Goal: Task Accomplishment & Management: Manage account settings

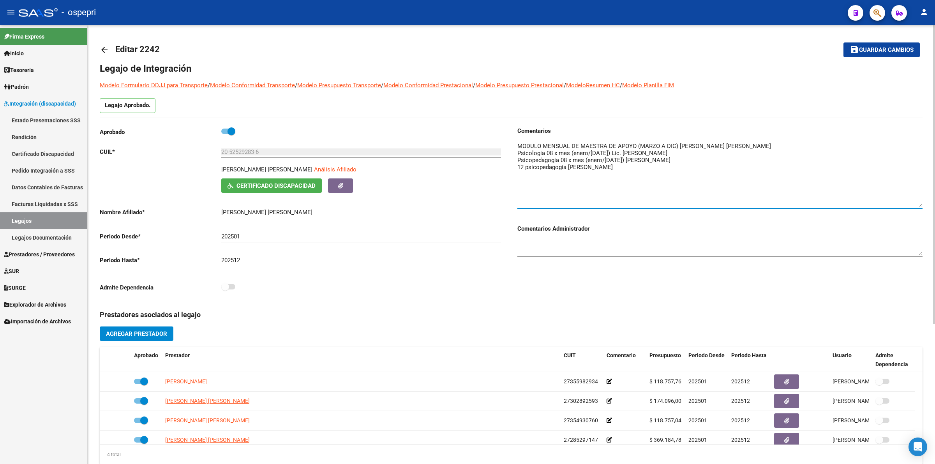
click at [106, 49] on mat-icon "arrow_back" at bounding box center [104, 49] width 9 height 9
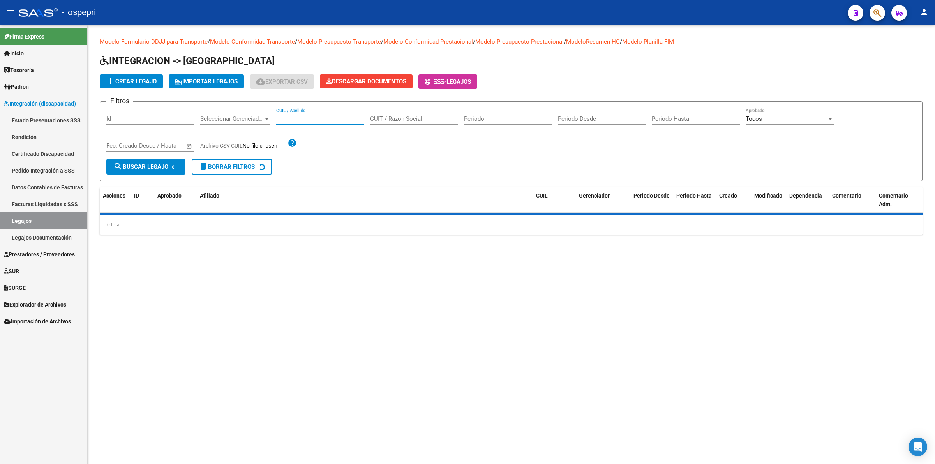
click at [299, 121] on input "CUIL / Apellido" at bounding box center [320, 118] width 88 height 7
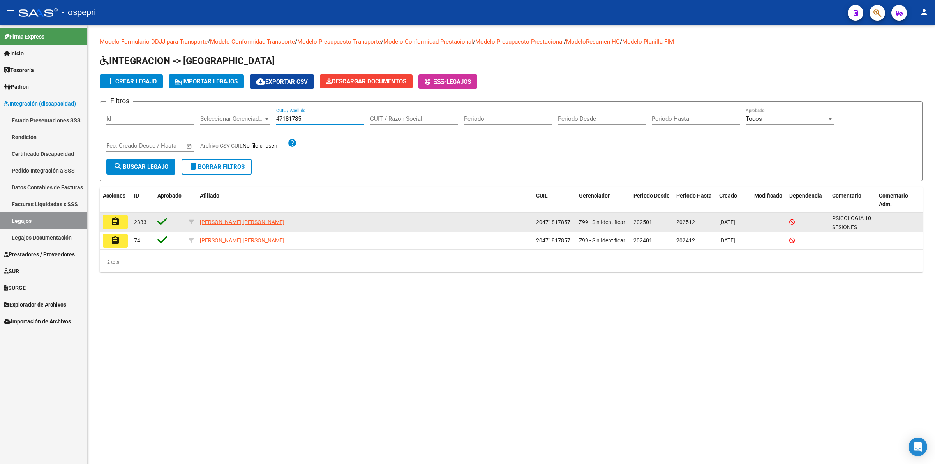
type input "47181785"
click at [108, 217] on button "assignment" at bounding box center [115, 222] width 25 height 14
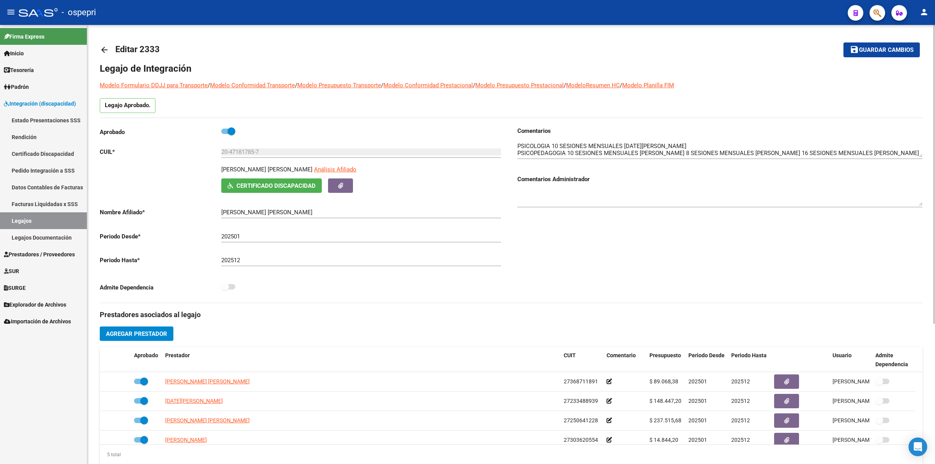
click at [105, 47] on mat-icon "arrow_back" at bounding box center [104, 49] width 9 height 9
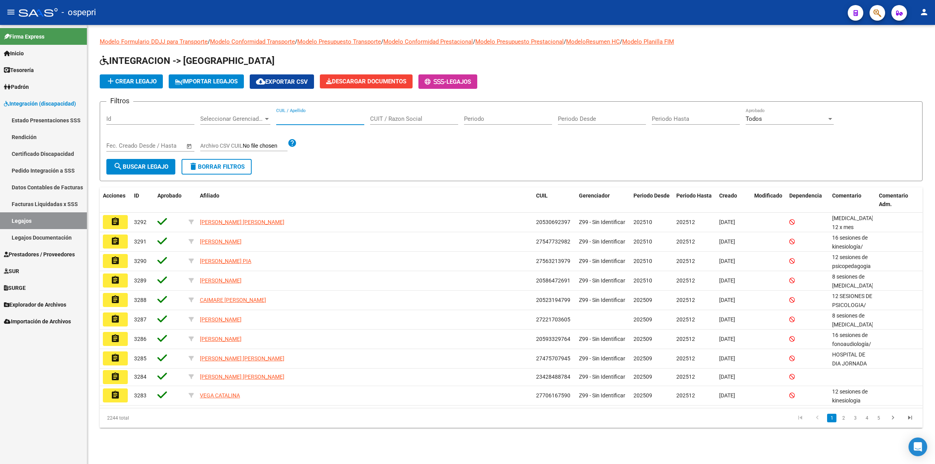
drag, startPoint x: 326, startPoint y: 119, endPoint x: 331, endPoint y: 114, distance: 7.2
click at [328, 117] on input "CUIL / Apellido" at bounding box center [320, 118] width 88 height 7
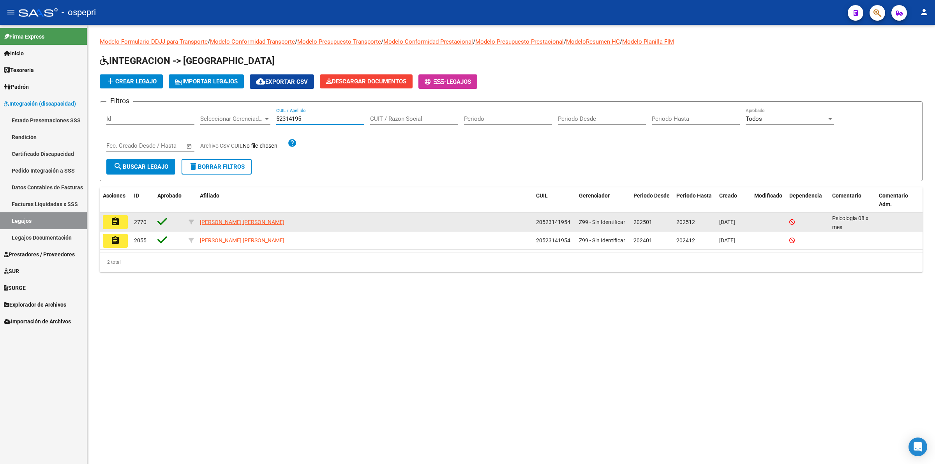
type input "52314195"
click at [115, 220] on mat-icon "assignment" at bounding box center [115, 221] width 9 height 9
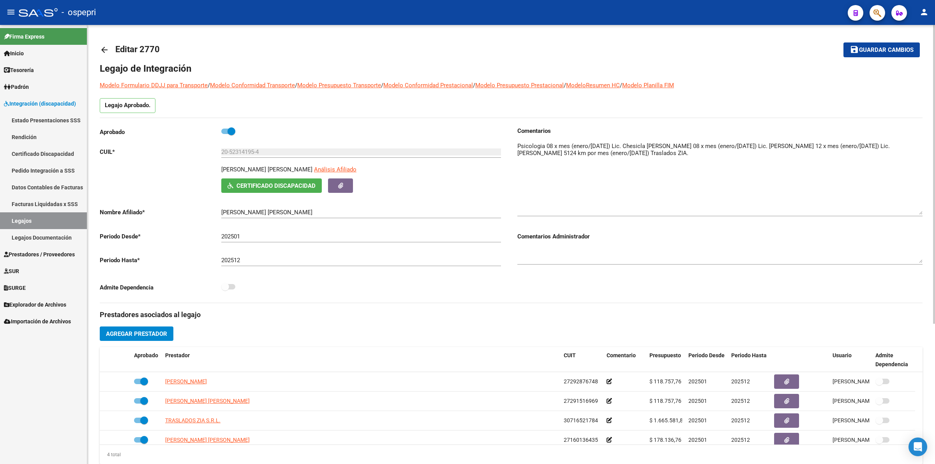
drag, startPoint x: 917, startPoint y: 155, endPoint x: 897, endPoint y: 196, distance: 46.0
click at [926, 212] on div "arrow_back Editar 2770 save Guardar cambios Legajo de Integración Modelo Formul…" at bounding box center [511, 347] width 848 height 645
click at [105, 48] on mat-icon "arrow_back" at bounding box center [104, 49] width 9 height 9
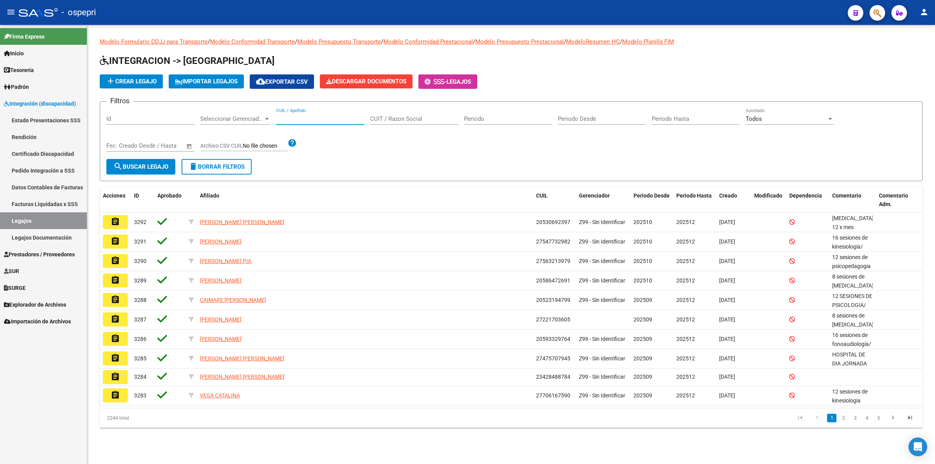
click at [315, 120] on input "CUIL / Apellido" at bounding box center [320, 118] width 88 height 7
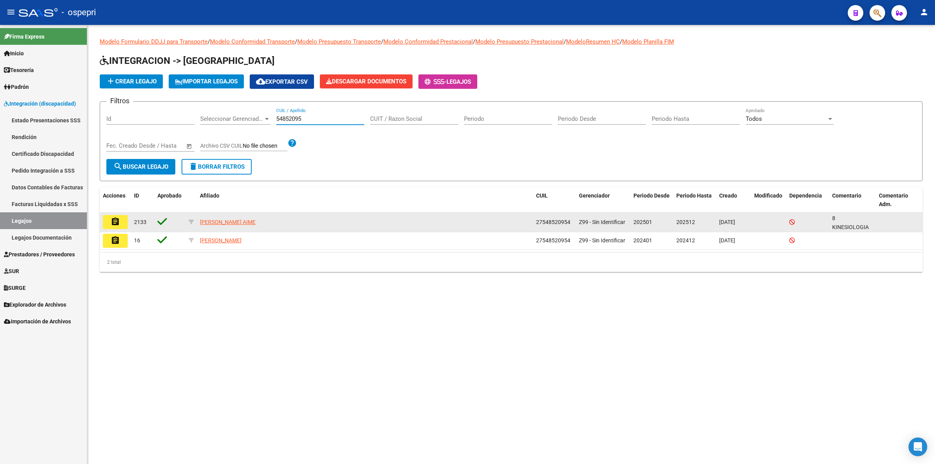
type input "54852095"
click at [122, 215] on button "assignment" at bounding box center [115, 222] width 25 height 14
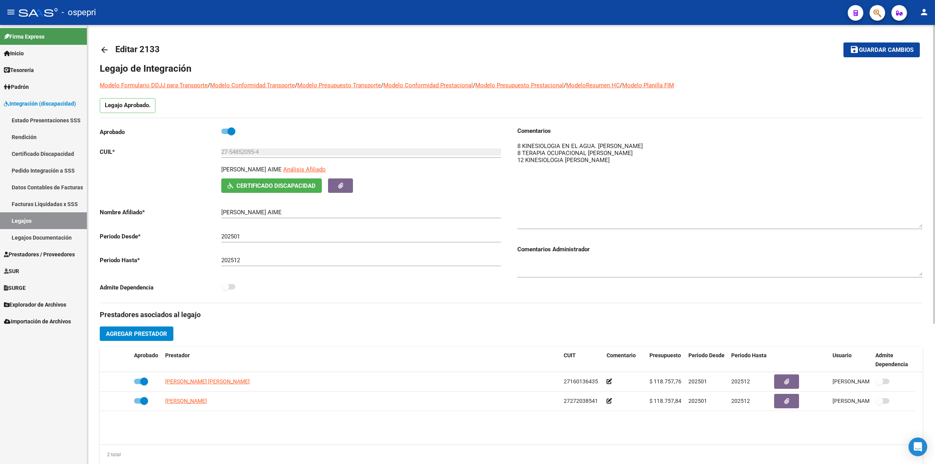
drag, startPoint x: 920, startPoint y: 156, endPoint x: 920, endPoint y: 226, distance: 70.1
click at [920, 226] on textarea at bounding box center [720, 185] width 405 height 86
click at [108, 54] on mat-icon "arrow_back" at bounding box center [104, 49] width 9 height 9
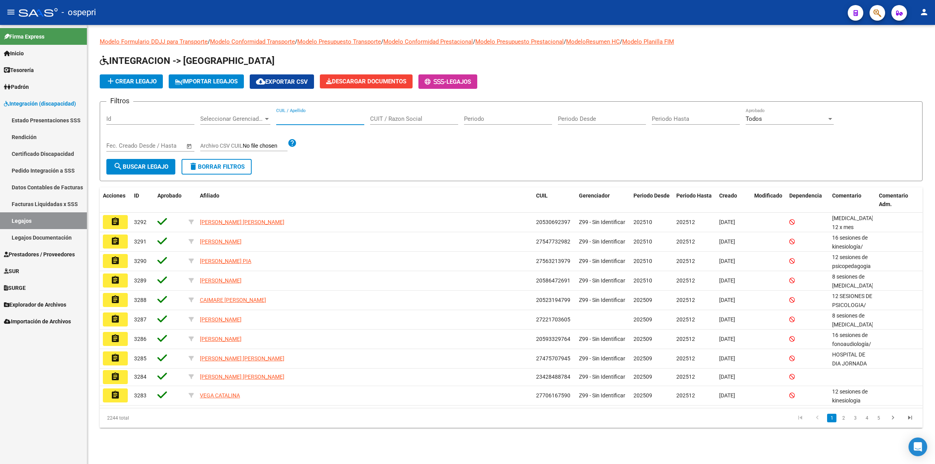
click at [348, 121] on input "CUIL / Apellido" at bounding box center [320, 118] width 88 height 7
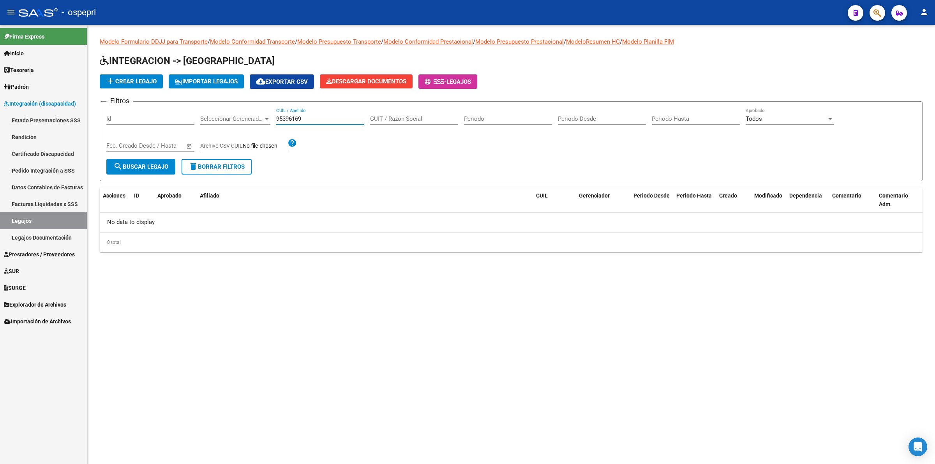
click at [297, 120] on input "95396169" at bounding box center [320, 118] width 88 height 7
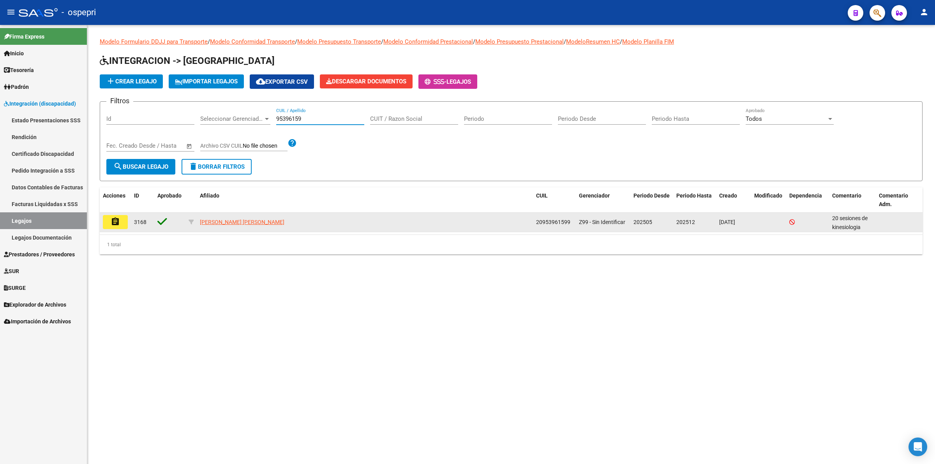
type input "95396159"
click at [116, 215] on button "assignment" at bounding box center [115, 222] width 25 height 14
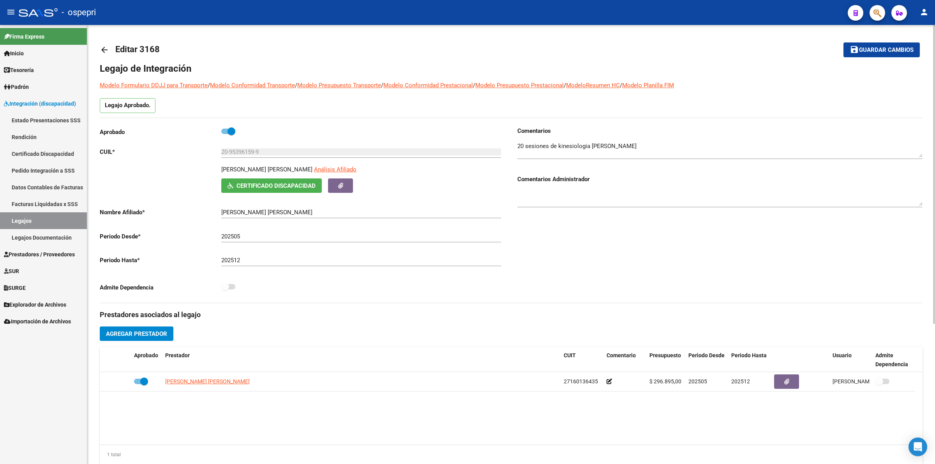
click at [104, 45] on mat-icon "arrow_back" at bounding box center [104, 49] width 9 height 9
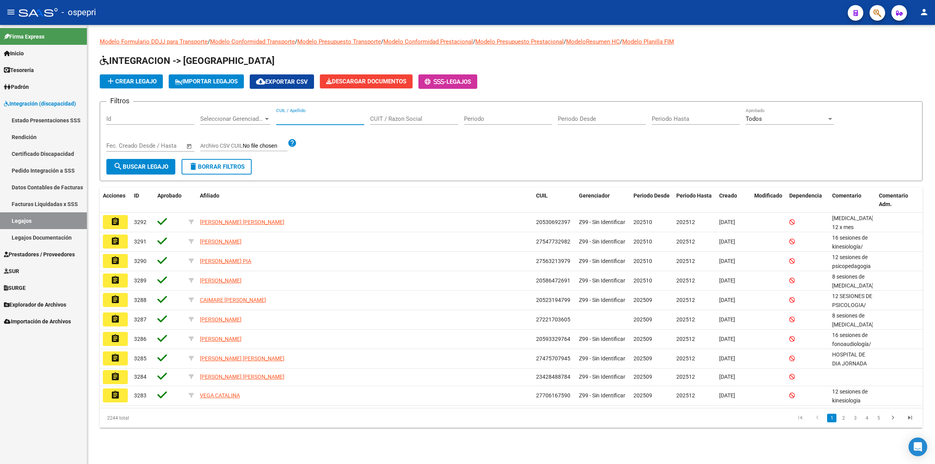
click at [327, 120] on input "CUIL / Apellido" at bounding box center [320, 118] width 88 height 7
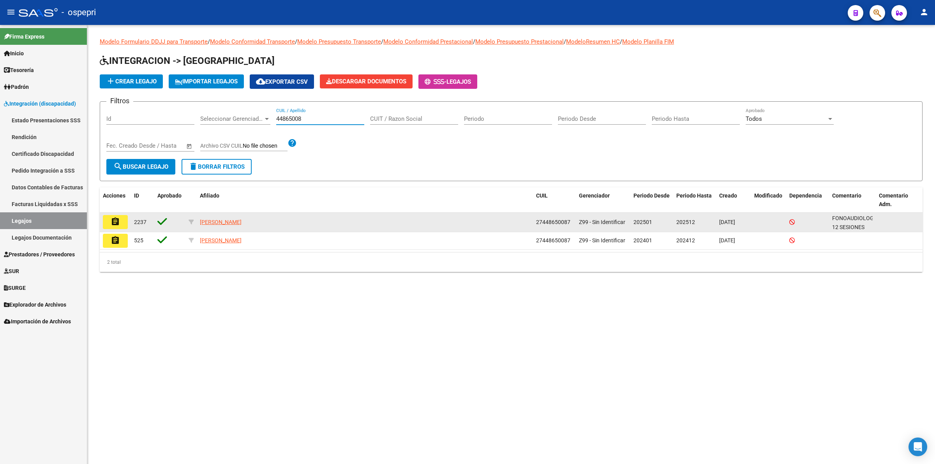
type input "44865008"
click at [113, 224] on mat-icon "assignment" at bounding box center [115, 221] width 9 height 9
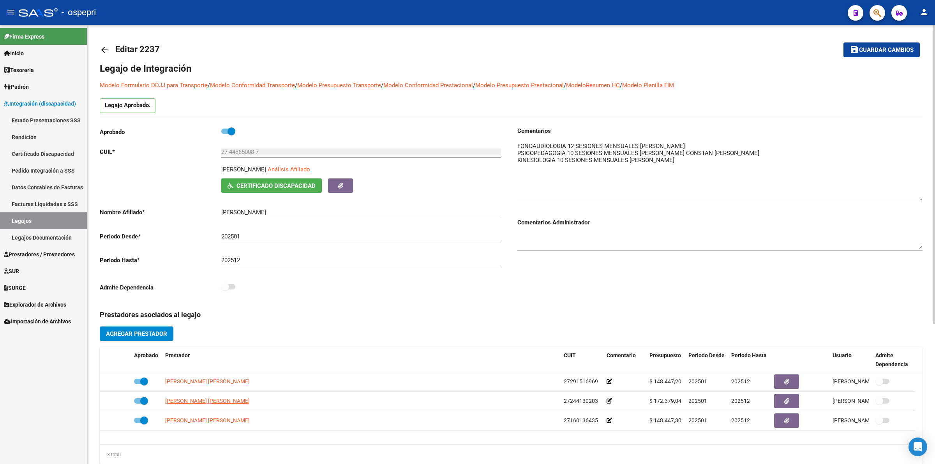
drag, startPoint x: 918, startPoint y: 153, endPoint x: 918, endPoint y: 196, distance: 43.3
click at [918, 196] on textarea at bounding box center [720, 171] width 405 height 59
click at [106, 48] on mat-icon "arrow_back" at bounding box center [104, 49] width 9 height 9
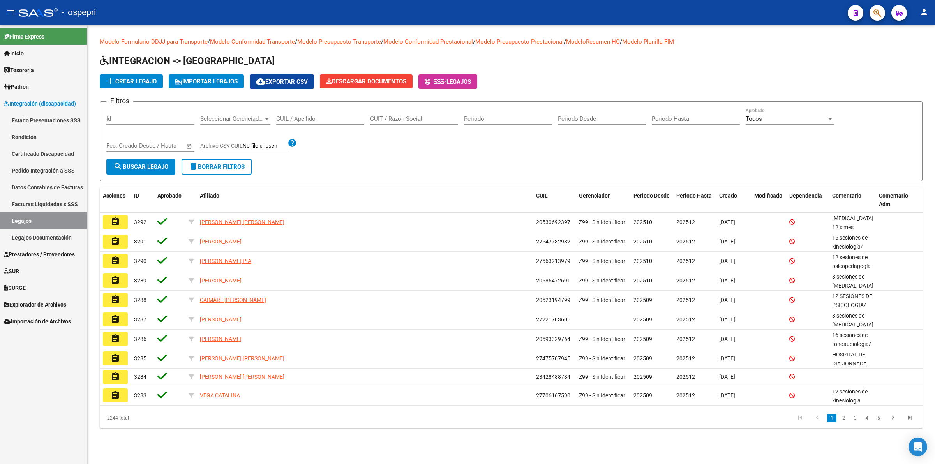
click at [307, 118] on input "CUIL / Apellido" at bounding box center [320, 118] width 88 height 7
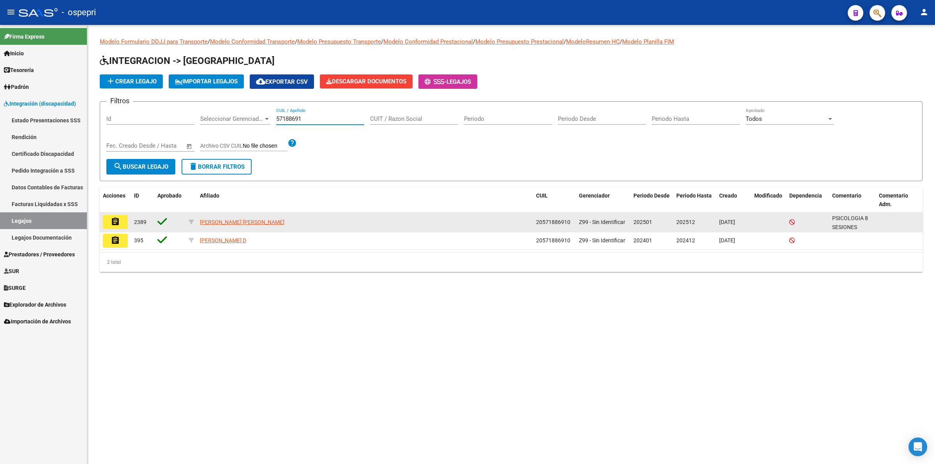
type input "57188691"
click at [124, 219] on button "assignment" at bounding box center [115, 222] width 25 height 14
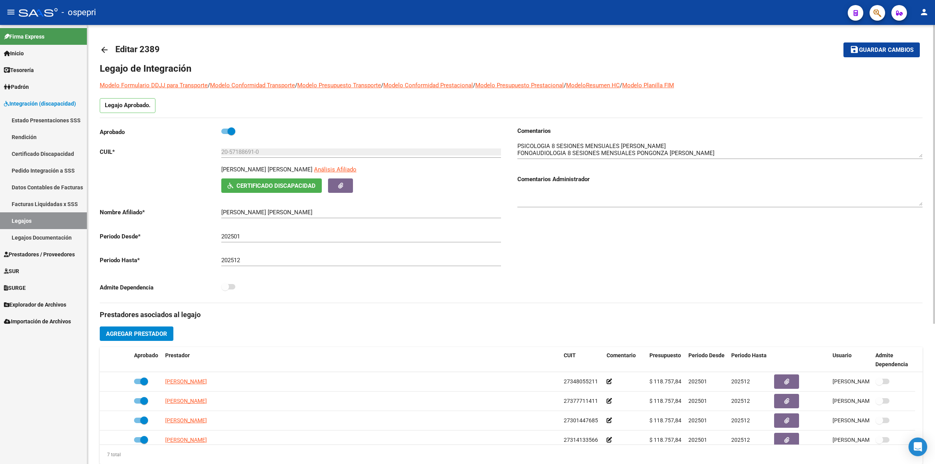
click at [101, 49] on mat-icon "arrow_back" at bounding box center [104, 49] width 9 height 9
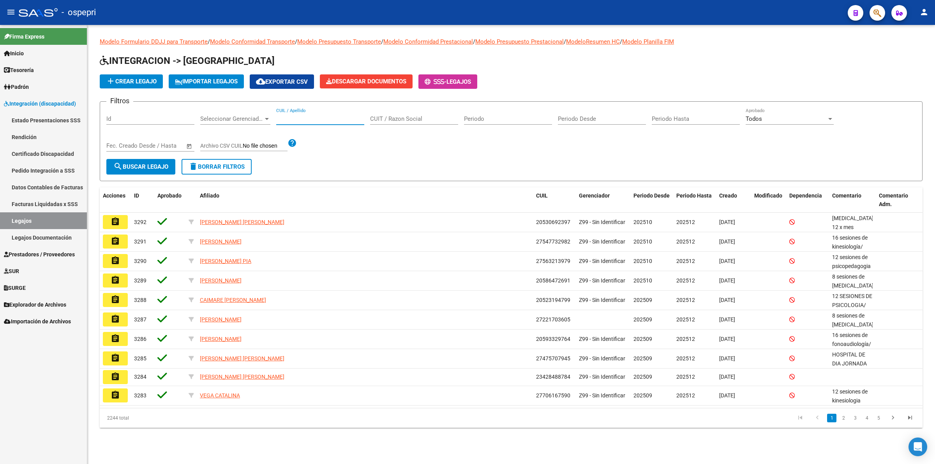
click at [314, 120] on input "CUIL / Apellido" at bounding box center [320, 118] width 88 height 7
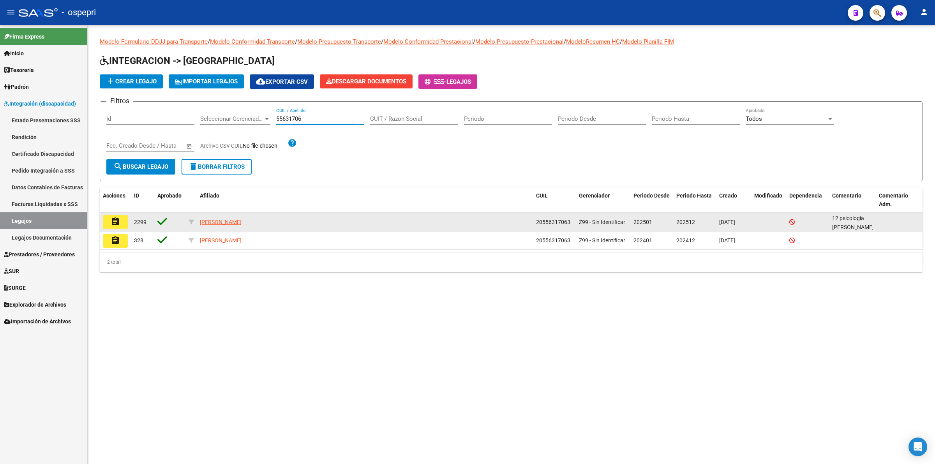
type input "55631706"
click at [118, 223] on mat-icon "assignment" at bounding box center [115, 221] width 9 height 9
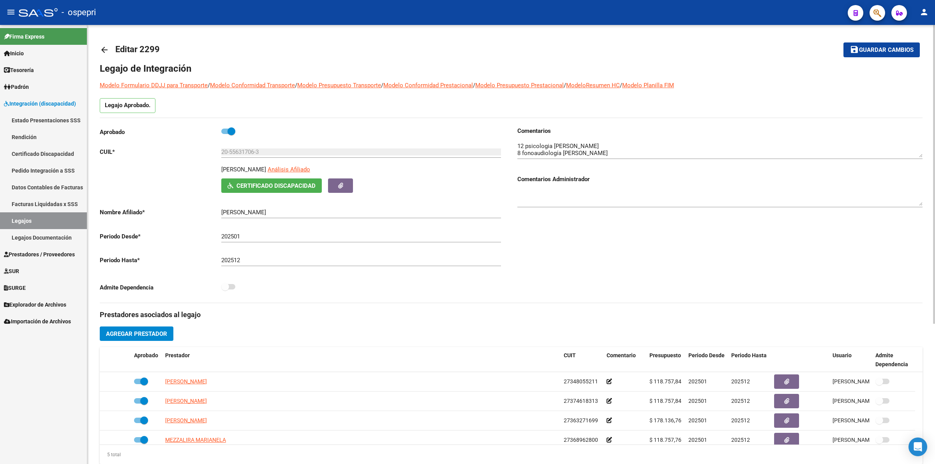
click at [104, 46] on mat-icon "arrow_back" at bounding box center [104, 49] width 9 height 9
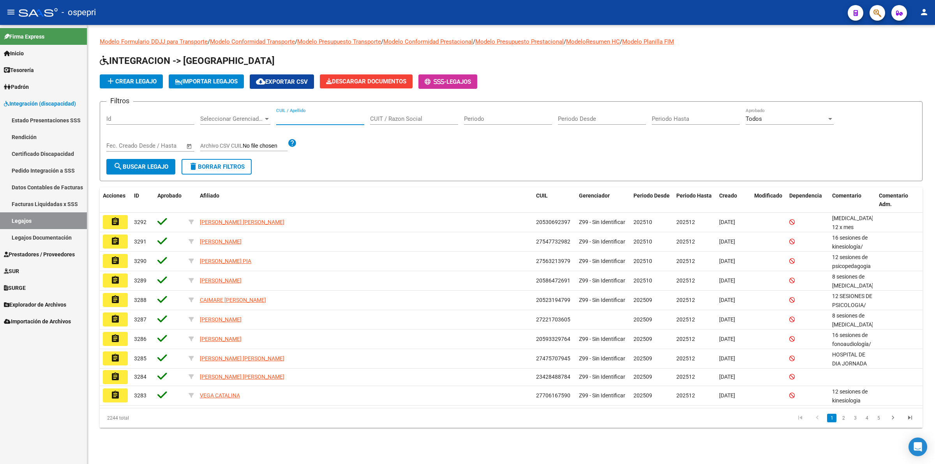
click at [286, 120] on input "CUIL / Apellido" at bounding box center [320, 118] width 88 height 7
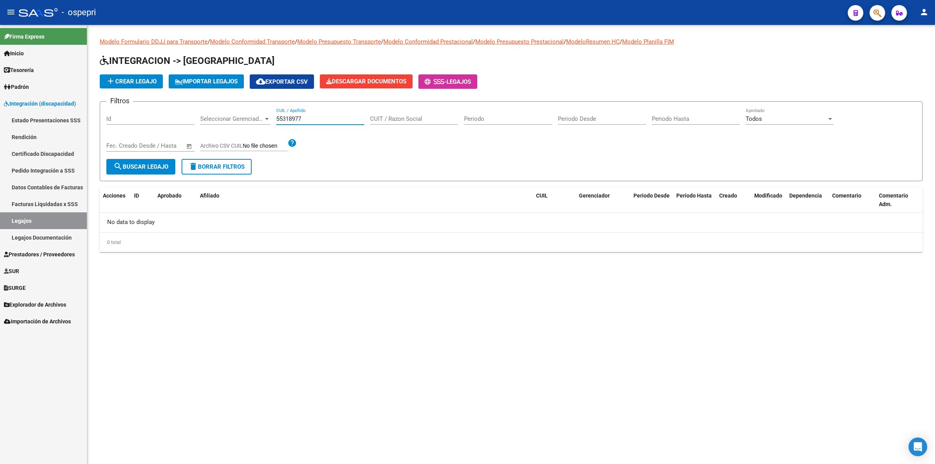
drag, startPoint x: 323, startPoint y: 115, endPoint x: 177, endPoint y: 88, distance: 149.5
click at [171, 97] on app-list-header "INTEGRACION -> Legajos add Crear Legajo IMPORTAR LEGAJOS cloud_download Exporta…" at bounding box center [511, 118] width 823 height 127
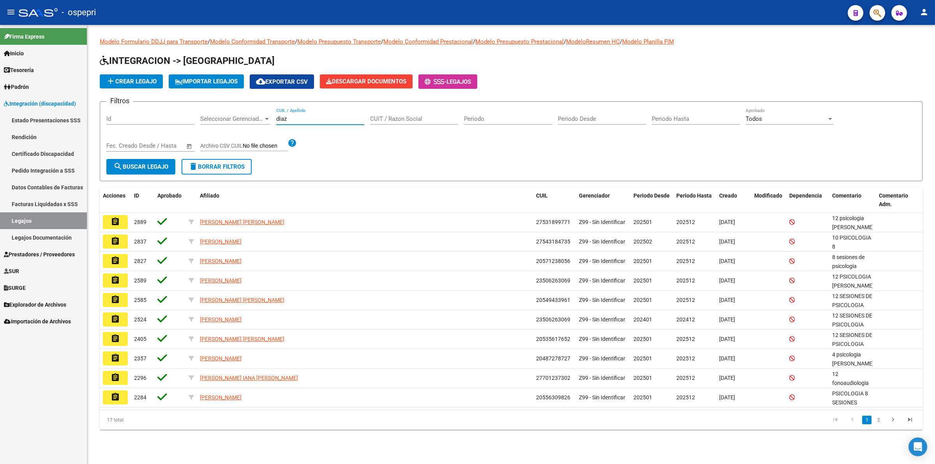
drag, startPoint x: 316, startPoint y: 120, endPoint x: 174, endPoint y: 116, distance: 142.7
click at [154, 116] on div "Filtros Id Seleccionar Gerenciador Seleccionar Gerenciador diaz CUIL / Apellido…" at bounding box center [511, 133] width 810 height 51
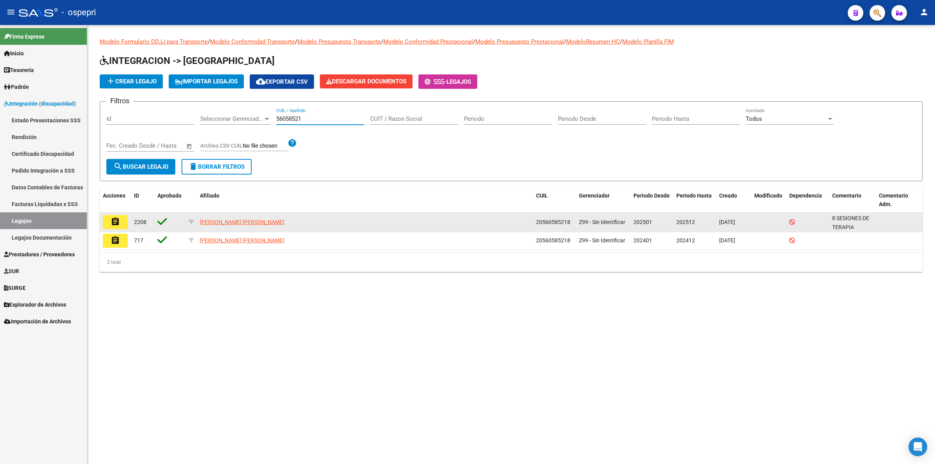
type input "56058521"
click at [114, 221] on mat-icon "assignment" at bounding box center [115, 221] width 9 height 9
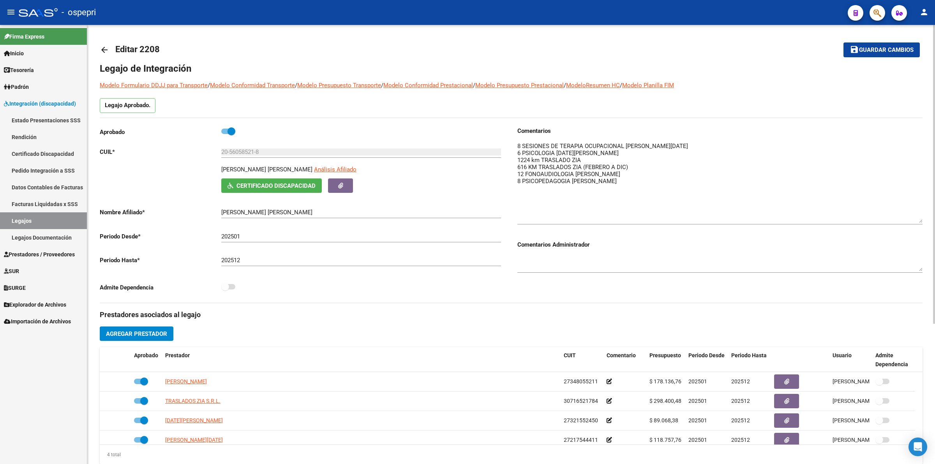
drag, startPoint x: 918, startPoint y: 151, endPoint x: 920, endPoint y: 223, distance: 72.1
click at [920, 223] on textarea at bounding box center [720, 182] width 405 height 81
click at [107, 48] on mat-icon "arrow_back" at bounding box center [104, 49] width 9 height 9
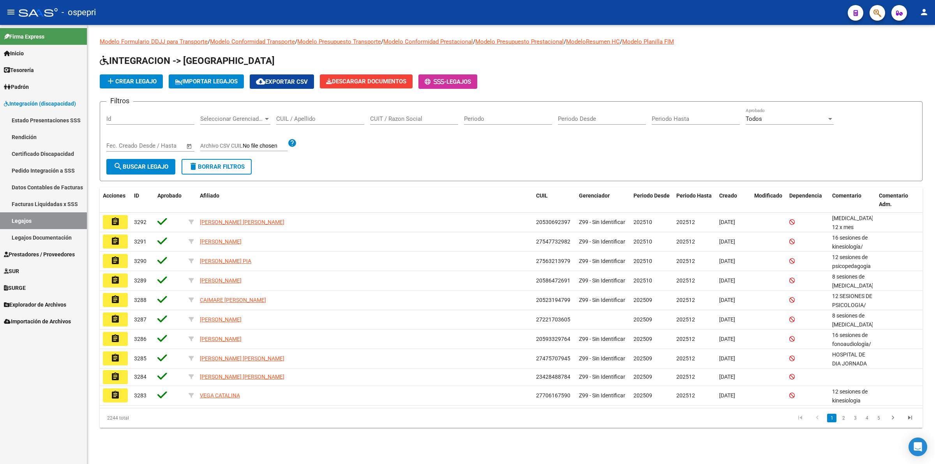
click at [327, 119] on input "CUIL / Apellido" at bounding box center [320, 118] width 88 height 7
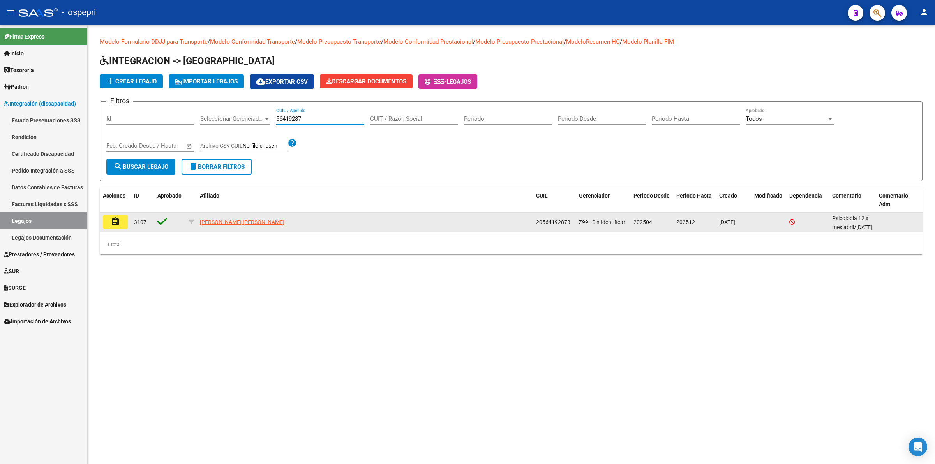
type input "56419287"
click at [111, 221] on mat-icon "assignment" at bounding box center [115, 221] width 9 height 9
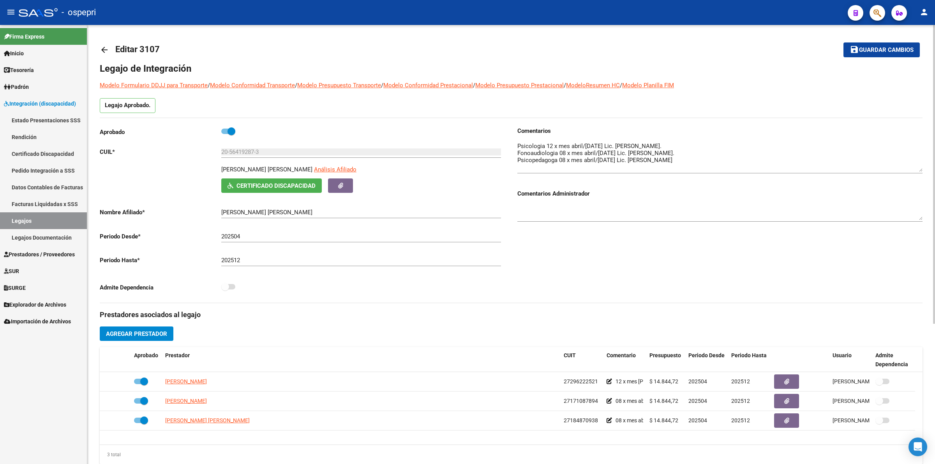
drag, startPoint x: 921, startPoint y: 153, endPoint x: 927, endPoint y: 168, distance: 15.9
click at [927, 168] on div "arrow_back Editar 3107 save Guardar cambios Legajo de Integración Modelo Formul…" at bounding box center [511, 347] width 848 height 645
click at [101, 49] on mat-icon "arrow_back" at bounding box center [104, 49] width 9 height 9
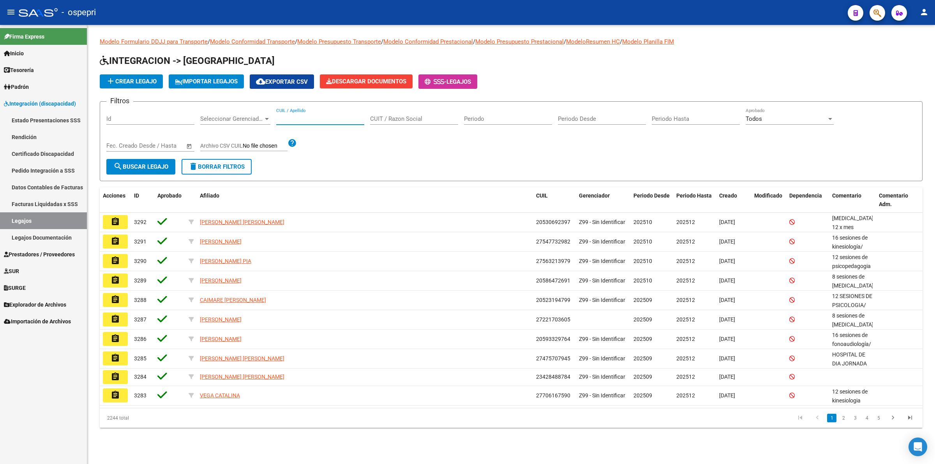
click at [302, 117] on input "CUIL / Apellido" at bounding box center [320, 118] width 88 height 7
type input "2"
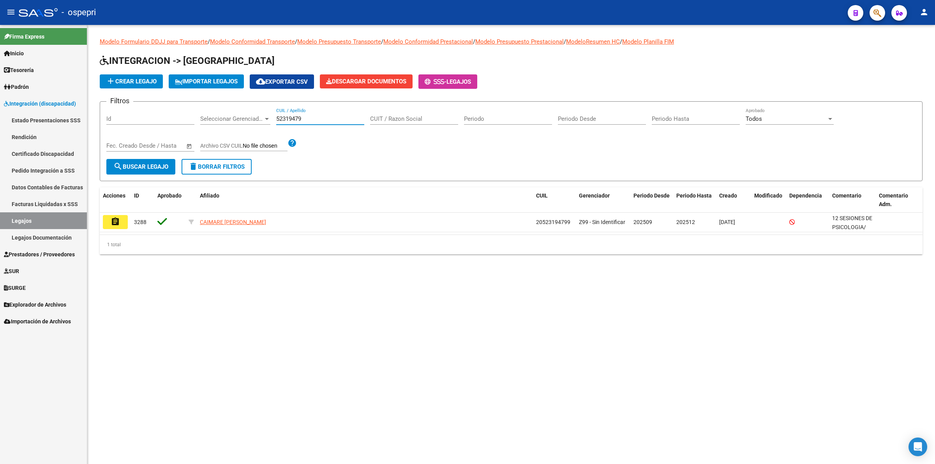
type input "52319479"
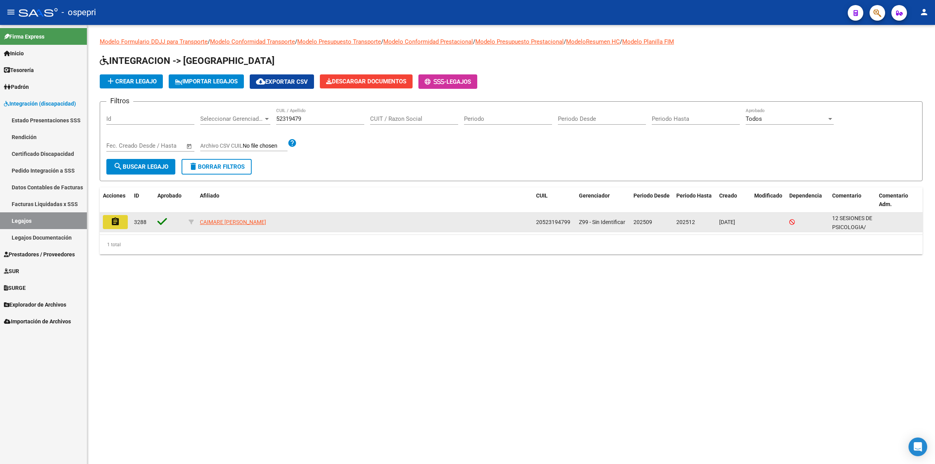
click at [114, 226] on button "assignment" at bounding box center [115, 222] width 25 height 14
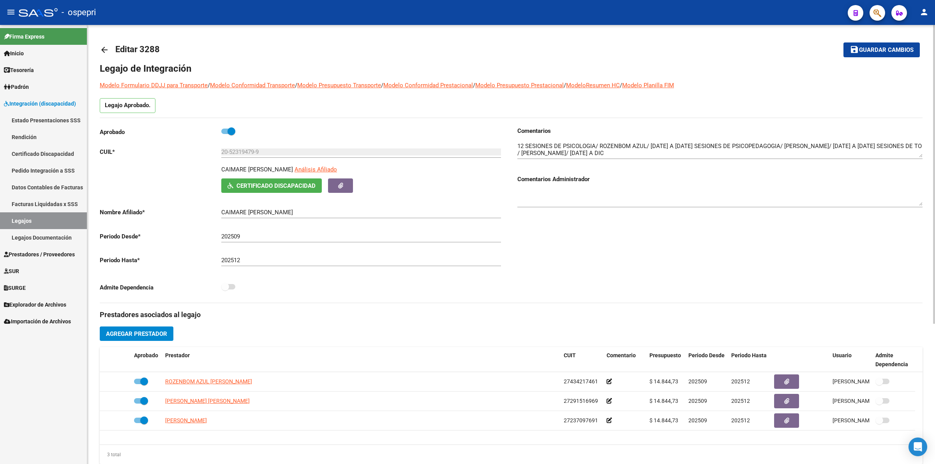
click at [101, 48] on mat-icon "arrow_back" at bounding box center [104, 49] width 9 height 9
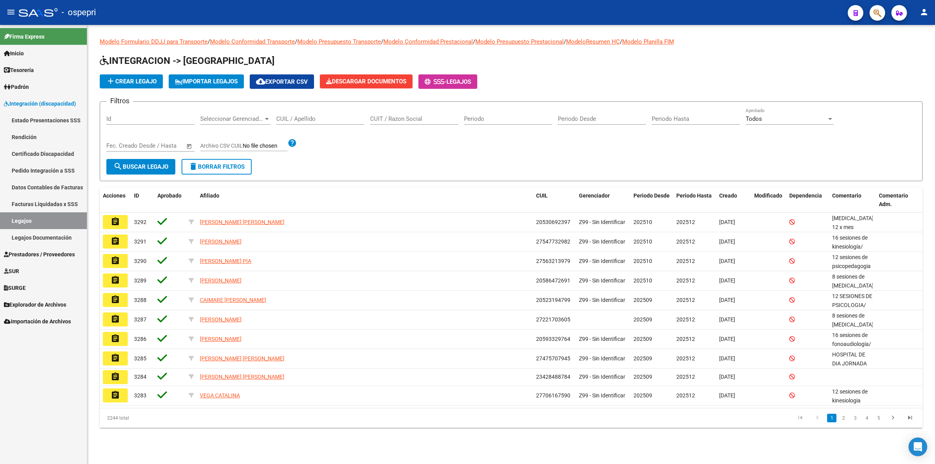
click at [301, 117] on input "CUIL / Apellido" at bounding box center [320, 118] width 88 height 7
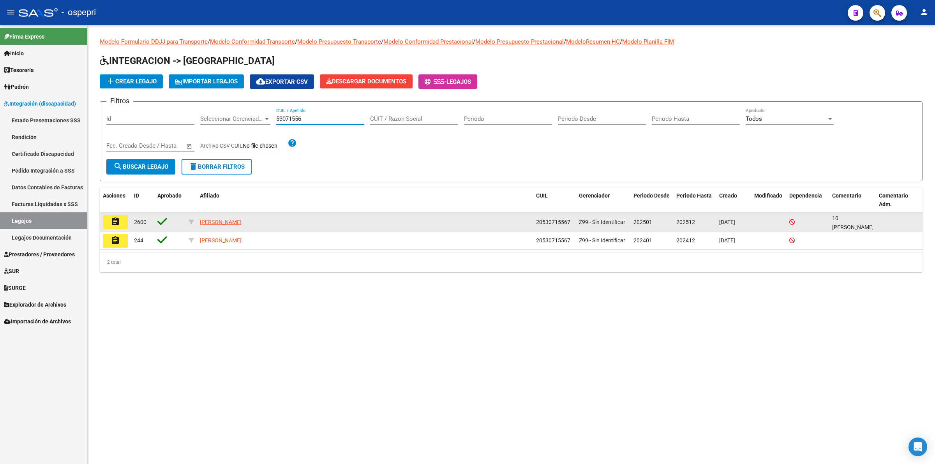
type input "53071556"
click at [112, 223] on mat-icon "assignment" at bounding box center [115, 221] width 9 height 9
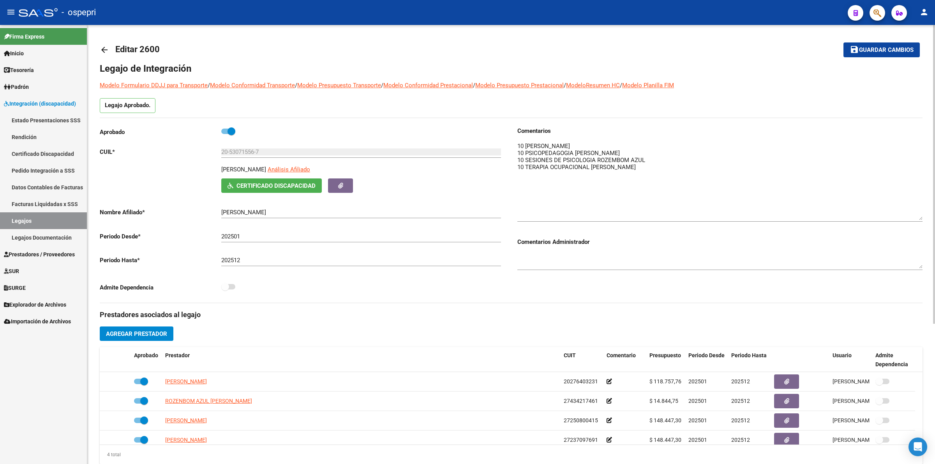
drag, startPoint x: 919, startPoint y: 156, endPoint x: 930, endPoint y: 215, distance: 60.4
click at [930, 215] on div "arrow_back Editar 2600 save Guardar cambios Legajo de Integración Modelo Formul…" at bounding box center [511, 347] width 848 height 645
click at [102, 50] on mat-icon "arrow_back" at bounding box center [104, 49] width 9 height 9
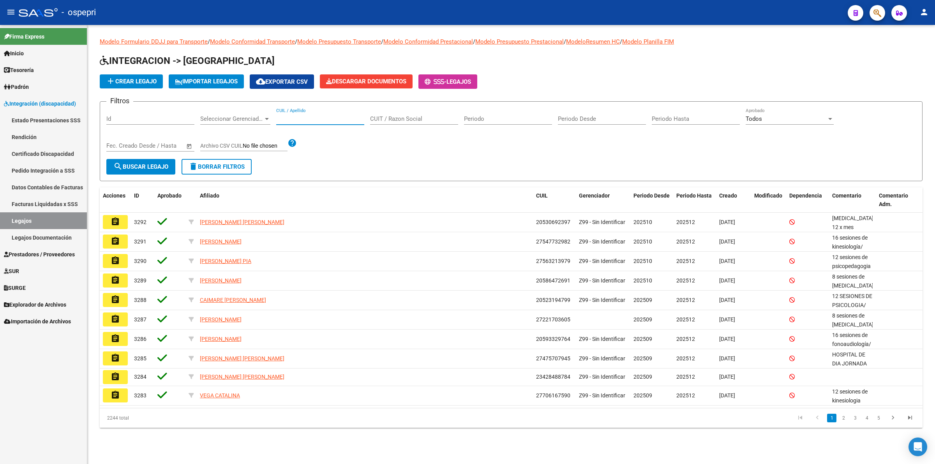
click at [308, 119] on input "CUIL / Apellido" at bounding box center [320, 118] width 88 height 7
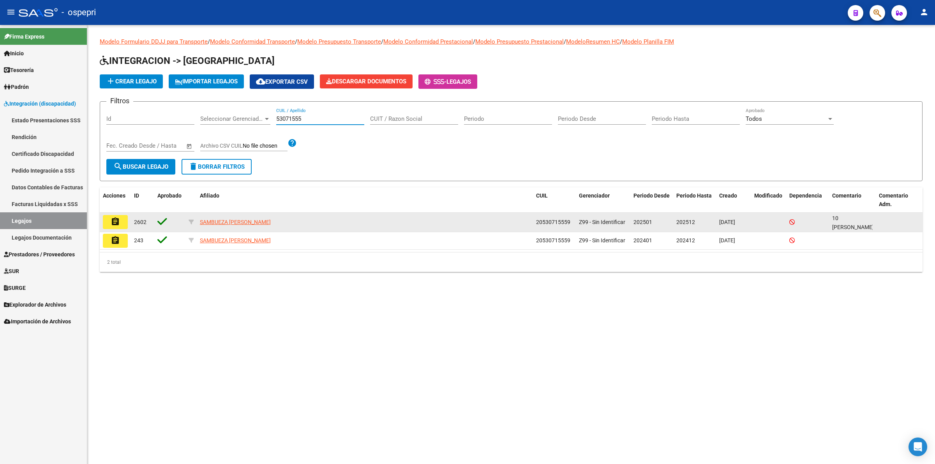
type input "53071555"
click at [110, 219] on button "assignment" at bounding box center [115, 222] width 25 height 14
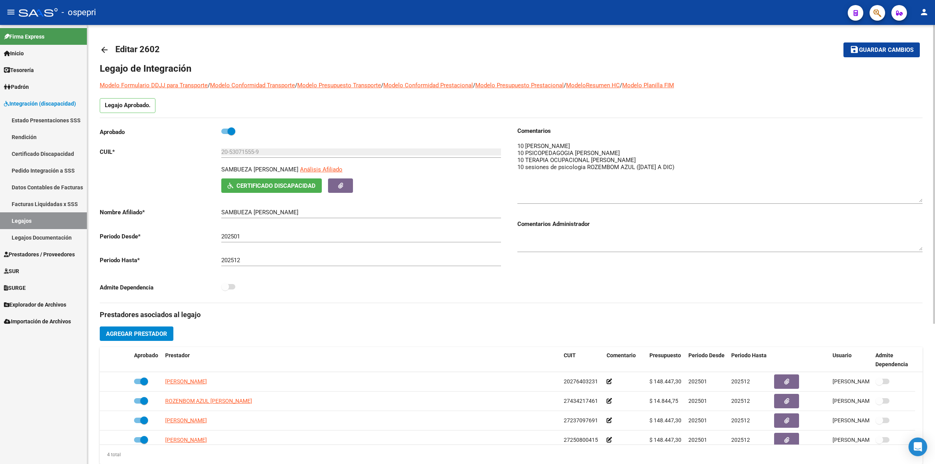
drag, startPoint x: 919, startPoint y: 150, endPoint x: 926, endPoint y: 198, distance: 47.7
click at [926, 198] on div "arrow_back Editar 2602 save Guardar cambios Legajo de Integración Modelo Formul…" at bounding box center [511, 347] width 848 height 645
drag, startPoint x: 101, startPoint y: 49, endPoint x: 110, endPoint y: 49, distance: 8.2
click at [110, 49] on link "arrow_back" at bounding box center [108, 50] width 16 height 18
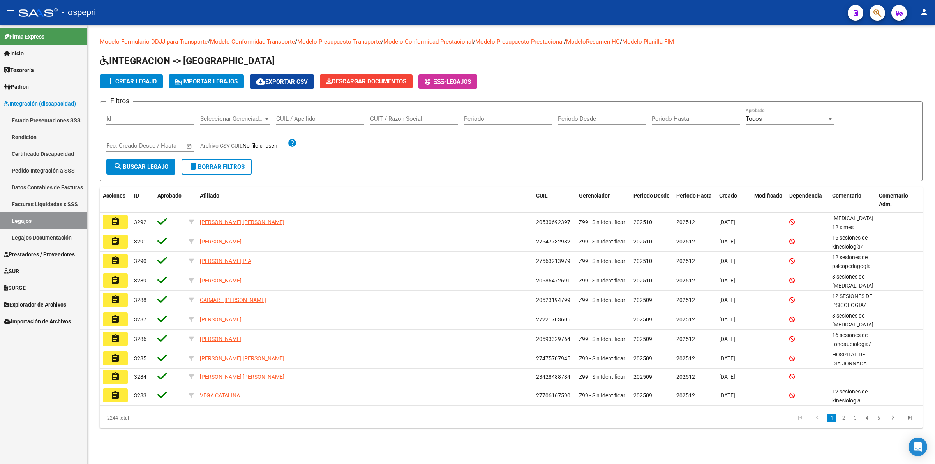
click at [316, 120] on input "CUIL / Apellido" at bounding box center [320, 118] width 88 height 7
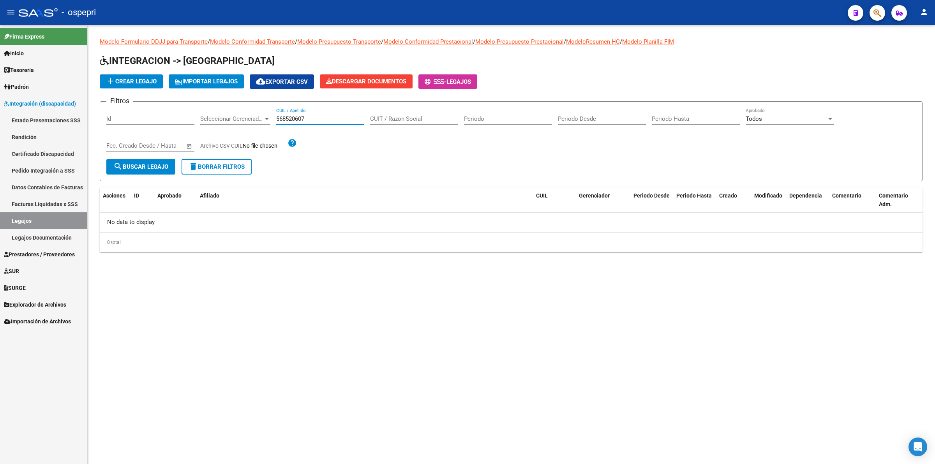
click at [294, 117] on input "568520607" at bounding box center [320, 118] width 88 height 7
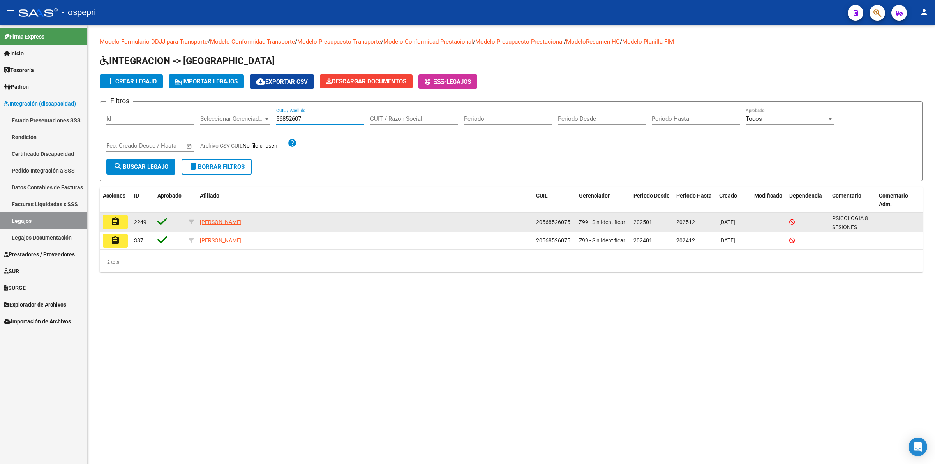
type input "56852607"
click at [118, 217] on mat-icon "assignment" at bounding box center [115, 221] width 9 height 9
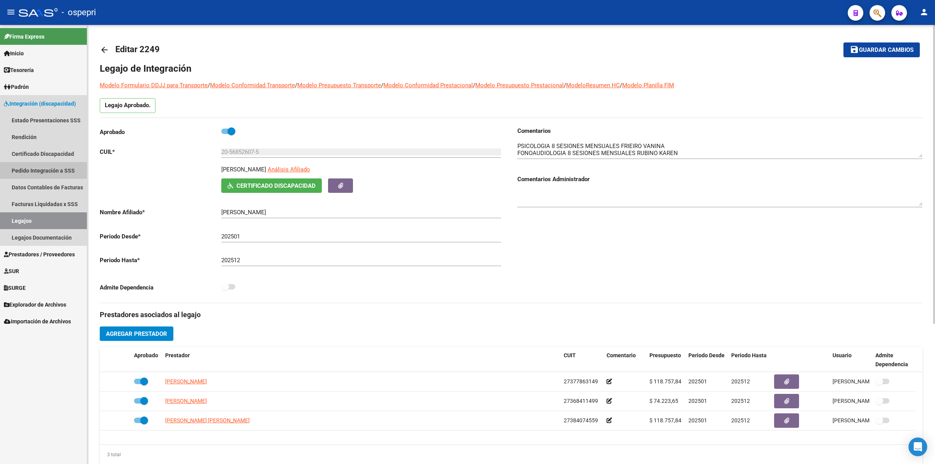
click at [54, 165] on link "Pedido Integración a SSS" at bounding box center [43, 170] width 87 height 17
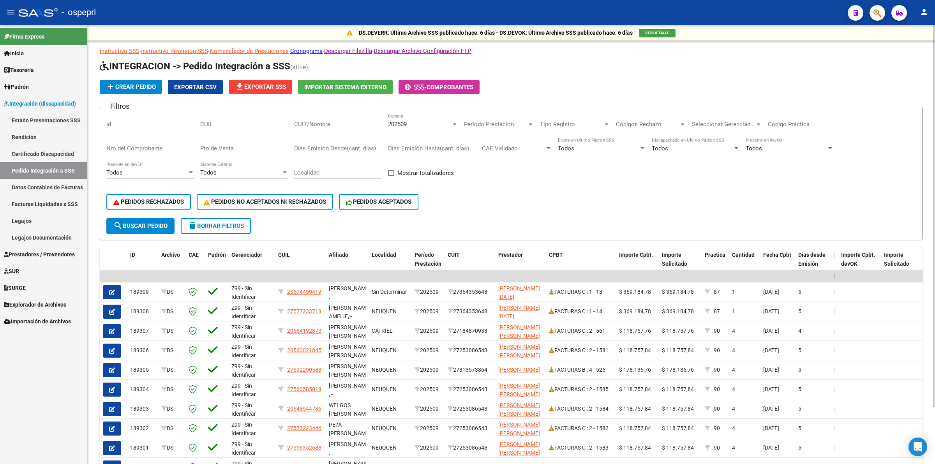
click at [150, 147] on input "Nro del Comprobante" at bounding box center [150, 148] width 88 height 7
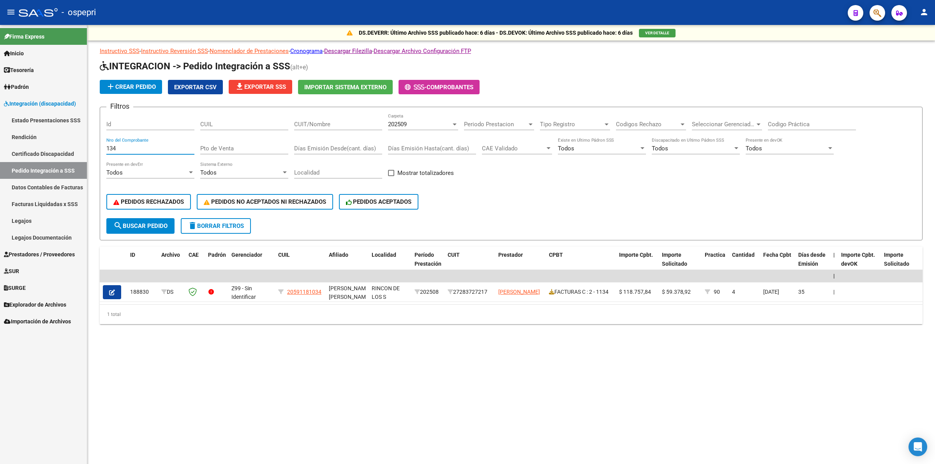
click at [150, 147] on input "134" at bounding box center [150, 148] width 88 height 7
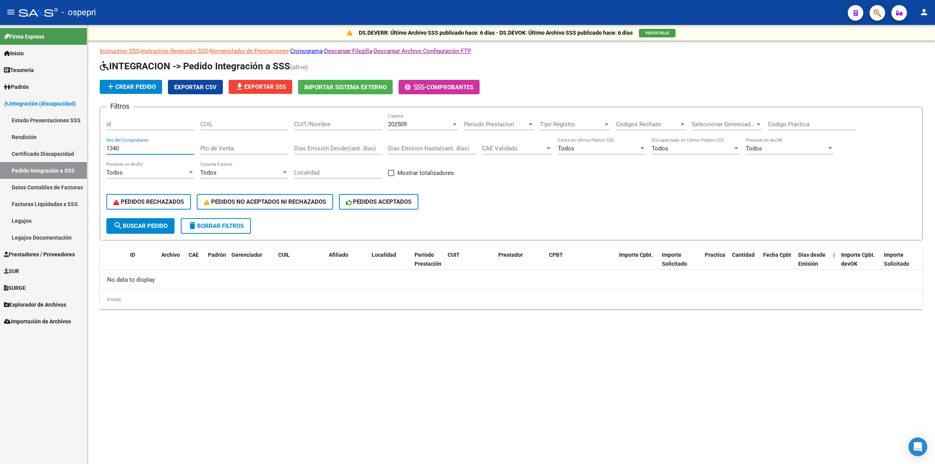
type input "1340"
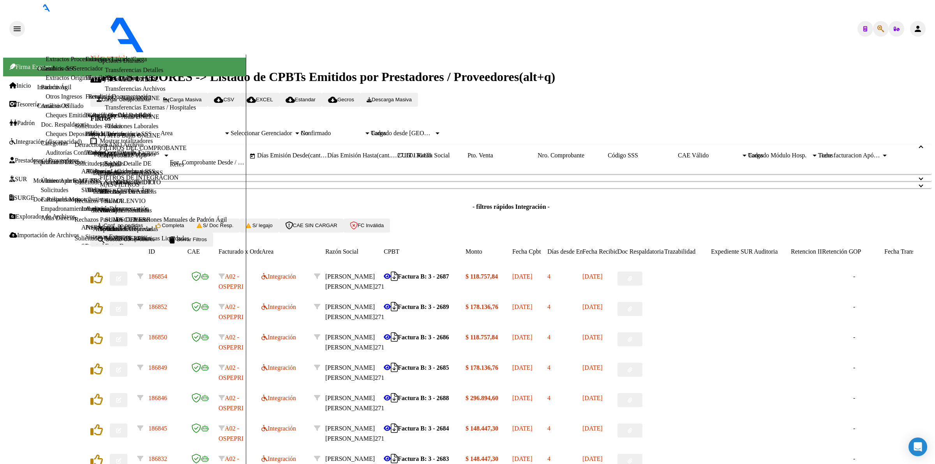
click at [136, 242] on span "search Buscar Comprobante" at bounding box center [126, 240] width 58 height 6
click at [121, 281] on icon "button" at bounding box center [118, 278] width 5 height 5
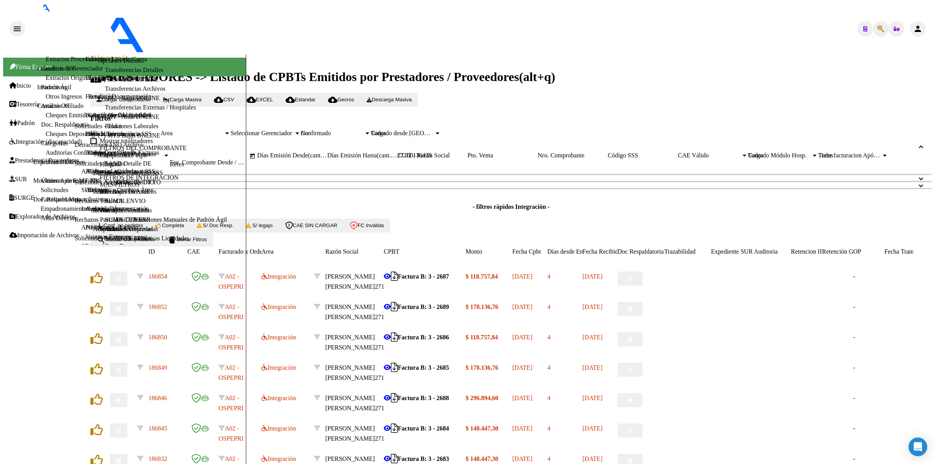
drag, startPoint x: 410, startPoint y: 246, endPoint x: 426, endPoint y: 204, distance: 45.4
type input "$ 0,00"
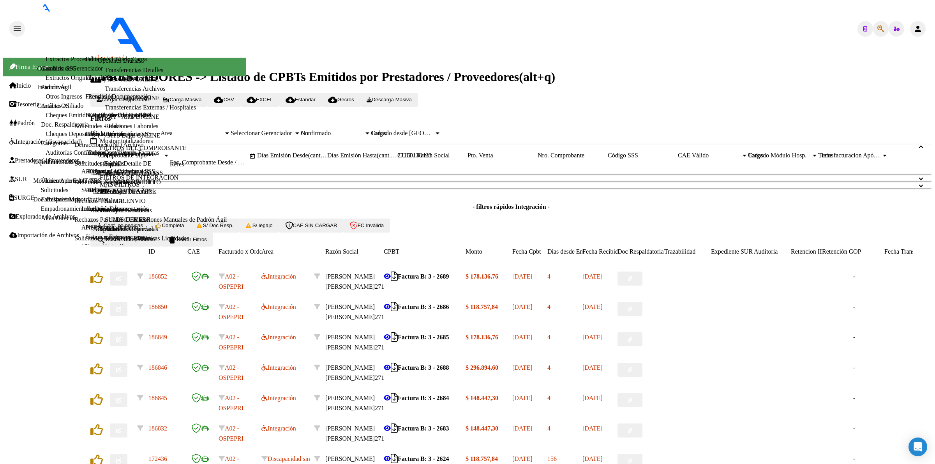
click at [127, 286] on button "button" at bounding box center [119, 279] width 18 height 14
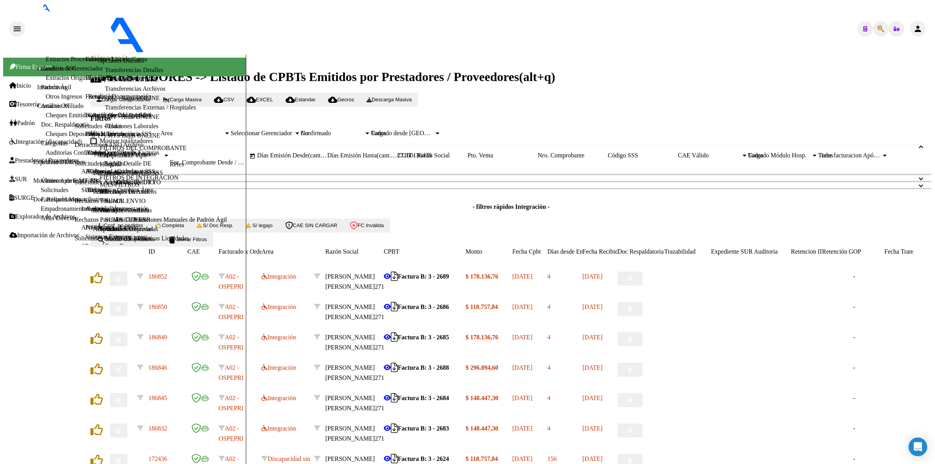
type input "$ 0,00"
click at [121, 281] on icon "button" at bounding box center [118, 278] width 5 height 5
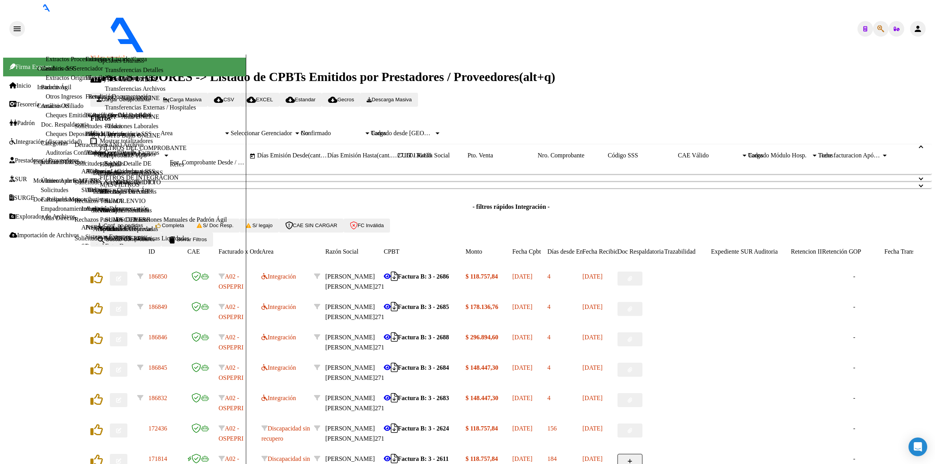
drag, startPoint x: 328, startPoint y: 391, endPoint x: 328, endPoint y: 387, distance: 4.3
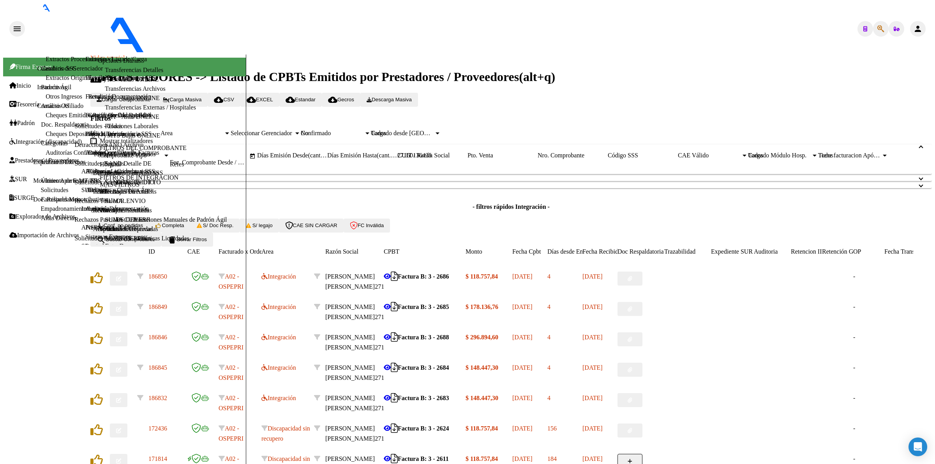
type input "$ 0,00"
click at [125, 283] on button "button" at bounding box center [119, 279] width 18 height 14
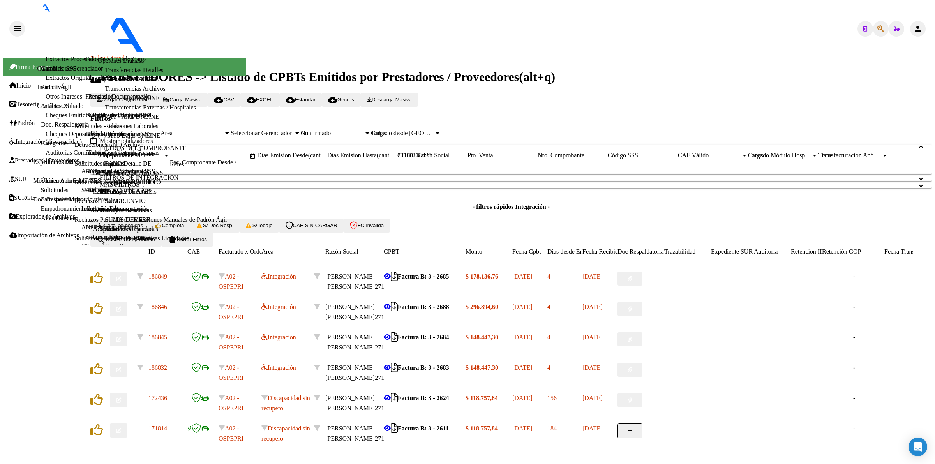
drag, startPoint x: 624, startPoint y: 74, endPoint x: 587, endPoint y: 104, distance: 47.7
drag, startPoint x: 646, startPoint y: 115, endPoint x: 654, endPoint y: 170, distance: 55.1
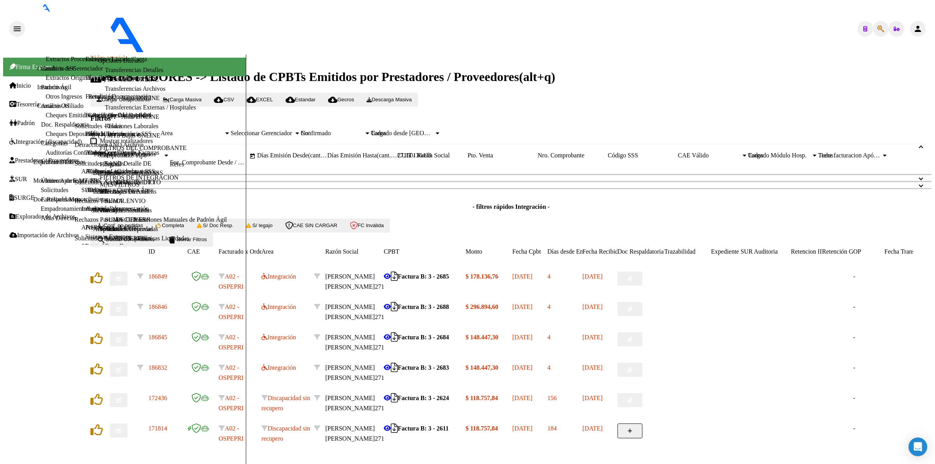
type textarea "Buenas tardes estimada, la planilla de asistencia debe ser del afiliado de la f…"
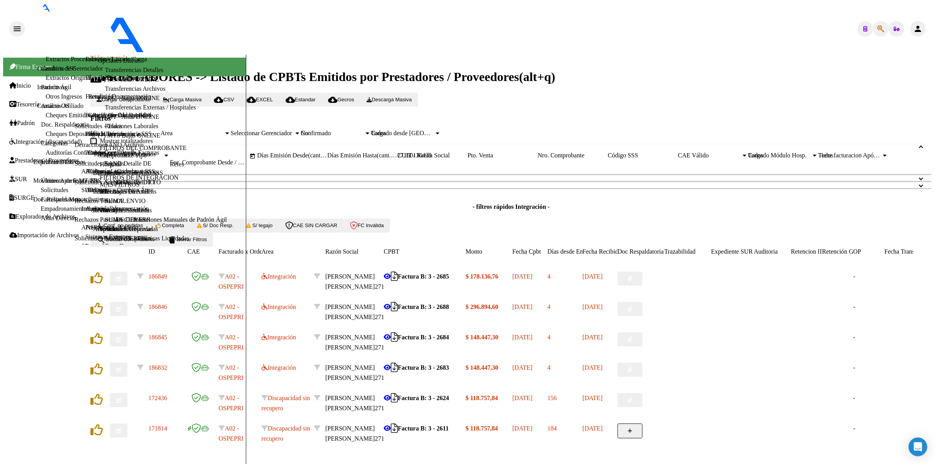
type input "$ 0,00"
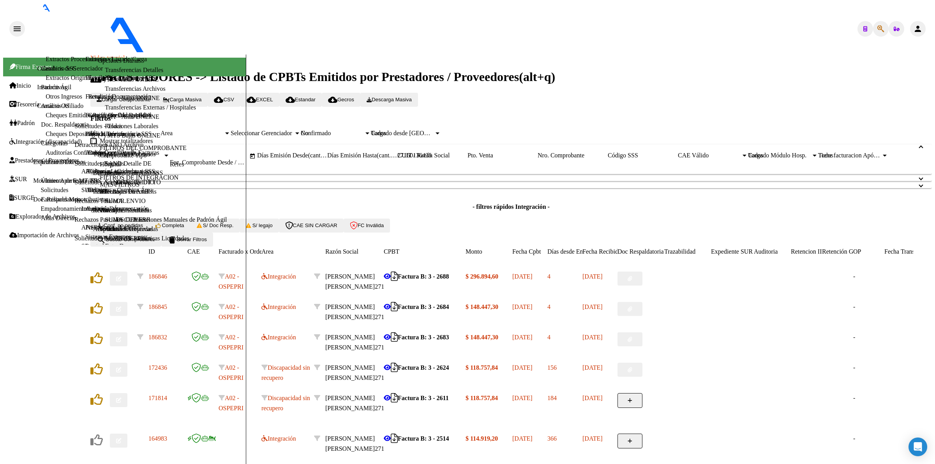
click at [121, 281] on icon "button" at bounding box center [118, 278] width 5 height 5
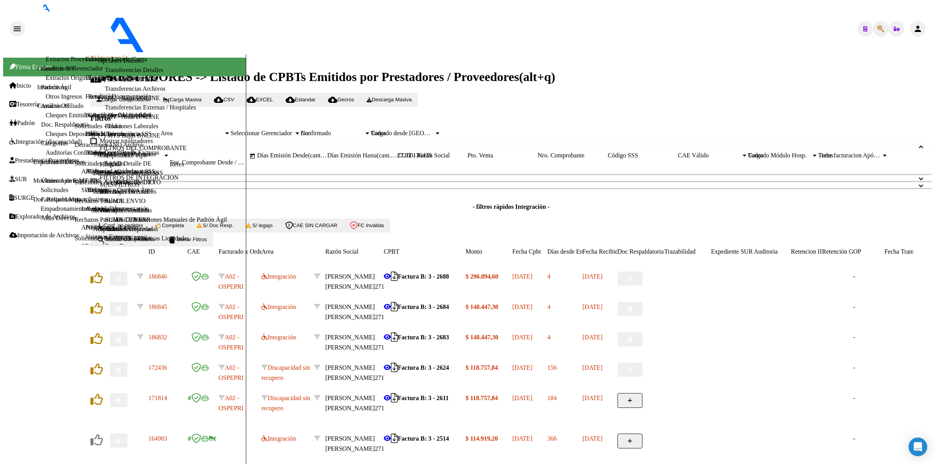
type input "$ 0,00"
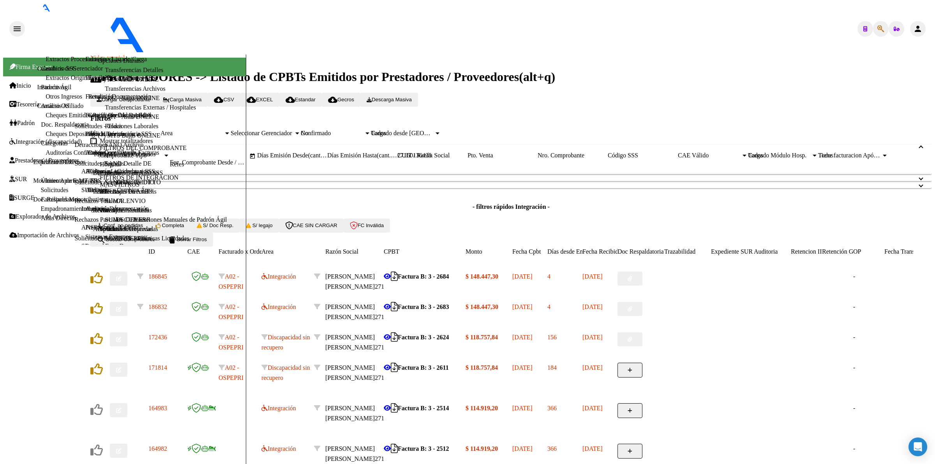
click at [121, 279] on icon "button" at bounding box center [118, 278] width 5 height 5
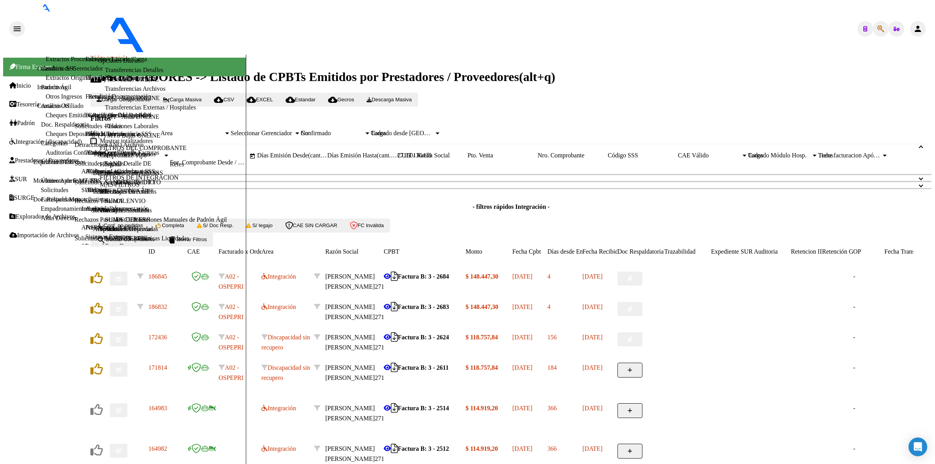
type input "$ 0,00"
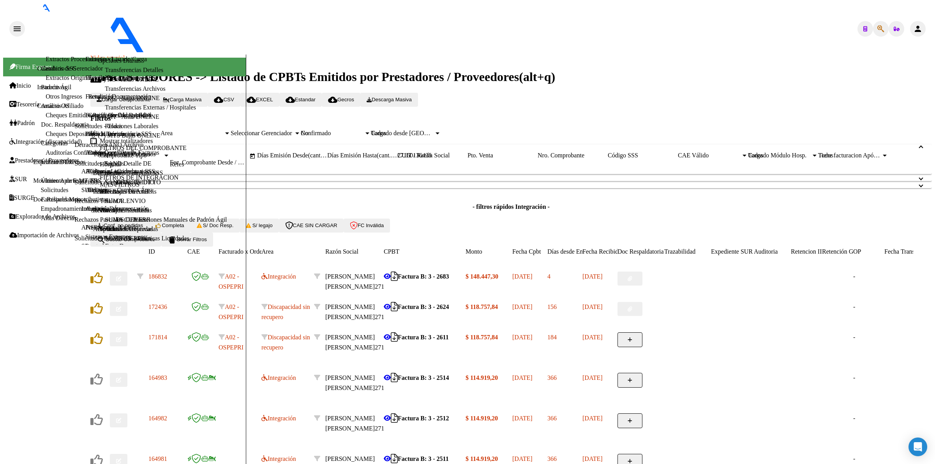
click at [127, 279] on button "button" at bounding box center [119, 279] width 18 height 14
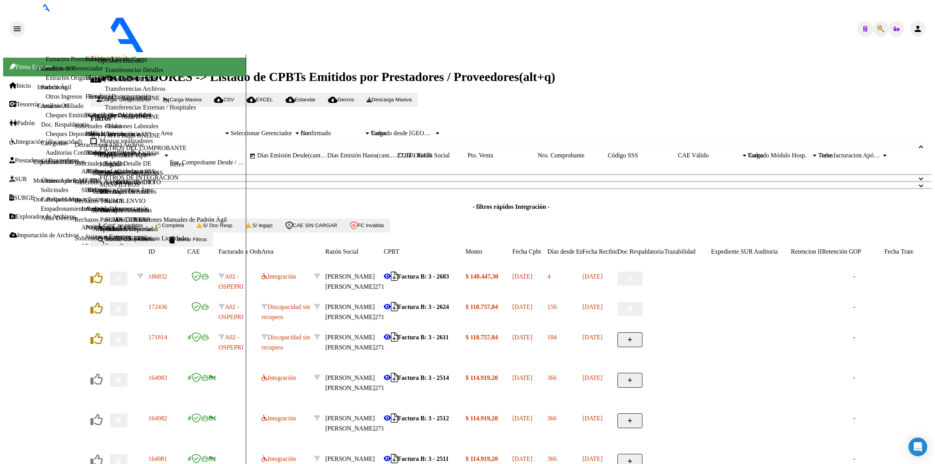
type input "$ 0,00"
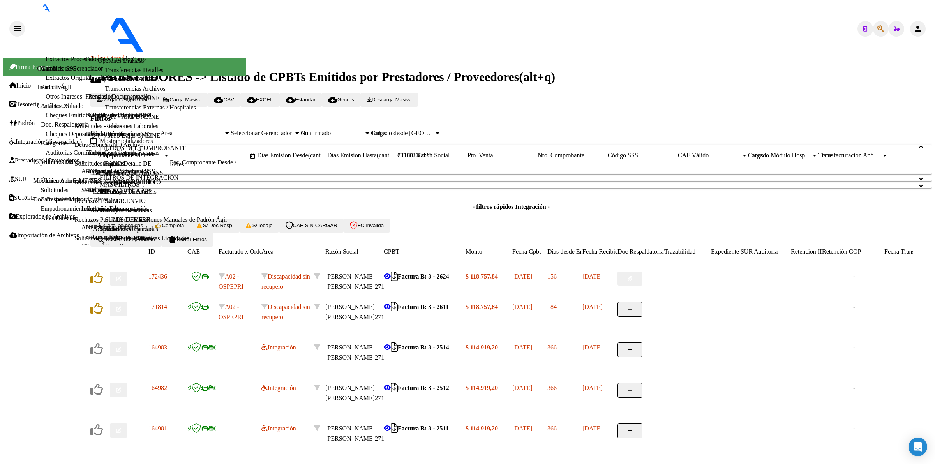
click at [126, 223] on span "Conf. no pedidas" at bounding box center [120, 226] width 46 height 6
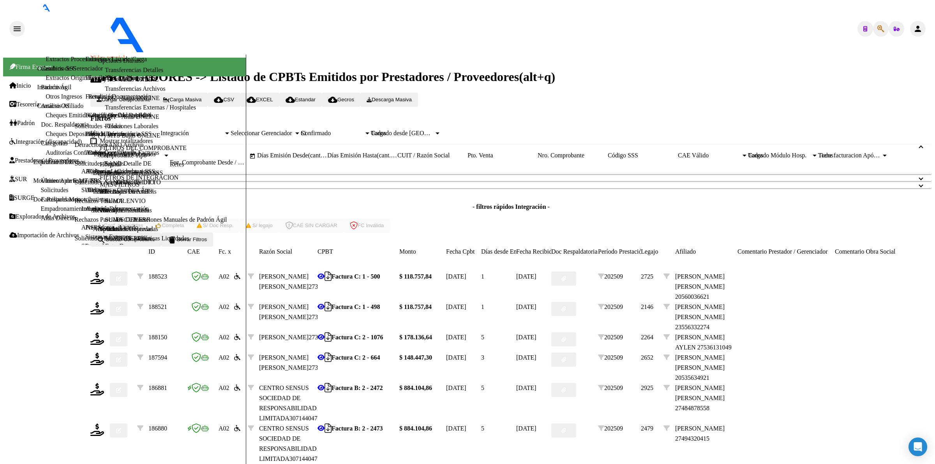
scroll to position [146, 0]
type input "202509"
type input "$ 118.757,84"
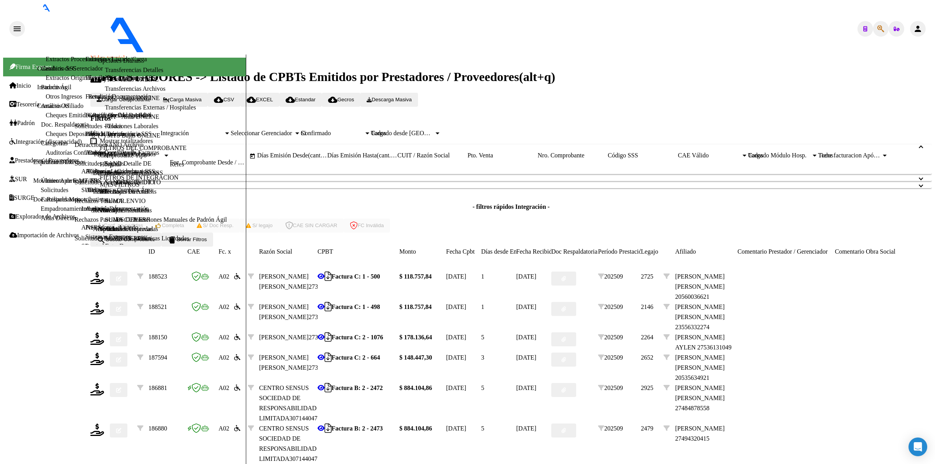
type input "ARG02000471817852018040920280409NQN249"
type input "2028-04-09"
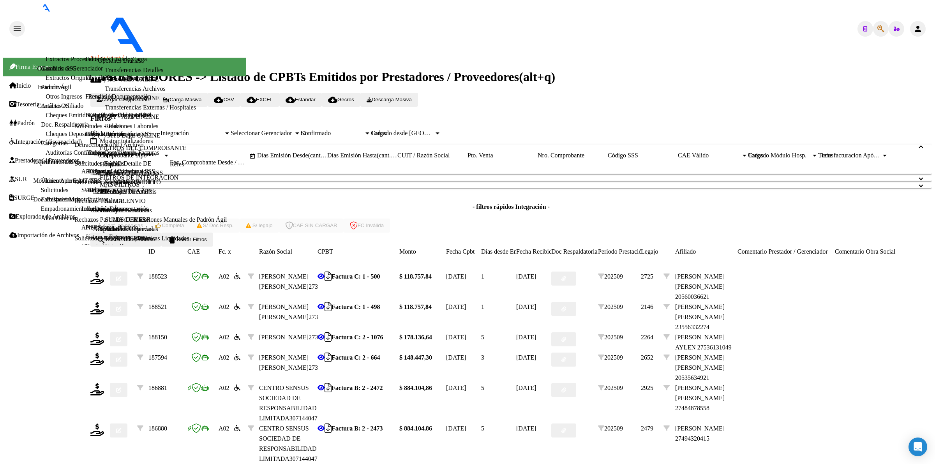
type input "4"
type input "202509"
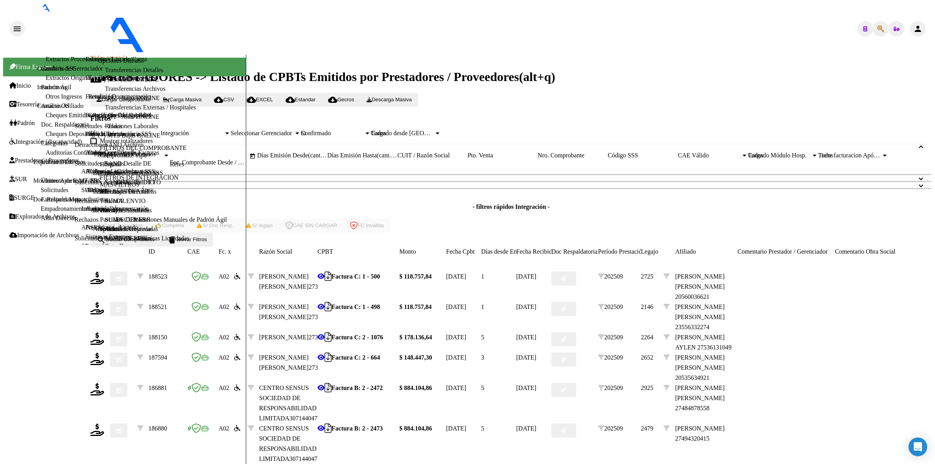
type input "$ 178.136,76"
type input "2052314195-4"
type input "2033-03-09"
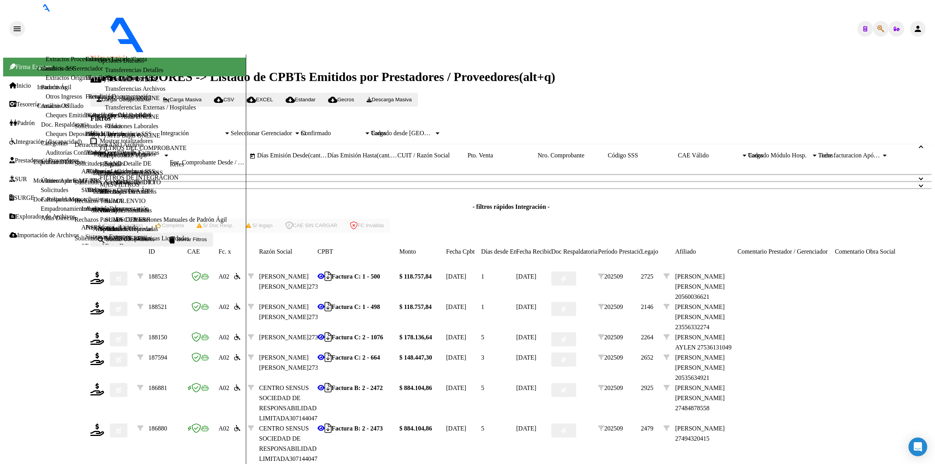
scroll to position [195, 0]
type input "4"
drag, startPoint x: 402, startPoint y: 386, endPoint x: 402, endPoint y: 391, distance: 4.7
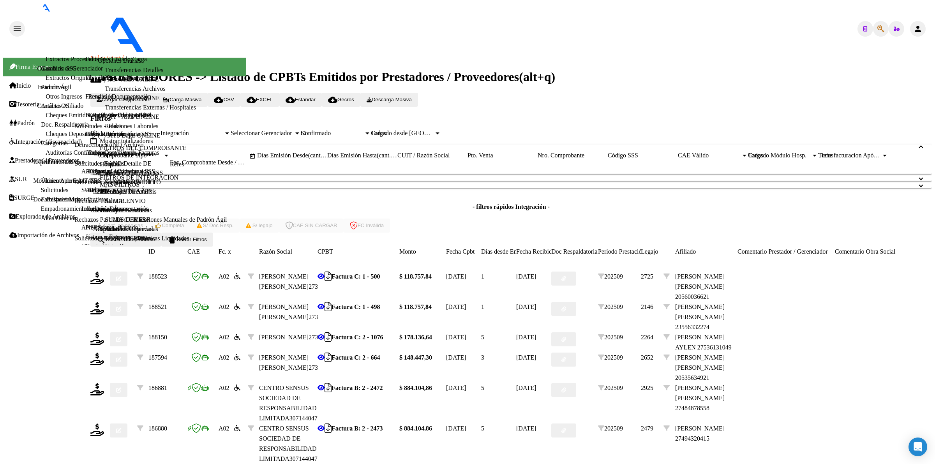
type input "202509"
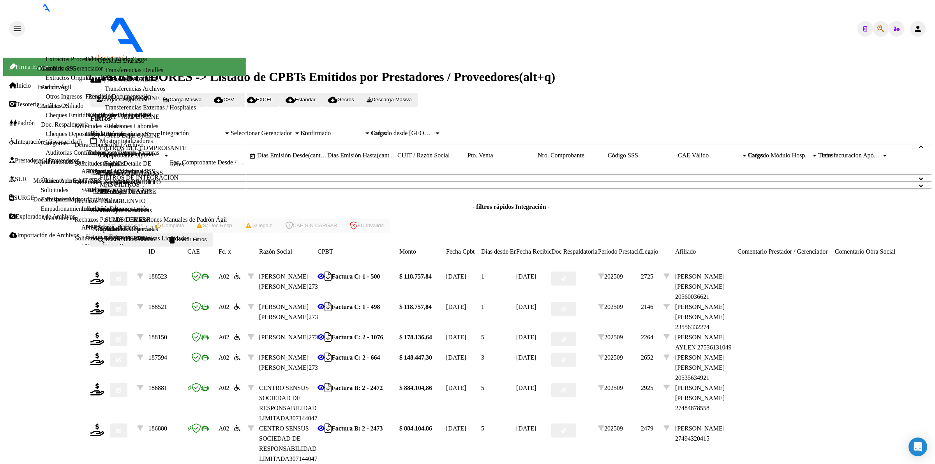
type input "$ 118.757,84"
type input "ARG01000548520952017110320221103NQN249"
type input "2033-03-01"
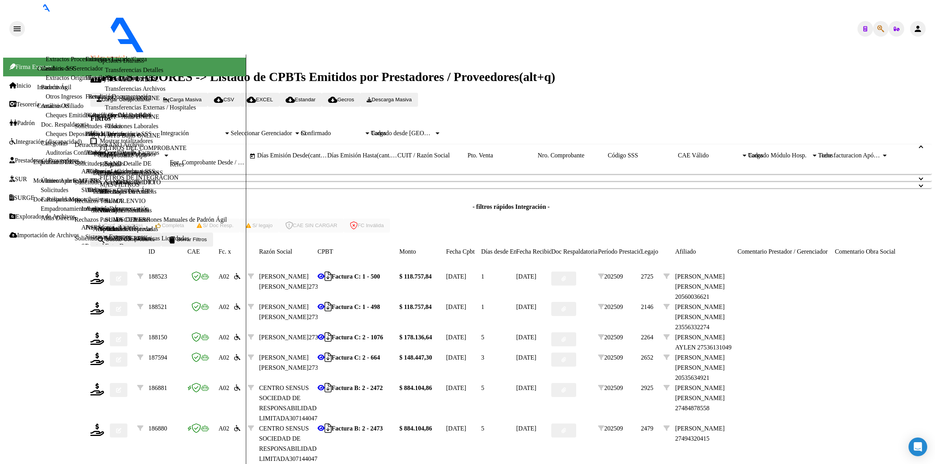
scroll to position [195, 0]
drag, startPoint x: 367, startPoint y: 244, endPoint x: 370, endPoint y: 254, distance: 10.0
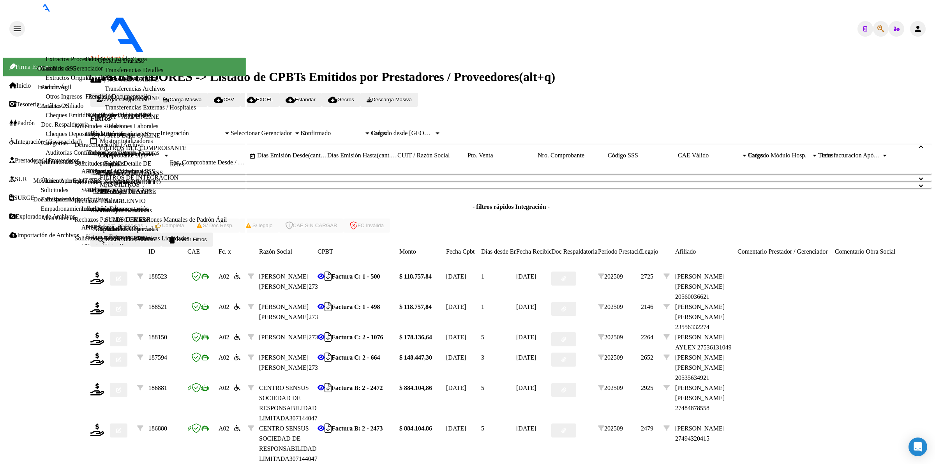
type input "4"
type input "202509"
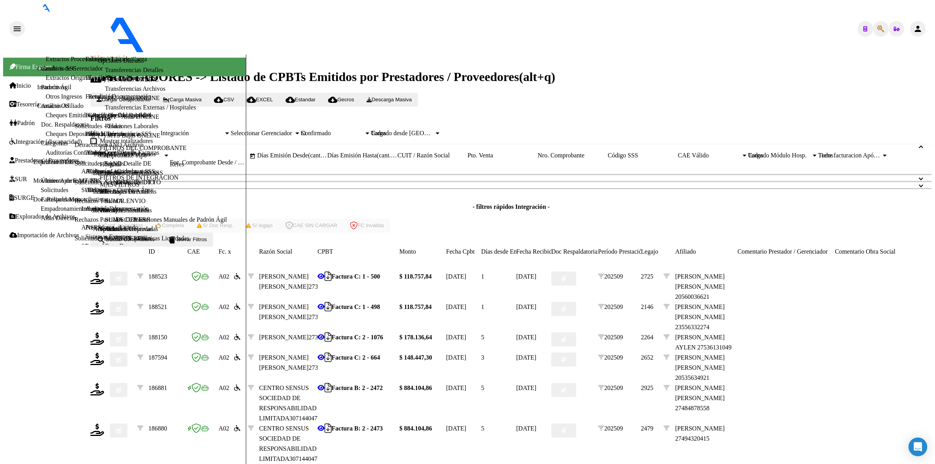
type input "202509"
type input "$ 178.136,76"
type input "ARG01000548520952017110320221103NQN249"
type input "2033-03-01"
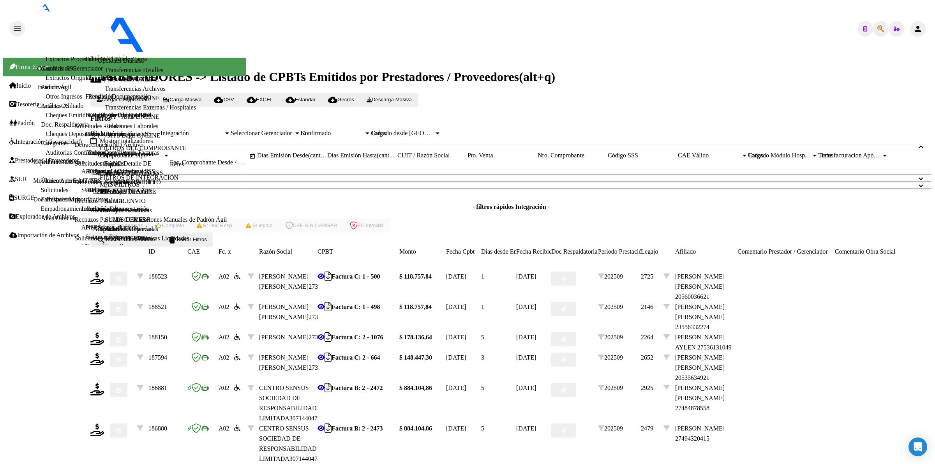
type input "4"
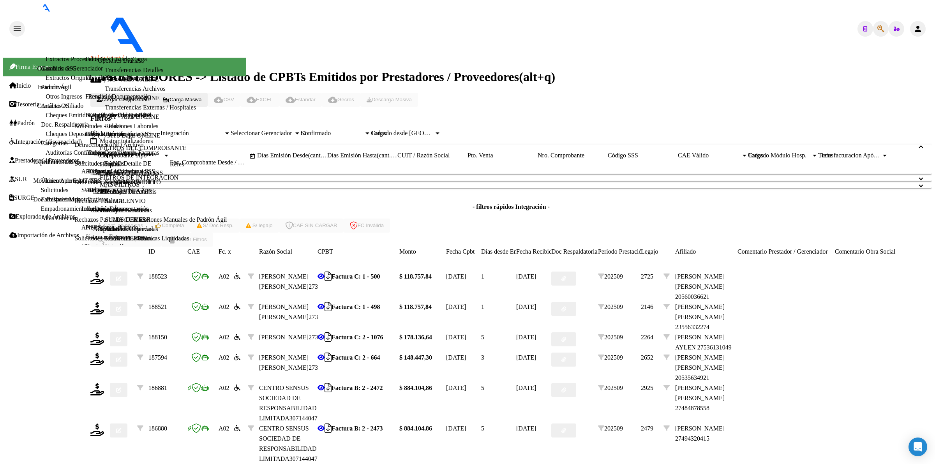
scroll to position [0, 0]
type input "202509"
type input "$ 148.447,30"
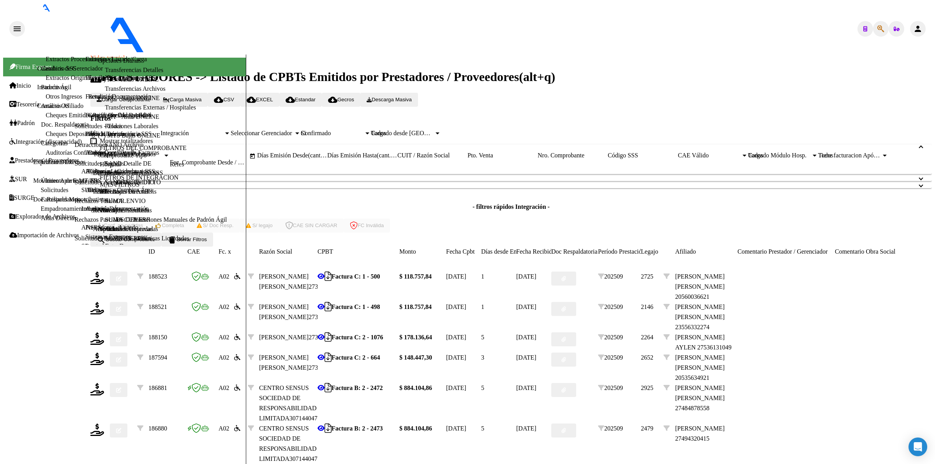
type input "ARG02000448650082018051120280511NQN798"
type input "2028-05-11"
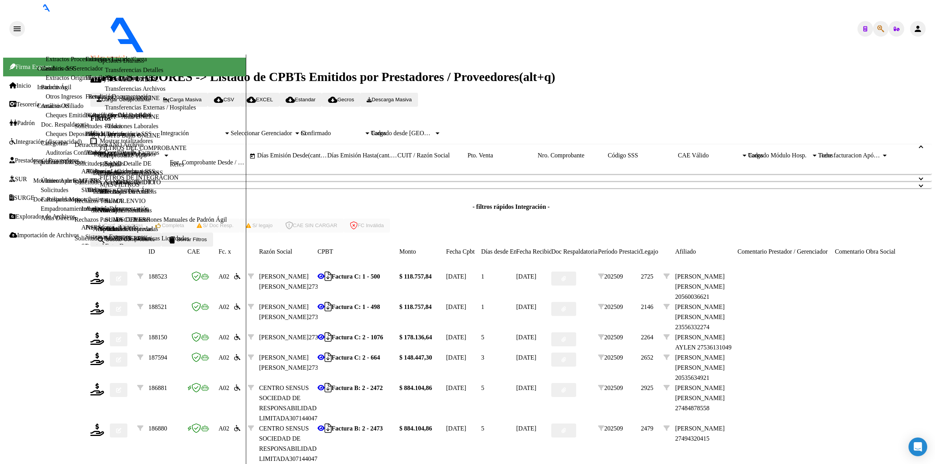
type input "4"
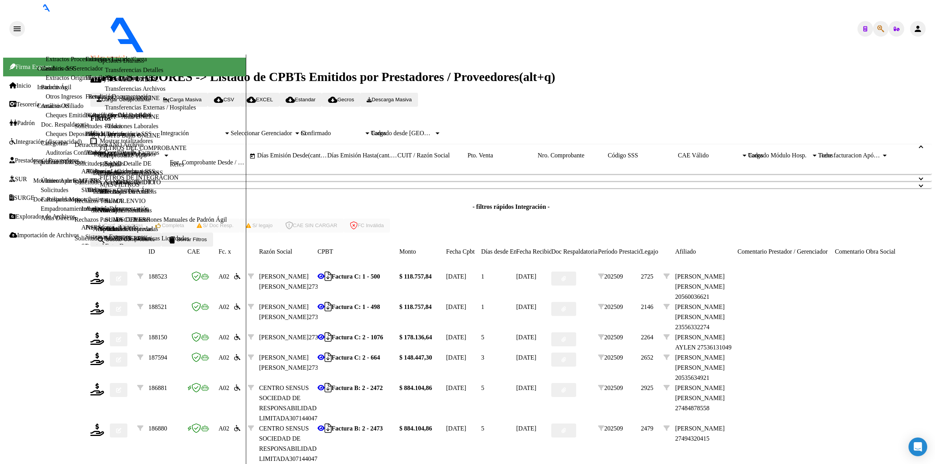
type input "202509"
type input "202508"
type input "$ 148.447,30"
type input "ARG02000448650082018051120280511NQN798"
type input "2028-05-11"
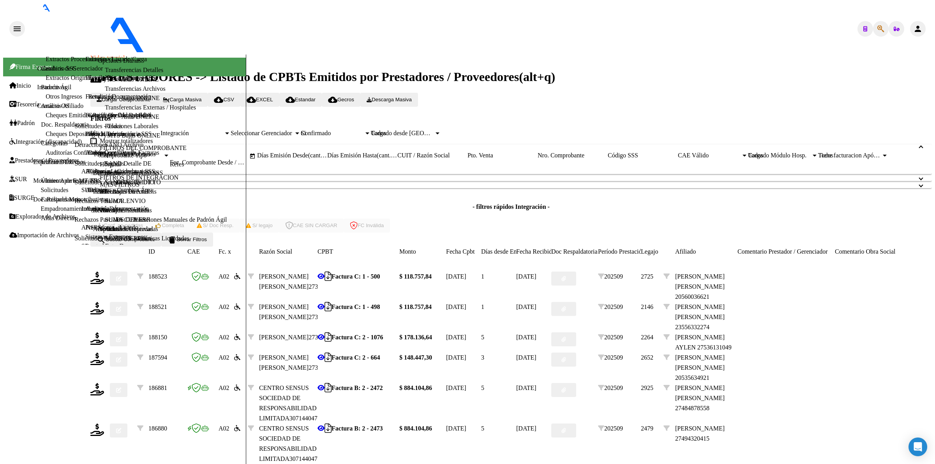
drag, startPoint x: 371, startPoint y: 244, endPoint x: 382, endPoint y: 243, distance: 11.4
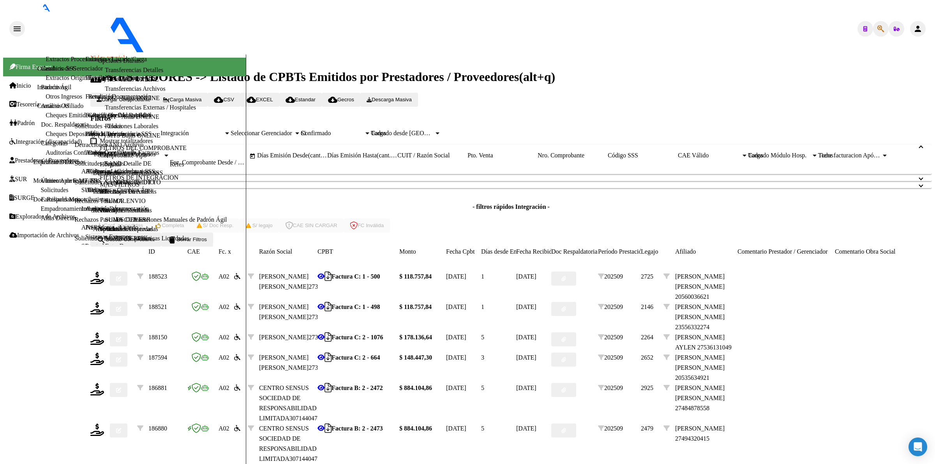
type input "4"
drag, startPoint x: 385, startPoint y: 385, endPoint x: 424, endPoint y: 394, distance: 40.4
drag, startPoint x: 415, startPoint y: 395, endPoint x: 411, endPoint y: 398, distance: 5.0
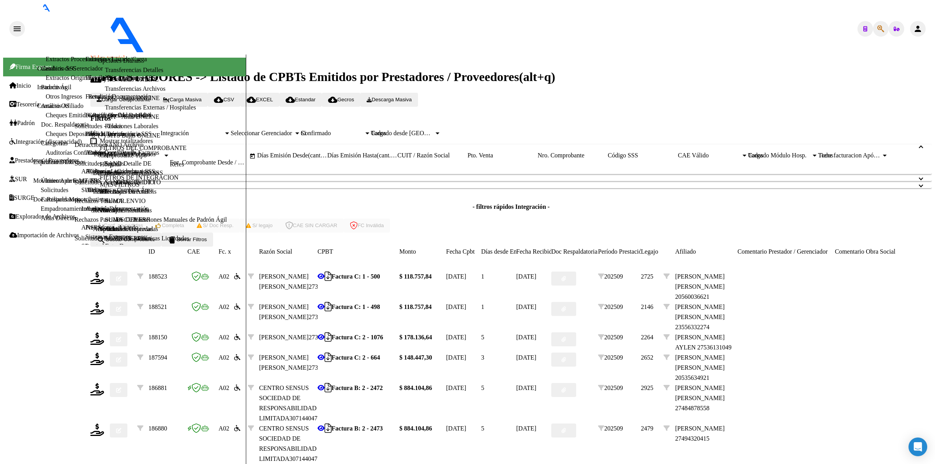
type input "202509"
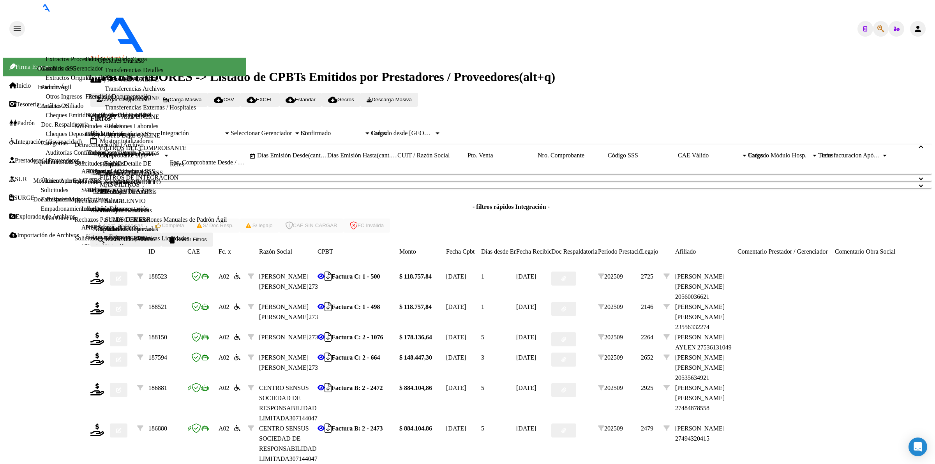
type input "$ 296.894,60"
type input "20953961599"
type input "2030-01-07"
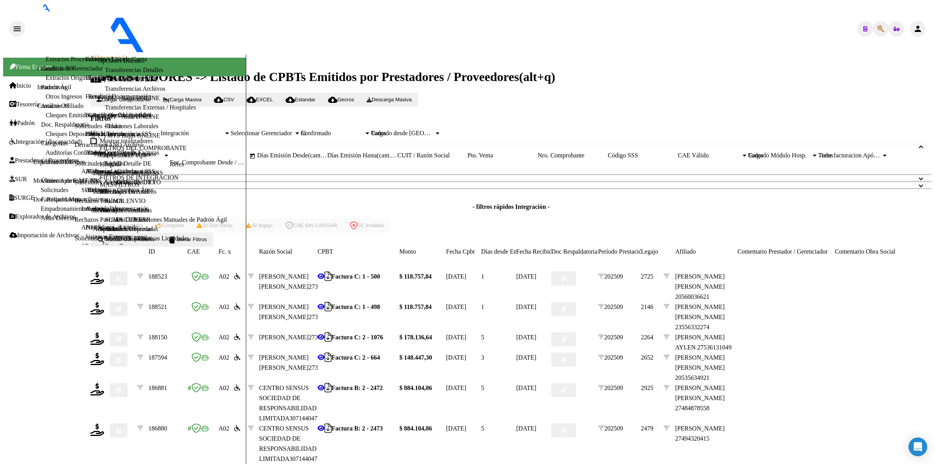
scroll to position [97, 0]
type input "4"
drag, startPoint x: 404, startPoint y: 401, endPoint x: 404, endPoint y: 396, distance: 4.7
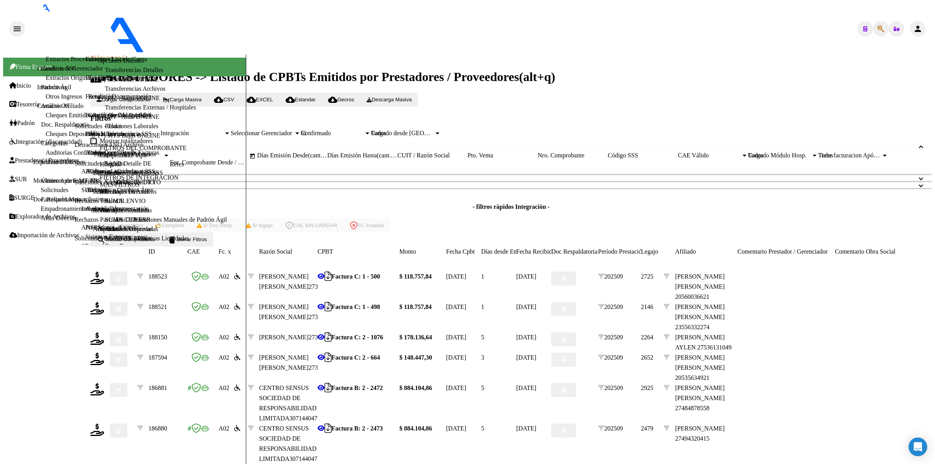
drag, startPoint x: 246, startPoint y: 322, endPoint x: 263, endPoint y: 365, distance: 46.3
click at [246, 247] on form "Filtros Id Integración Area Seleccionar Gerenciador Seleccionar Gerenciador Si …" at bounding box center [511, 180] width 842 height 133
drag, startPoint x: 505, startPoint y: 157, endPoint x: 506, endPoint y: 163, distance: 5.9
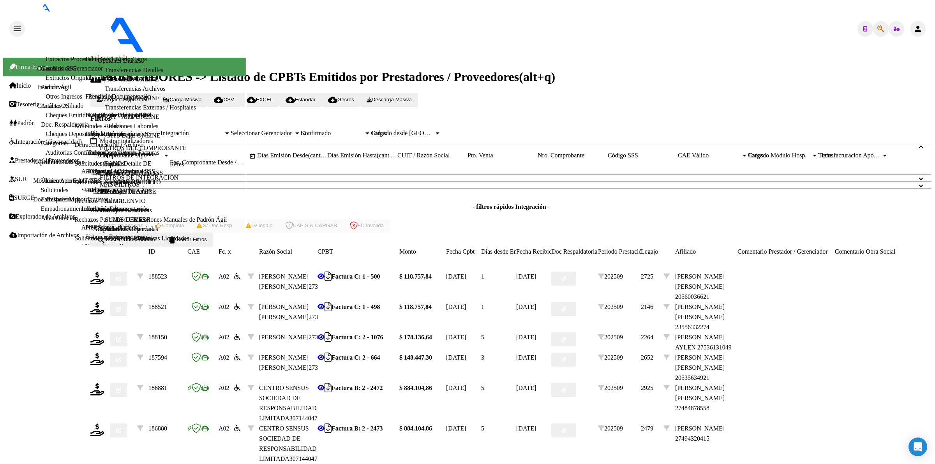
click at [468, 158] on div "CUIT / Razón Social" at bounding box center [433, 155] width 70 height 7
click at [468, 159] on div "CUIT / Razón Social" at bounding box center [433, 155] width 70 height 7
paste input "27348055211"
type input "27348055211"
click at [155, 242] on span "search Buscar Comprobante" at bounding box center [126, 240] width 58 height 6
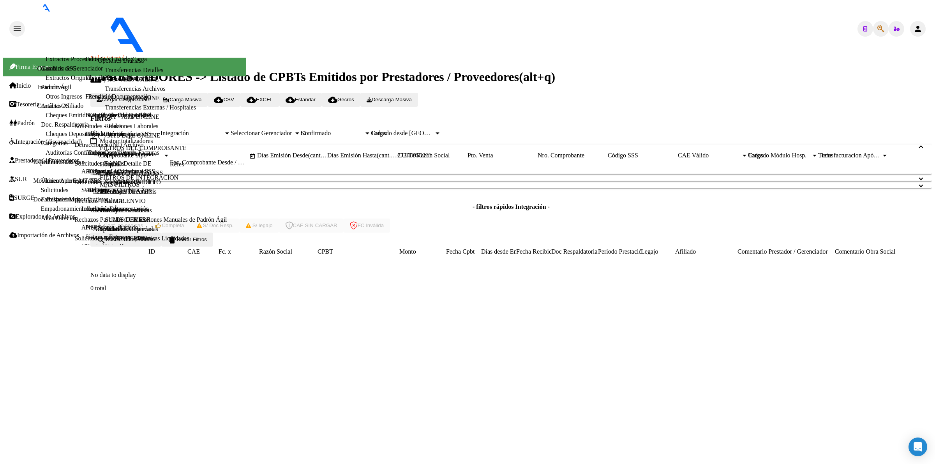
click at [207, 242] on span "delete Borrar Filtros" at bounding box center [187, 240] width 39 height 6
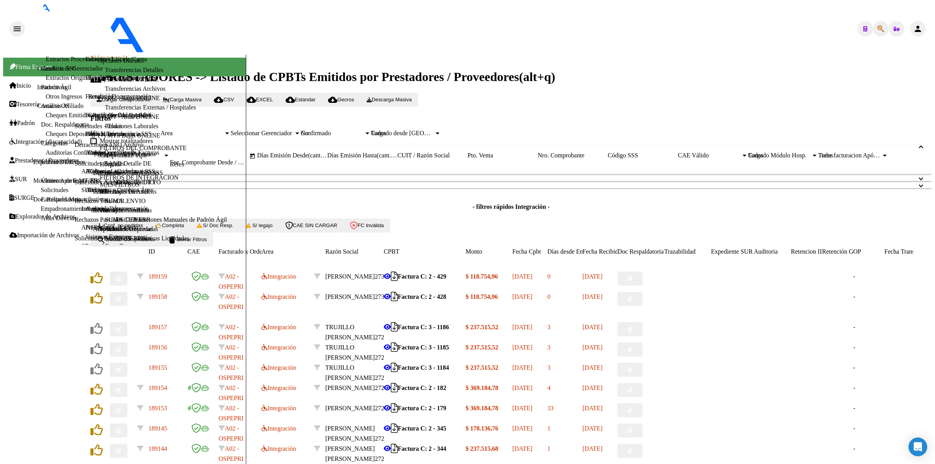
click at [468, 159] on input "CUIT / Razón Social" at bounding box center [433, 155] width 70 height 7
paste input "27348055211"
type input "27348055211"
click at [161, 247] on button "search Buscar Comprobante" at bounding box center [125, 240] width 71 height 14
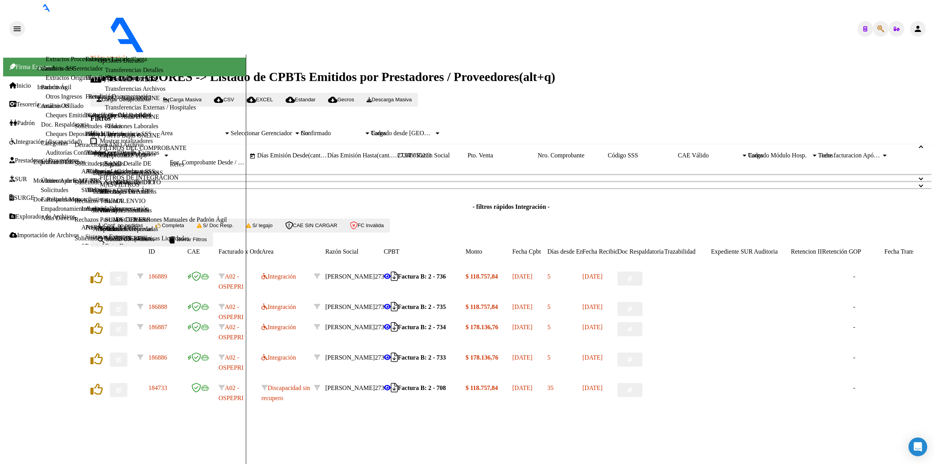
scroll to position [97, 0]
click at [121, 277] on icon "button" at bounding box center [118, 278] width 5 height 5
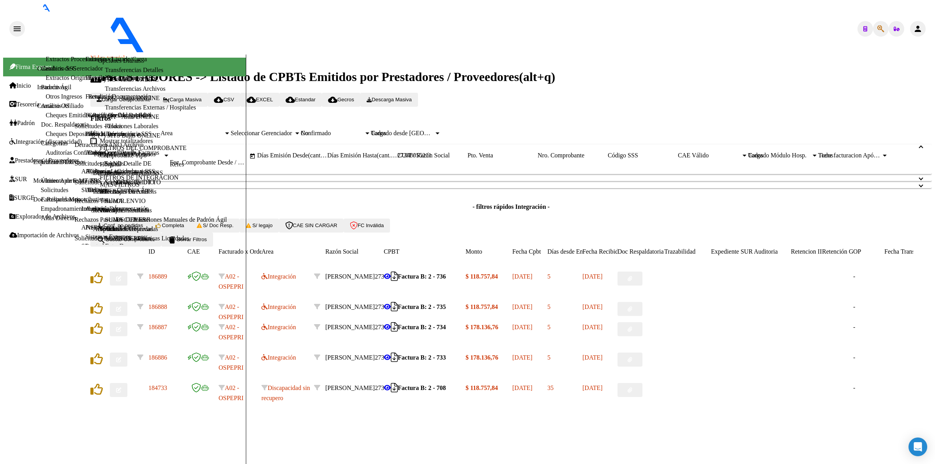
type input "$ 0,00"
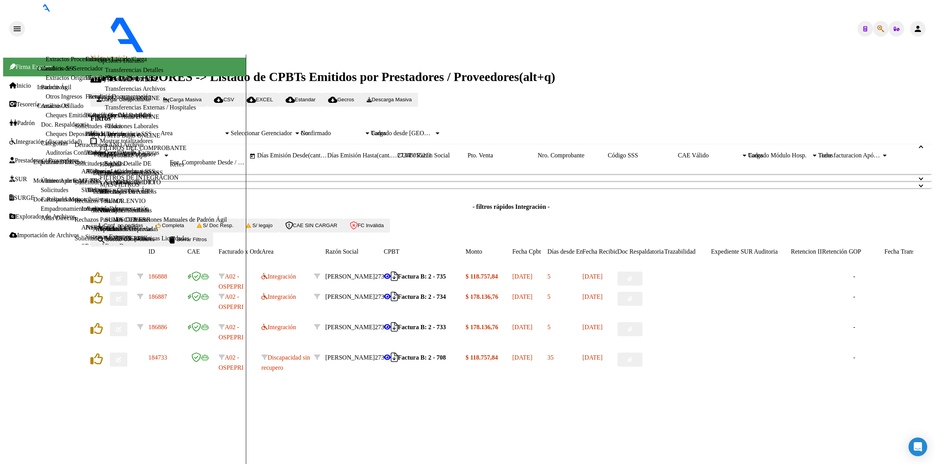
click at [127, 275] on button "button" at bounding box center [119, 279] width 18 height 14
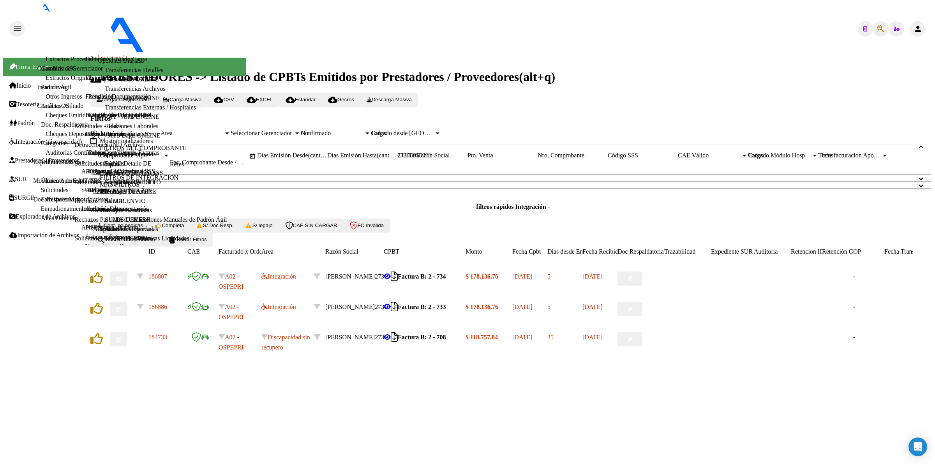
click at [125, 278] on button "button" at bounding box center [119, 279] width 18 height 14
drag, startPoint x: 541, startPoint y: 87, endPoint x: 543, endPoint y: 112, distance: 25.0
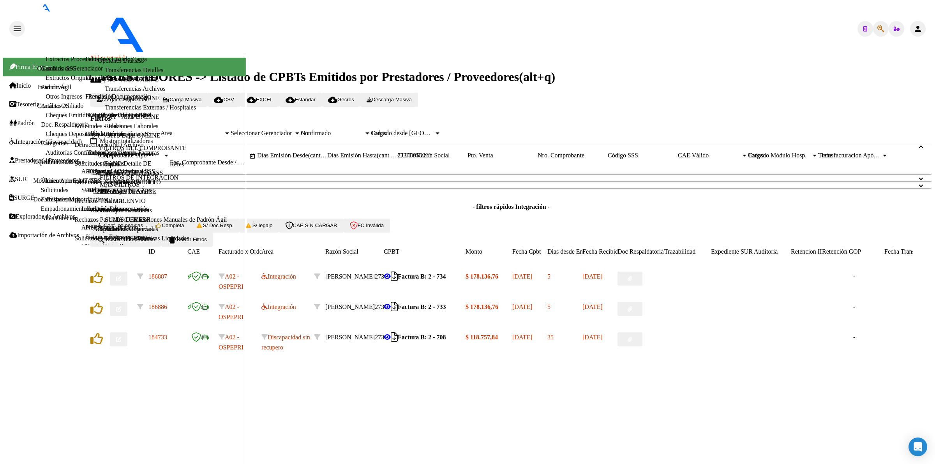
scroll to position [0, 0]
drag, startPoint x: 644, startPoint y: 134, endPoint x: 646, endPoint y: 188, distance: 54.6
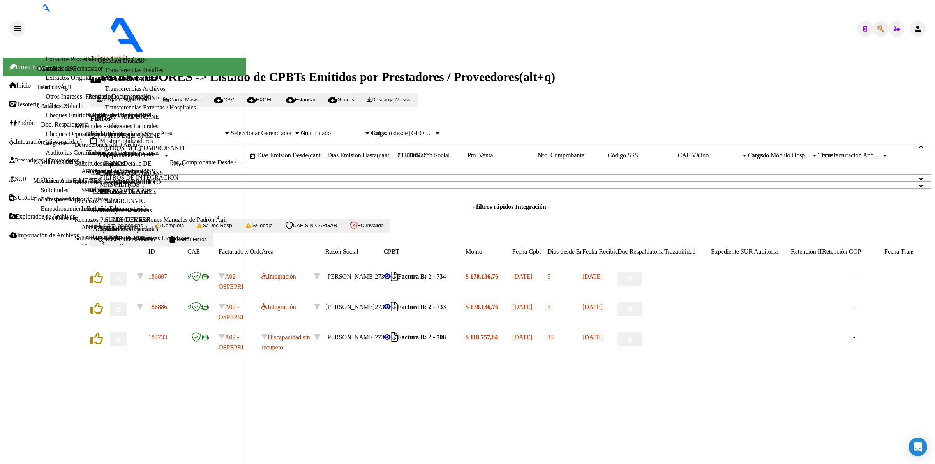
type textarea "Buenas tardes estimada, el DNI está incorrecto, por favor debe enviarlo bien. L…"
type input "$ 0,00"
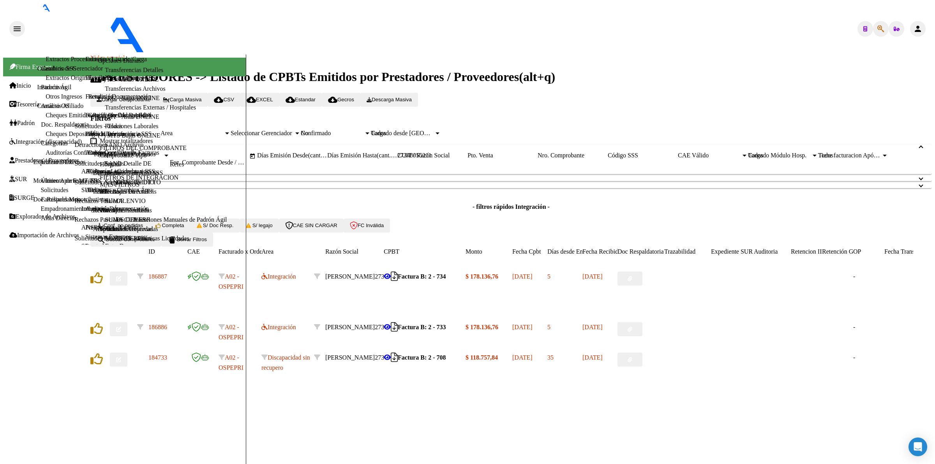
click at [121, 327] on icon "button" at bounding box center [118, 329] width 5 height 5
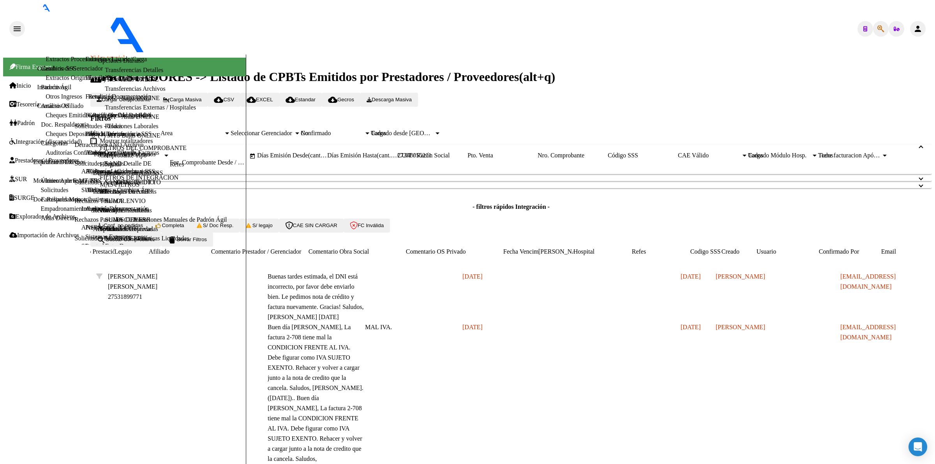
scroll to position [0, 0]
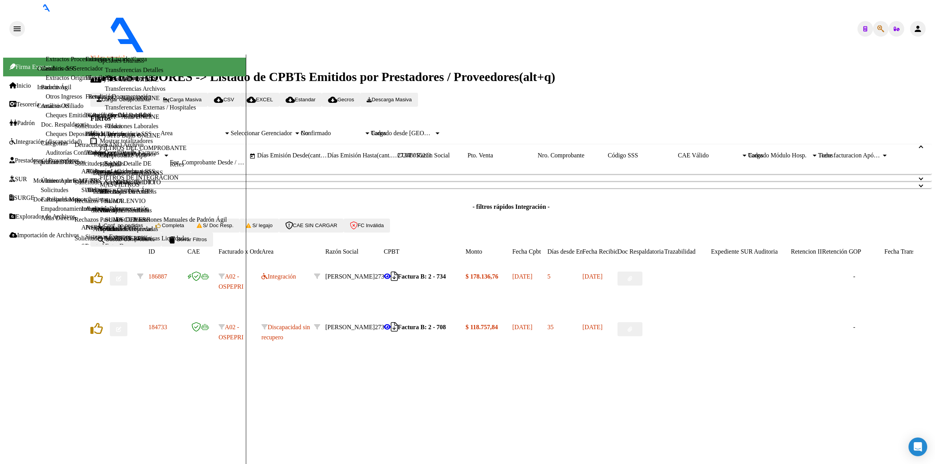
click at [138, 223] on span "Conf. no pedidas" at bounding box center [120, 226] width 46 height 6
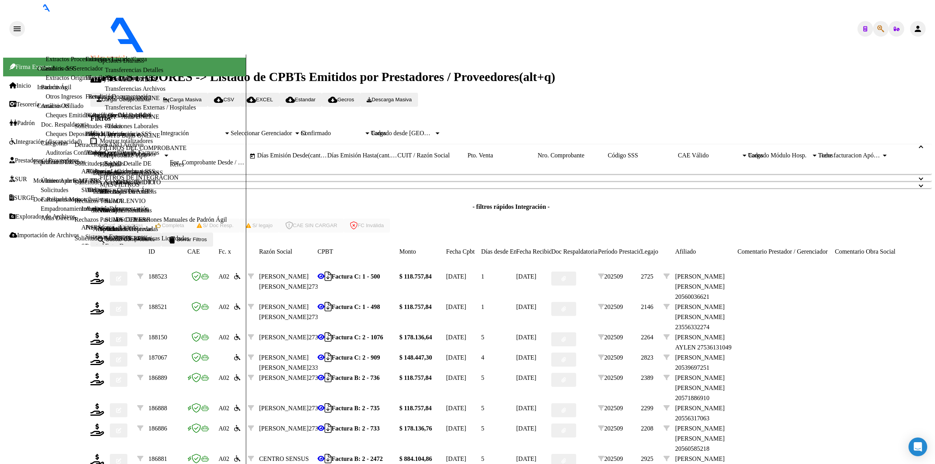
scroll to position [153, 0]
click at [104, 373] on icon at bounding box center [97, 379] width 14 height 12
type input "202509"
type input "$ 118.757,84"
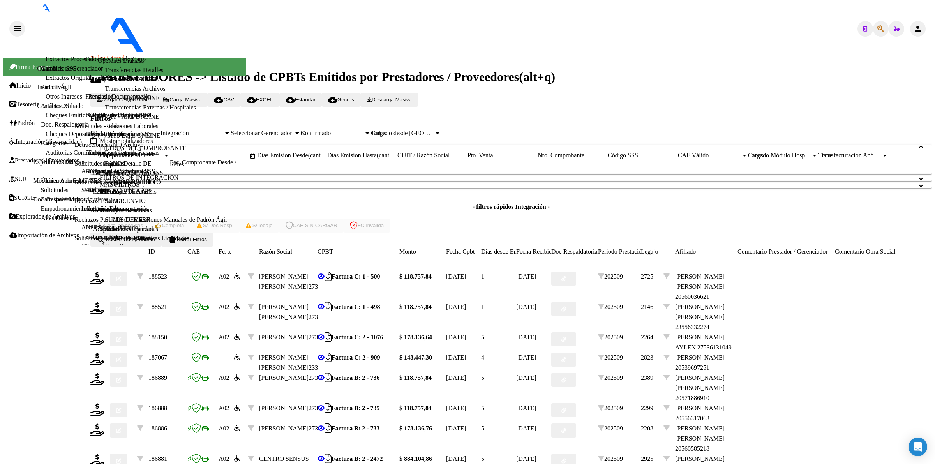
type input "2057188691-0"
type input "2031-10-09"
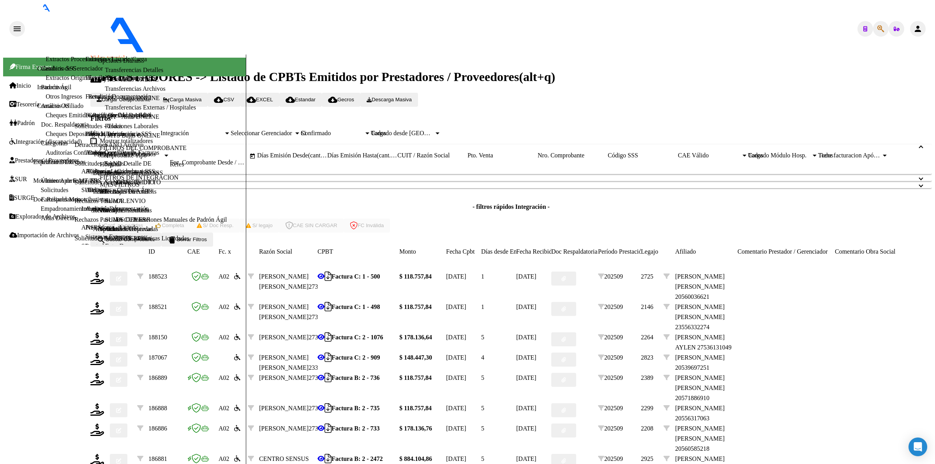
type input "4"
click at [104, 403] on icon at bounding box center [97, 409] width 14 height 12
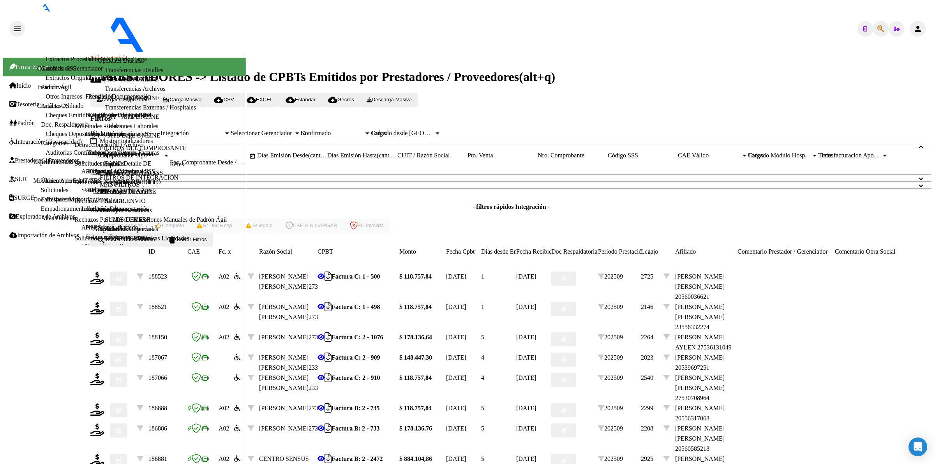
type input "202509"
type input "$ 118.757,84"
type input "20556317063"
type input "2030-01-23"
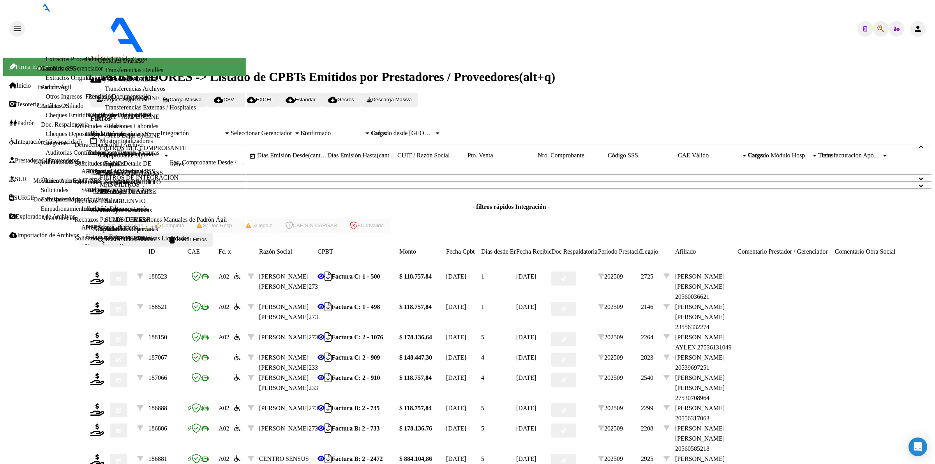
drag, startPoint x: 391, startPoint y: 213, endPoint x: 392, endPoint y: 223, distance: 9.5
drag, startPoint x: 395, startPoint y: 230, endPoint x: 398, endPoint y: 242, distance: 12.8
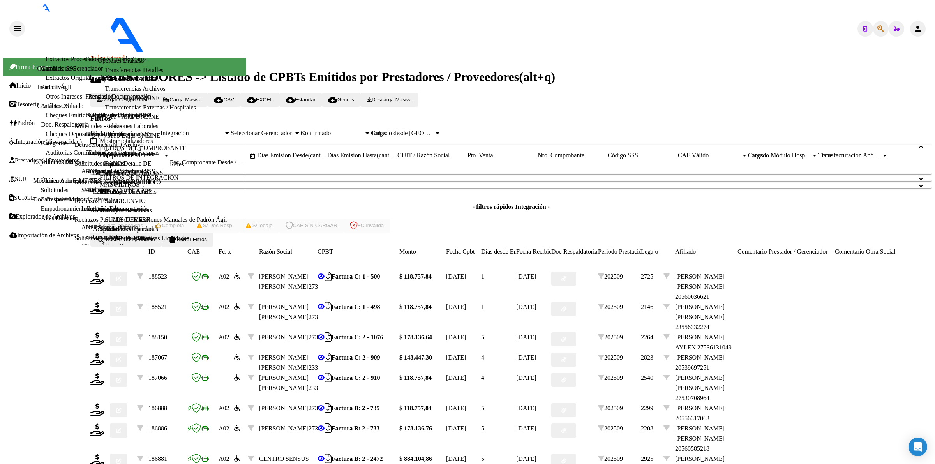
scroll to position [146, 0]
type input "4"
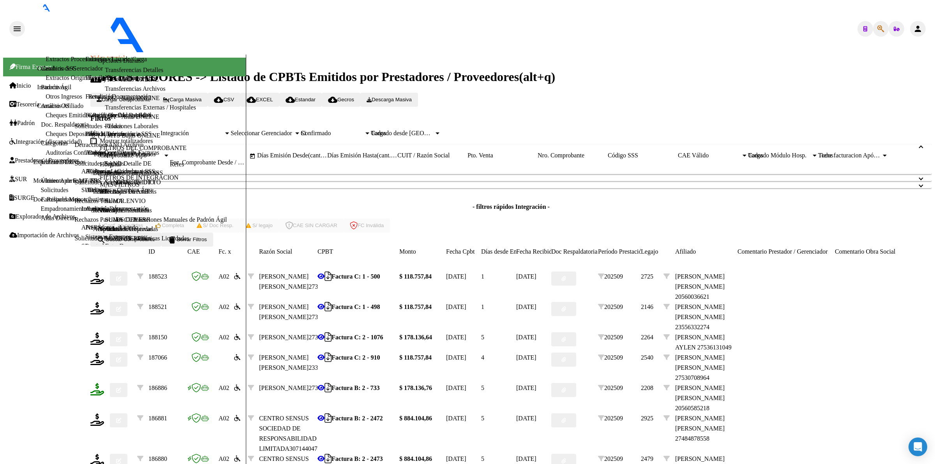
click at [104, 383] on icon at bounding box center [97, 389] width 14 height 12
type input "202509"
type input "$ 178.136,76"
type input "ARG02000560585212019081320230813RIO145"
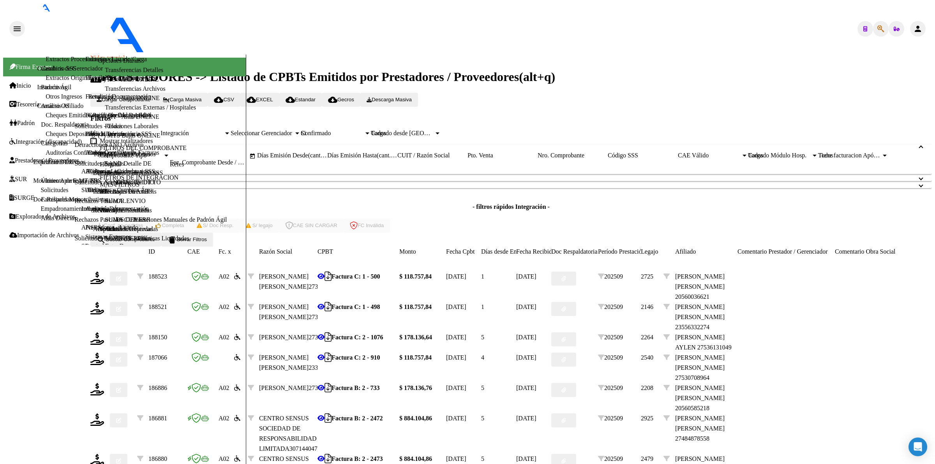
type input "2030-09-01"
type input "4"
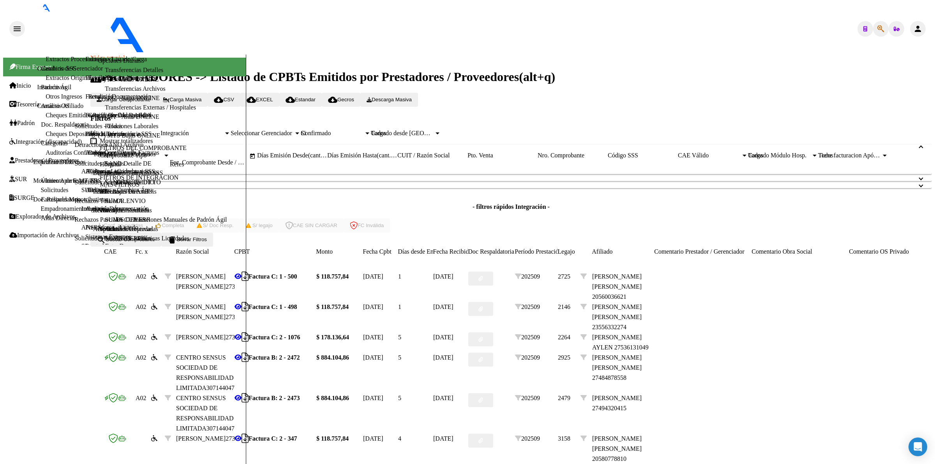
scroll to position [0, 424]
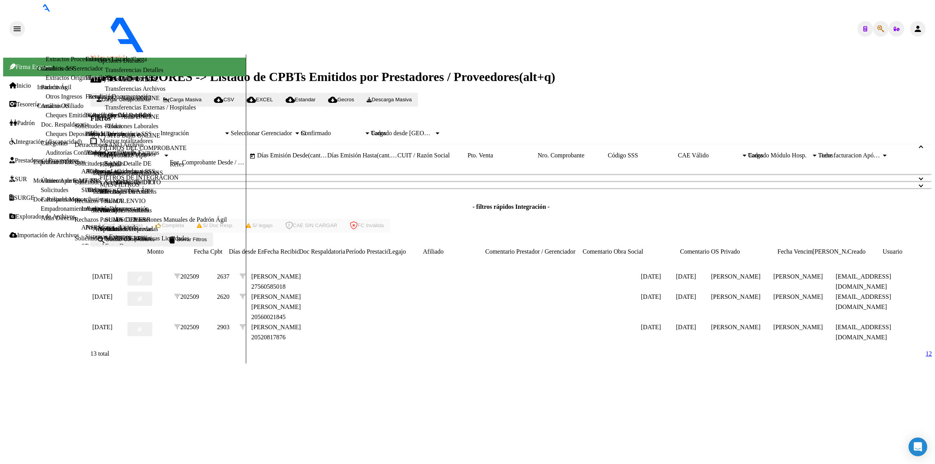
scroll to position [0, 0]
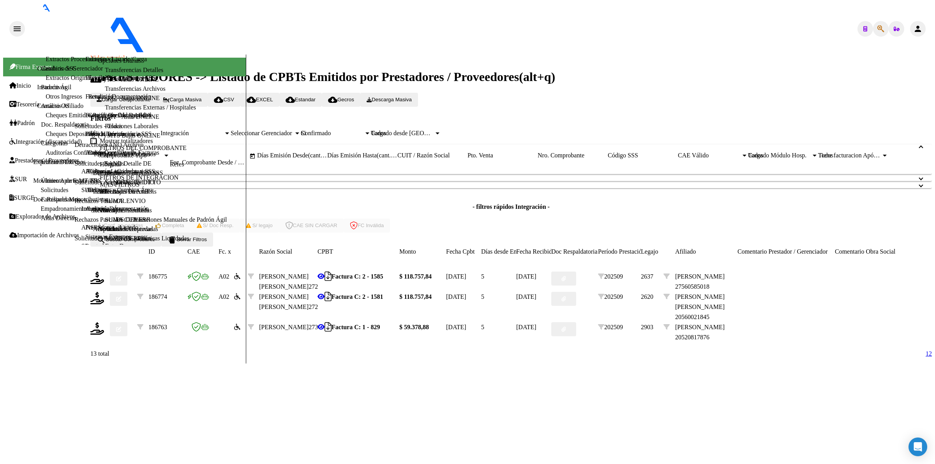
click at [207, 242] on span "delete Borrar Filtros" at bounding box center [187, 240] width 39 height 6
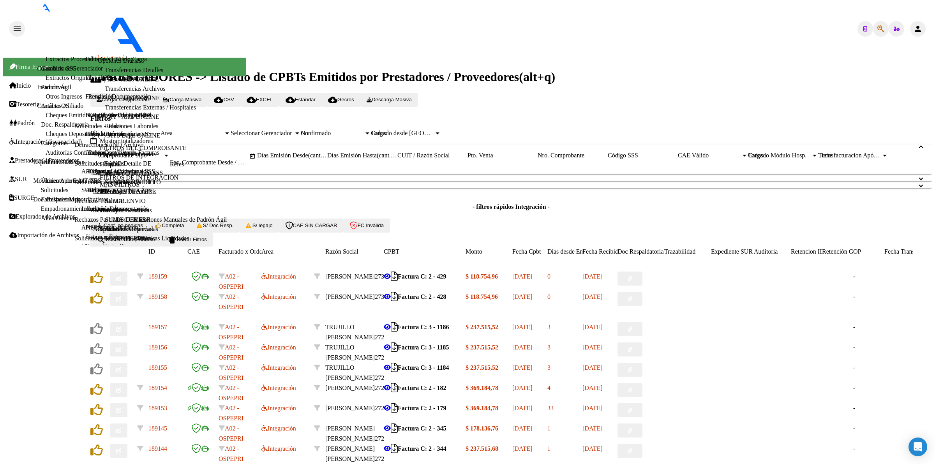
click at [468, 159] on div "CUIT / Razón Social" at bounding box center [433, 155] width 70 height 7
paste input "27184870938"
type input "27184870938"
drag, startPoint x: 180, startPoint y: 309, endPoint x: 180, endPoint y: 318, distance: 9.0
click at [180, 247] on form "Filtros Id Area Area Seleccionar Gerenciador Seleccionar Gerenciador No Confirm…" at bounding box center [511, 180] width 842 height 133
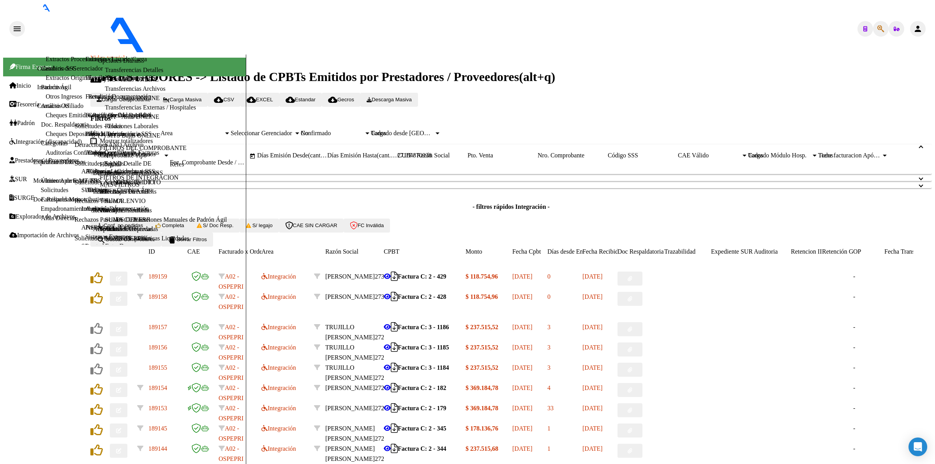
click at [155, 242] on span "search Buscar Comprobante" at bounding box center [126, 240] width 58 height 6
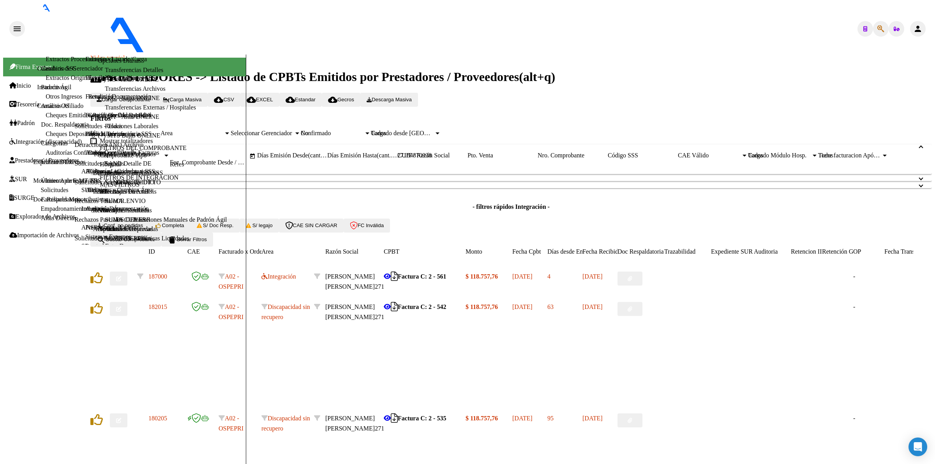
scroll to position [17, 0]
click at [121, 281] on icon "button" at bounding box center [118, 278] width 5 height 5
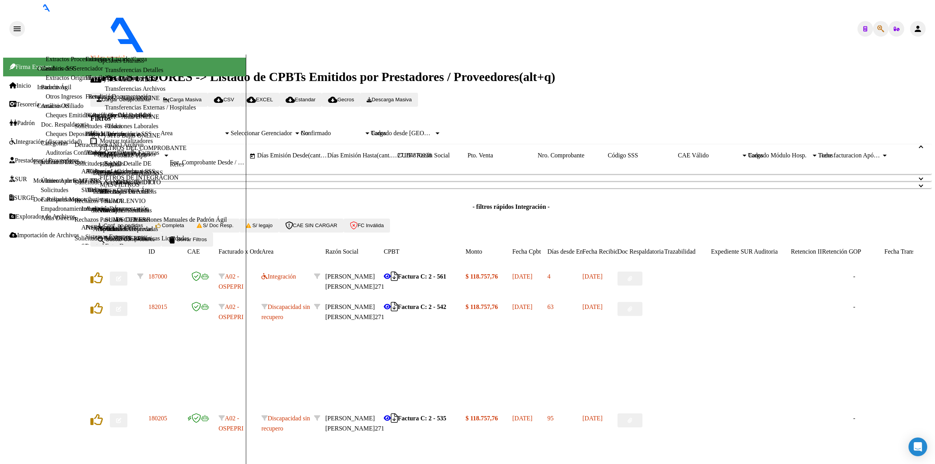
drag, startPoint x: 324, startPoint y: 388, endPoint x: 328, endPoint y: 384, distance: 5.2
drag, startPoint x: 425, startPoint y: 248, endPoint x: 499, endPoint y: 116, distance: 151.3
type input "$ 0,00"
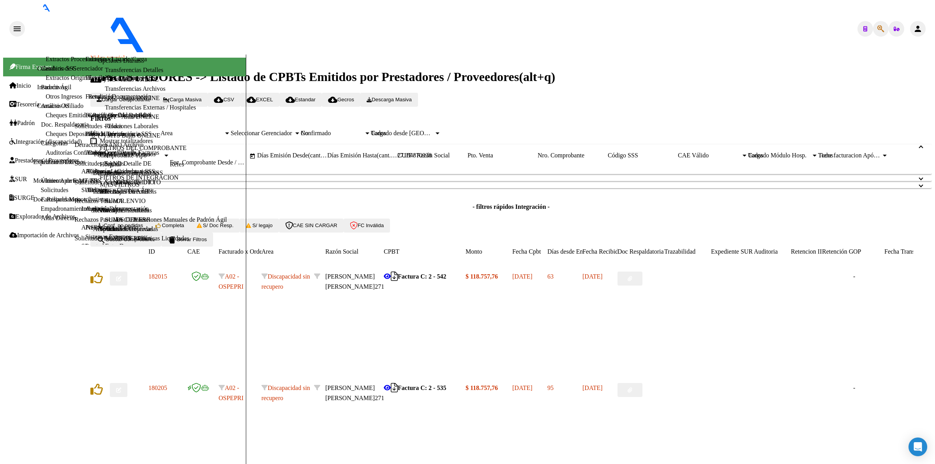
scroll to position [0, 0]
click at [140, 228] on span "Conf. no pedidas" at bounding box center [120, 226] width 46 height 6
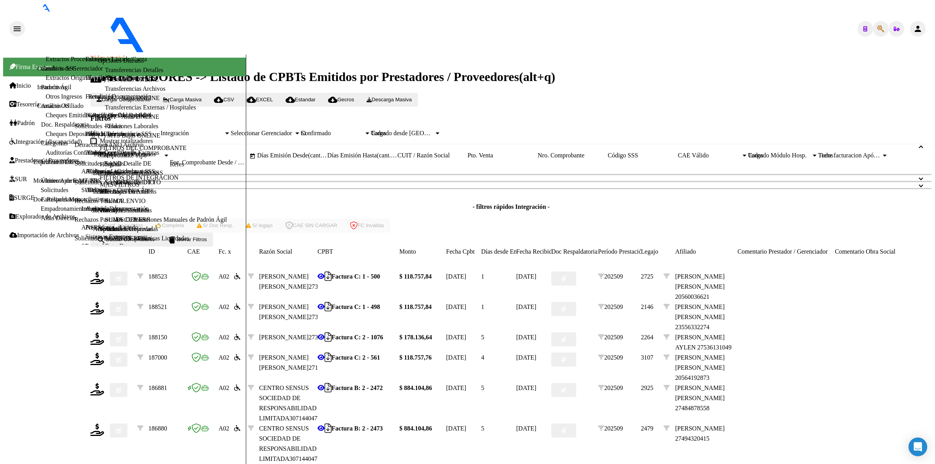
scroll to position [97, 0]
click at [104, 353] on icon at bounding box center [97, 359] width 14 height 12
type input "202509"
type input "$ 118.757,76"
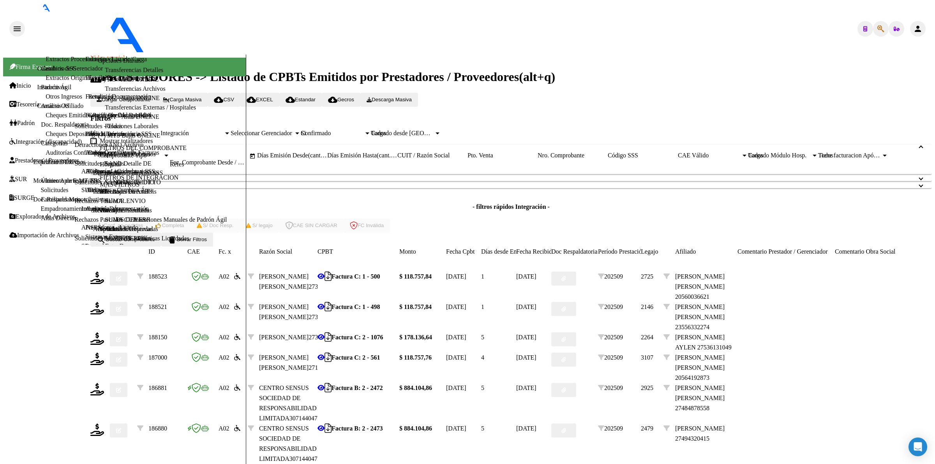
type input "2056419287-3"
type input "2028-03-17"
drag, startPoint x: 390, startPoint y: 226, endPoint x: 390, endPoint y: 231, distance: 4.4
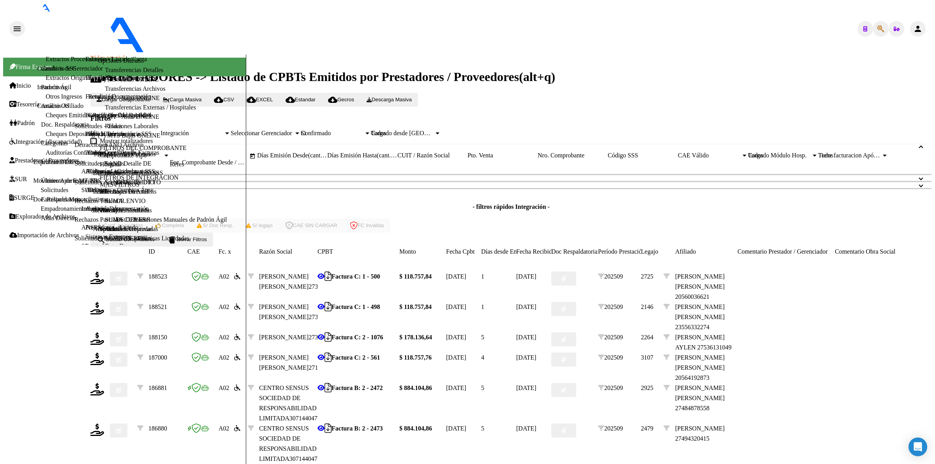
type input "4"
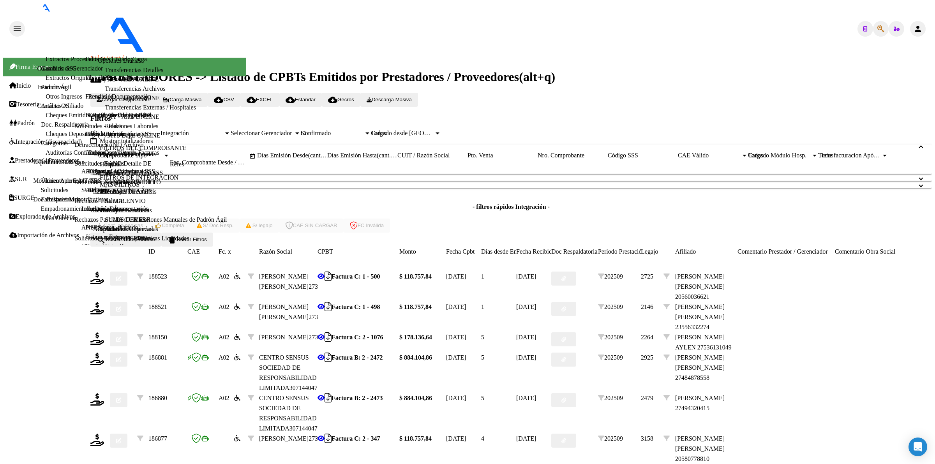
scroll to position [95, 0]
click at [213, 233] on button "delete Borrar Filtros" at bounding box center [187, 240] width 52 height 14
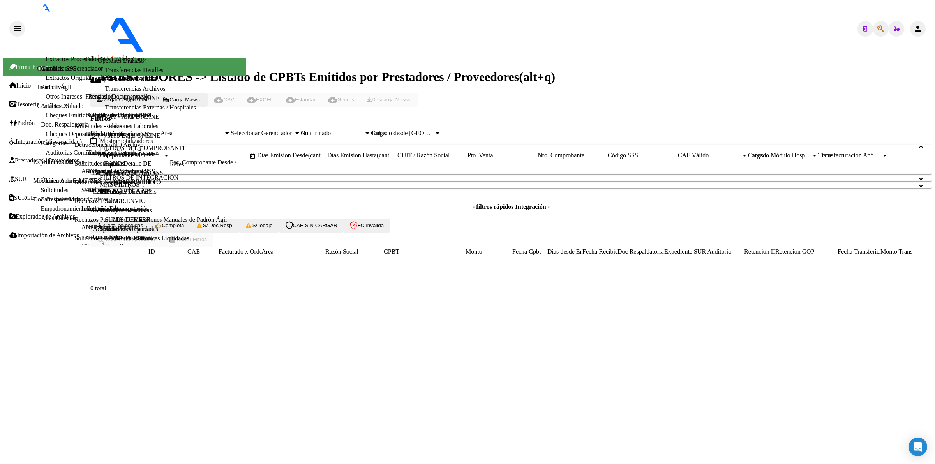
scroll to position [0, 0]
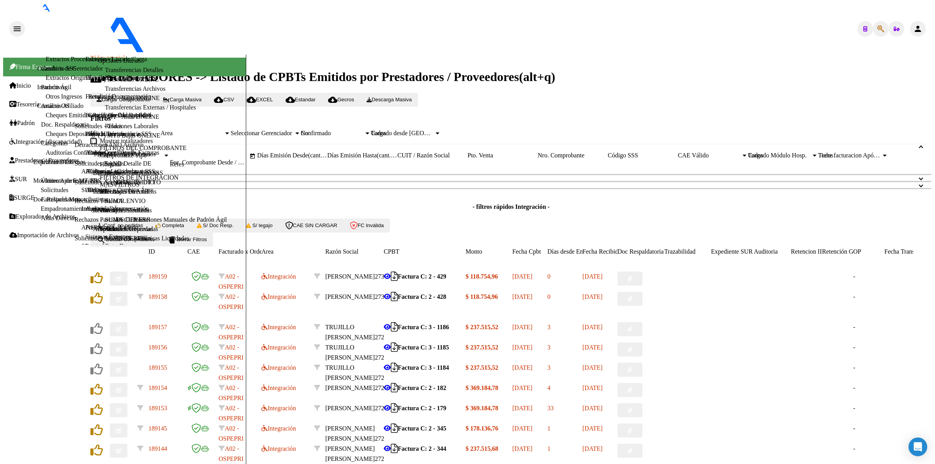
click at [468, 159] on input "CUIT / Razón Social" at bounding box center [433, 155] width 70 height 7
paste input "27434217461"
type input "27434217461"
drag, startPoint x: 177, startPoint y: 308, endPoint x: 182, endPoint y: 320, distance: 12.2
click at [177, 233] on div "- filtros rápidos Integración - Conf. no pedidas Completa S/ Doc Resp. S/ legaj…" at bounding box center [511, 217] width 842 height 29
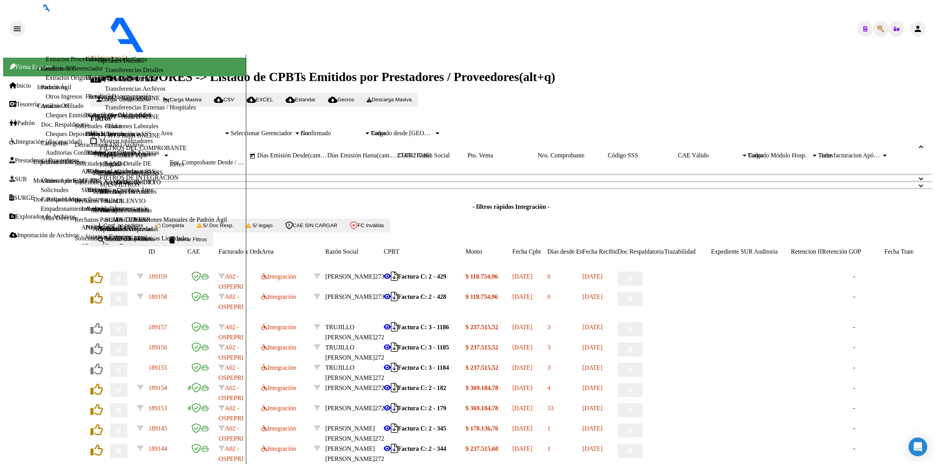
click at [155, 242] on span "search Buscar Comprobante" at bounding box center [126, 240] width 58 height 6
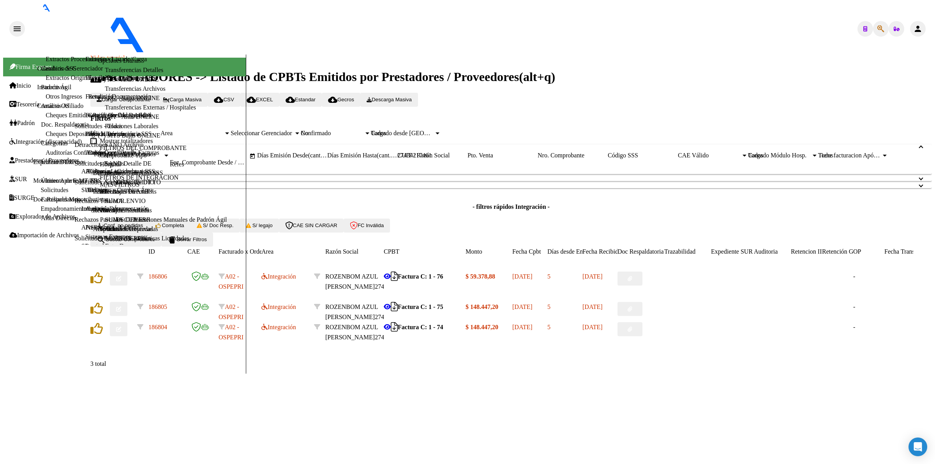
click at [127, 286] on button "button" at bounding box center [119, 279] width 18 height 14
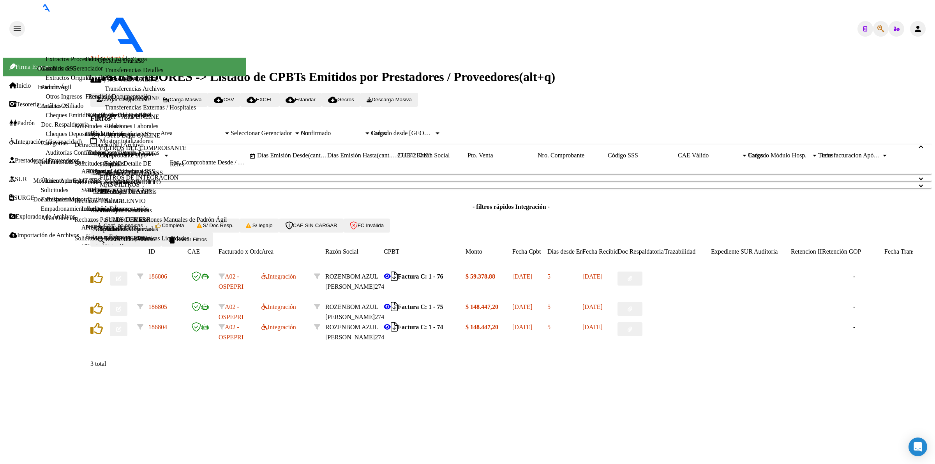
type input "$ 0,00"
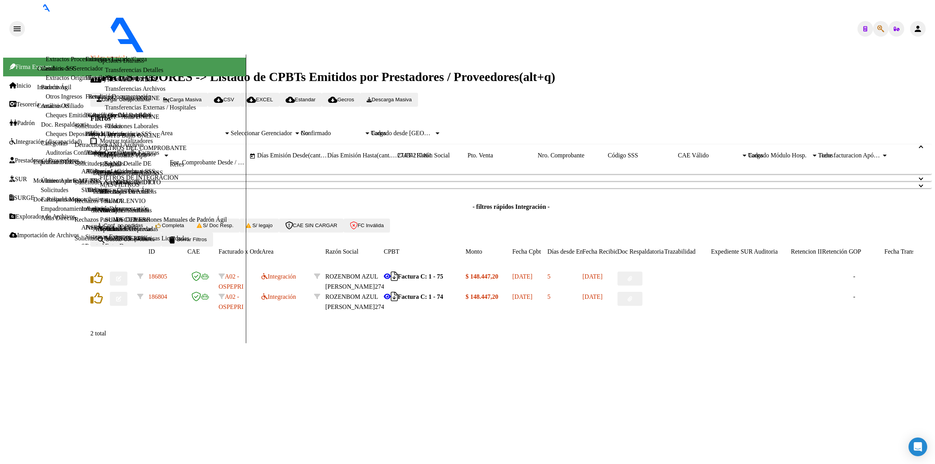
click at [121, 281] on icon "button" at bounding box center [118, 278] width 5 height 5
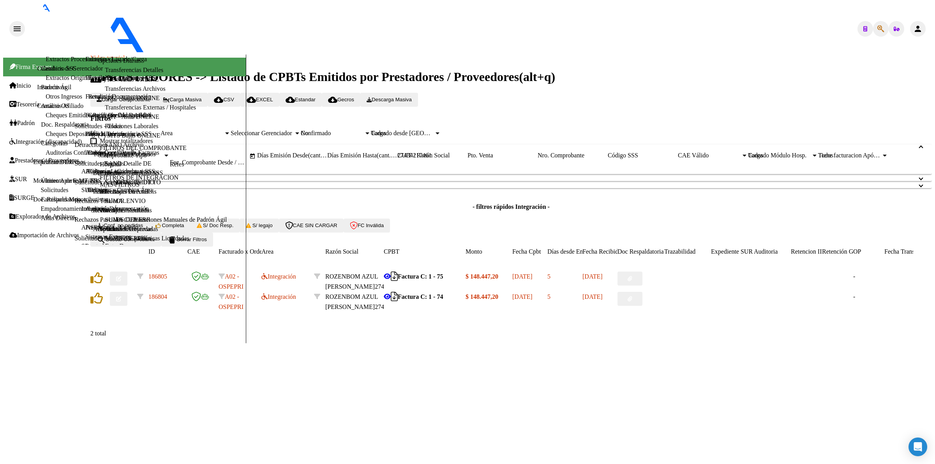
type input "$ 0,00"
click at [127, 286] on button "button" at bounding box center [119, 279] width 18 height 14
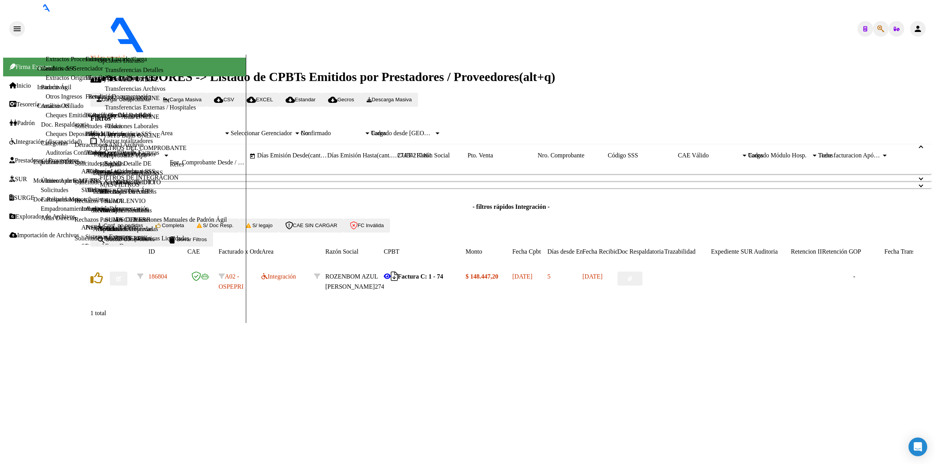
scroll to position [49, 0]
type input "$ 0,00"
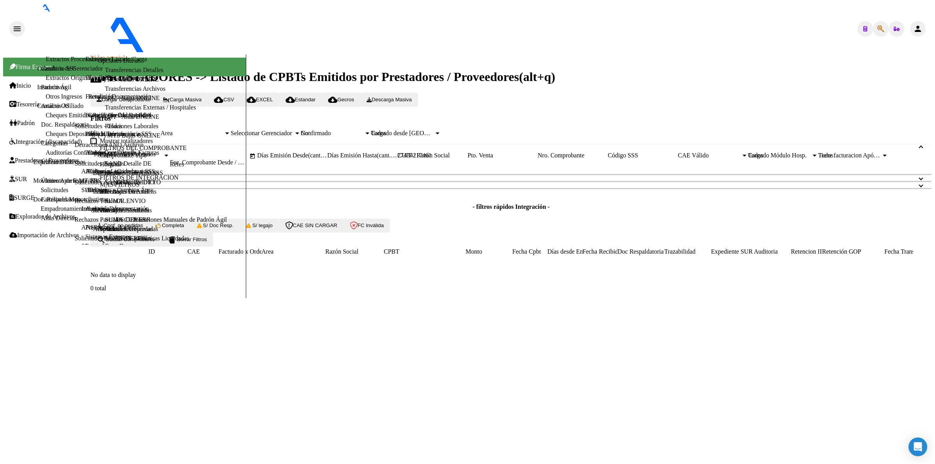
click at [207, 242] on span "delete Borrar Filtros" at bounding box center [187, 240] width 39 height 6
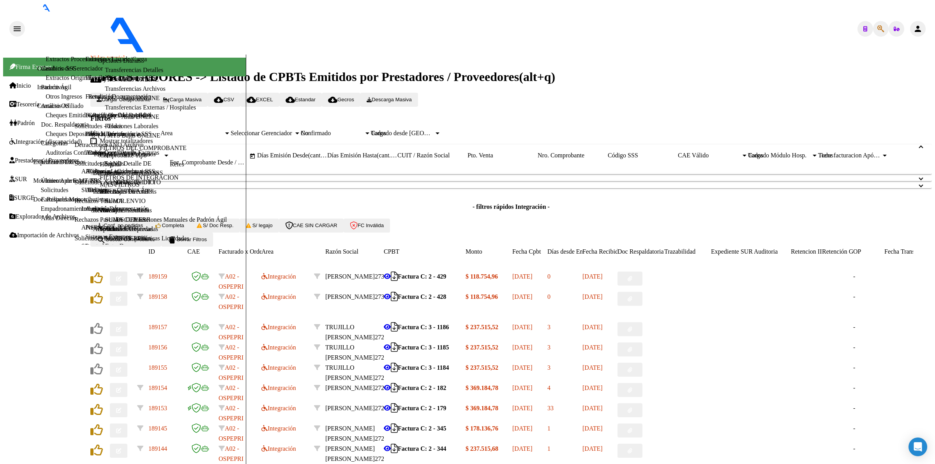
drag, startPoint x: 517, startPoint y: 174, endPoint x: 516, endPoint y: 168, distance: 5.9
click at [468, 159] on div "CUIT / Razón Social" at bounding box center [433, 155] width 70 height 7
click at [468, 159] on input "CUIT / Razón Social" at bounding box center [433, 155] width 70 height 7
paste input "27368411499"
type input "27368411499"
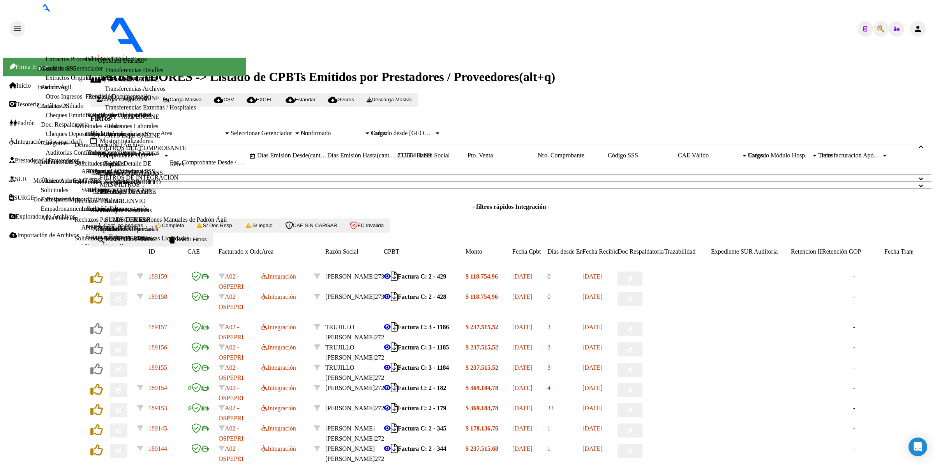
click at [158, 233] on div "- filtros rápidos Integración - Conf. no pedidas Completa S/ Doc Resp. S/ legaj…" at bounding box center [511, 217] width 842 height 29
click at [155, 242] on span "search Buscar Comprobante" at bounding box center [126, 240] width 58 height 6
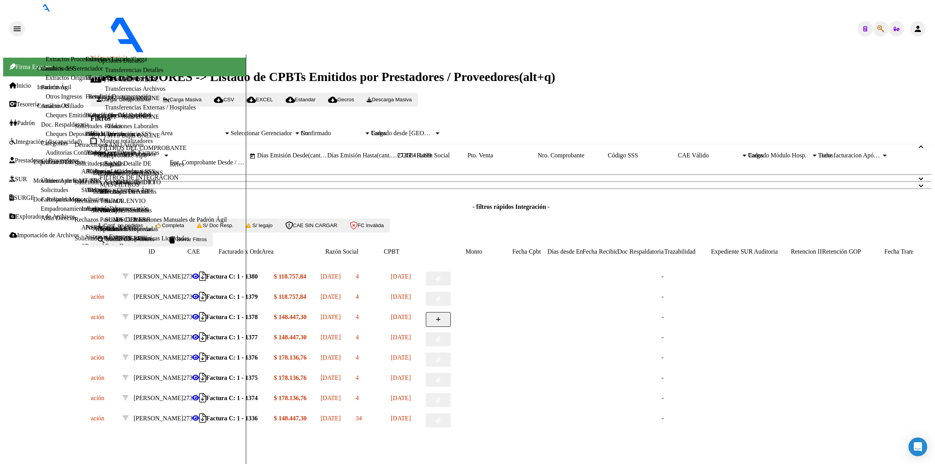
scroll to position [0, 0]
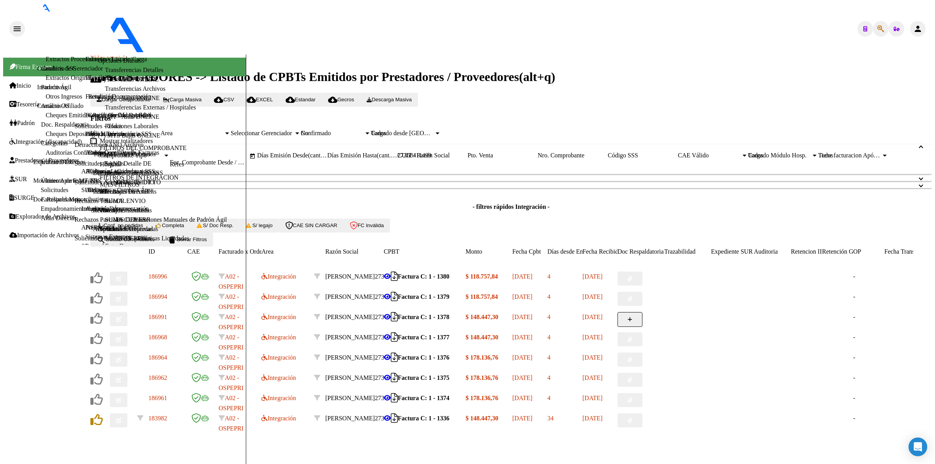
click at [127, 314] on button "button" at bounding box center [119, 319] width 18 height 14
drag, startPoint x: 646, startPoint y: 135, endPoint x: 607, endPoint y: 189, distance: 67.3
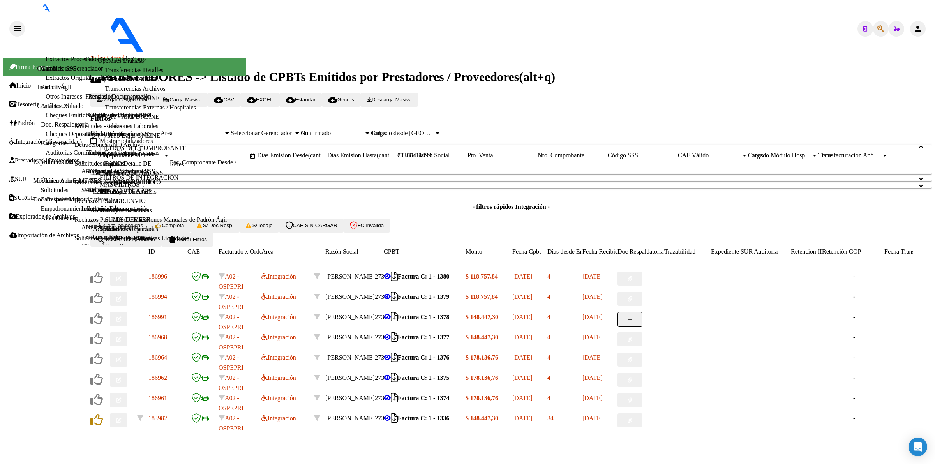
type textarea "Buenas tardes estimada, debe enviar la planilla de asistencia por favor. Aguard…"
type input "$ 0,00"
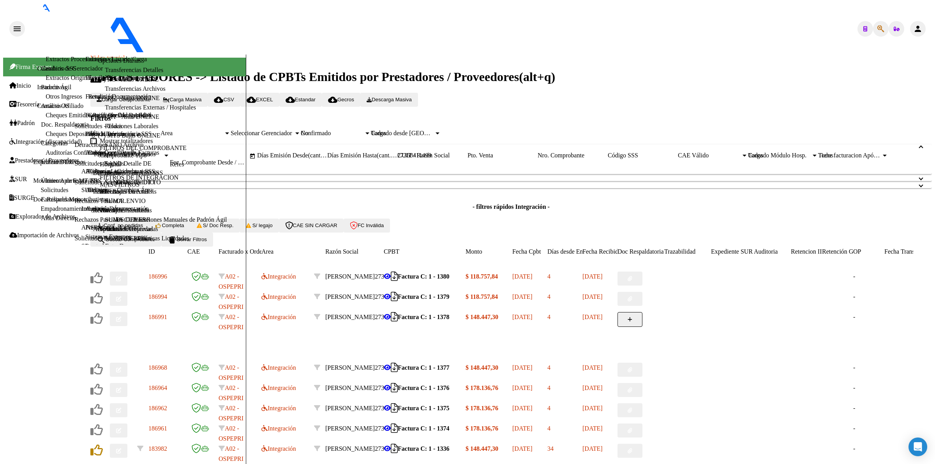
click at [127, 444] on button "button" at bounding box center [119, 451] width 18 height 14
drag, startPoint x: 646, startPoint y: 133, endPoint x: 654, endPoint y: 223, distance: 90.4
drag, startPoint x: 646, startPoint y: 222, endPoint x: 646, endPoint y: 348, distance: 125.9
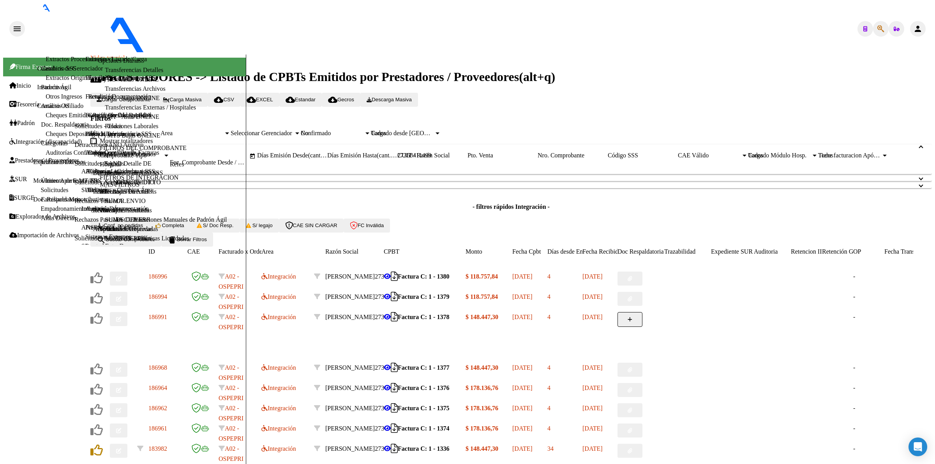
click at [150, 97] on span "Cargar Comprobante" at bounding box center [124, 100] width 54 height 6
drag, startPoint x: 291, startPoint y: 236, endPoint x: 300, endPoint y: 238, distance: 9.1
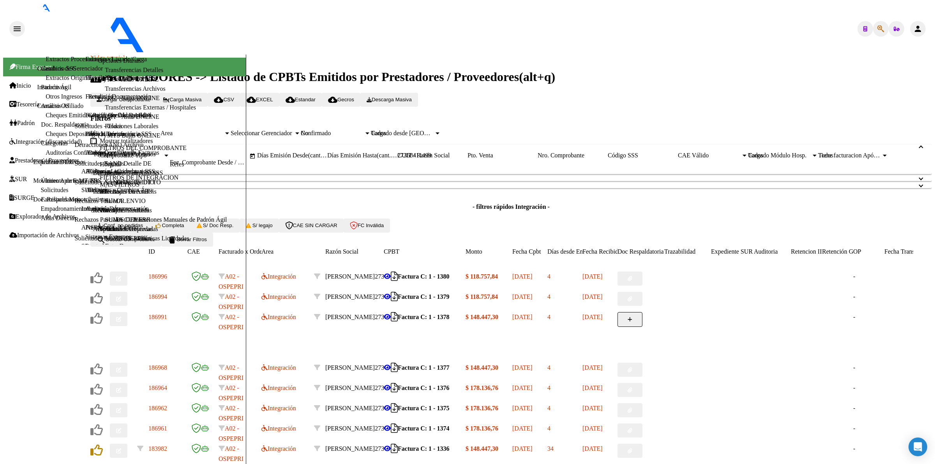
scroll to position [469, 0]
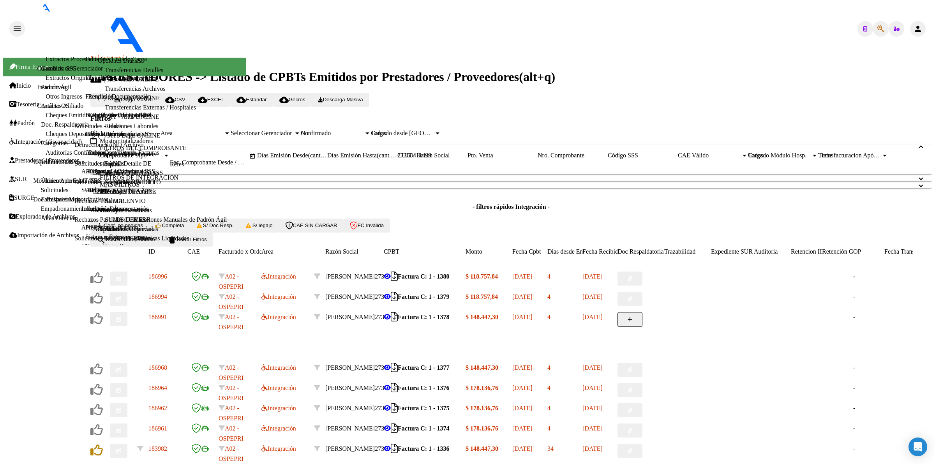
drag, startPoint x: 336, startPoint y: 246, endPoint x: 341, endPoint y: 248, distance: 5.9
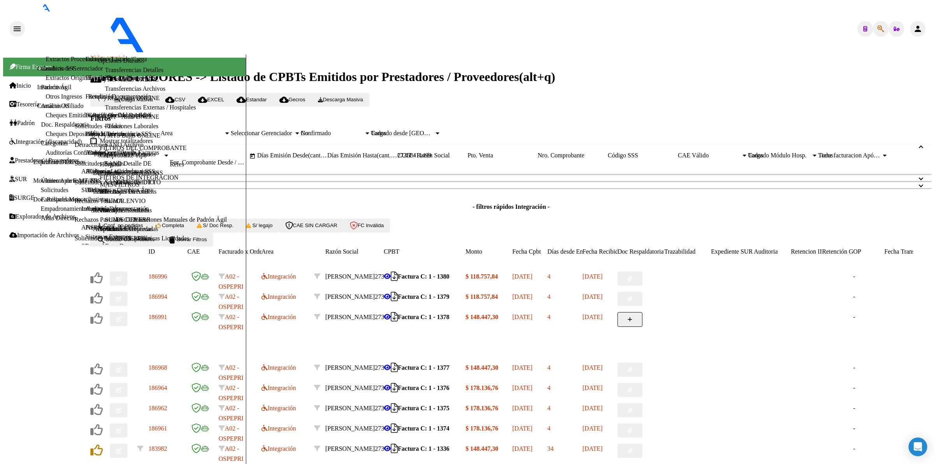
click at [127, 272] on button "button" at bounding box center [119, 279] width 18 height 14
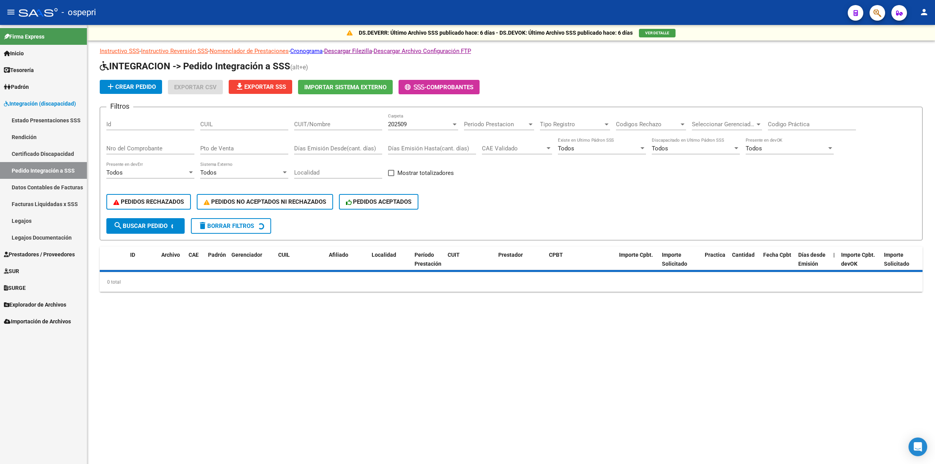
click at [39, 252] on span "Prestadores / Proveedores" at bounding box center [39, 254] width 71 height 9
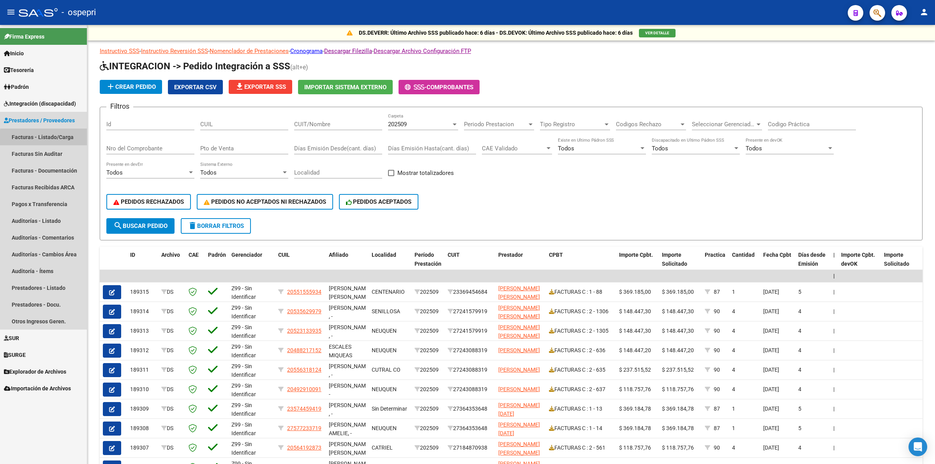
click at [71, 138] on link "Facturas - Listado/Carga" at bounding box center [43, 137] width 87 height 17
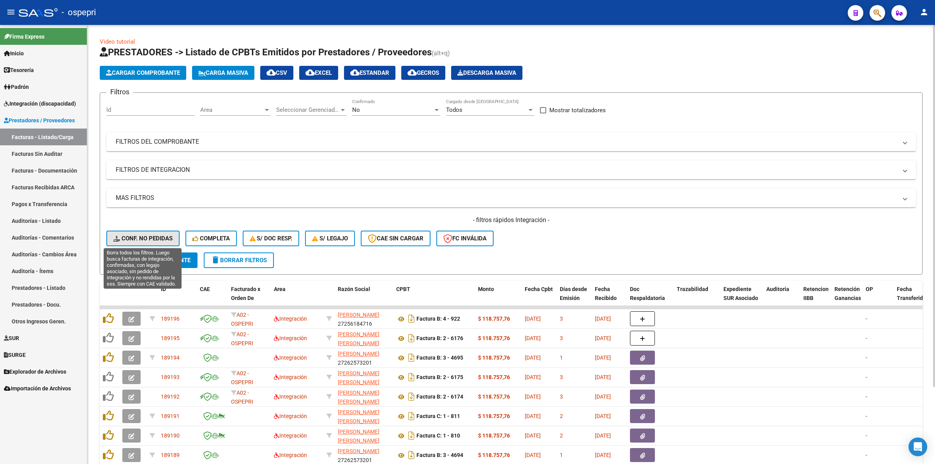
click at [166, 239] on span "Conf. no pedidas" at bounding box center [142, 238] width 59 height 7
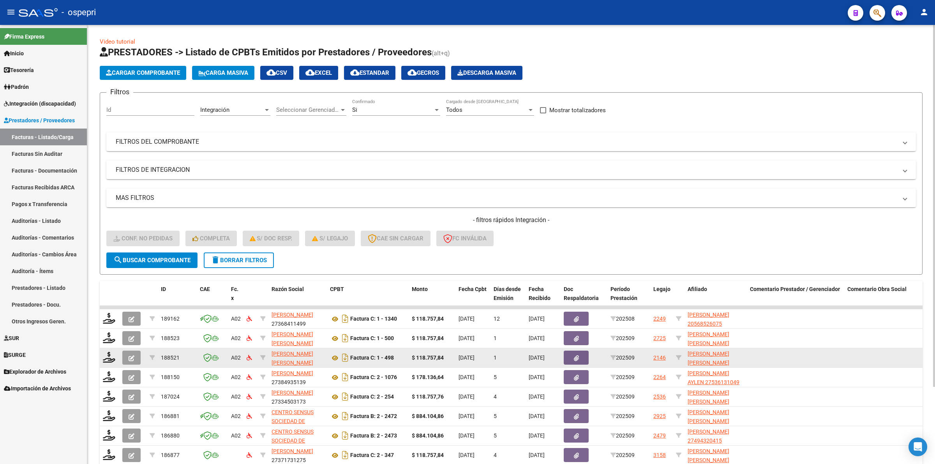
scroll to position [49, 0]
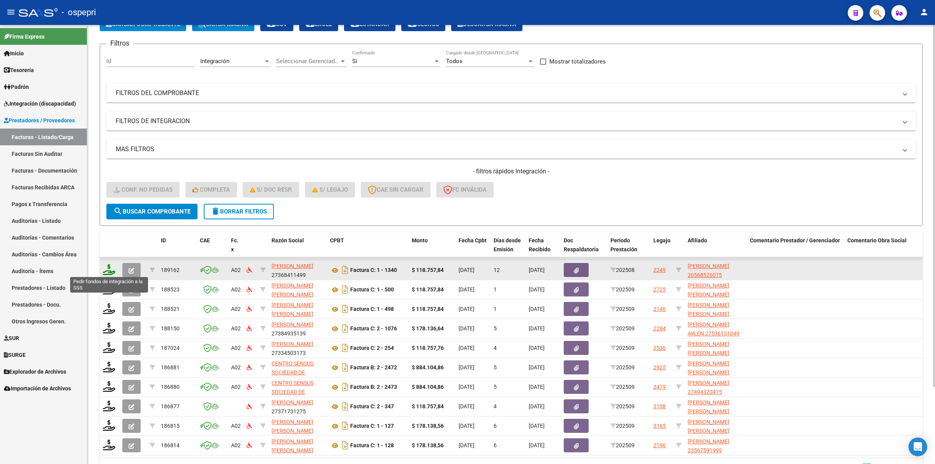
click at [109, 266] on icon at bounding box center [109, 269] width 12 height 11
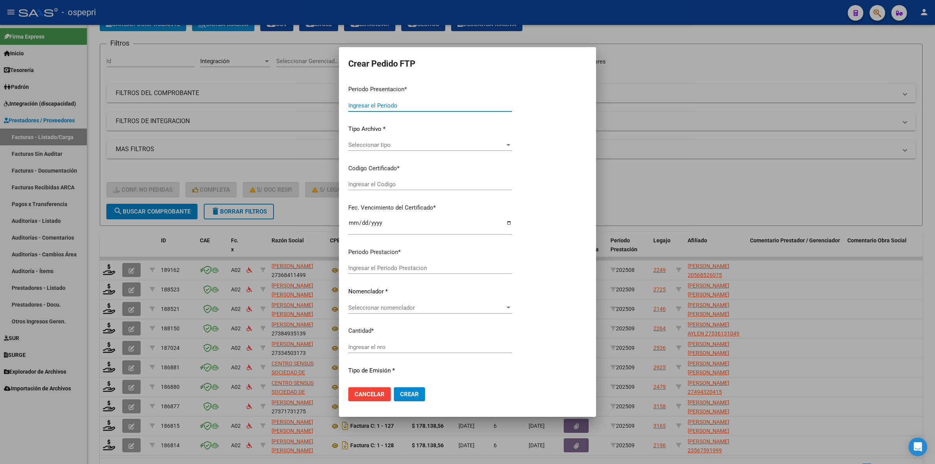
type input "202509"
type input "202508"
type input "$ 118.757,84"
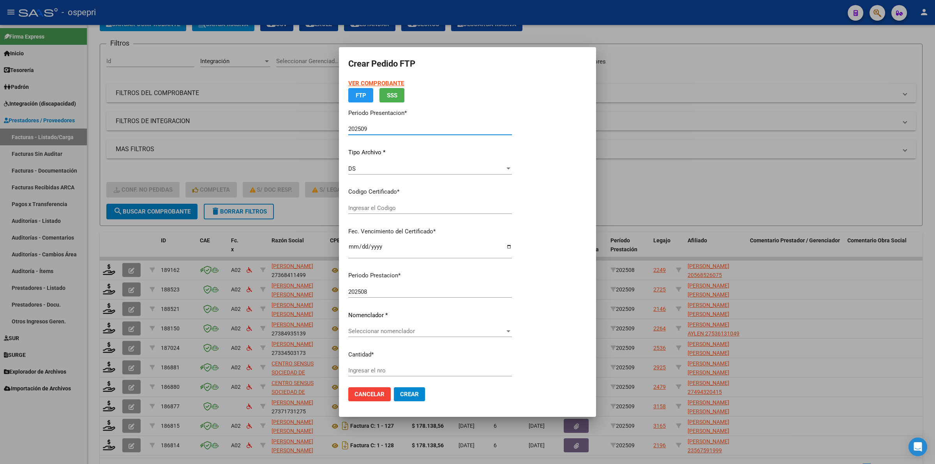
type input "2056852607-5"
type input "2026-09-20"
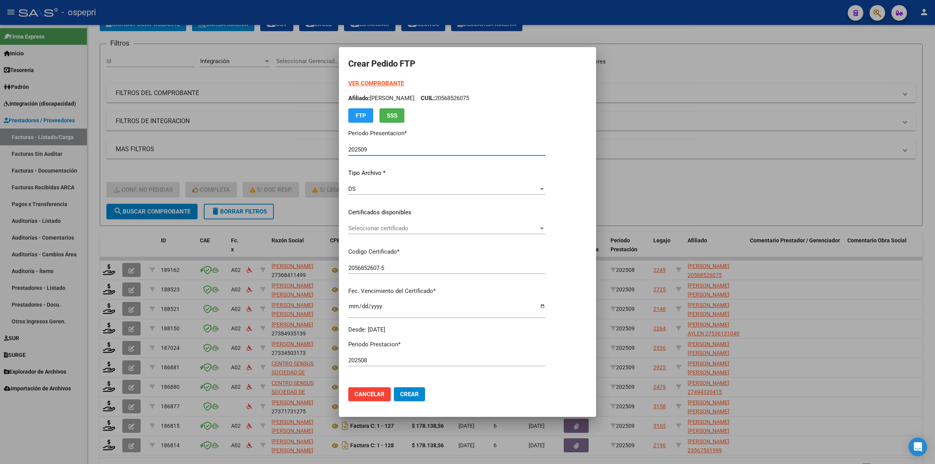
click at [359, 213] on p "Certificados disponibles" at bounding box center [446, 212] width 197 height 9
click at [359, 229] on span "Seleccionar certificado" at bounding box center [443, 228] width 190 height 7
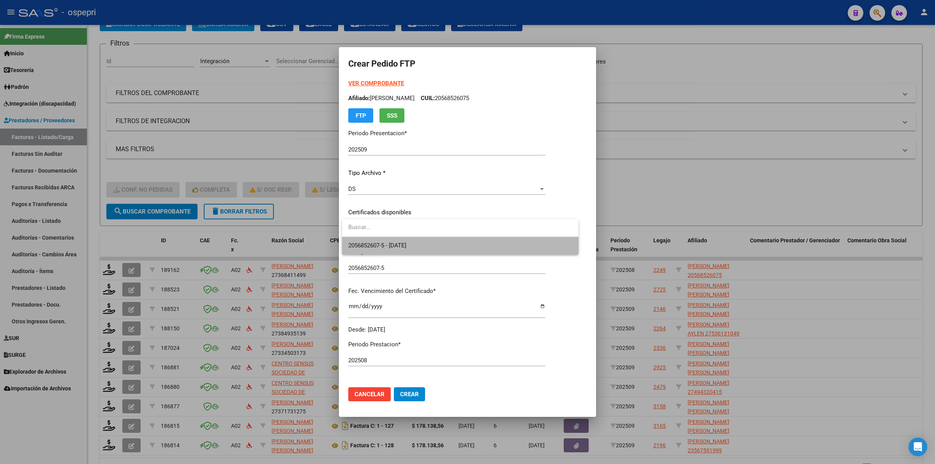
click at [360, 240] on span "2056852607-5 - 2026-09-20" at bounding box center [460, 246] width 224 height 18
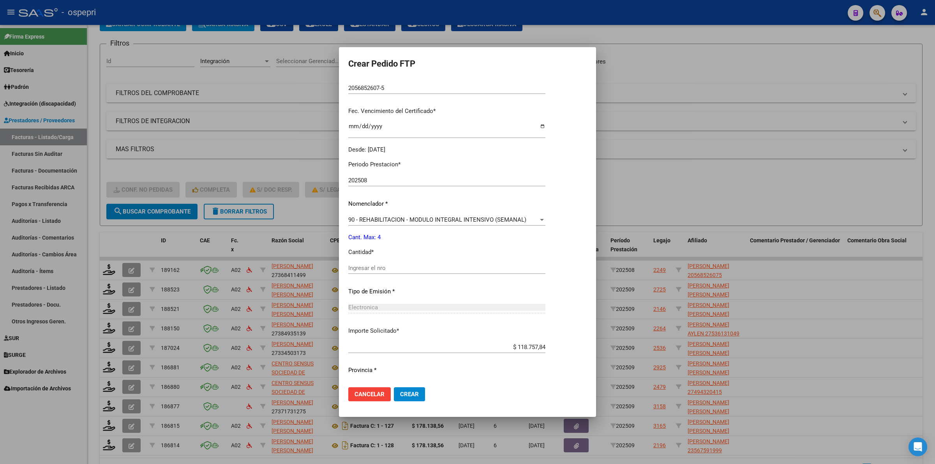
scroll to position [195, 0]
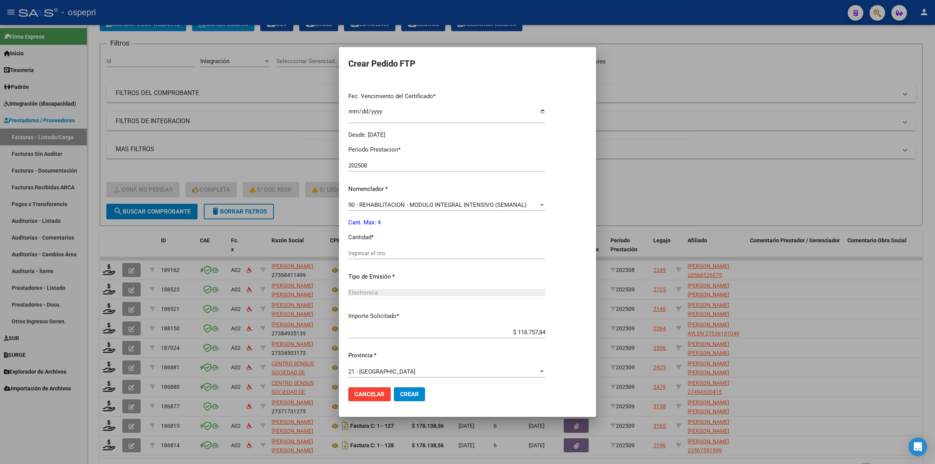
click at [360, 247] on div "Ingresar el nro" at bounding box center [446, 253] width 197 height 12
type input "4"
click at [418, 386] on mat-dialog-actions "Cancelar Crear" at bounding box center [467, 394] width 239 height 27
click at [417, 390] on button "Crear" at bounding box center [409, 394] width 31 height 14
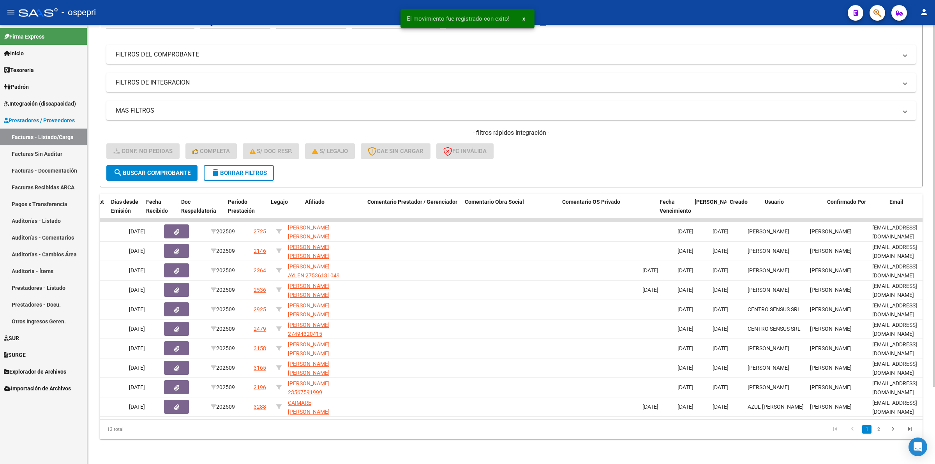
scroll to position [0, 0]
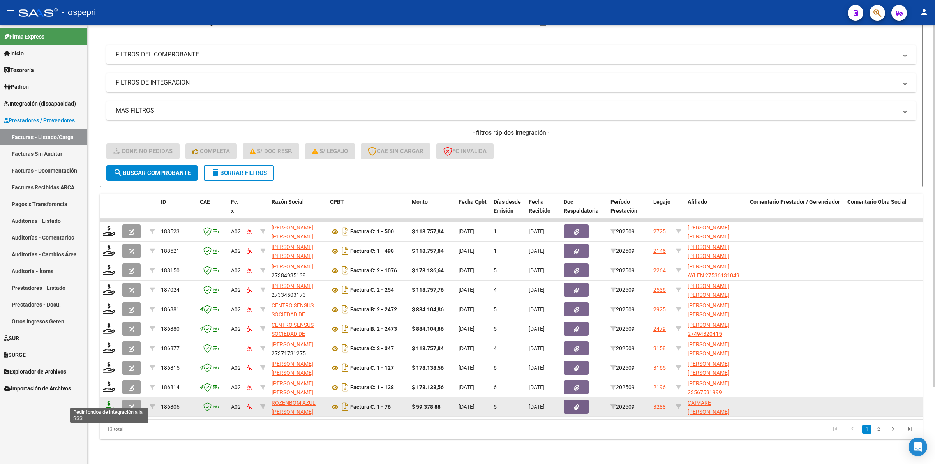
click at [108, 401] on icon at bounding box center [109, 406] width 12 height 11
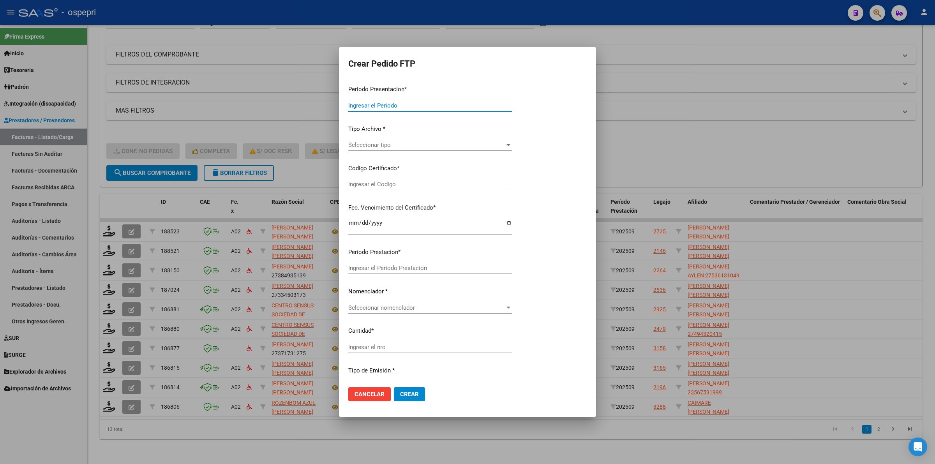
type input "202509"
type input "$ 59.378,88"
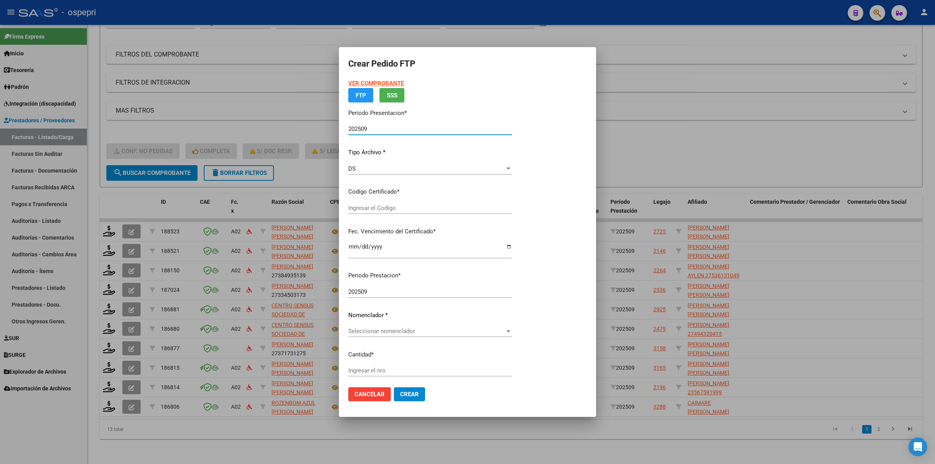
type input "2052319479-9"
type input "2028-06-30"
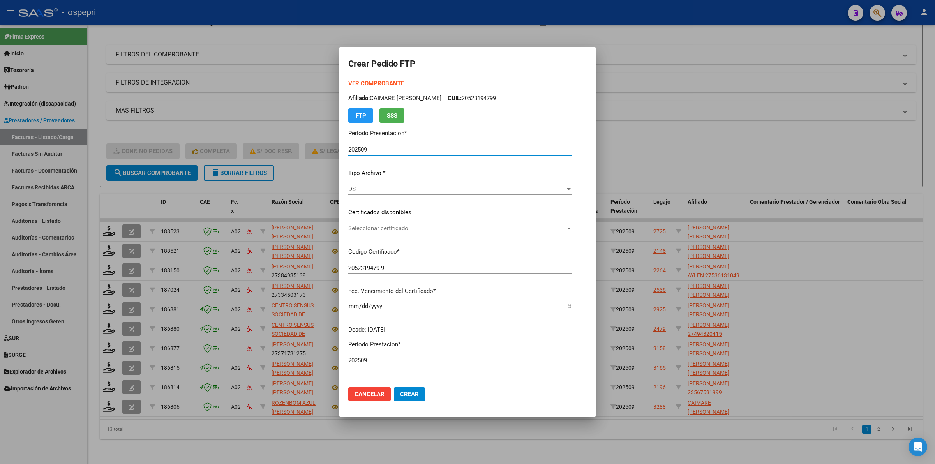
click at [379, 233] on div "Seleccionar certificado Seleccionar certificado" at bounding box center [460, 229] width 224 height 12
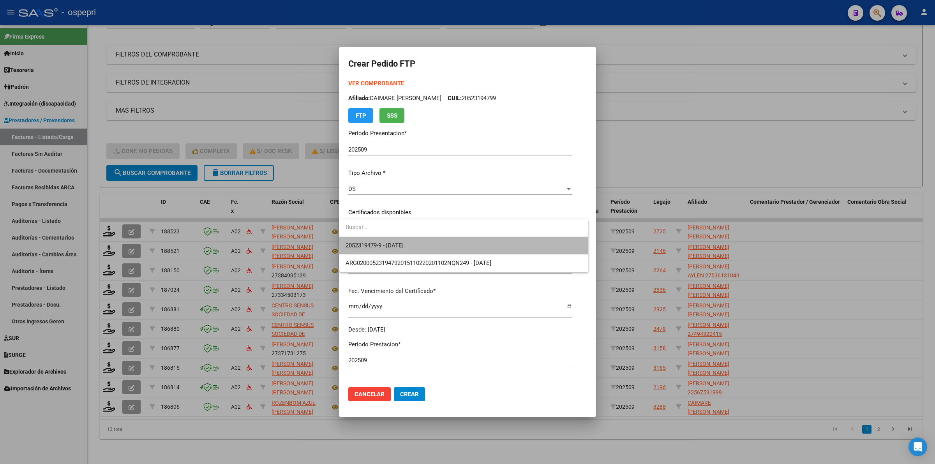
click at [381, 240] on span "2052319479-9 - 2028-06-30" at bounding box center [464, 246] width 237 height 18
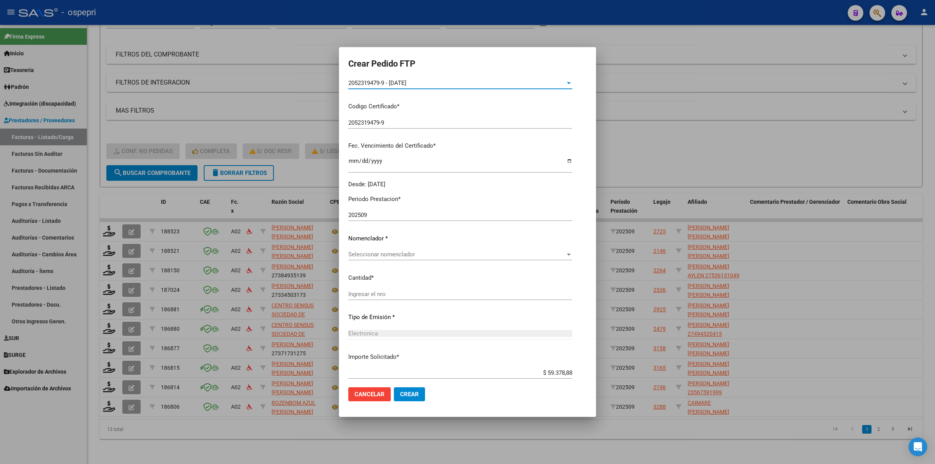
scroll to position [146, 0]
drag, startPoint x: 375, startPoint y: 261, endPoint x: 375, endPoint y: 256, distance: 5.1
click at [375, 260] on div "Seleccionar nomenclador Seleccionar nomenclador" at bounding box center [460, 257] width 224 height 19
click at [375, 253] on span "Seleccionar nomenclador" at bounding box center [456, 253] width 217 height 7
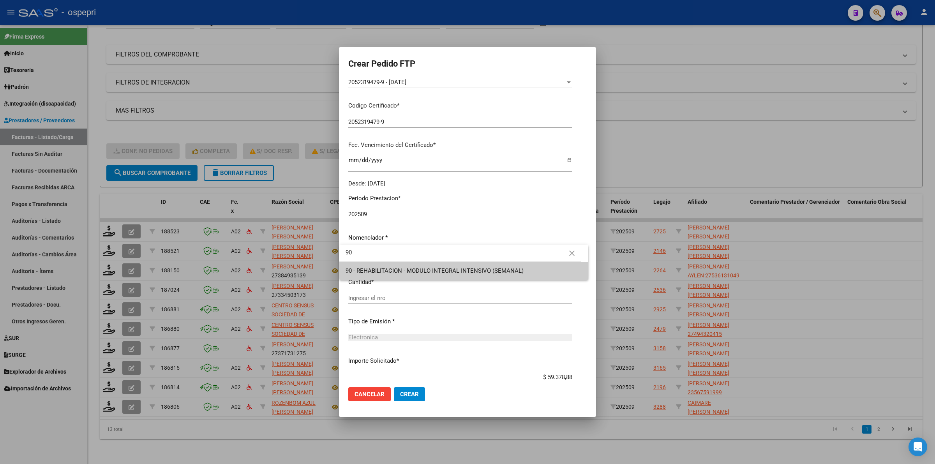
type input "90"
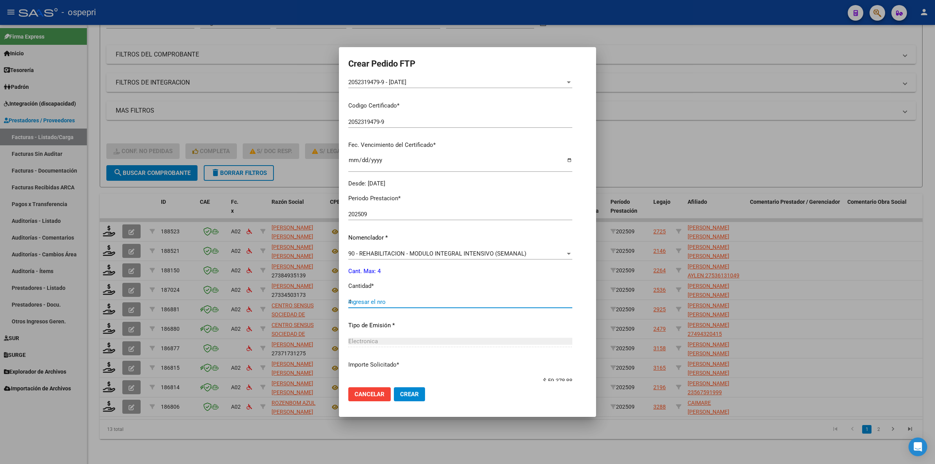
type input "4"
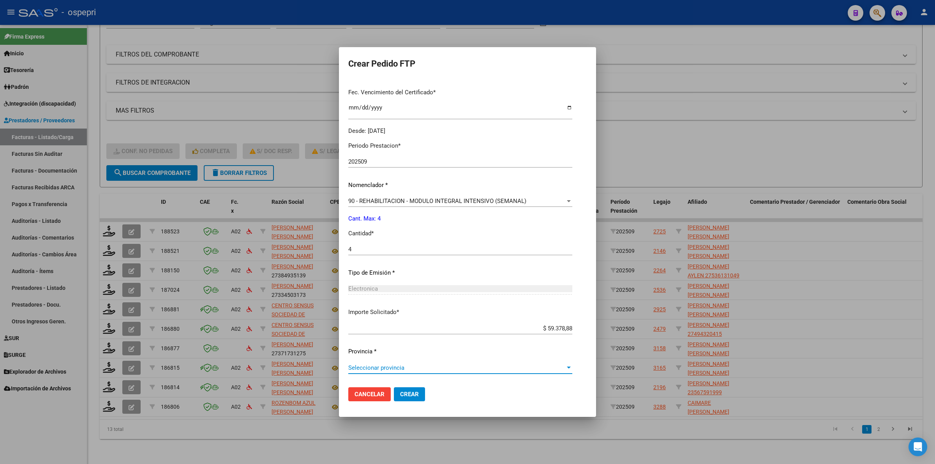
scroll to position [0, 0]
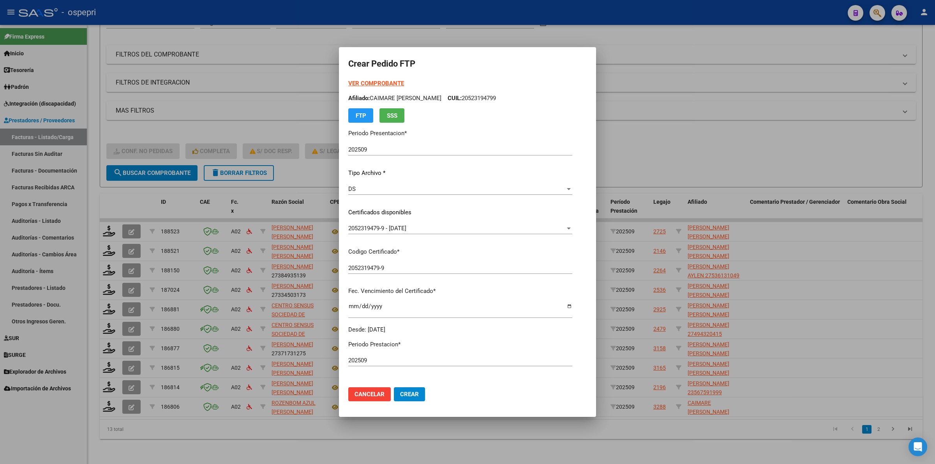
click at [389, 82] on strong "VER COMPROBANTE" at bounding box center [376, 83] width 56 height 7
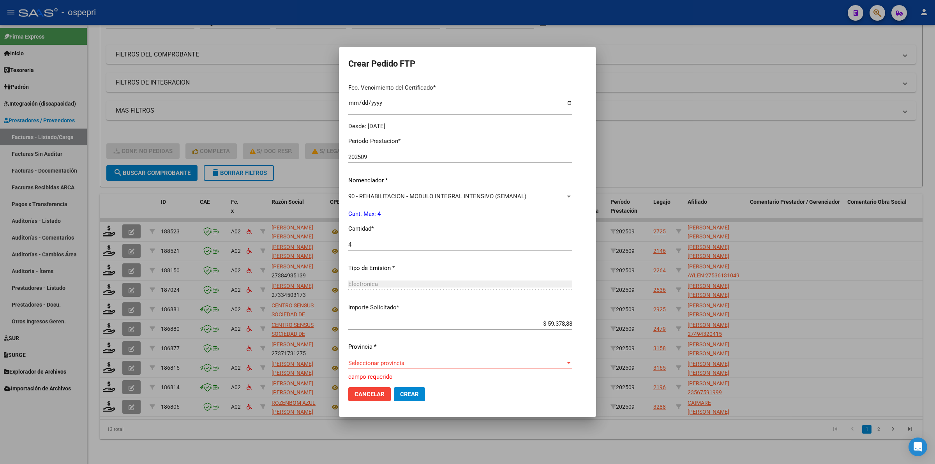
click at [385, 362] on span "Seleccionar provincia" at bounding box center [456, 363] width 217 height 7
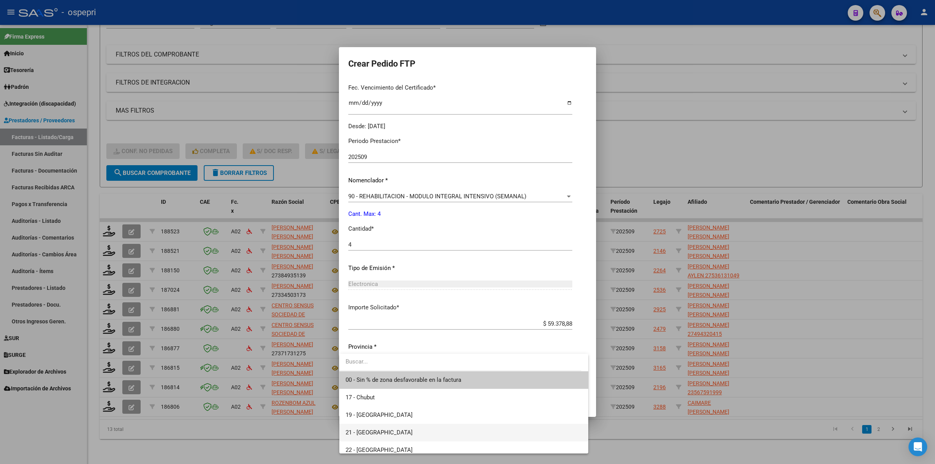
click at [383, 425] on span "21 - [GEOGRAPHIC_DATA]" at bounding box center [464, 433] width 237 height 18
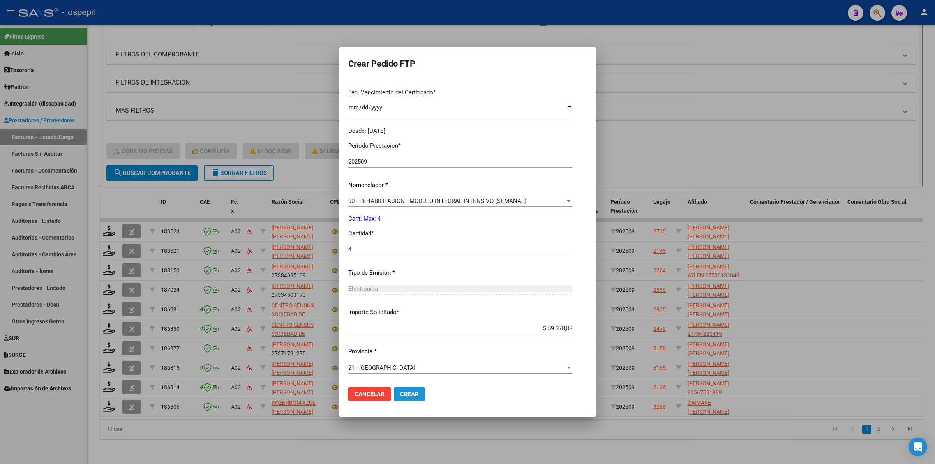
drag, startPoint x: 414, startPoint y: 396, endPoint x: 480, endPoint y: 285, distance: 128.6
click at [414, 394] on span "Crear" at bounding box center [409, 394] width 19 height 7
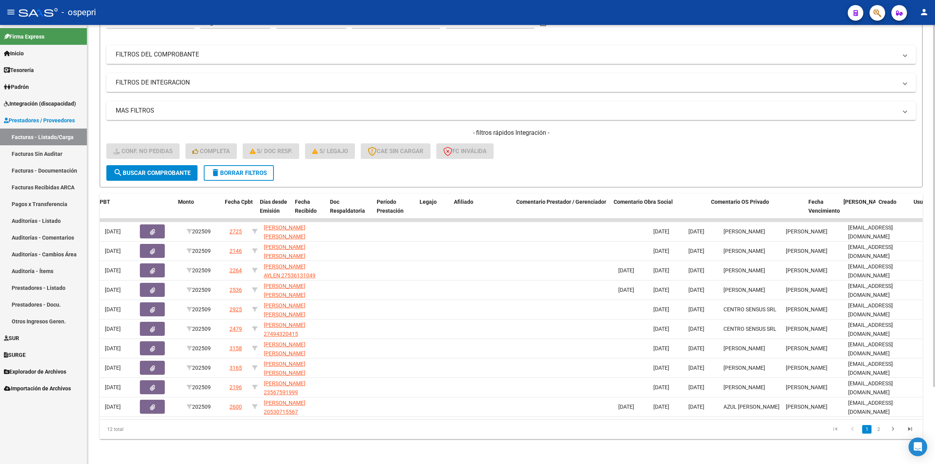
scroll to position [0, 0]
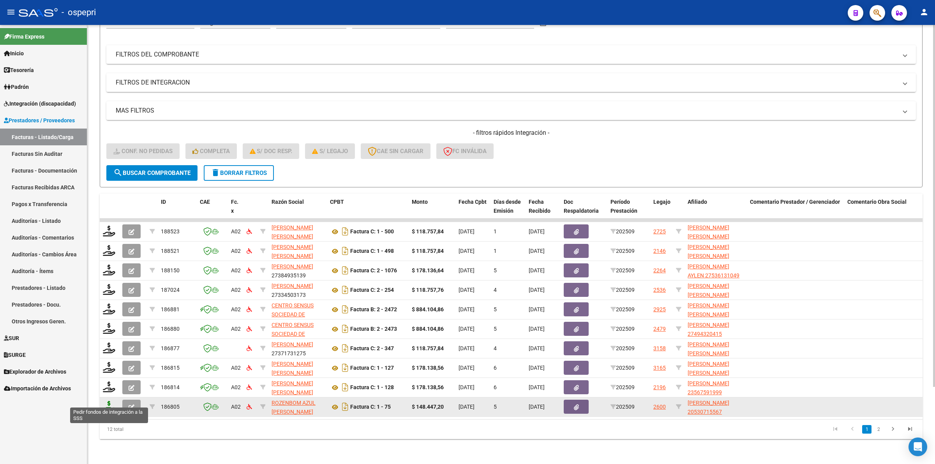
click at [107, 401] on icon at bounding box center [109, 406] width 12 height 11
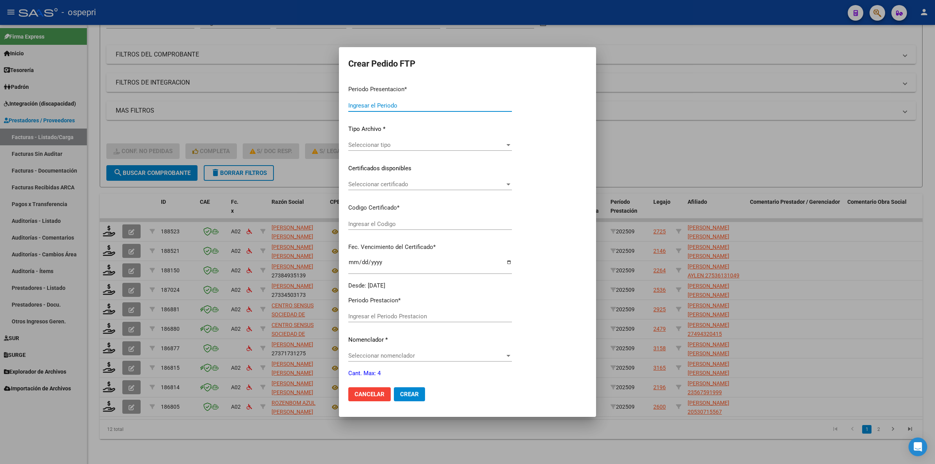
type input "202509"
type input "$ 148.447,20"
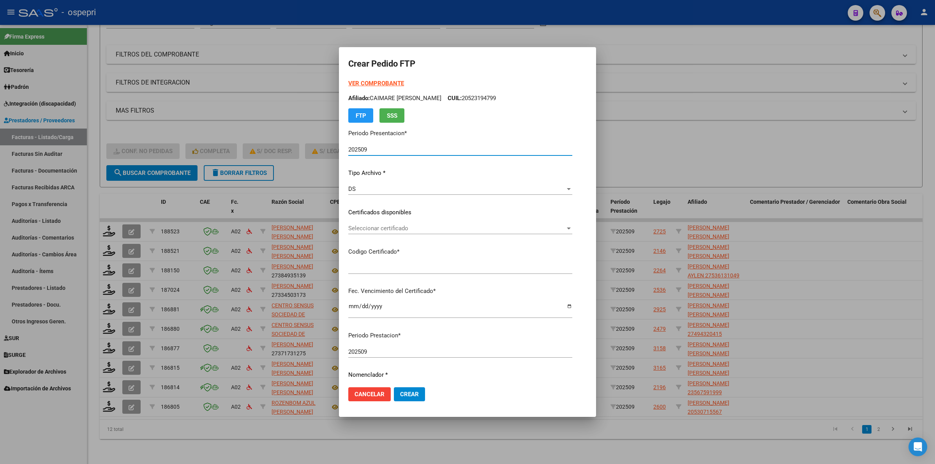
type input "2053071556-7"
type input "2034-04-01"
click at [367, 226] on span "Seleccionar certificado" at bounding box center [443, 228] width 190 height 7
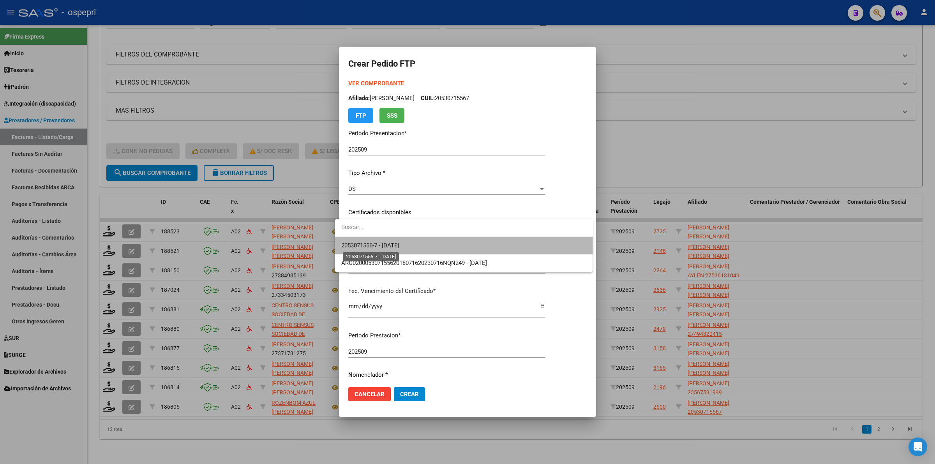
click at [374, 244] on span "2053071556-7 - 2034-04-01" at bounding box center [370, 245] width 58 height 7
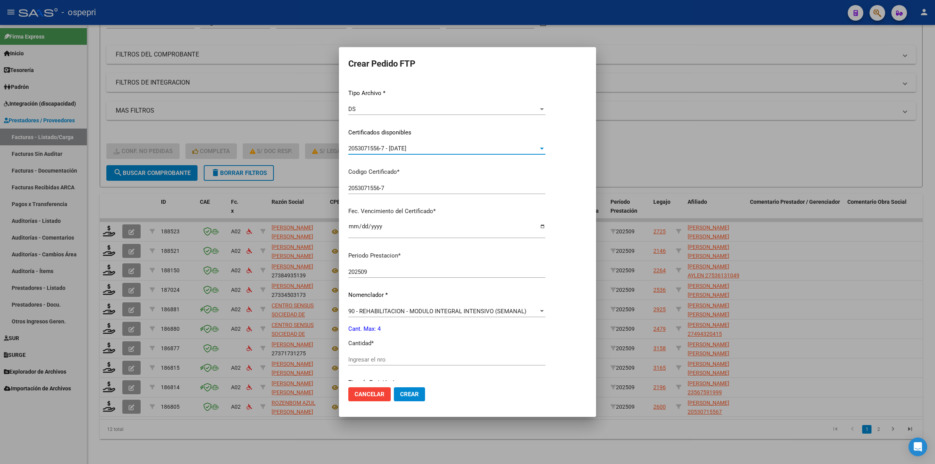
scroll to position [146, 0]
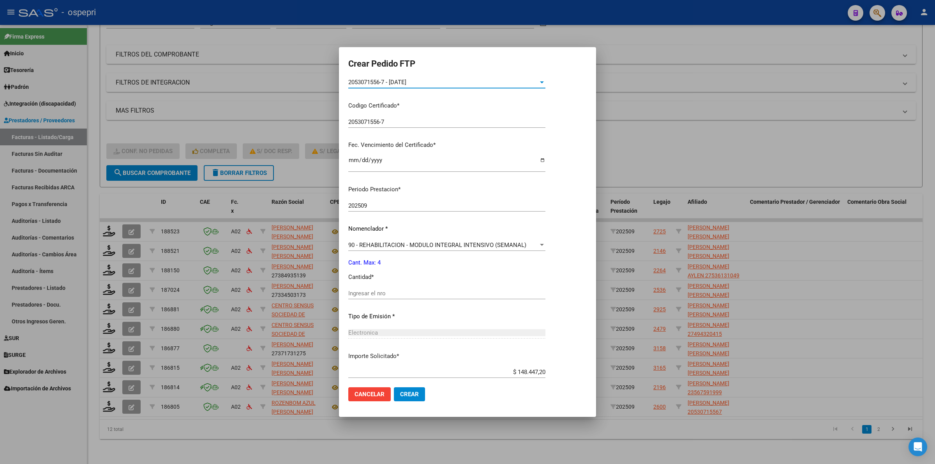
drag, startPoint x: 375, startPoint y: 299, endPoint x: 377, endPoint y: 293, distance: 6.7
click at [375, 296] on div "Ingresar el nro" at bounding box center [446, 297] width 197 height 19
click at [377, 293] on input "Ingresar el nro" at bounding box center [446, 293] width 197 height 7
type input "4"
drag, startPoint x: 406, startPoint y: 392, endPoint x: 406, endPoint y: 386, distance: 5.5
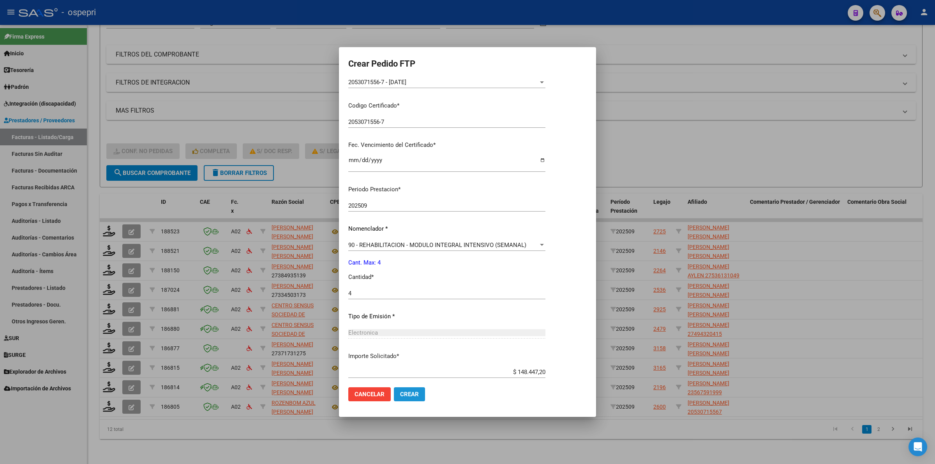
click at [406, 390] on button "Crear" at bounding box center [409, 394] width 31 height 14
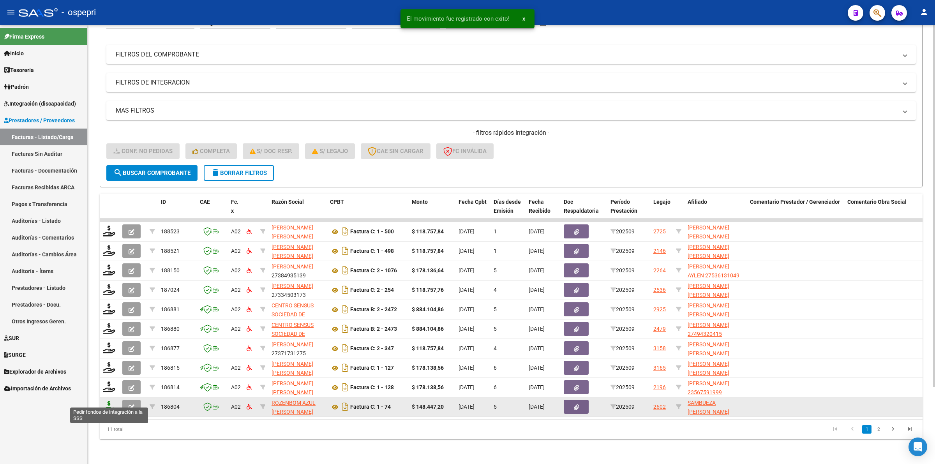
click at [110, 402] on icon at bounding box center [109, 406] width 12 height 11
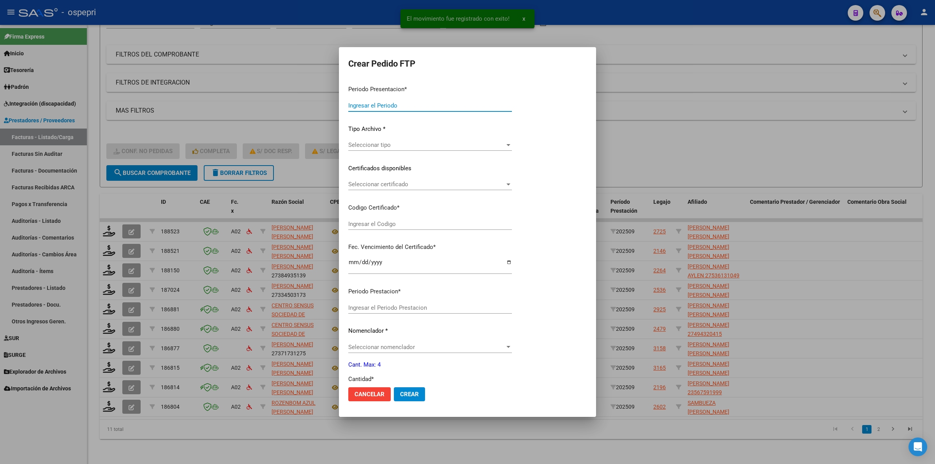
type input "202509"
type input "$ 148.447,20"
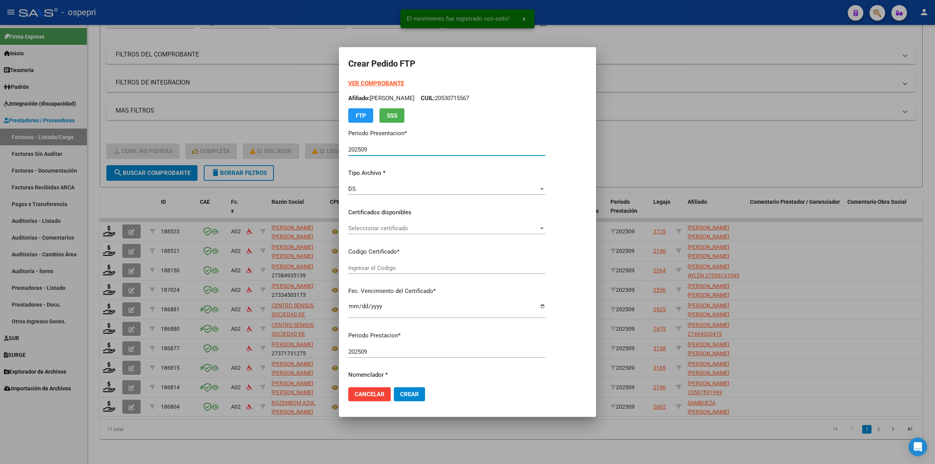
type input "2053071555-9"
type input "2034-04-01"
click at [369, 233] on div "Seleccionar certificado Seleccionar certificado" at bounding box center [463, 229] width 230 height 12
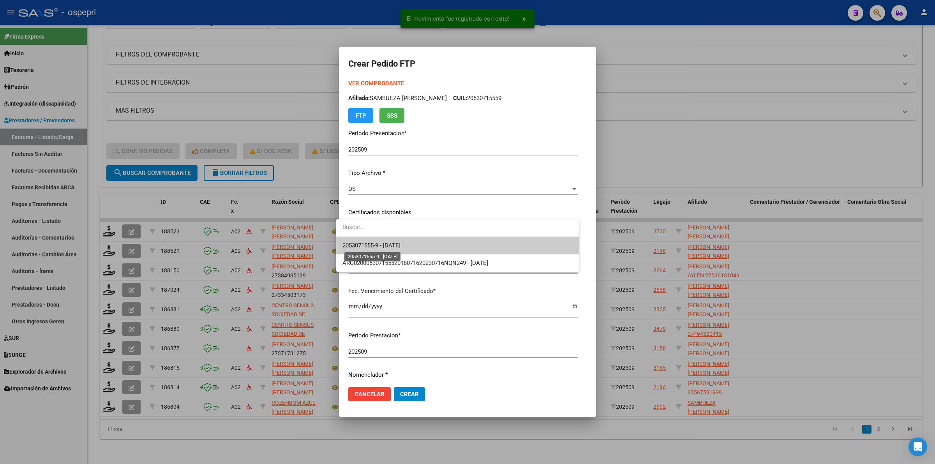
click at [375, 247] on span "2053071555-9 - 2034-04-01" at bounding box center [372, 245] width 58 height 7
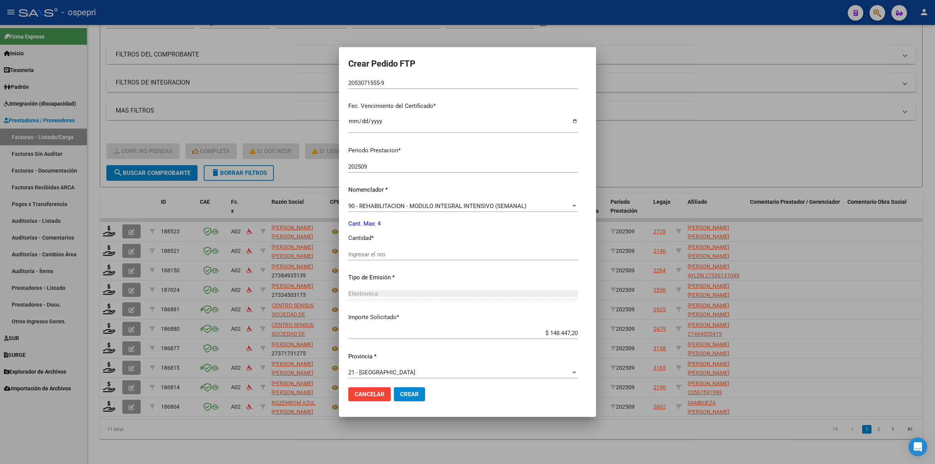
scroll to position [190, 0]
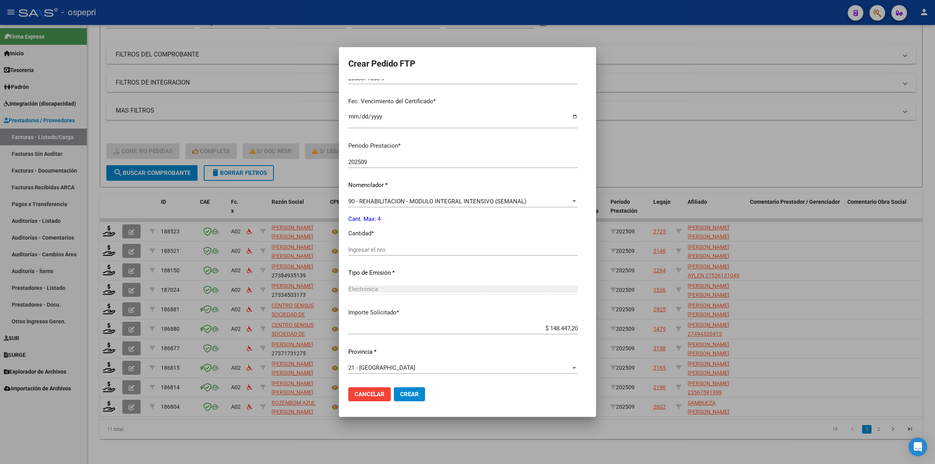
click at [365, 247] on input "Ingresar el nro" at bounding box center [463, 249] width 230 height 7
type input "4"
click at [412, 397] on span "Crear" at bounding box center [409, 394] width 19 height 7
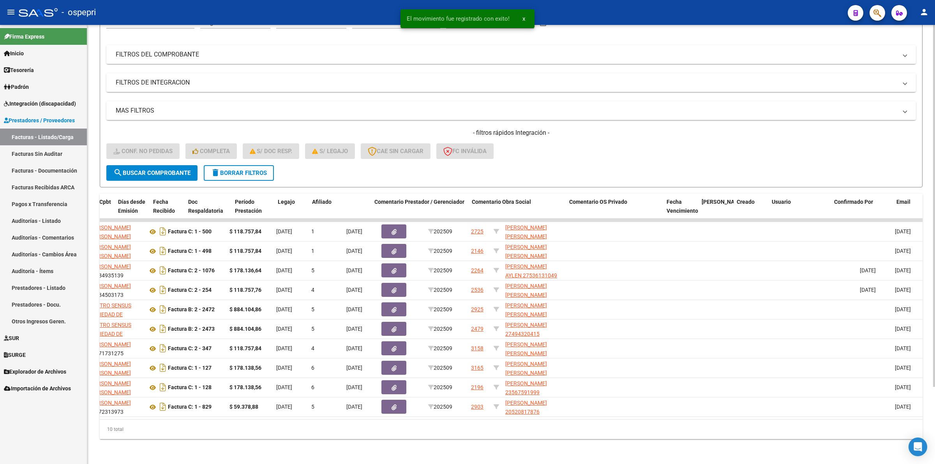
scroll to position [0, 0]
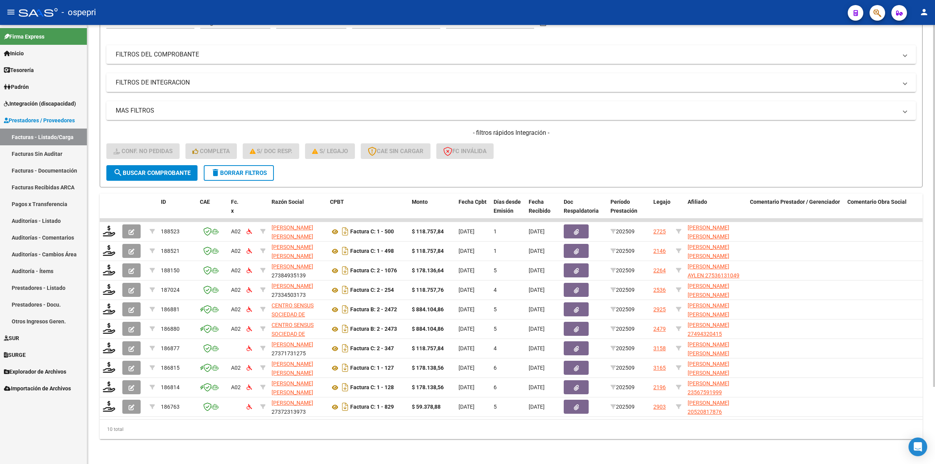
click at [247, 169] on button "delete Borrar Filtros" at bounding box center [239, 173] width 70 height 16
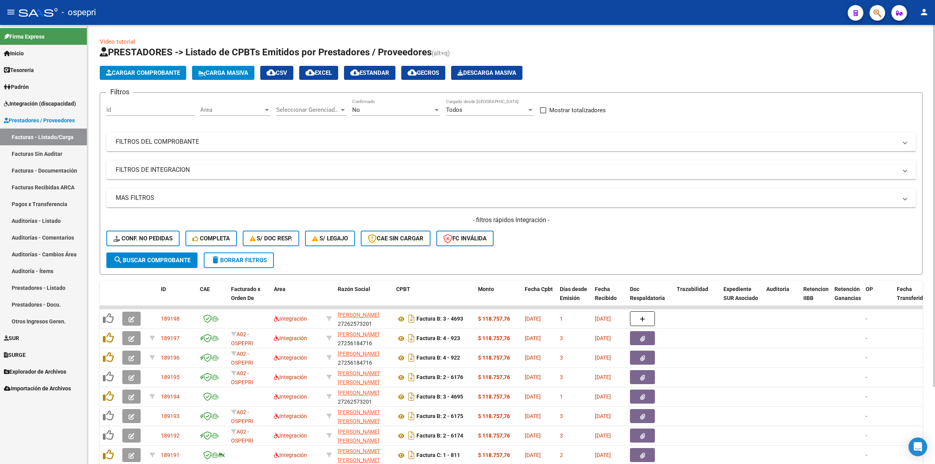
click at [186, 141] on mat-panel-title "FILTROS DEL COMPROBANTE" at bounding box center [507, 142] width 782 height 9
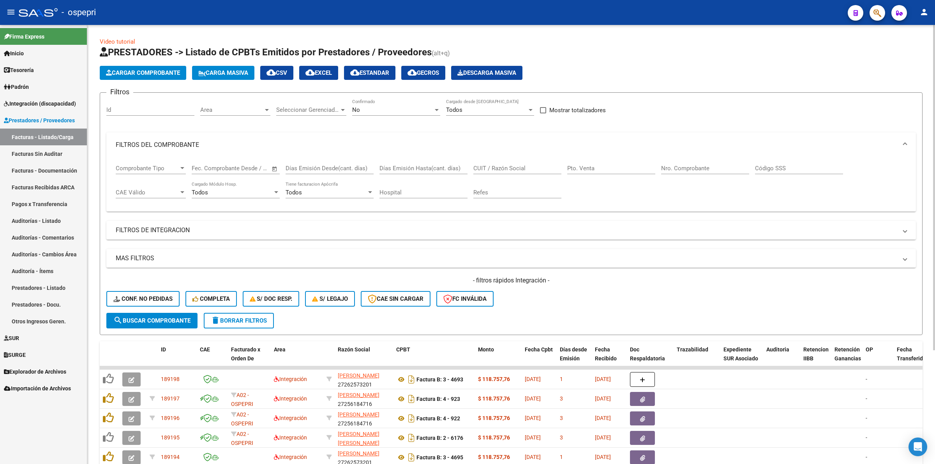
click at [482, 166] on input "CUIT / Razón Social" at bounding box center [517, 168] width 88 height 7
paste input "27189028542"
type input "27189028542"
drag, startPoint x: 175, startPoint y: 320, endPoint x: 204, endPoint y: 320, distance: 28.4
click at [176, 320] on span "search Buscar Comprobante" at bounding box center [151, 320] width 77 height 7
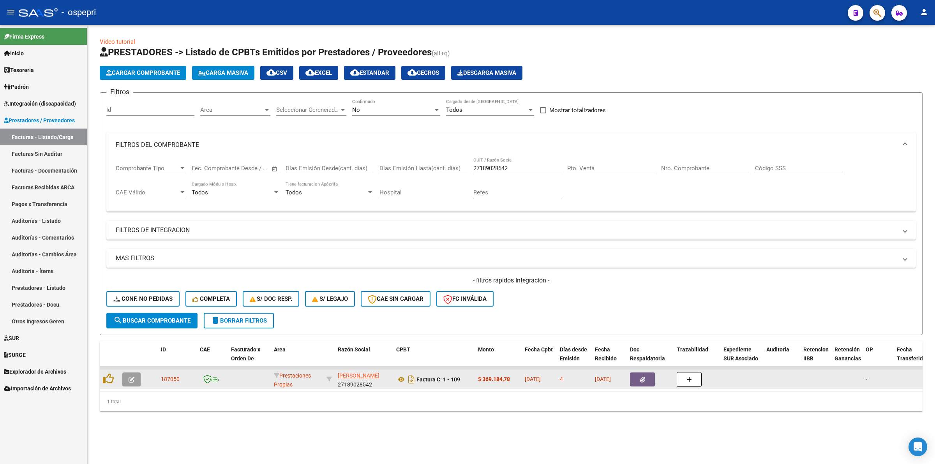
click at [129, 377] on icon "button" at bounding box center [132, 380] width 6 height 6
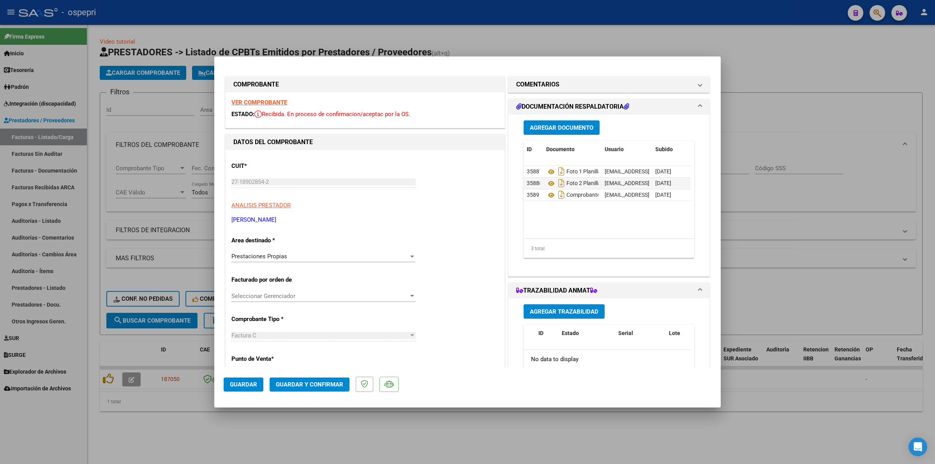
click at [270, 101] on strong "VER COMPROBANTE" at bounding box center [259, 102] width 56 height 7
click at [260, 254] on span "Prestaciones Propias" at bounding box center [259, 256] width 56 height 7
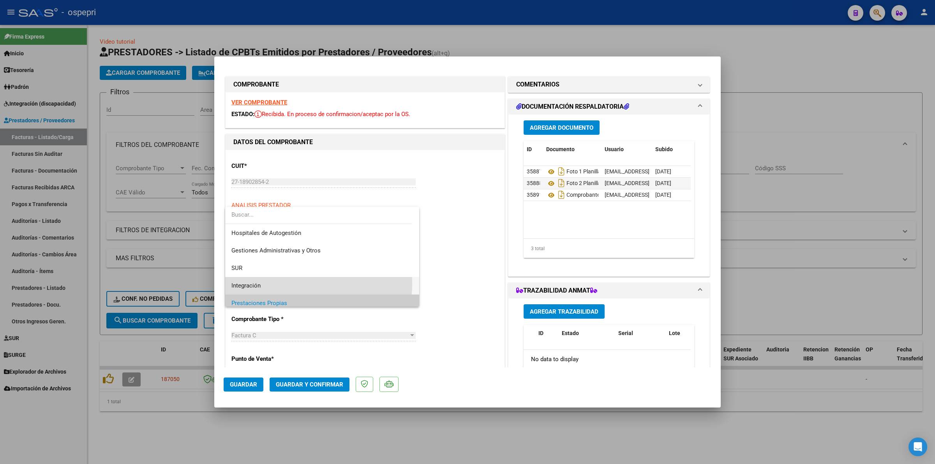
drag, startPoint x: 270, startPoint y: 283, endPoint x: 281, endPoint y: 277, distance: 12.7
click at [271, 283] on span "Integración" at bounding box center [322, 286] width 182 height 18
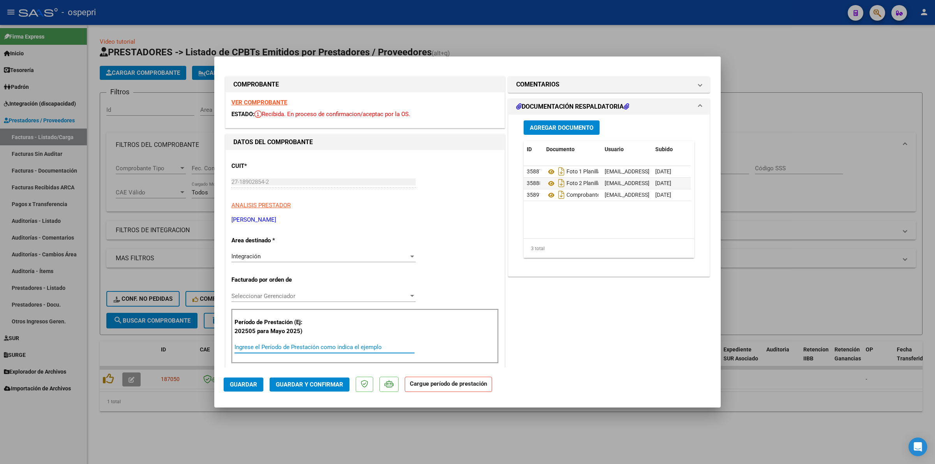
drag, startPoint x: 277, startPoint y: 344, endPoint x: 423, endPoint y: 205, distance: 201.2
click at [279, 341] on div "Período de Prestación (Ej: 202505 para Mayo 2025) Ingrese el Período de Prestac…" at bounding box center [364, 336] width 267 height 55
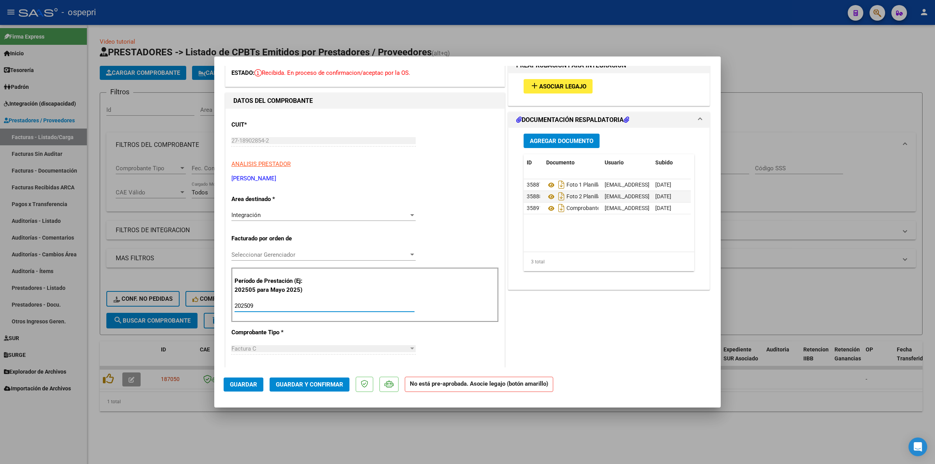
scroll to position [195, 0]
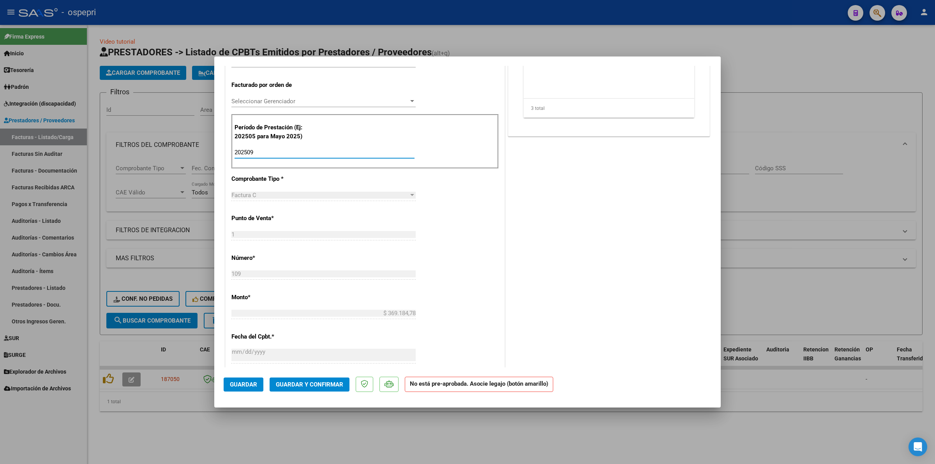
type input "202509"
click at [254, 383] on span "Guardar" at bounding box center [243, 384] width 27 height 7
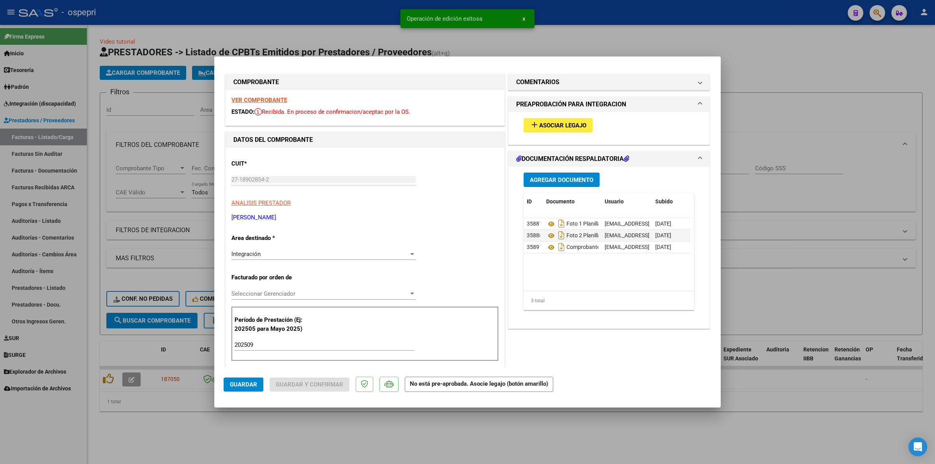
scroll to position [0, 0]
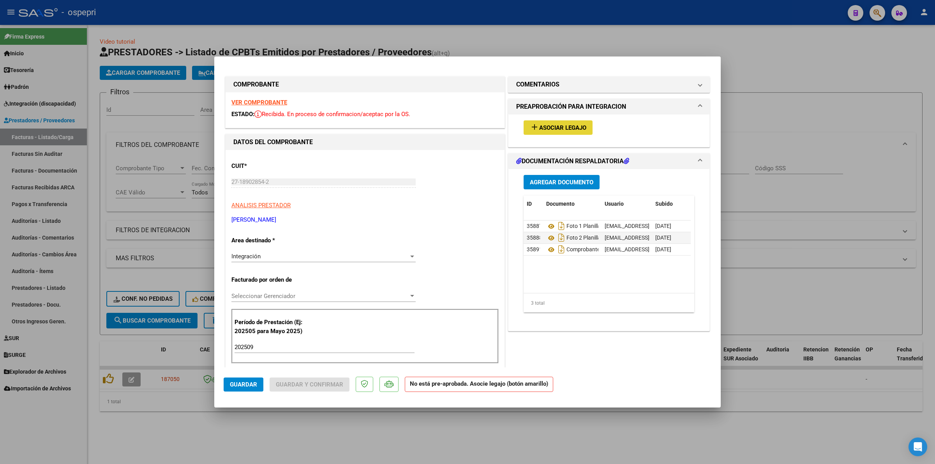
click at [570, 133] on button "add Asociar Legajo" at bounding box center [558, 127] width 69 height 14
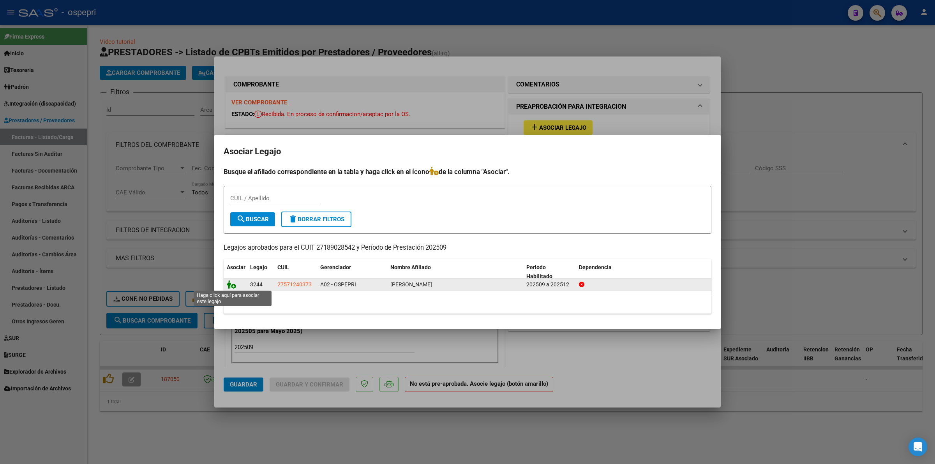
drag, startPoint x: 231, startPoint y: 281, endPoint x: 369, endPoint y: 272, distance: 138.2
click at [231, 281] on icon at bounding box center [231, 284] width 9 height 9
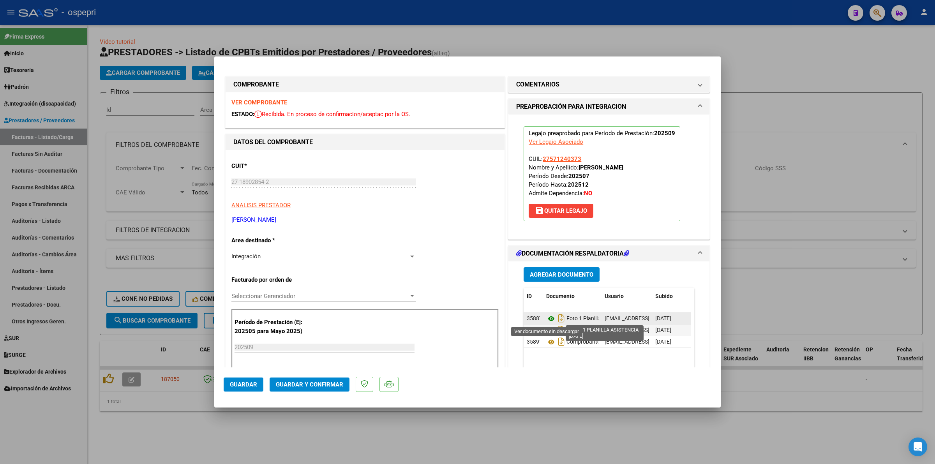
click at [549, 318] on icon at bounding box center [551, 318] width 10 height 9
click at [311, 386] on span "Guardar y Confirmar" at bounding box center [309, 384] width 67 height 7
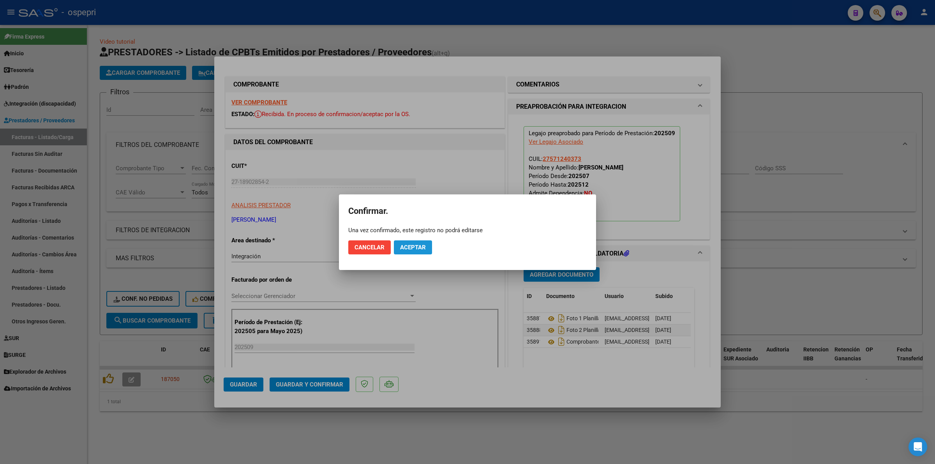
click at [402, 246] on span "Aceptar" at bounding box center [413, 247] width 26 height 7
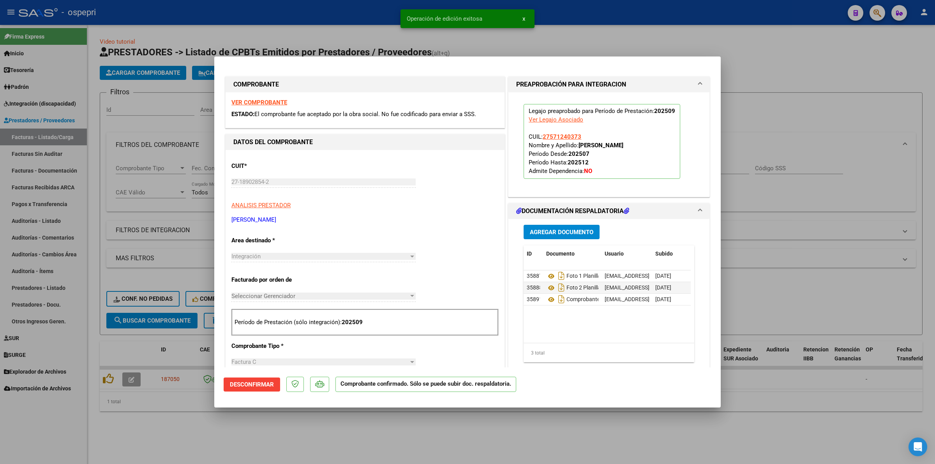
type input "$ 0,00"
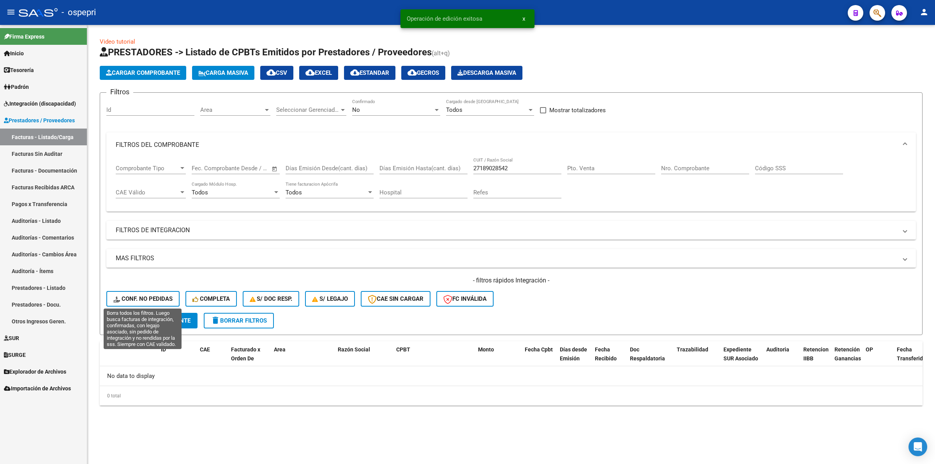
click at [166, 295] on span "Conf. no pedidas" at bounding box center [142, 298] width 59 height 7
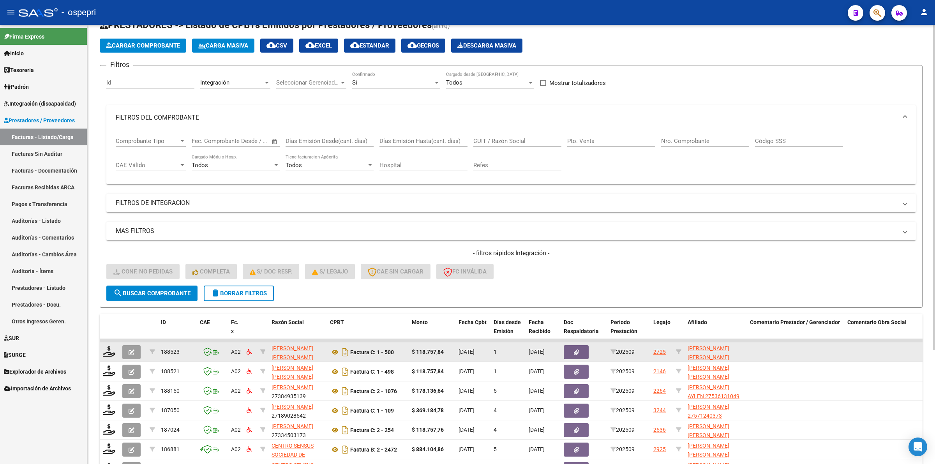
scroll to position [49, 0]
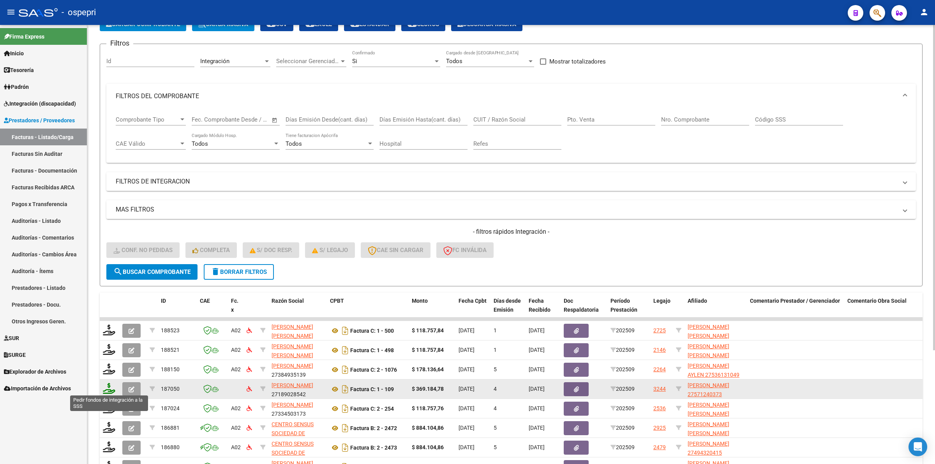
click at [109, 389] on icon at bounding box center [109, 388] width 12 height 11
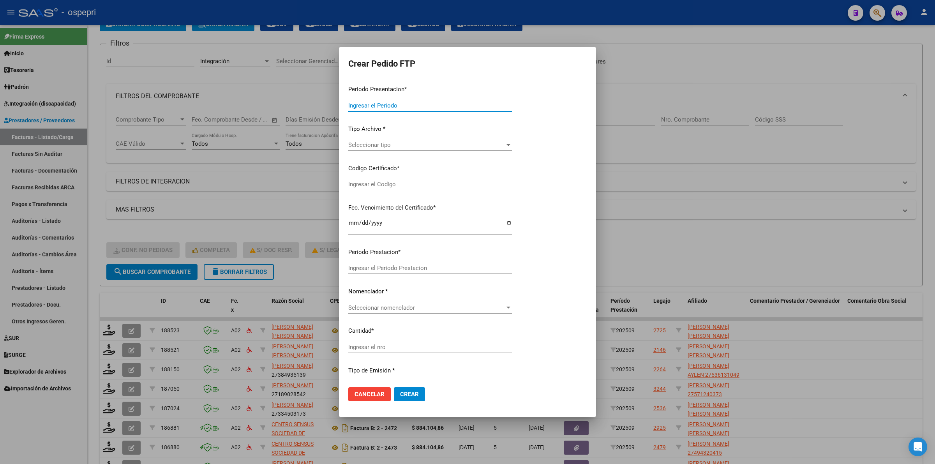
type input "202509"
type input "$ 369.184,78"
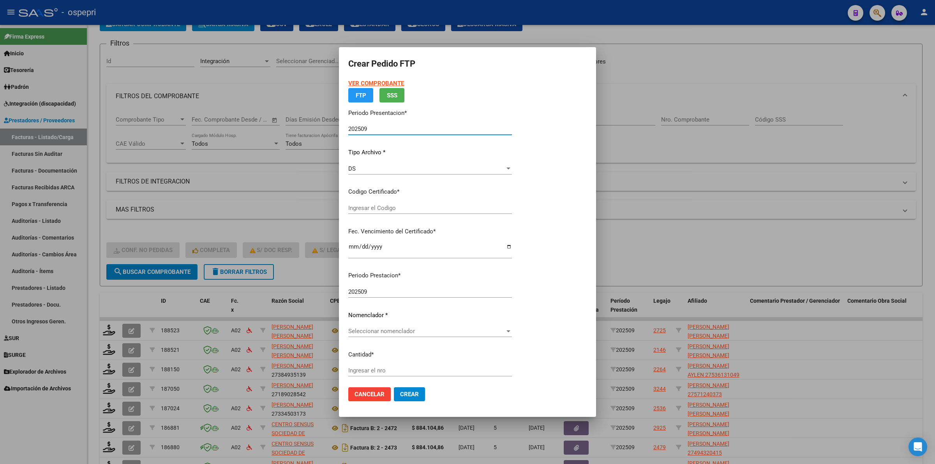
type input "2757124037-3"
type input "2026-09-14"
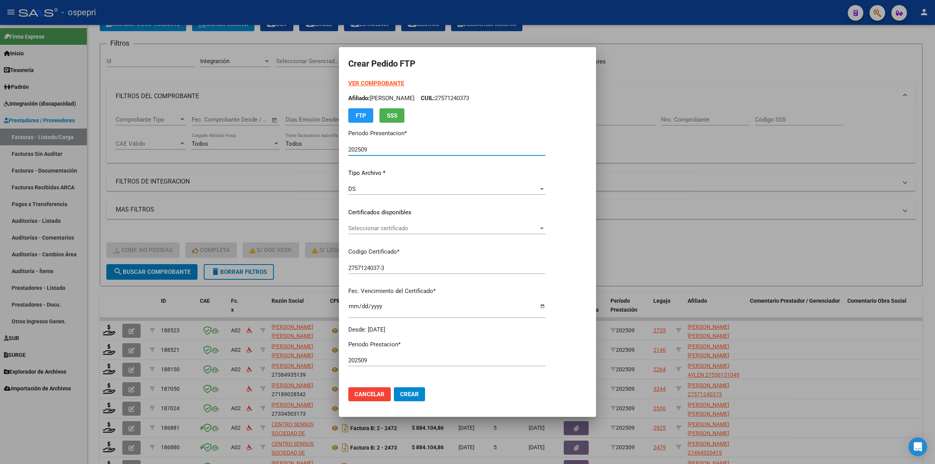
click at [376, 230] on span "Seleccionar certificado" at bounding box center [443, 228] width 190 height 7
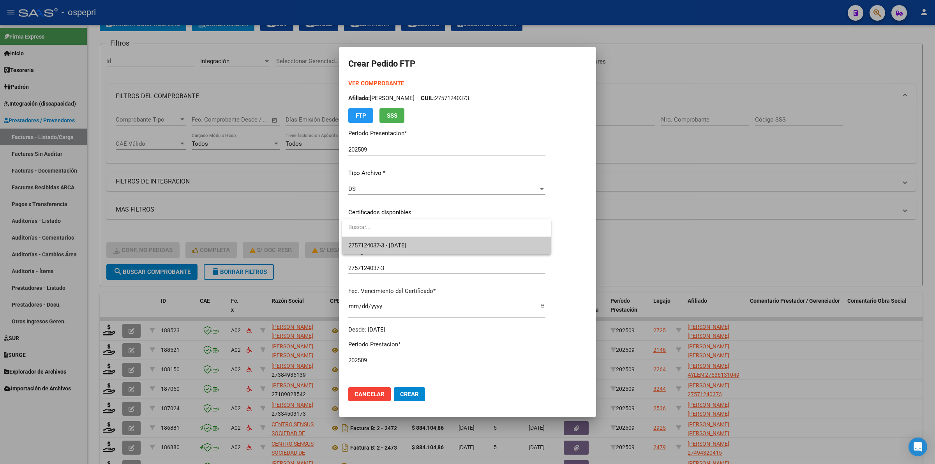
click at [380, 243] on span "2757124037-3 - 2026-09-14" at bounding box center [377, 245] width 58 height 7
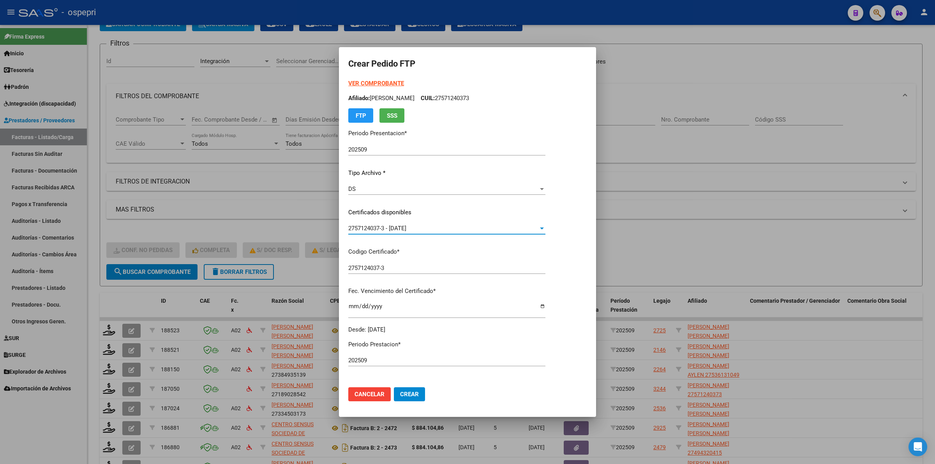
scroll to position [190, 0]
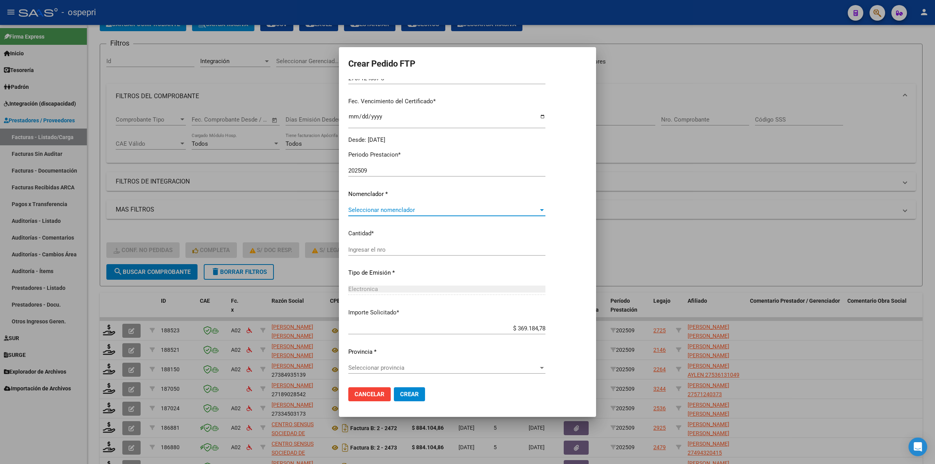
click at [373, 212] on span "Seleccionar nomenclador" at bounding box center [443, 210] width 190 height 7
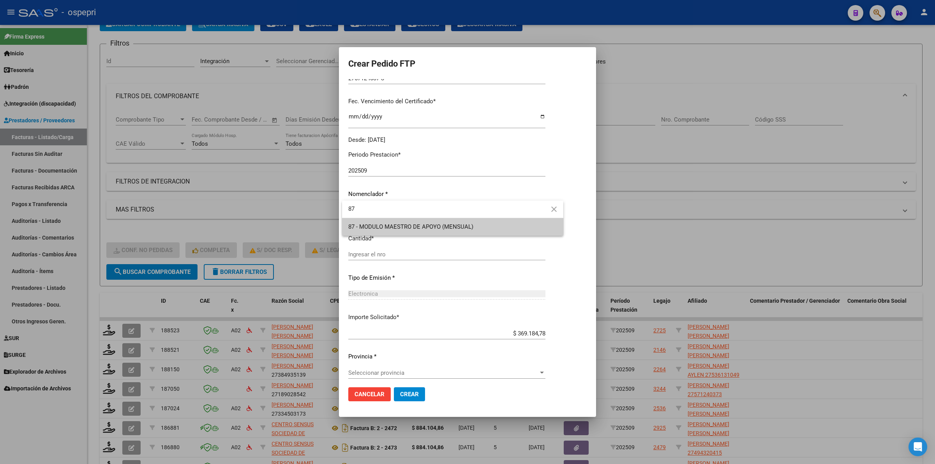
type input "87"
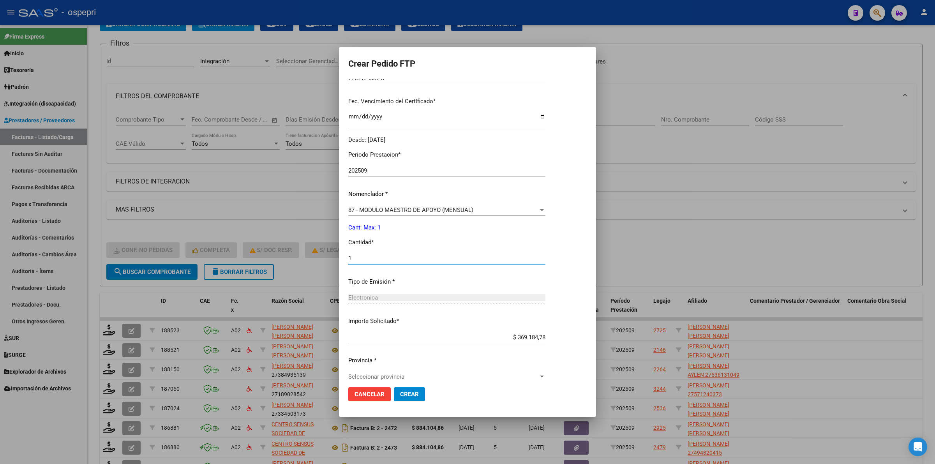
type input "1"
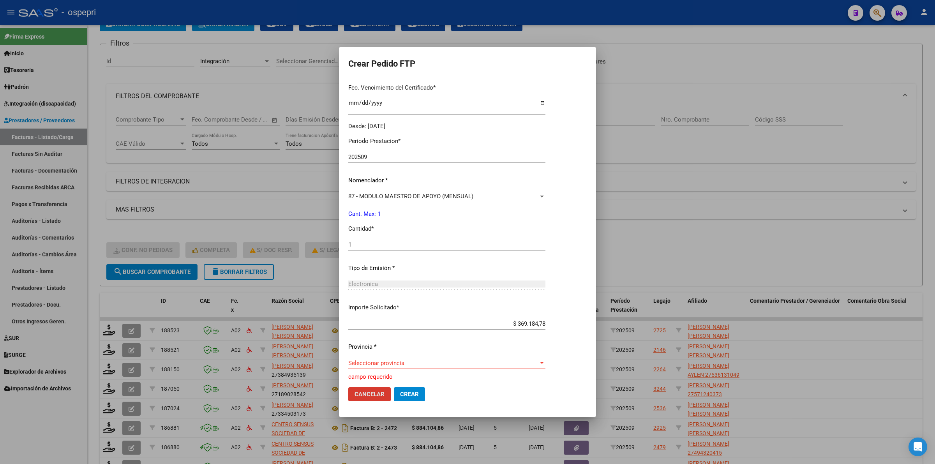
scroll to position [0, 0]
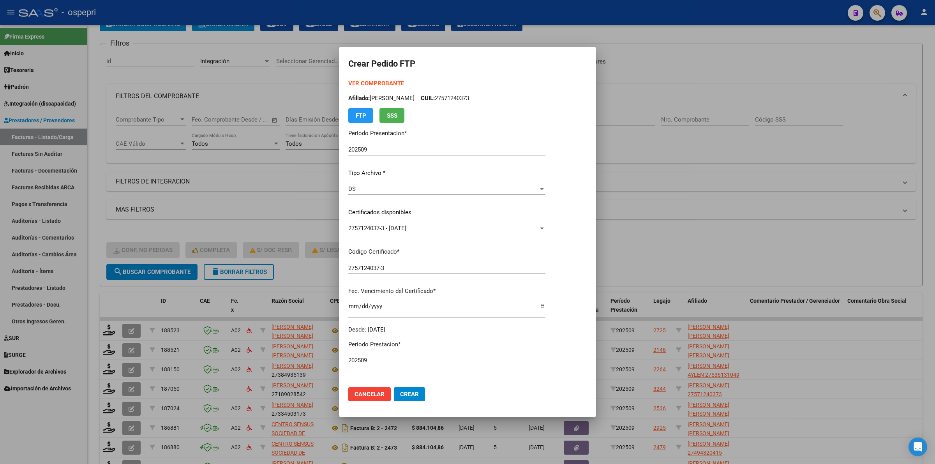
click at [376, 79] on div "VER COMPROBANTE ARCA Padrón Afiliado: MONTIEL JUANITA CUIL: 27571240373 FTP SSS" at bounding box center [446, 101] width 197 height 44
click at [378, 83] on strong "VER COMPROBANTE" at bounding box center [376, 83] width 56 height 7
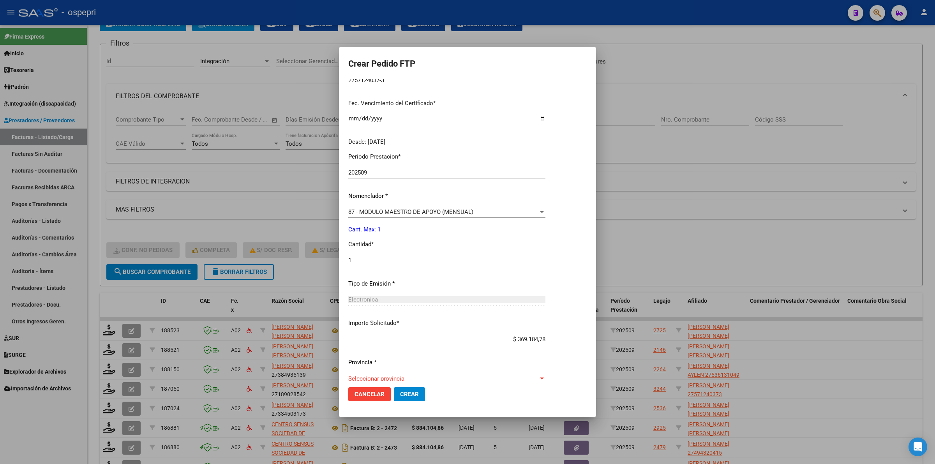
scroll to position [203, 0]
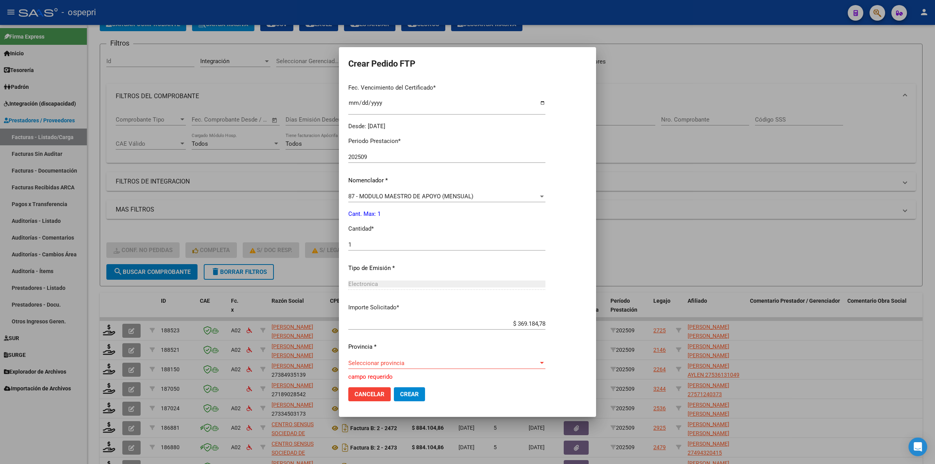
click at [359, 358] on div "Seleccionar provincia Seleccionar provincia" at bounding box center [446, 363] width 197 height 12
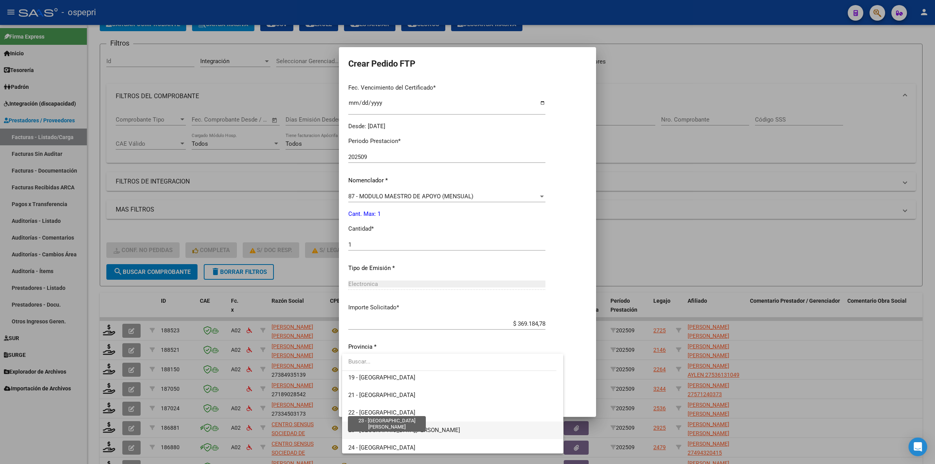
scroll to position [58, 0]
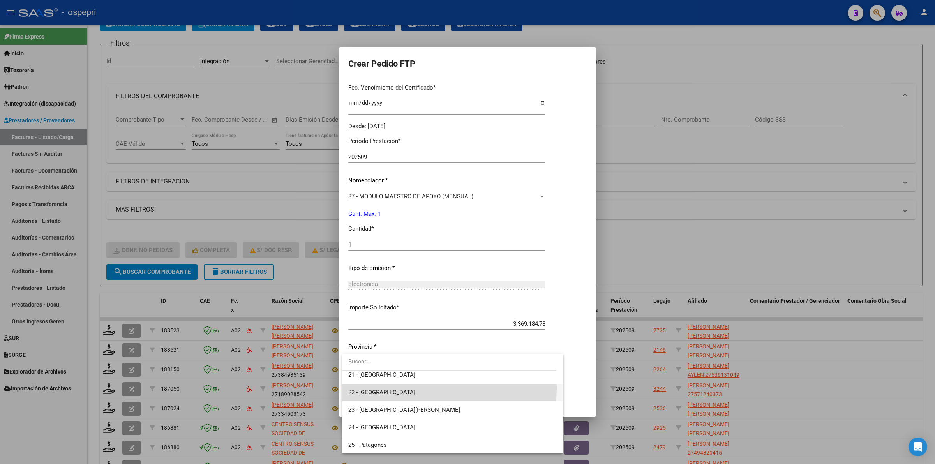
click at [361, 386] on span "22 - [GEOGRAPHIC_DATA]" at bounding box center [452, 393] width 209 height 18
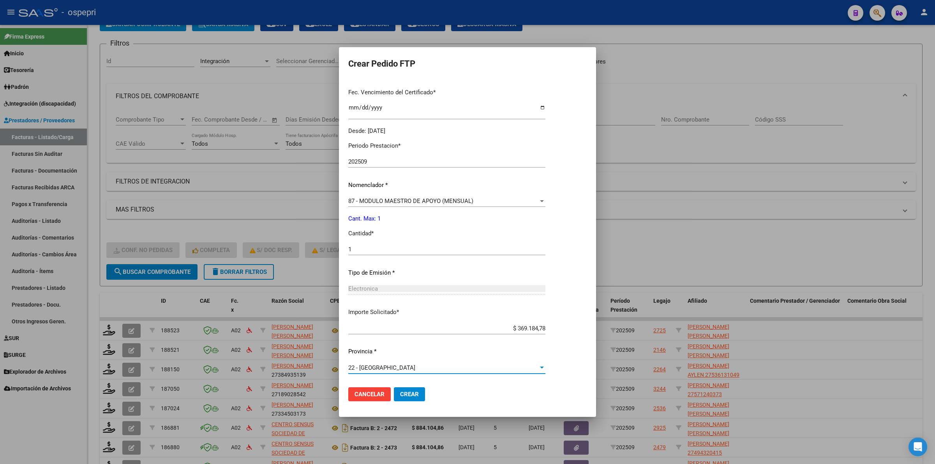
click at [414, 392] on span "Crear" at bounding box center [409, 394] width 19 height 7
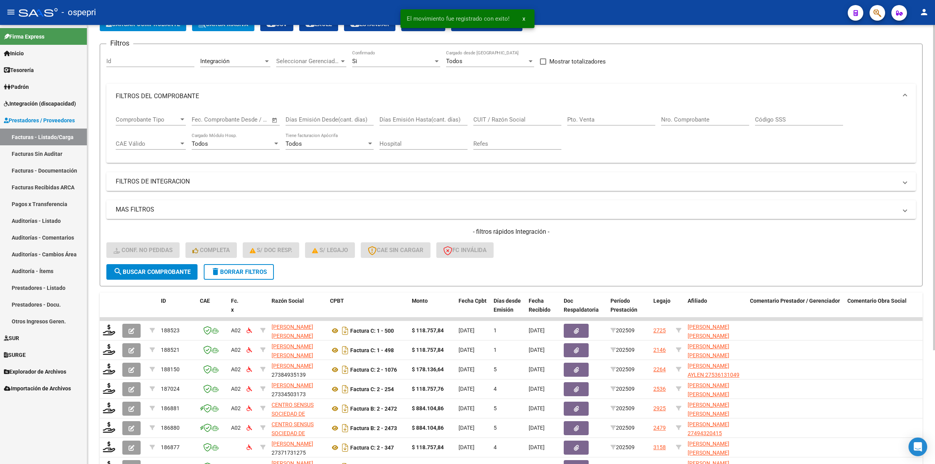
drag, startPoint x: 262, startPoint y: 260, endPoint x: 262, endPoint y: 269, distance: 8.6
click at [262, 261] on div "- filtros rápidos Integración - Conf. no pedidas Completa S/ Doc Resp. S/ legaj…" at bounding box center [511, 246] width 810 height 37
click at [262, 269] on span "delete Borrar Filtros" at bounding box center [239, 272] width 56 height 7
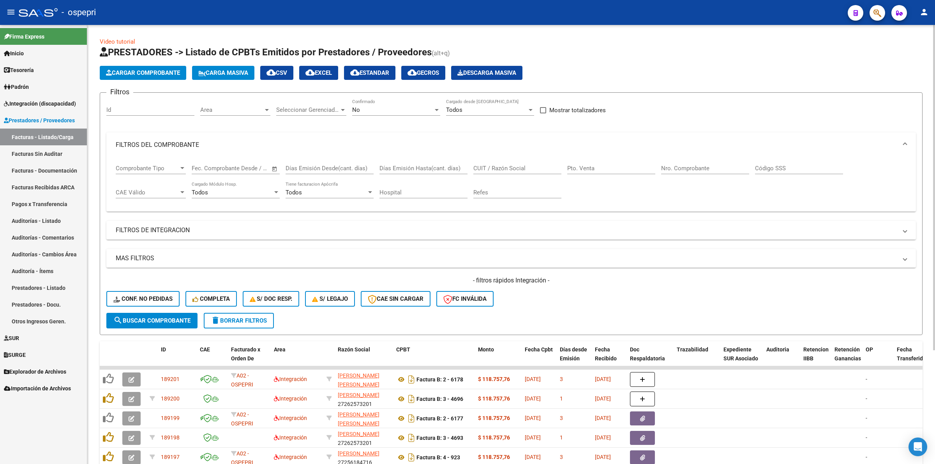
click at [496, 169] on input "CUIT / Razón Social" at bounding box center [517, 168] width 88 height 7
paste input "23316139914"
type input "23316139914"
drag, startPoint x: 182, startPoint y: 318, endPoint x: 233, endPoint y: 327, distance: 51.9
click at [182, 318] on span "search Buscar Comprobante" at bounding box center [151, 320] width 77 height 7
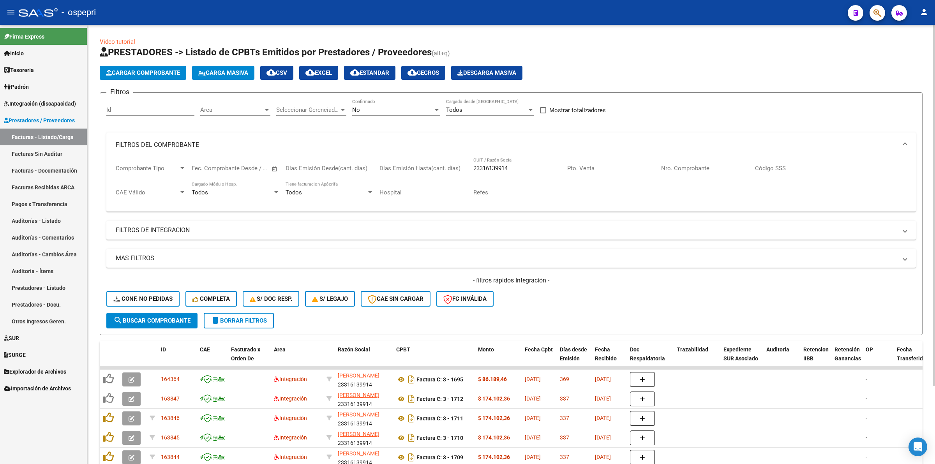
drag, startPoint x: 225, startPoint y: 312, endPoint x: 227, endPoint y: 318, distance: 6.3
click at [227, 318] on button "delete Borrar Filtros" at bounding box center [239, 321] width 70 height 16
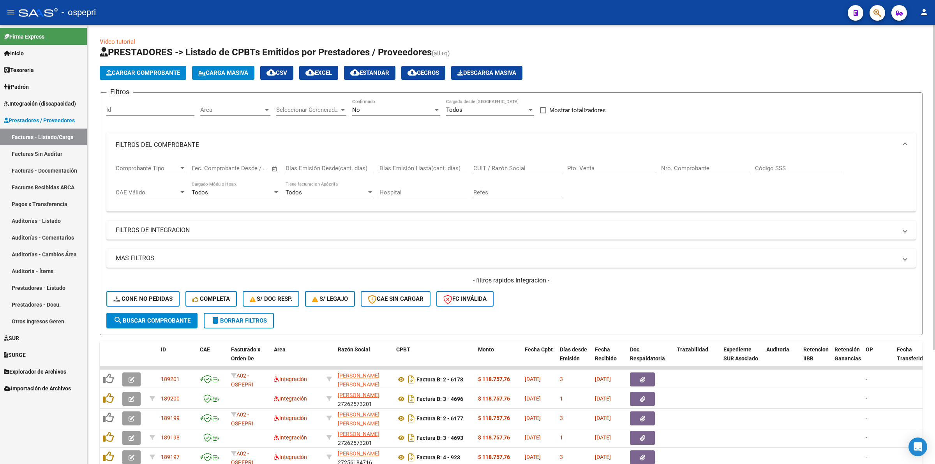
click at [513, 167] on input "CUIT / Razón Social" at bounding box center [517, 168] width 88 height 7
paste input "23316139914"
type input "23316139914"
click at [182, 318] on span "search Buscar Comprobante" at bounding box center [151, 320] width 77 height 7
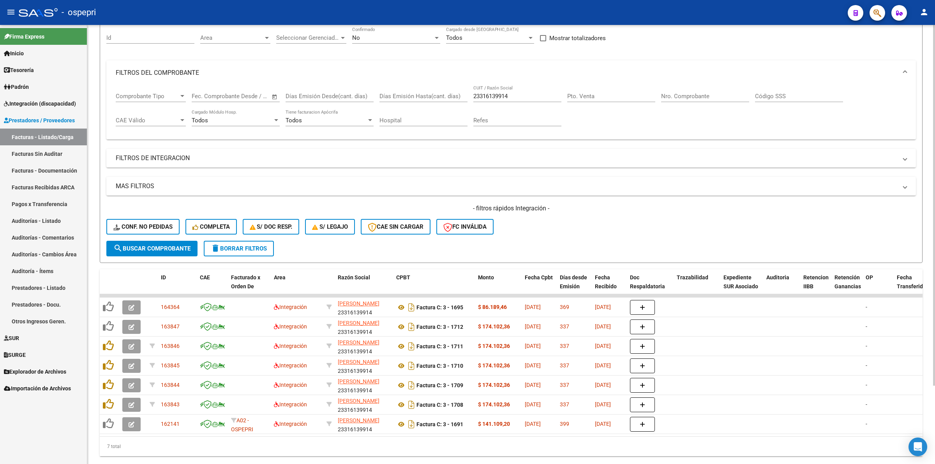
scroll to position [95, 0]
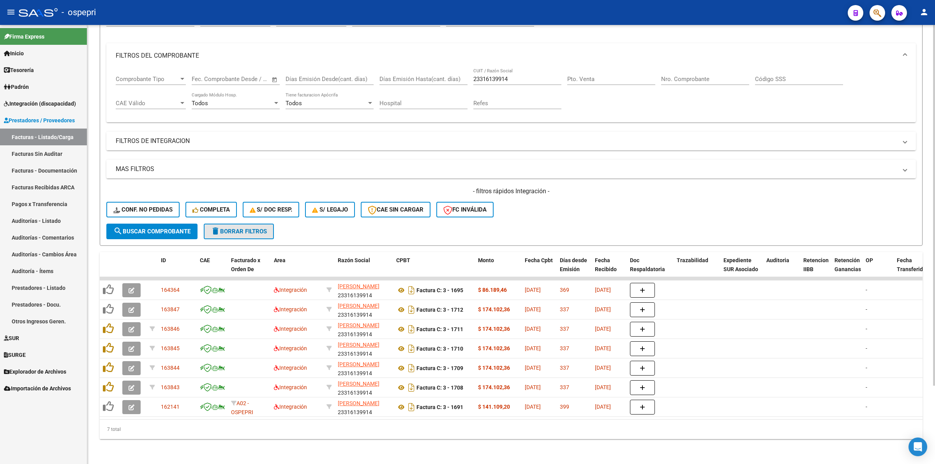
click at [256, 228] on span "delete Borrar Filtros" at bounding box center [239, 231] width 56 height 7
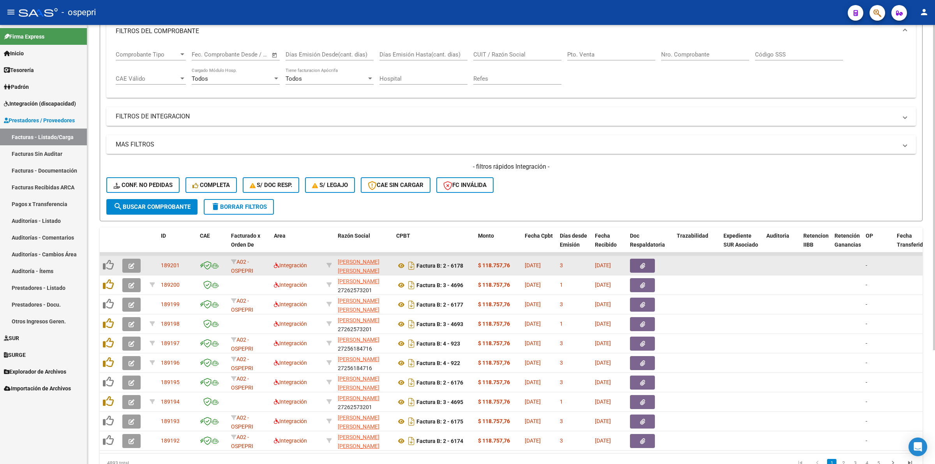
scroll to position [153, 0]
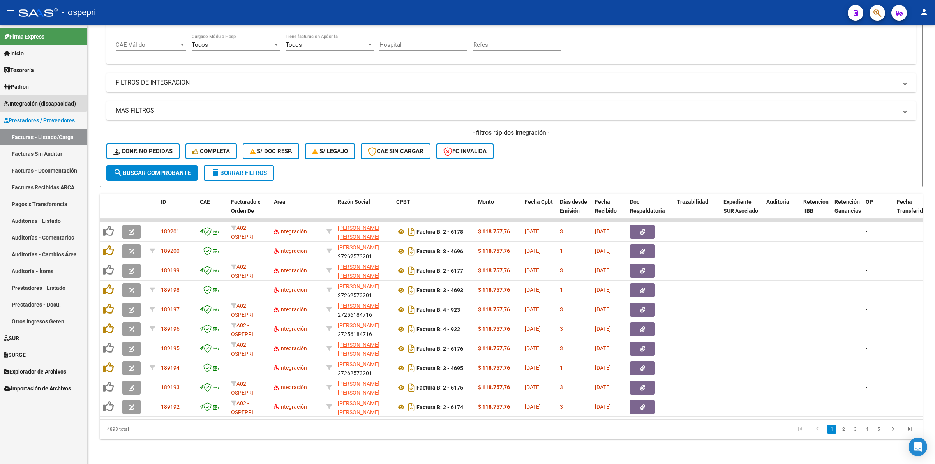
click at [42, 95] on link "Integración (discapacidad)" at bounding box center [43, 103] width 87 height 17
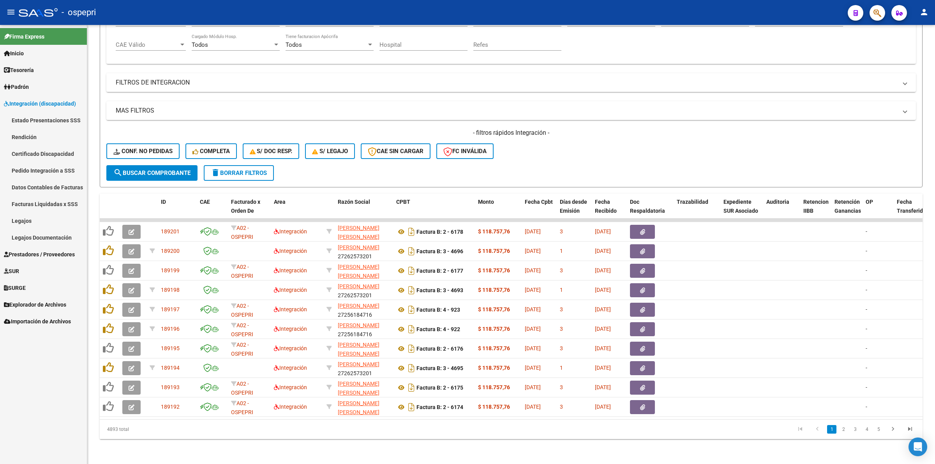
click at [53, 164] on link "Pedido Integración a SSS" at bounding box center [43, 170] width 87 height 17
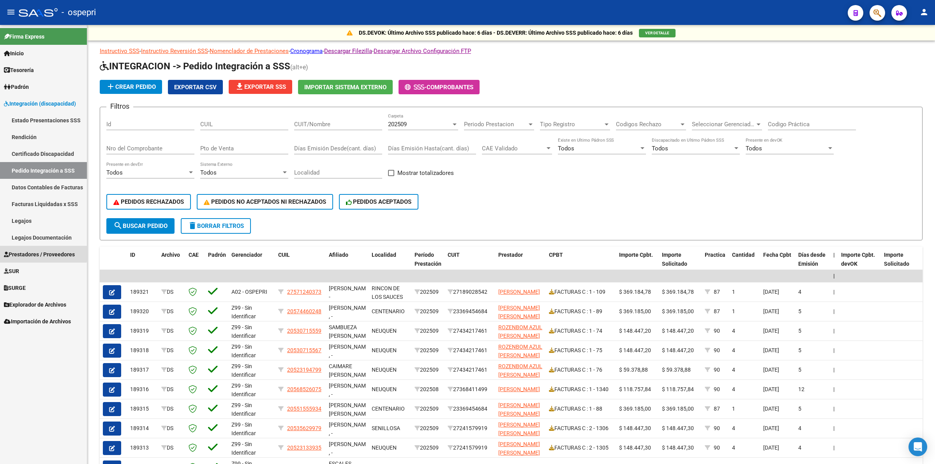
click at [36, 253] on span "Prestadores / Proveedores" at bounding box center [39, 254] width 71 height 9
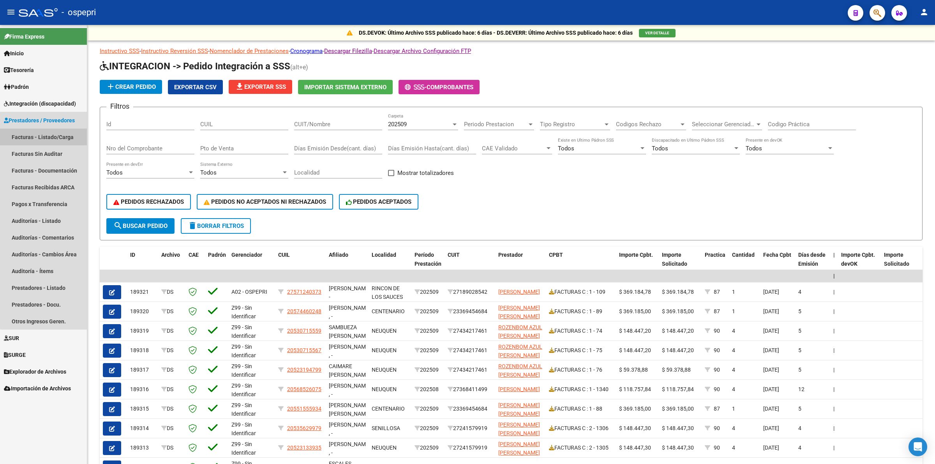
click at [52, 136] on link "Facturas - Listado/Carga" at bounding box center [43, 137] width 87 height 17
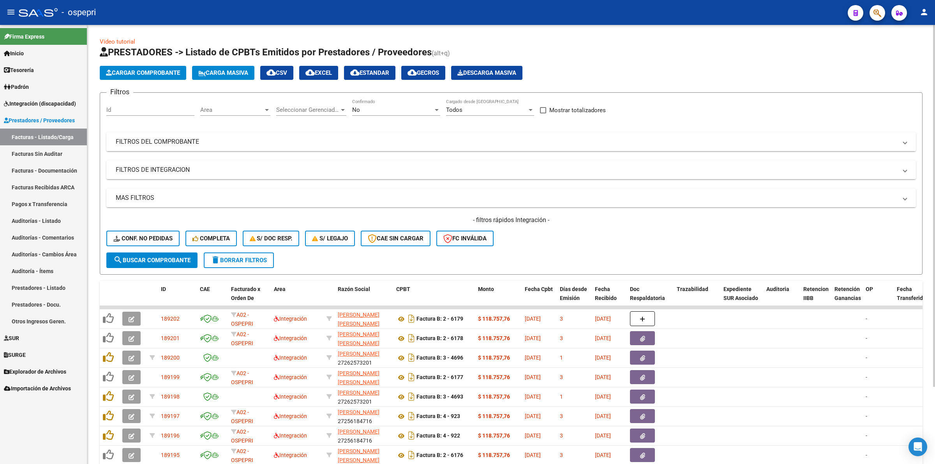
drag, startPoint x: 173, startPoint y: 145, endPoint x: 281, endPoint y: 150, distance: 107.7
click at [174, 144] on mat-expansion-panel-header "FILTROS DEL COMPROBANTE" at bounding box center [511, 142] width 810 height 19
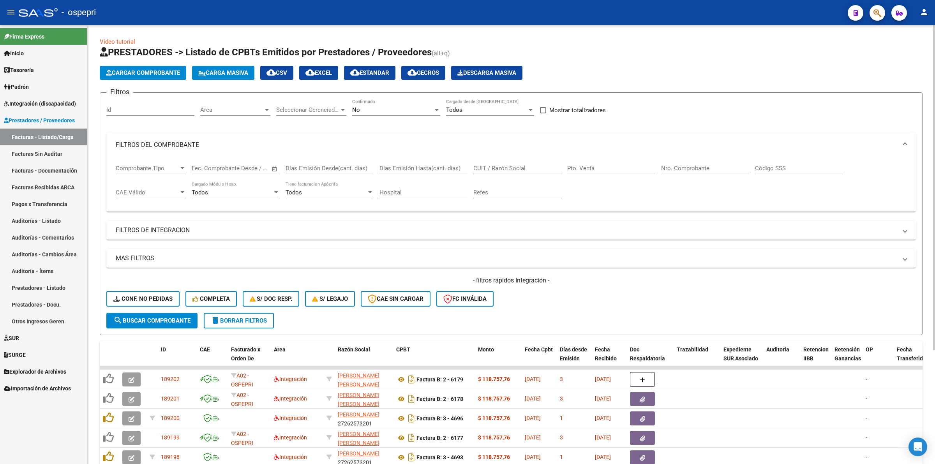
click at [531, 168] on input "CUIT / Razón Social" at bounding box center [517, 168] width 88 height 7
paste input "27322474976"
type input "27322474976"
drag, startPoint x: 180, startPoint y: 319, endPoint x: 470, endPoint y: 283, distance: 292.2
click at [180, 318] on span "search Buscar Comprobante" at bounding box center [151, 320] width 77 height 7
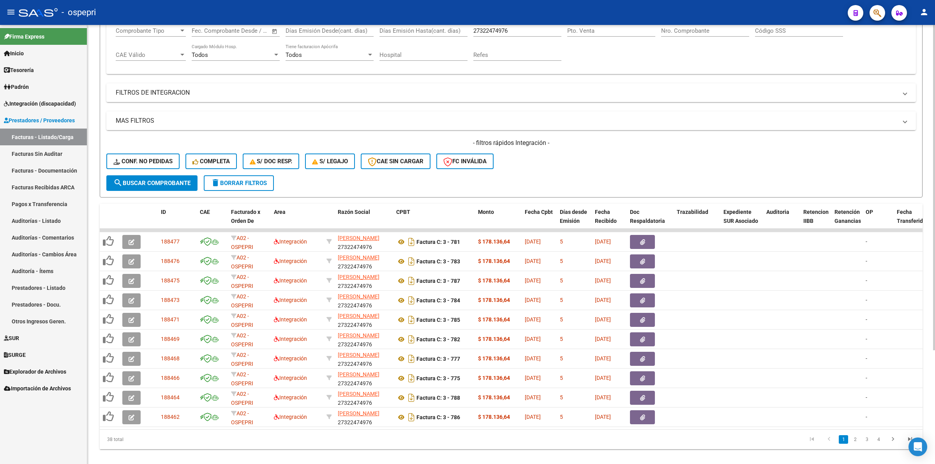
scroll to position [153, 0]
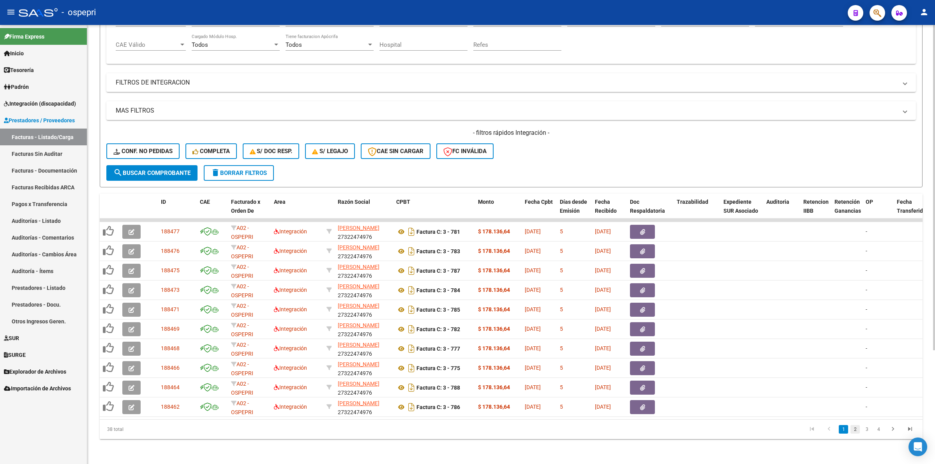
click at [857, 429] on link "2" at bounding box center [855, 429] width 9 height 9
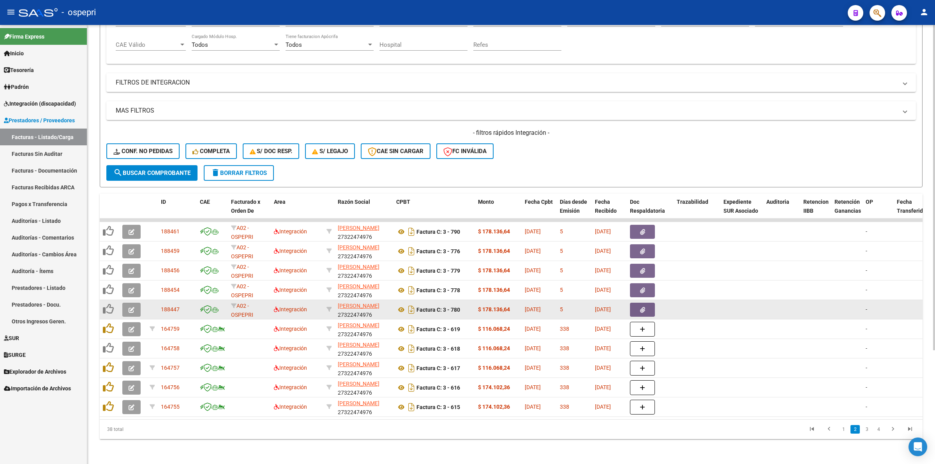
click at [129, 303] on button "button" at bounding box center [131, 310] width 18 height 14
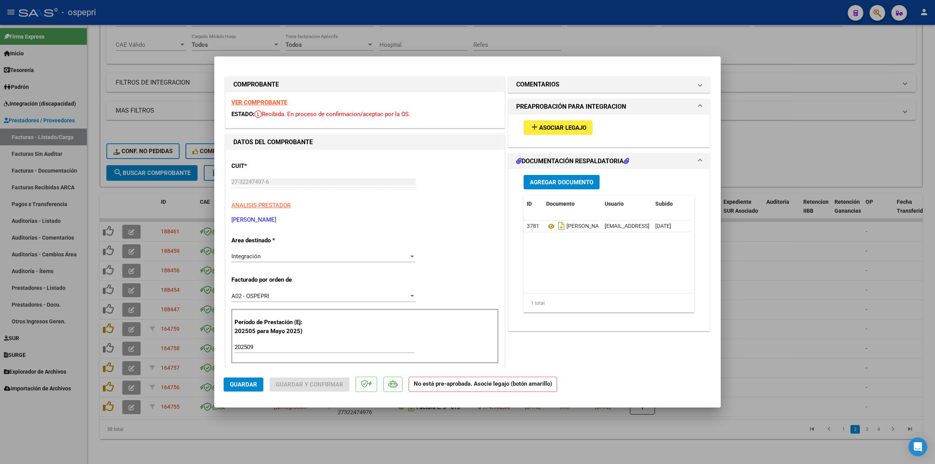
click at [261, 103] on strong "VER COMPROBANTE" at bounding box center [259, 102] width 56 height 7
type input "$ 0,00"
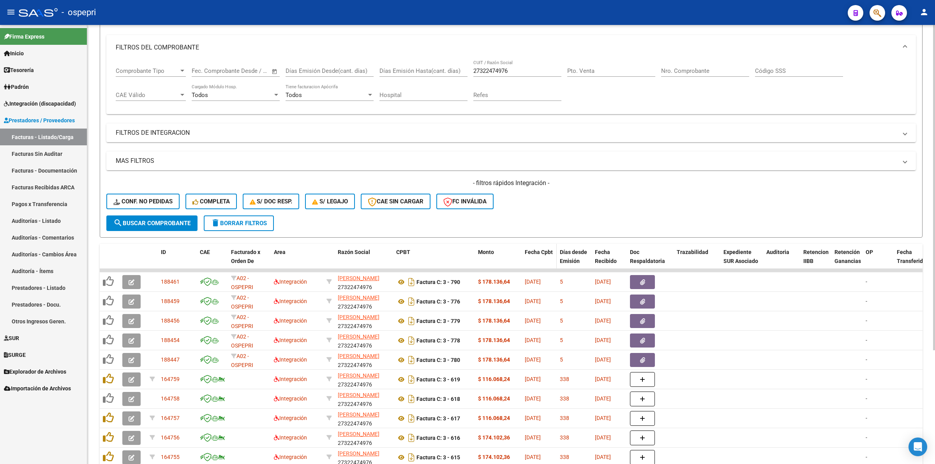
scroll to position [146, 0]
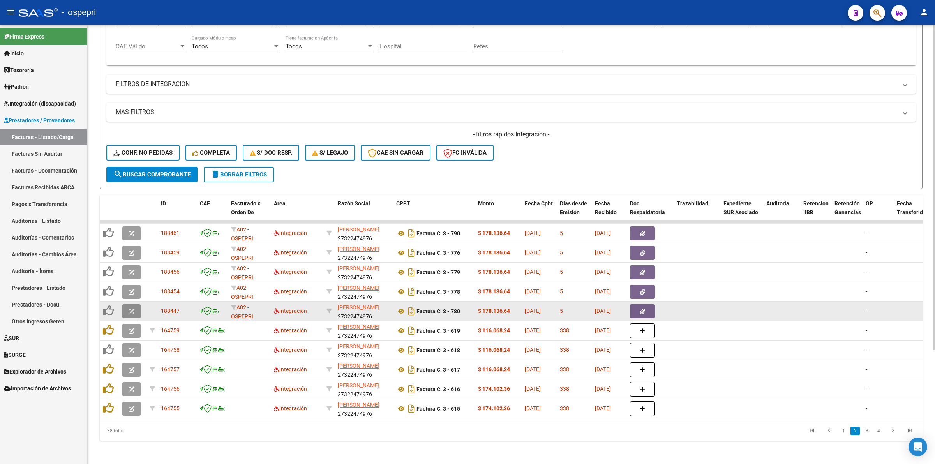
click at [133, 309] on icon "button" at bounding box center [132, 312] width 6 height 6
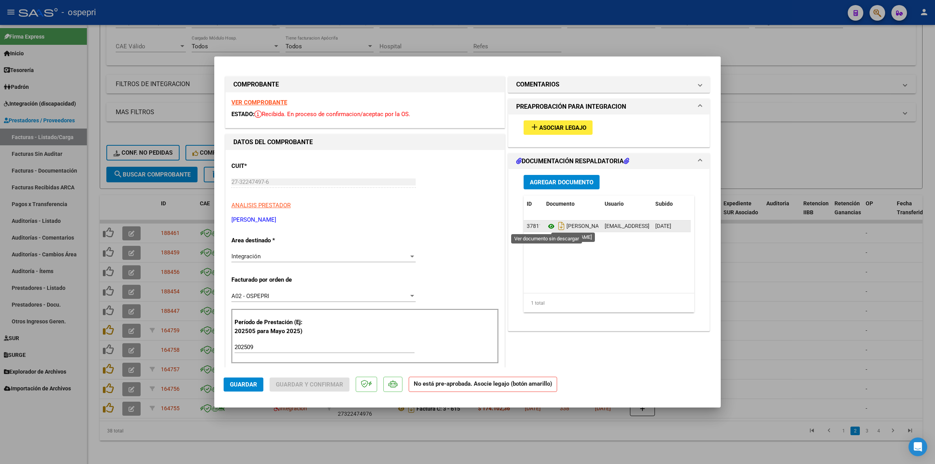
click at [546, 226] on icon at bounding box center [551, 226] width 10 height 9
click at [551, 126] on span "Asociar Legajo" at bounding box center [562, 127] width 47 height 7
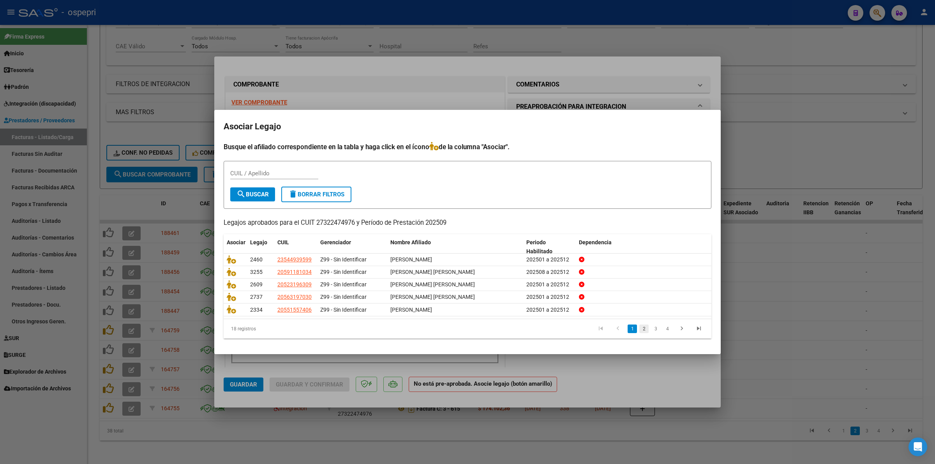
click at [645, 327] on link "2" at bounding box center [644, 329] width 9 height 9
click at [655, 328] on link "3" at bounding box center [655, 329] width 9 height 9
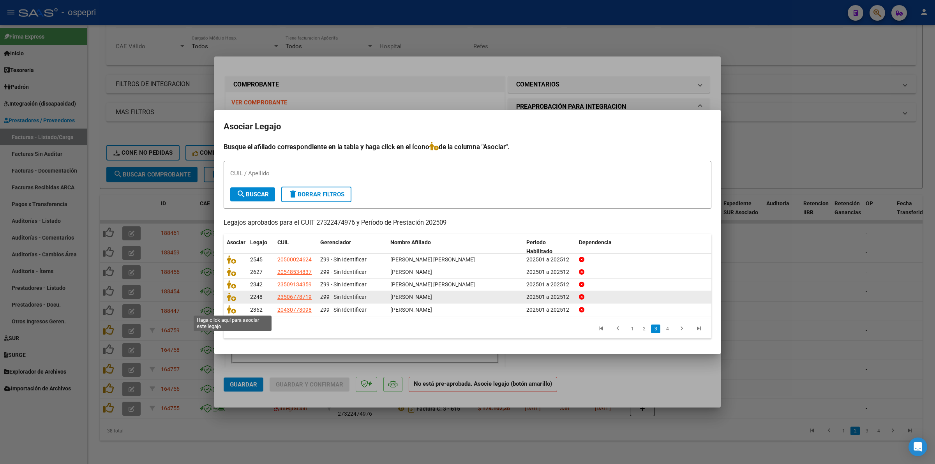
drag, startPoint x: 232, startPoint y: 310, endPoint x: 429, endPoint y: 301, distance: 197.8
click at [232, 309] on icon at bounding box center [231, 309] width 9 height 9
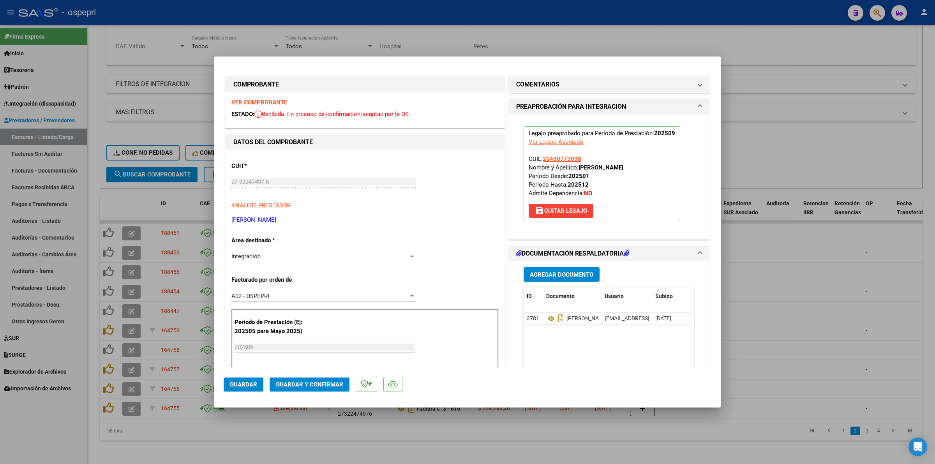
click at [316, 381] on span "Guardar y Confirmar" at bounding box center [309, 384] width 67 height 7
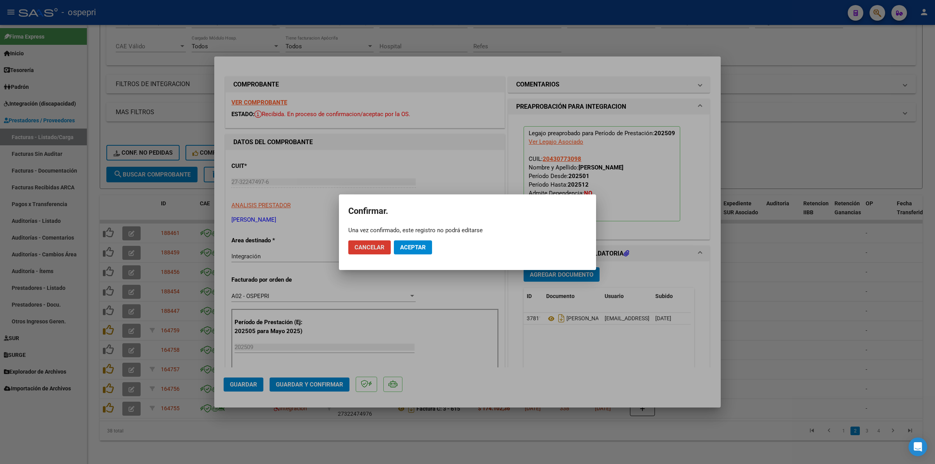
drag, startPoint x: 410, startPoint y: 246, endPoint x: 372, endPoint y: 433, distance: 190.5
click at [410, 250] on span "Aceptar" at bounding box center [413, 247] width 26 height 7
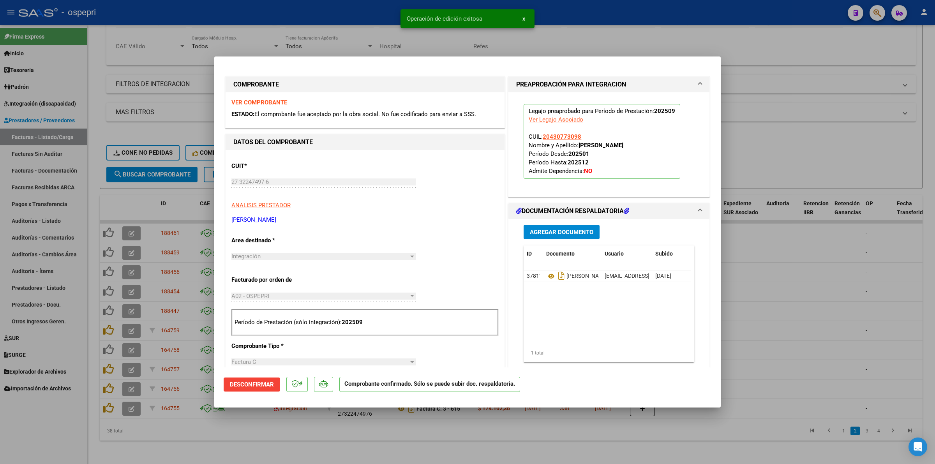
type input "$ 0,00"
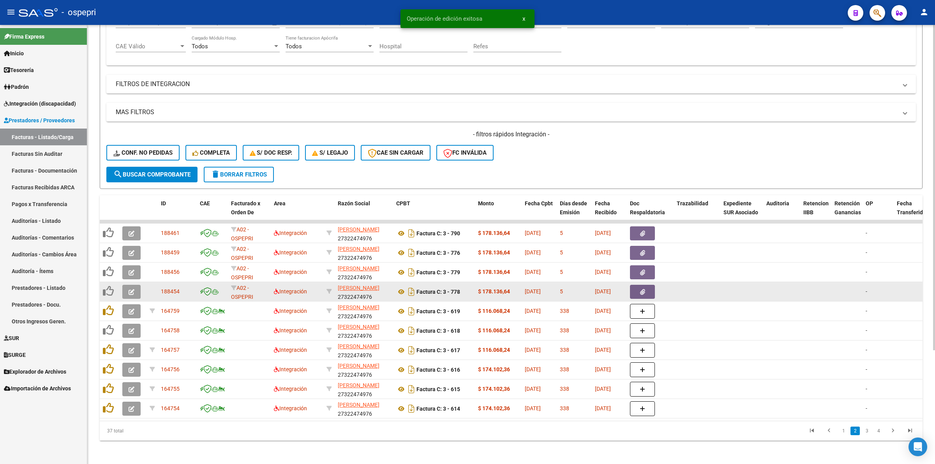
click at [129, 289] on icon "button" at bounding box center [132, 292] width 6 height 6
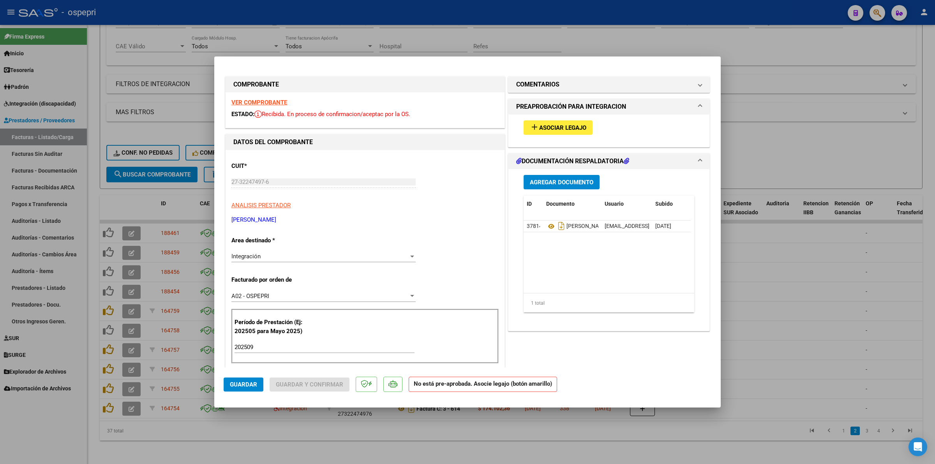
click at [261, 102] on strong "VER COMPROBANTE" at bounding box center [259, 102] width 56 height 7
click at [573, 120] on div "add Asociar Legajo" at bounding box center [609, 128] width 182 height 26
click at [575, 133] on button "add Asociar Legajo" at bounding box center [558, 127] width 69 height 14
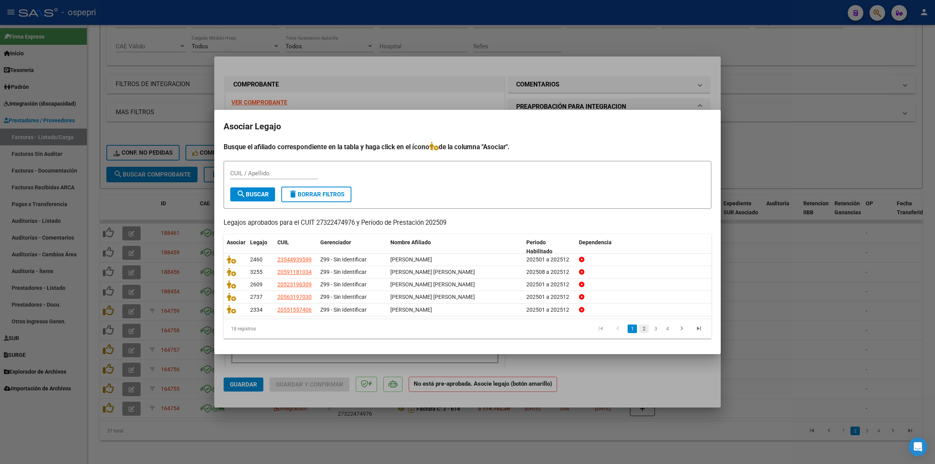
click at [645, 329] on link "2" at bounding box center [644, 329] width 9 height 9
click at [657, 329] on link "3" at bounding box center [655, 329] width 9 height 9
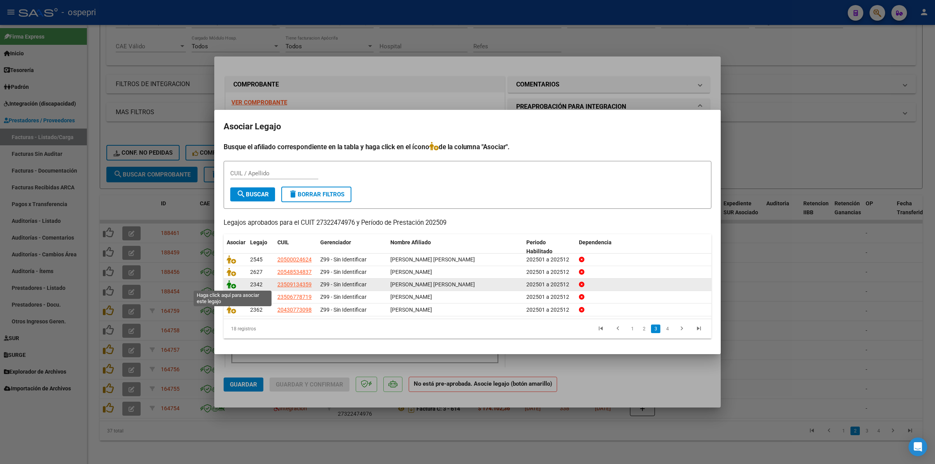
click at [235, 286] on icon at bounding box center [231, 284] width 9 height 9
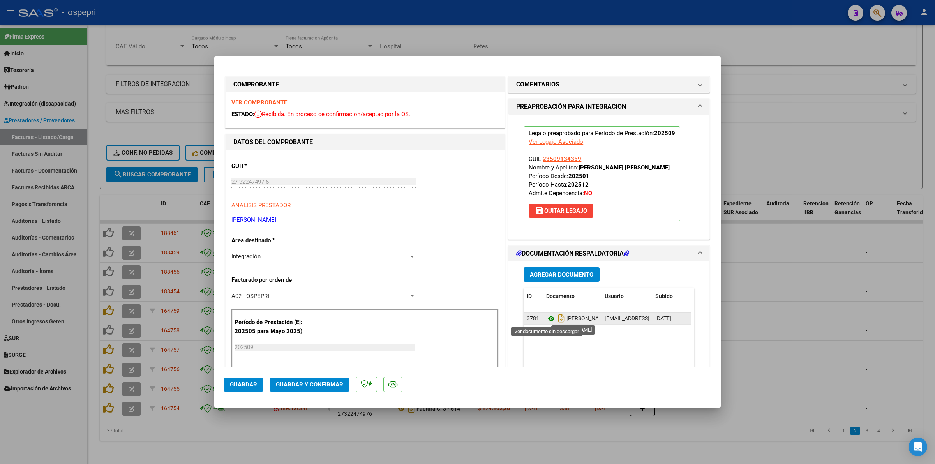
click at [547, 320] on icon at bounding box center [551, 318] width 10 height 9
click at [319, 390] on button "Guardar y Confirmar" at bounding box center [310, 385] width 80 height 14
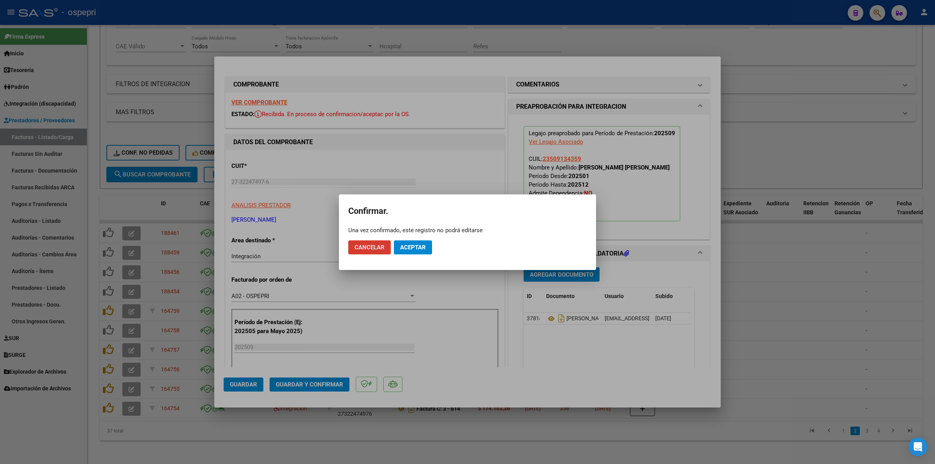
click at [423, 247] on span "Aceptar" at bounding box center [413, 247] width 26 height 7
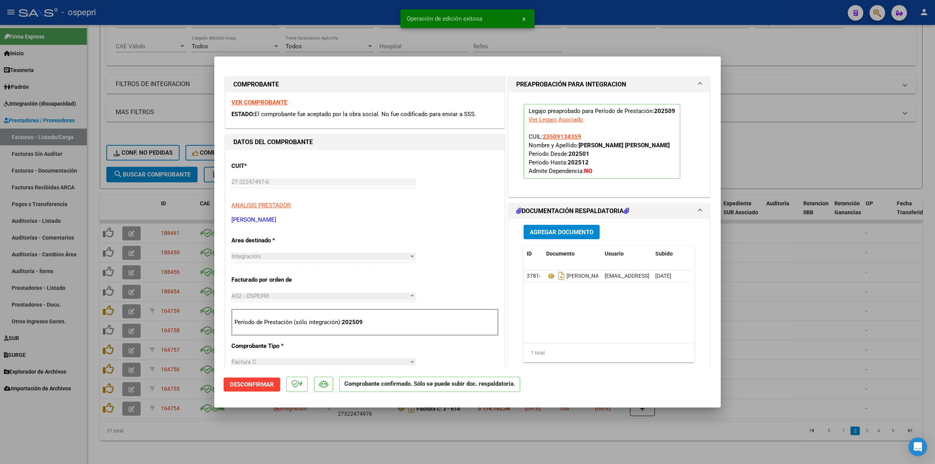
type input "$ 0,00"
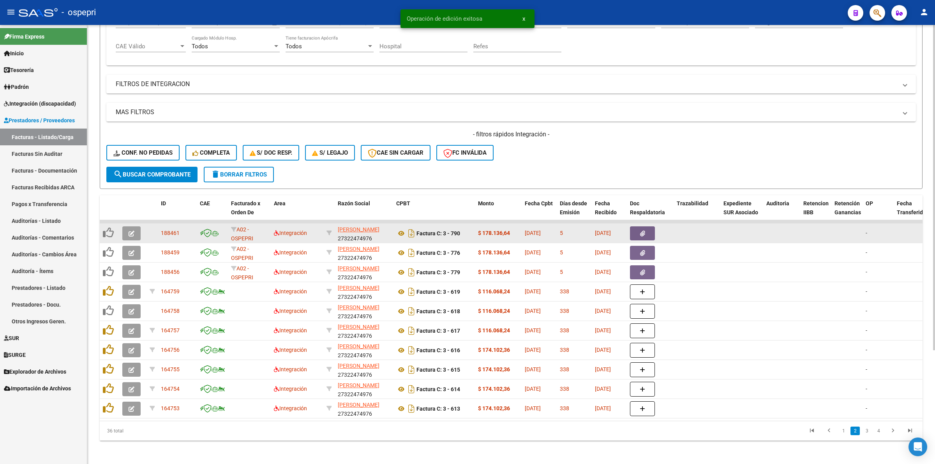
click at [127, 226] on button "button" at bounding box center [131, 233] width 18 height 14
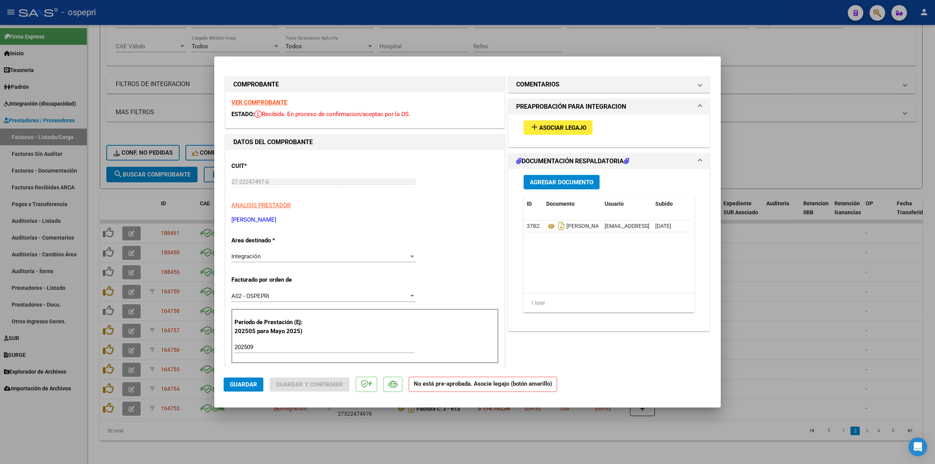
drag, startPoint x: 237, startPoint y: 107, endPoint x: 240, endPoint y: 100, distance: 7.7
click at [237, 106] on div "VER COMPROBANTE ESTADO: Recibida. En proceso de confirmacion/aceptac por la OS." at bounding box center [365, 109] width 279 height 35
click at [240, 100] on strong "VER COMPROBANTE" at bounding box center [259, 102] width 56 height 7
drag, startPoint x: 560, startPoint y: 116, endPoint x: 563, endPoint y: 130, distance: 14.5
click at [560, 121] on div "add Asociar Legajo" at bounding box center [609, 128] width 182 height 26
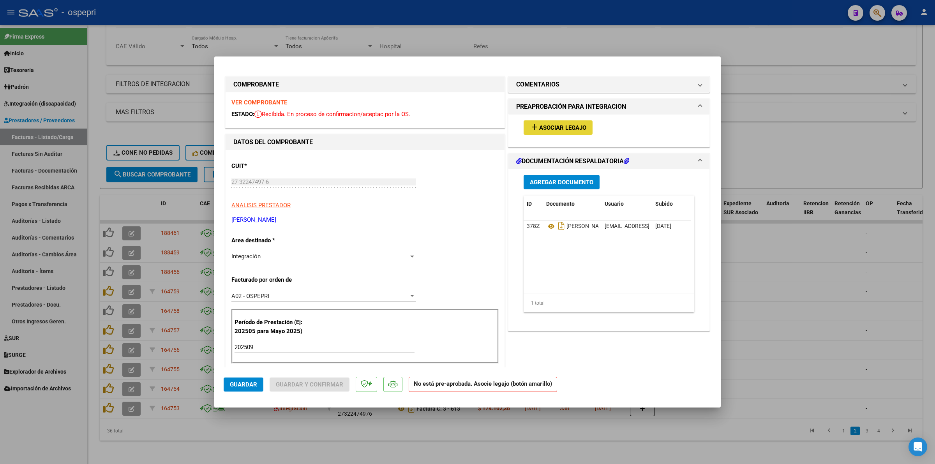
click at [563, 130] on span "Asociar Legajo" at bounding box center [562, 127] width 47 height 7
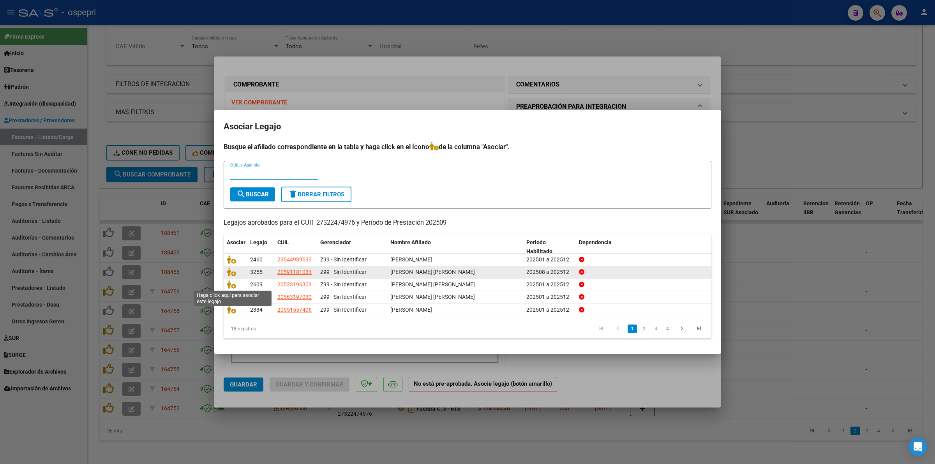
drag, startPoint x: 231, startPoint y: 285, endPoint x: 289, endPoint y: 268, distance: 60.3
click at [232, 284] on icon at bounding box center [231, 284] width 9 height 9
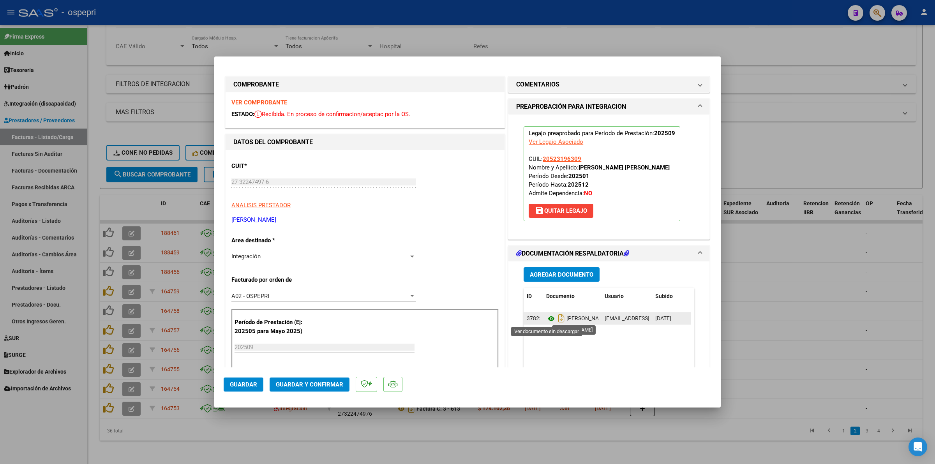
click at [548, 322] on icon at bounding box center [551, 318] width 10 height 9
click at [318, 389] on button "Guardar y Confirmar" at bounding box center [310, 385] width 80 height 14
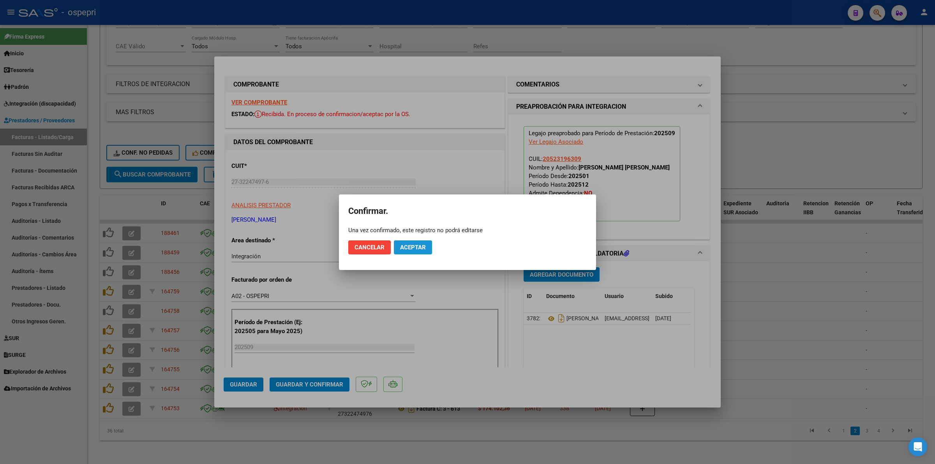
click at [409, 249] on span "Aceptar" at bounding box center [413, 247] width 26 height 7
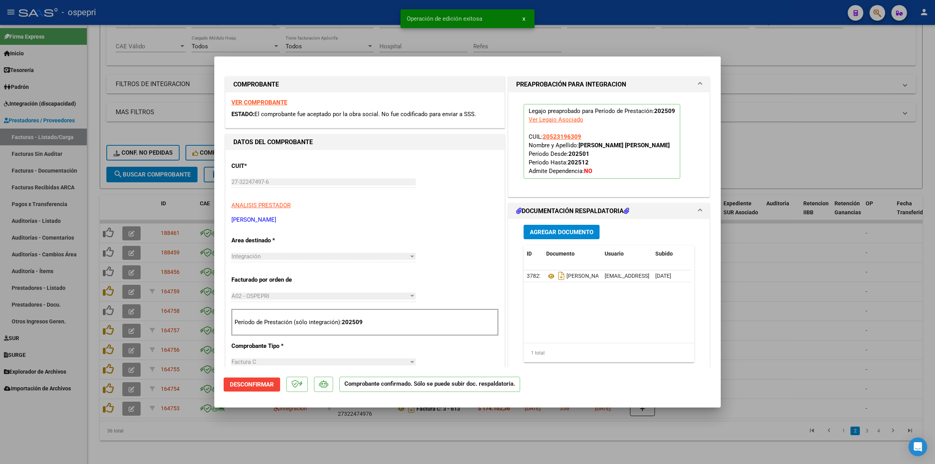
type input "$ 0,00"
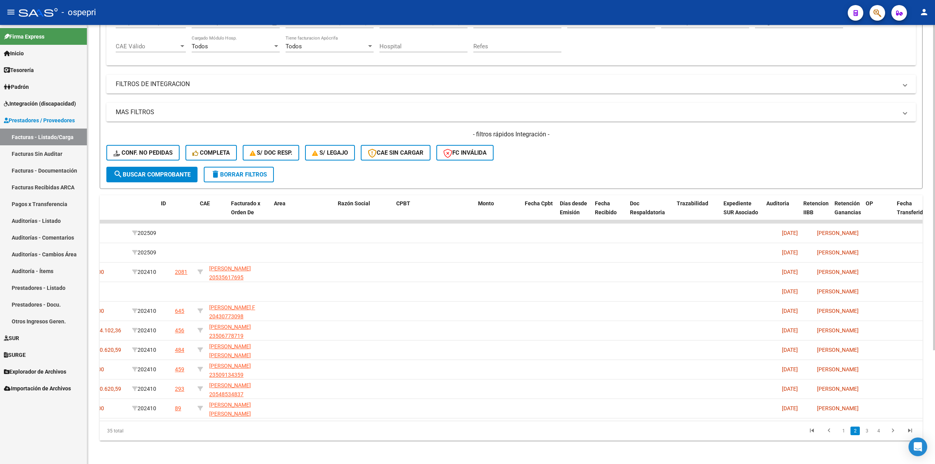
scroll to position [0, 0]
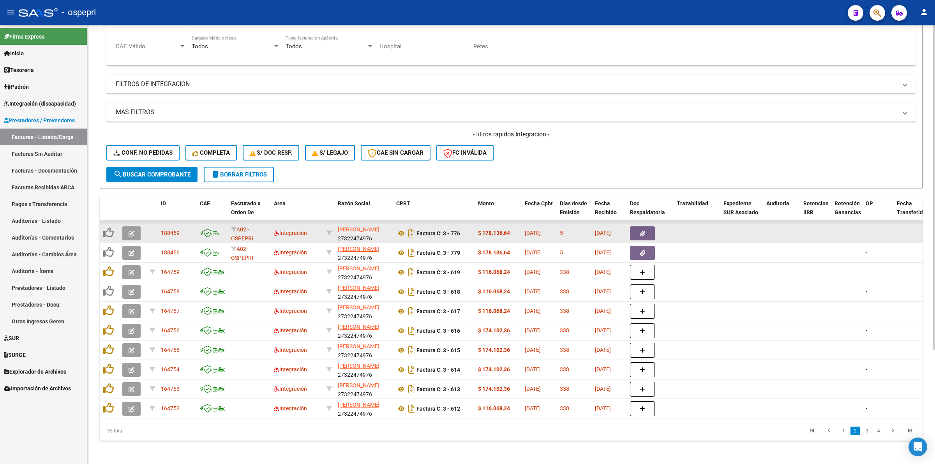
click at [131, 231] on icon "button" at bounding box center [132, 234] width 6 height 6
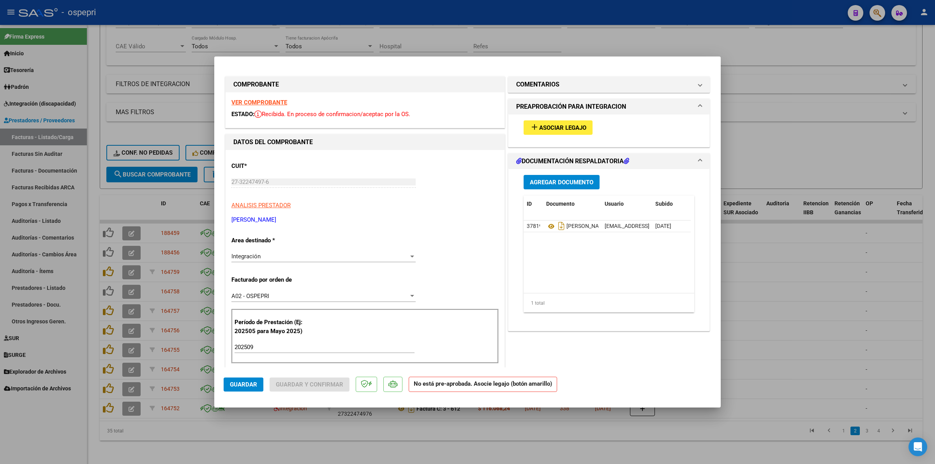
click at [256, 102] on strong "VER COMPROBANTE" at bounding box center [259, 102] width 56 height 7
drag, startPoint x: 542, startPoint y: 118, endPoint x: 546, endPoint y: 126, distance: 8.9
click at [544, 121] on div "add Asociar Legajo" at bounding box center [609, 128] width 182 height 26
click at [546, 125] on span "Asociar Legajo" at bounding box center [562, 127] width 47 height 7
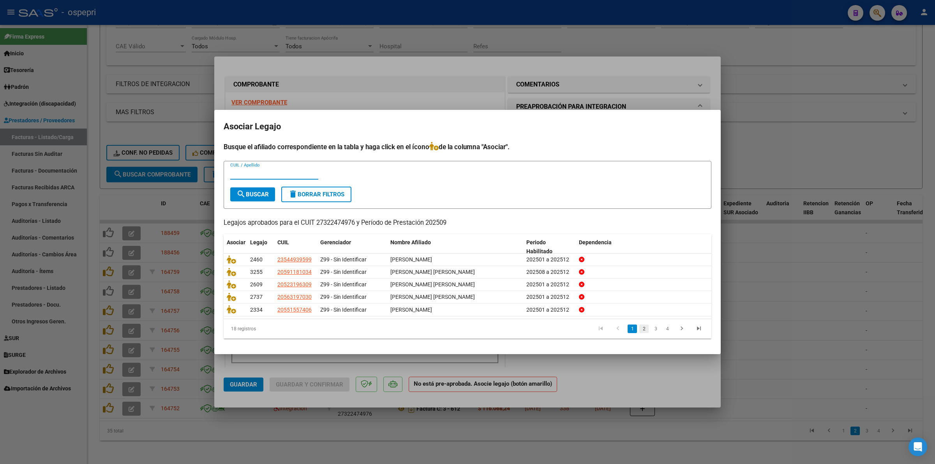
click at [645, 328] on link "2" at bounding box center [644, 329] width 9 height 9
click at [657, 329] on link "3" at bounding box center [655, 329] width 9 height 9
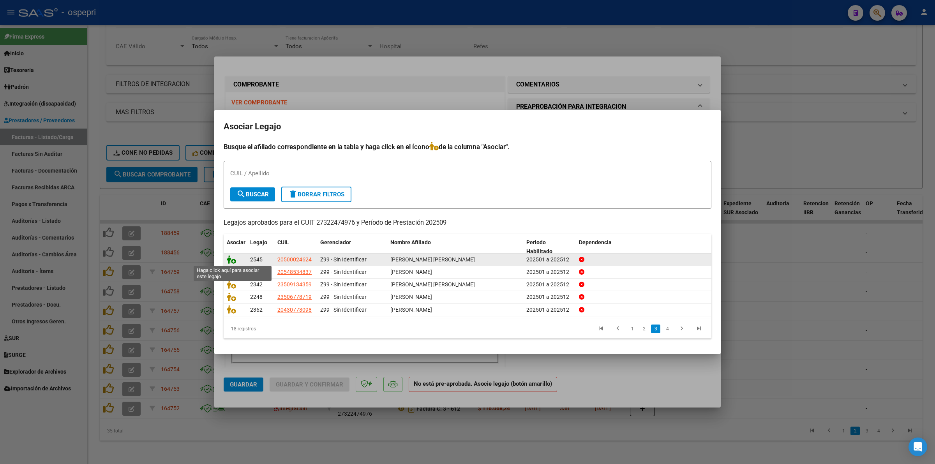
click at [227, 258] on icon at bounding box center [231, 259] width 9 height 9
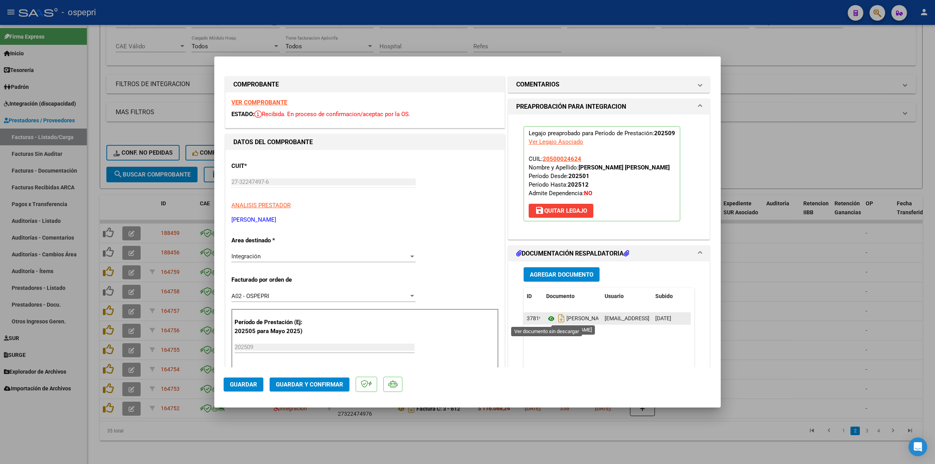
click at [548, 318] on icon at bounding box center [551, 318] width 10 height 9
click at [313, 379] on button "Guardar y Confirmar" at bounding box center [310, 385] width 80 height 14
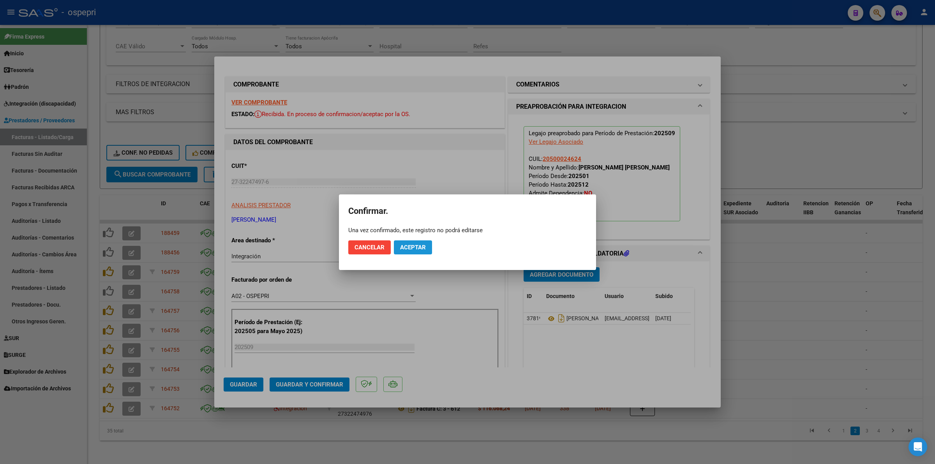
click at [398, 242] on button "Aceptar" at bounding box center [413, 247] width 38 height 14
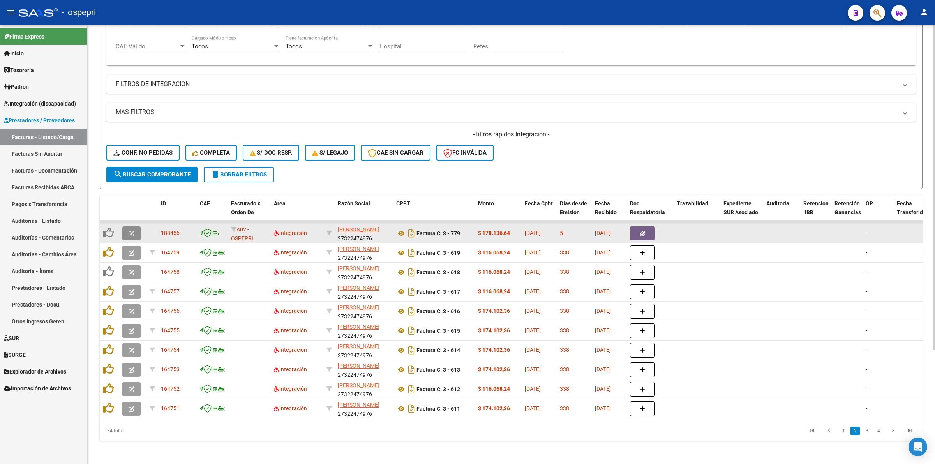
click at [133, 234] on icon "button" at bounding box center [132, 234] width 6 height 6
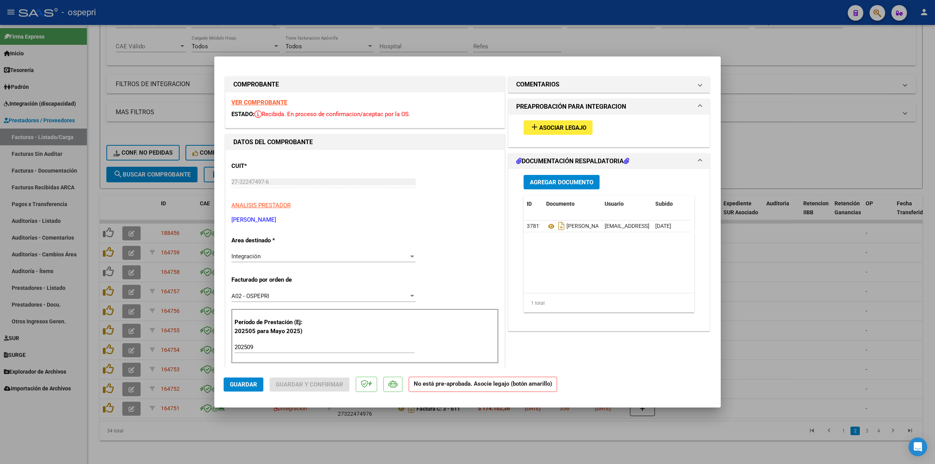
click at [246, 99] on strong "VER COMPROBANTE" at bounding box center [259, 102] width 56 height 7
click at [267, 102] on strong "VER COMPROBANTE" at bounding box center [259, 102] width 56 height 7
click at [574, 129] on span "Asociar Legajo" at bounding box center [562, 127] width 47 height 7
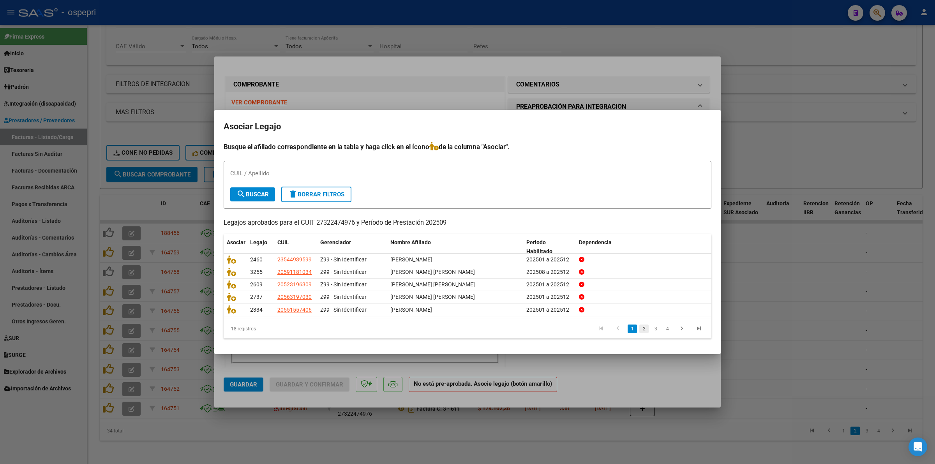
click at [644, 327] on link "2" at bounding box center [644, 329] width 9 height 9
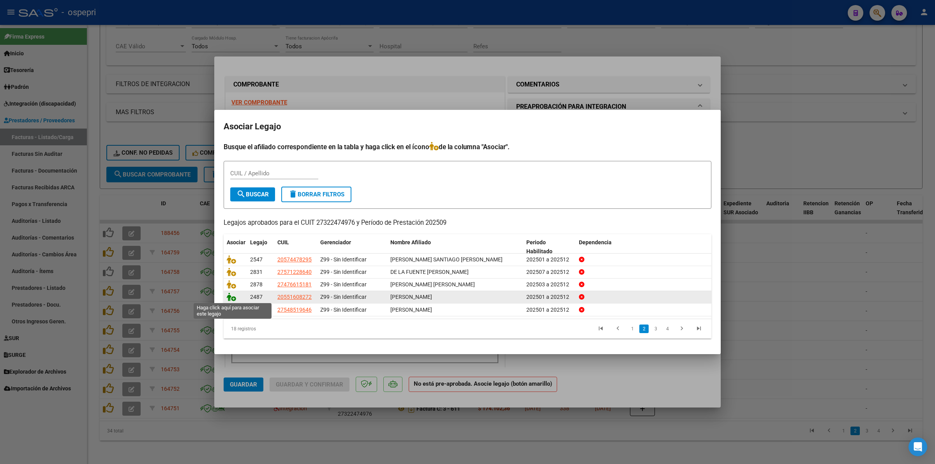
click at [228, 297] on icon at bounding box center [231, 297] width 9 height 9
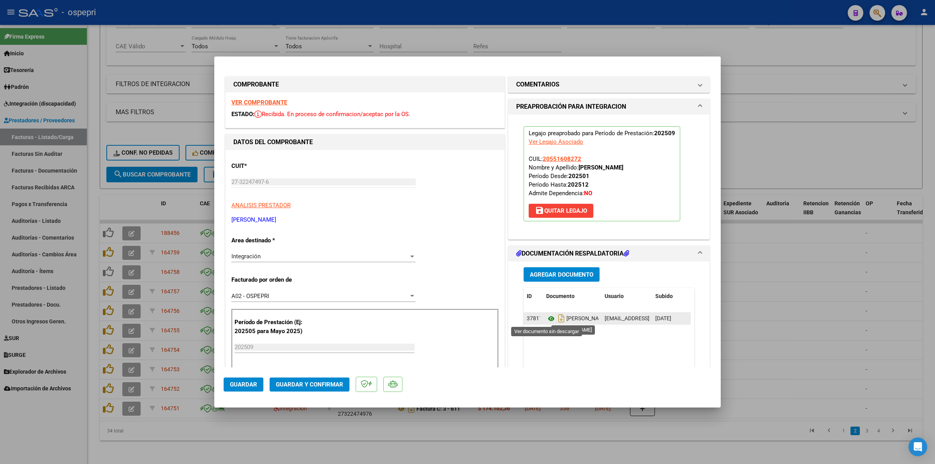
click at [546, 320] on icon at bounding box center [551, 318] width 10 height 9
click at [307, 379] on button "Guardar y Confirmar" at bounding box center [310, 385] width 80 height 14
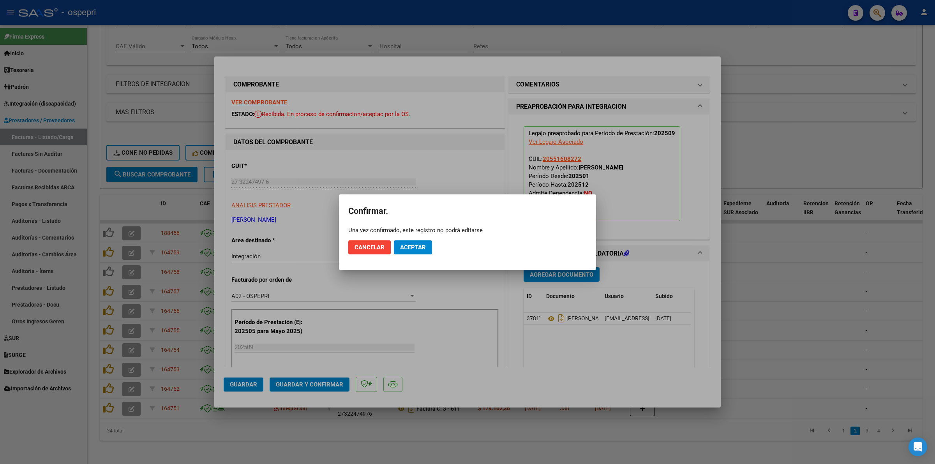
click at [309, 386] on div at bounding box center [467, 232] width 935 height 464
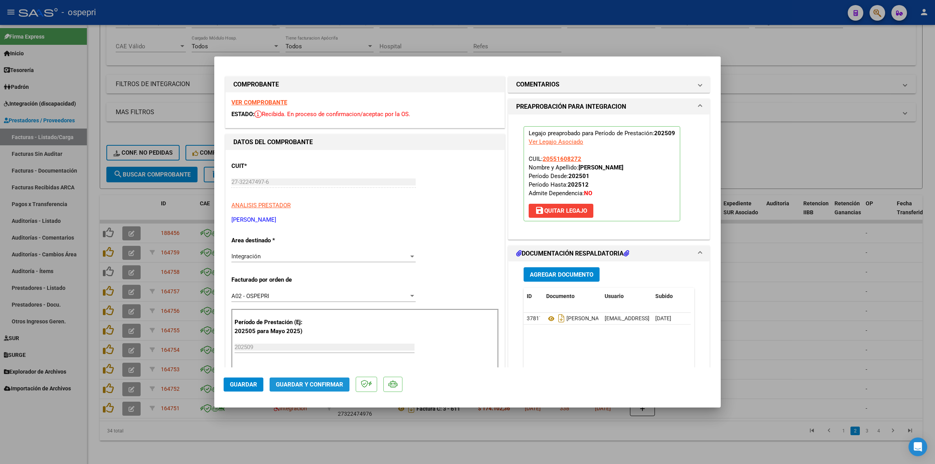
click at [333, 386] on span "Guardar y Confirmar" at bounding box center [309, 384] width 67 height 7
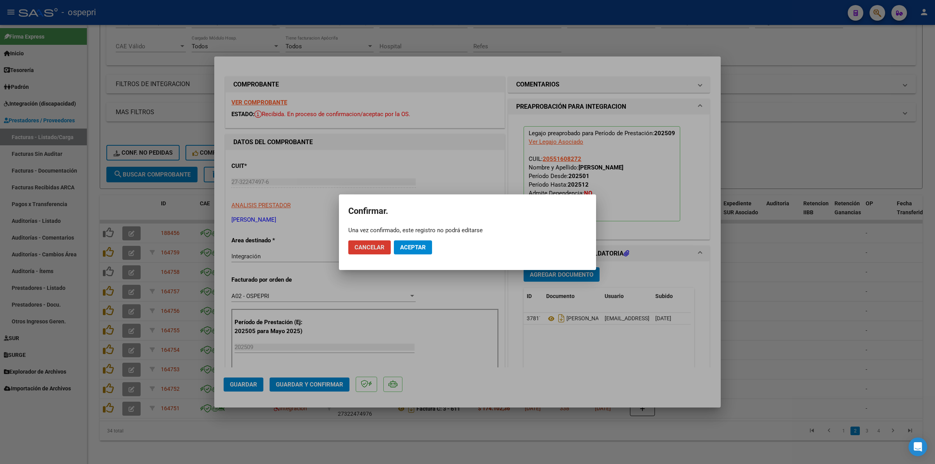
click at [399, 254] on button "Aceptar" at bounding box center [413, 247] width 38 height 14
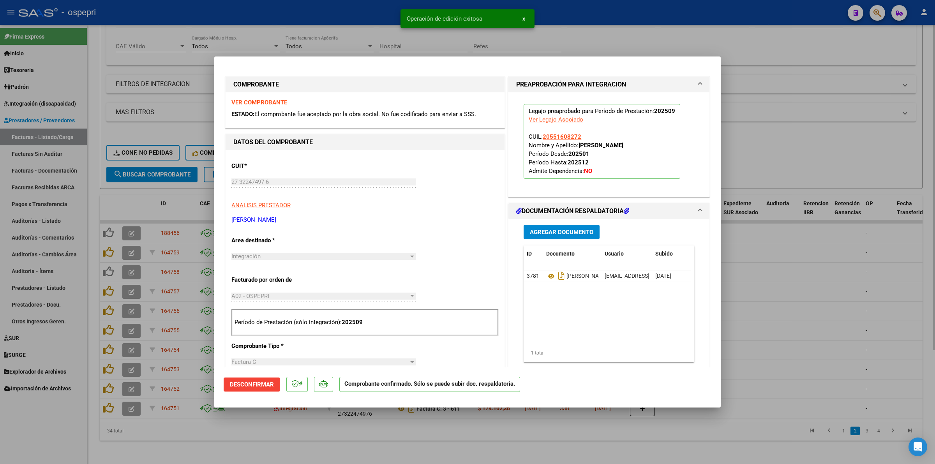
type input "$ 0,00"
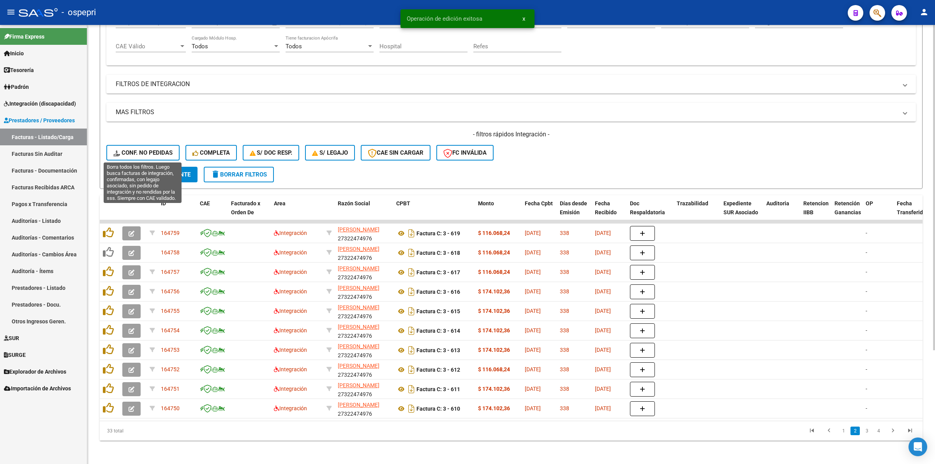
click at [164, 149] on span "Conf. no pedidas" at bounding box center [142, 152] width 59 height 7
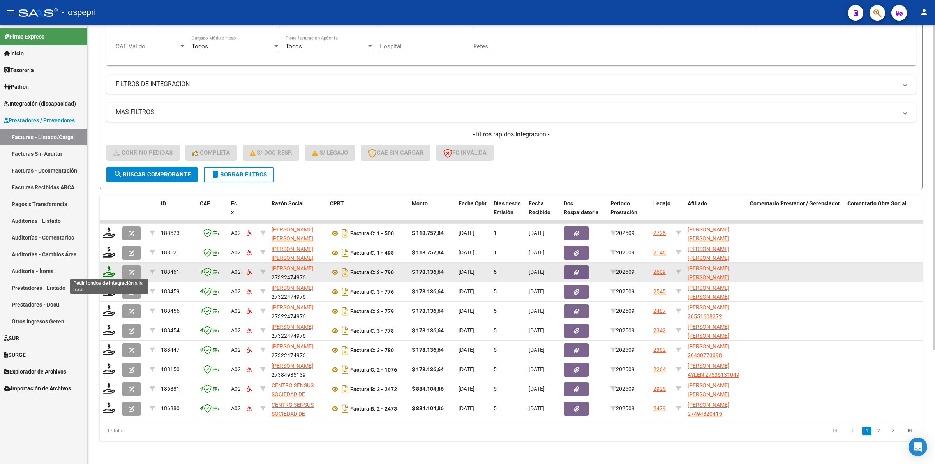
click at [110, 269] on icon at bounding box center [109, 271] width 12 height 11
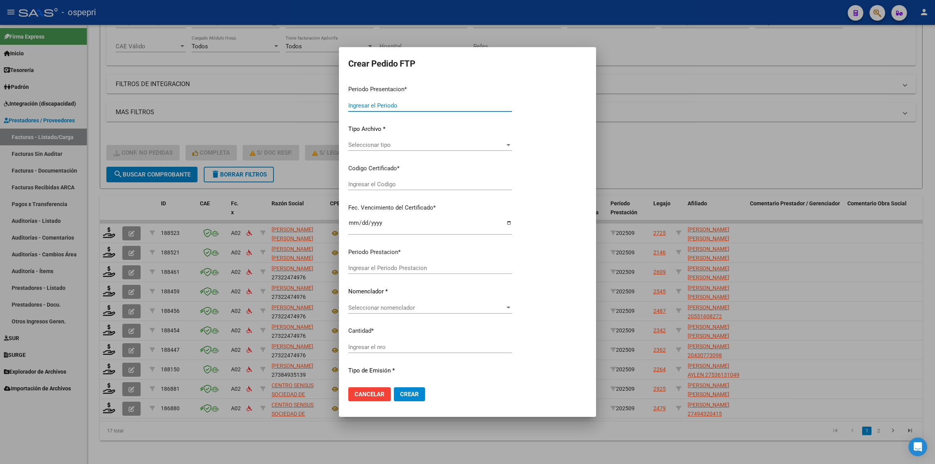
type input "202509"
type input "$ 178.136,64"
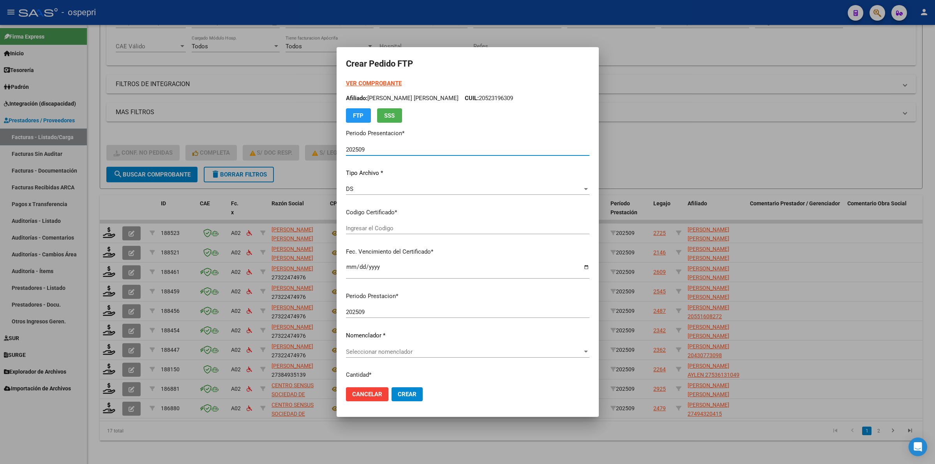
type input "20523196309"
type input "2030-01-22"
click at [396, 232] on div "Seleccionar certificado Seleccionar certificado" at bounding box center [468, 229] width 244 height 12
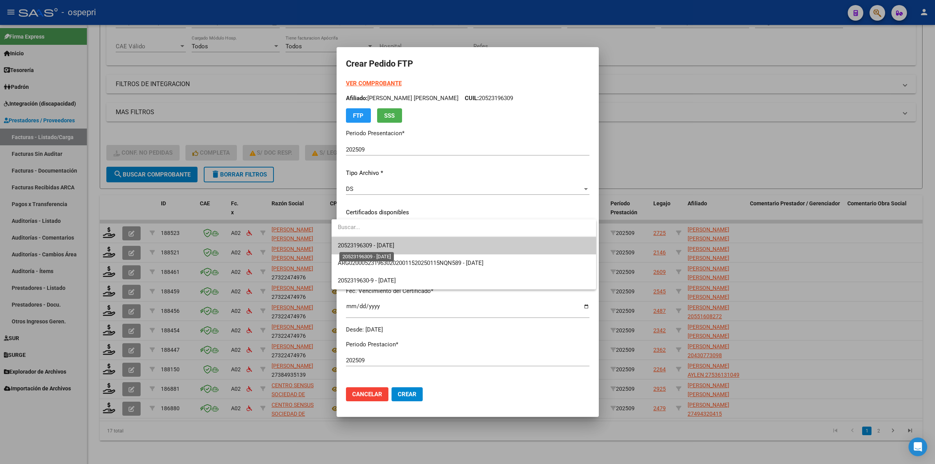
click at [394, 247] on span "20523196309 - 2030-01-22" at bounding box center [366, 245] width 57 height 7
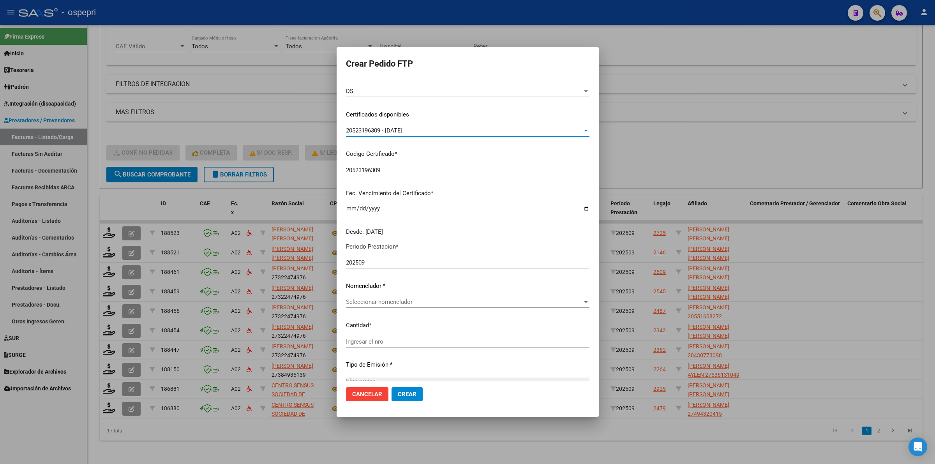
scroll to position [146, 0]
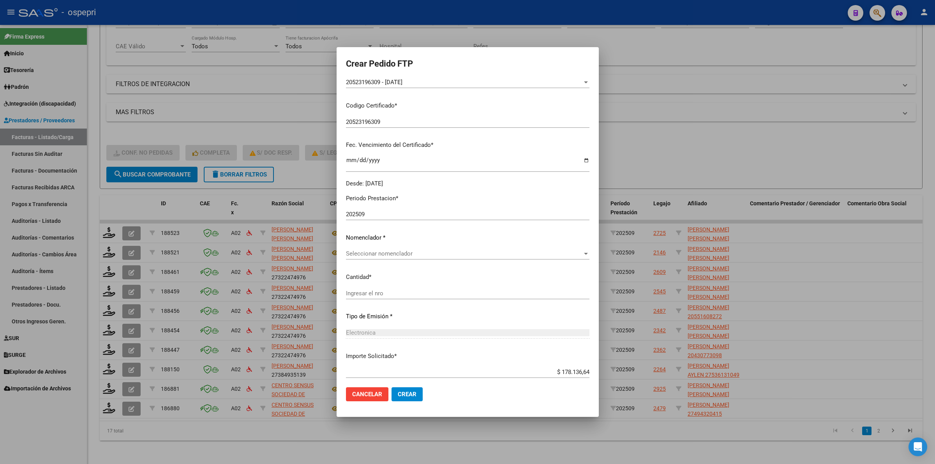
drag, startPoint x: 380, startPoint y: 257, endPoint x: 385, endPoint y: 258, distance: 4.3
click at [385, 258] on div "Seleccionar nomenclador Seleccionar nomenclador" at bounding box center [468, 254] width 244 height 12
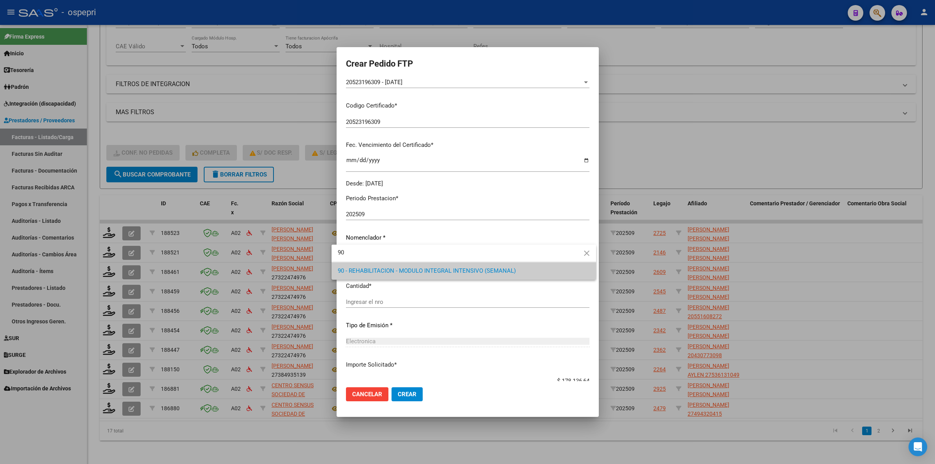
type input "90"
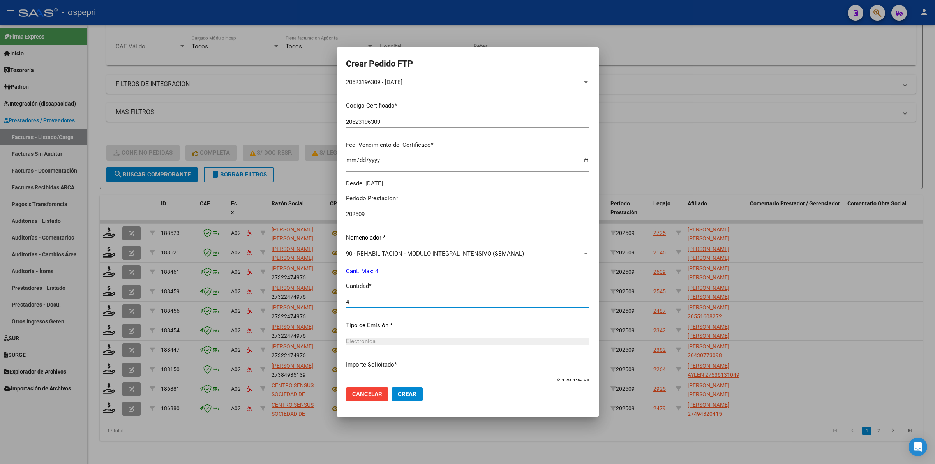
type input "4"
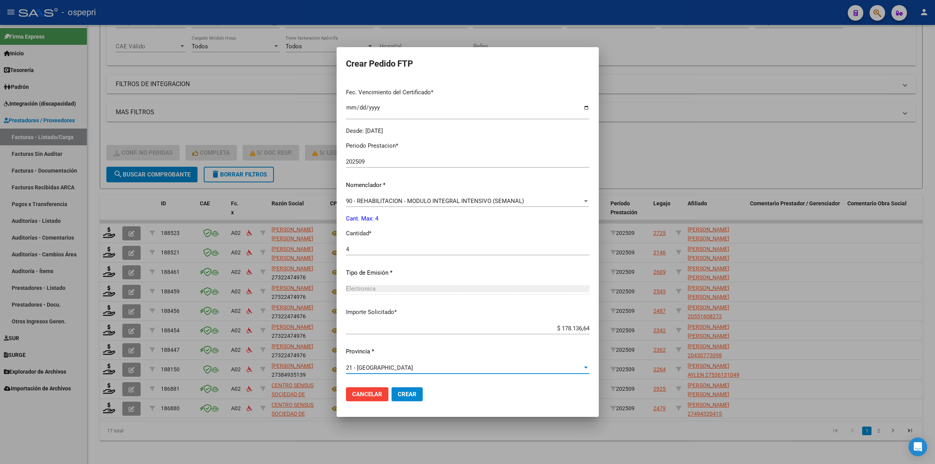
click at [400, 392] on span "Crear" at bounding box center [407, 394] width 19 height 7
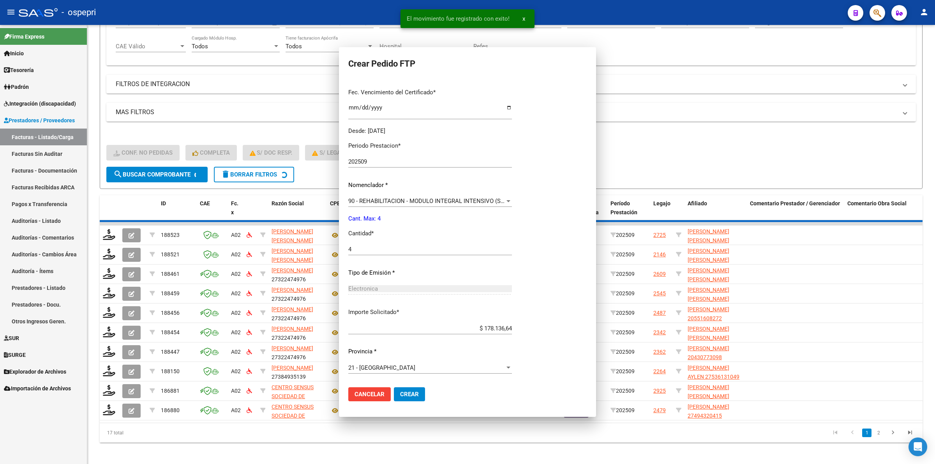
scroll to position [0, 0]
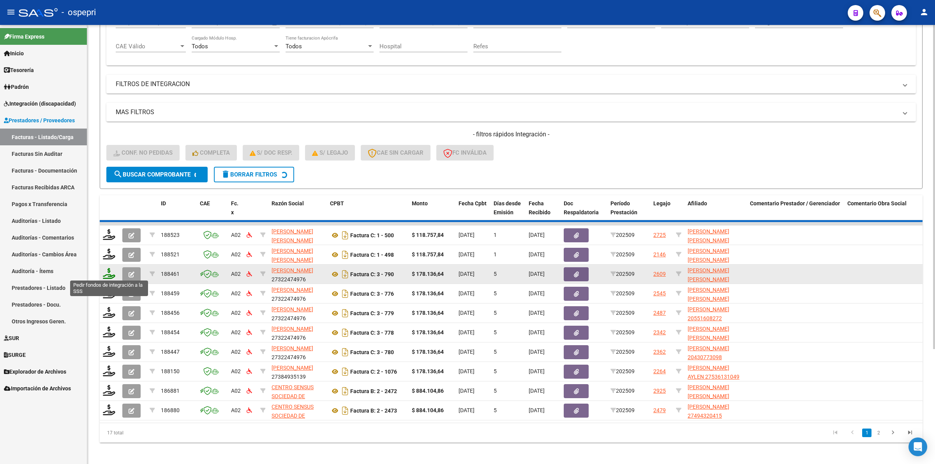
click at [108, 274] on icon at bounding box center [109, 273] width 12 height 11
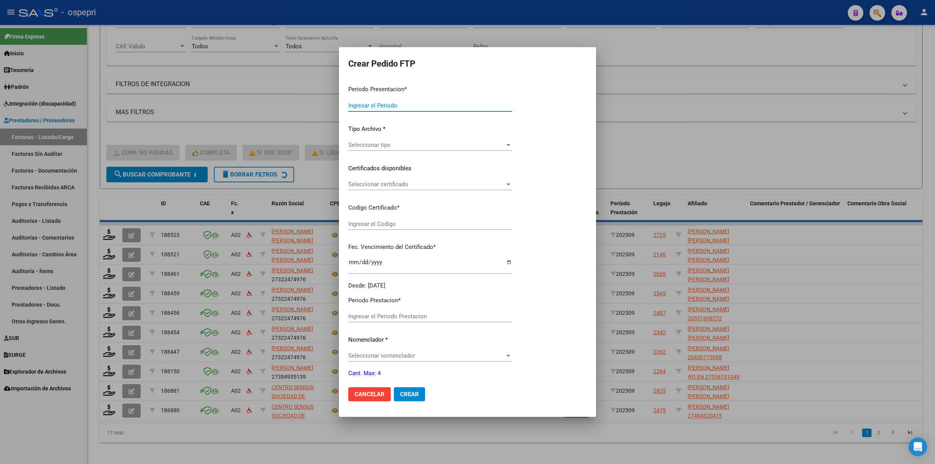
type input "202509"
type input "$ 178.136,64"
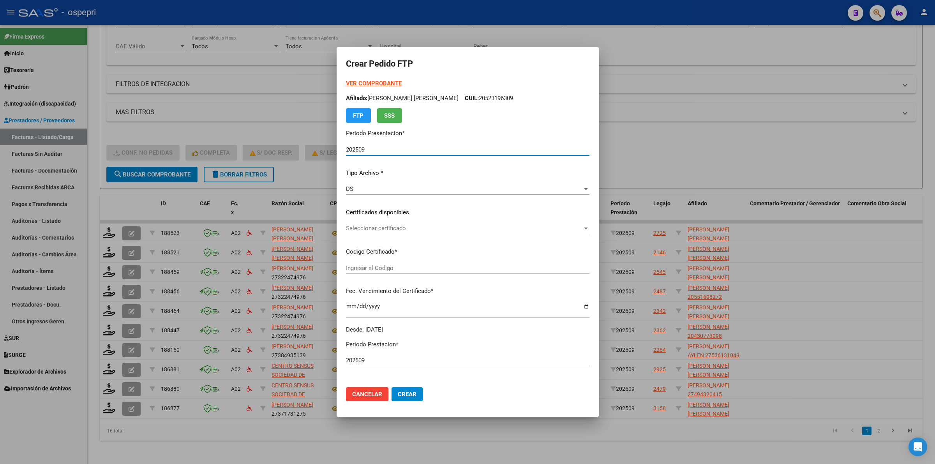
type input "20523196309"
type input "2030-01-22"
click at [361, 231] on span "Seleccionar certificado" at bounding box center [464, 228] width 237 height 7
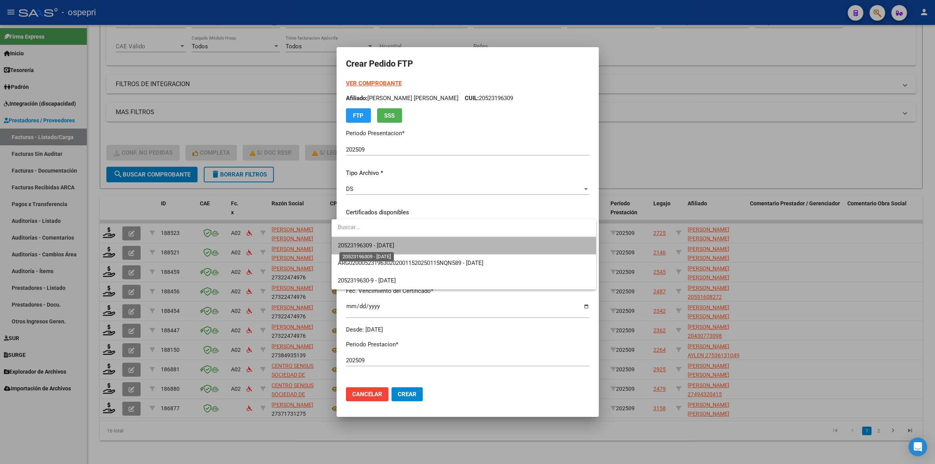
click at [366, 243] on span "20523196309 - 2030-01-22" at bounding box center [366, 245] width 57 height 7
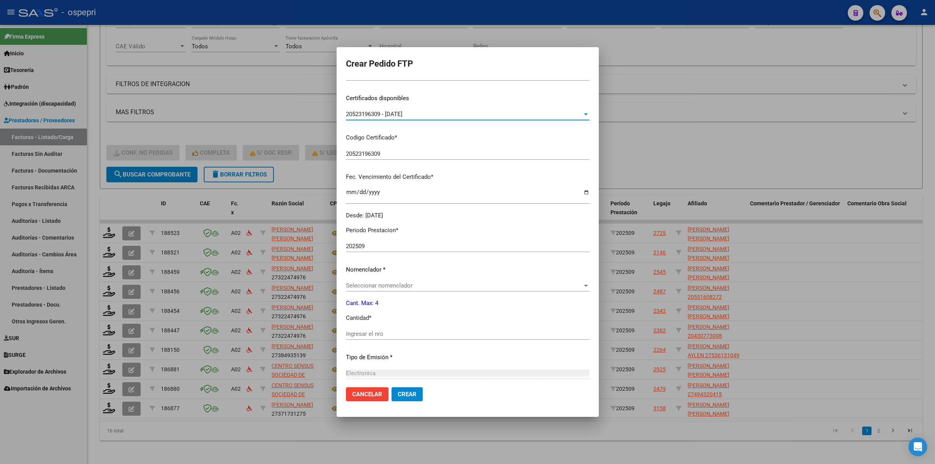
scroll to position [146, 0]
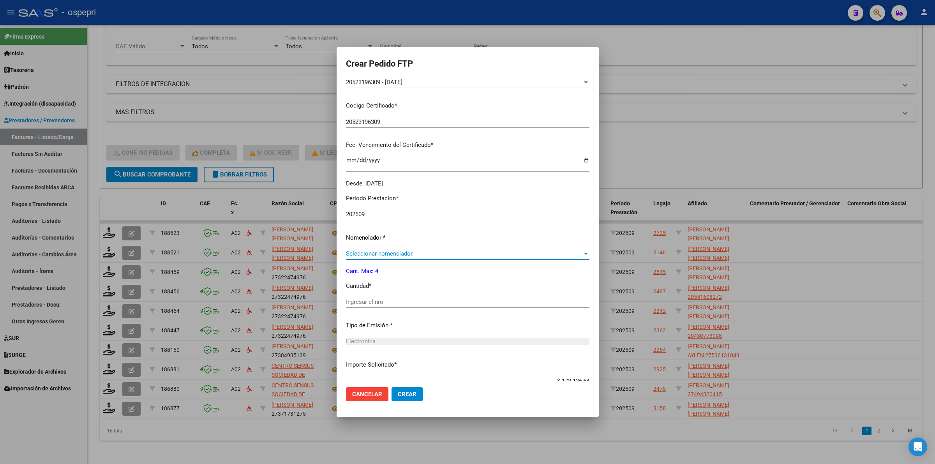
click at [376, 254] on span "Seleccionar nomenclador" at bounding box center [464, 253] width 237 height 7
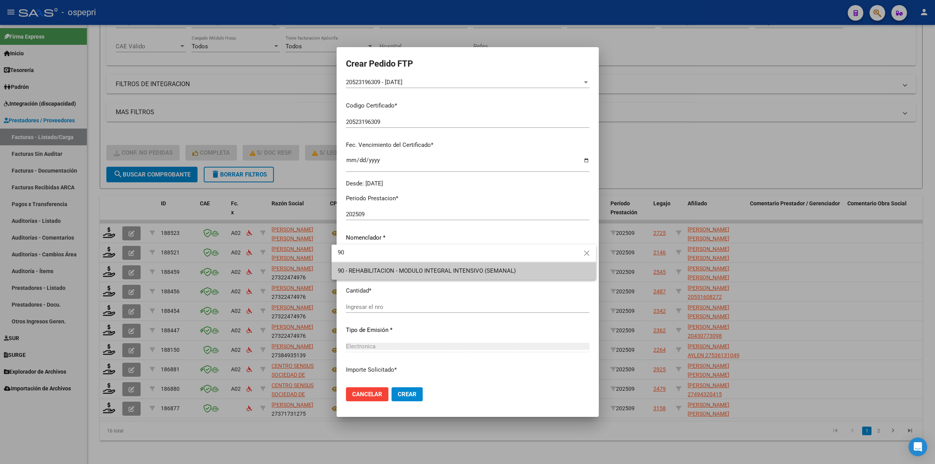
type input "90"
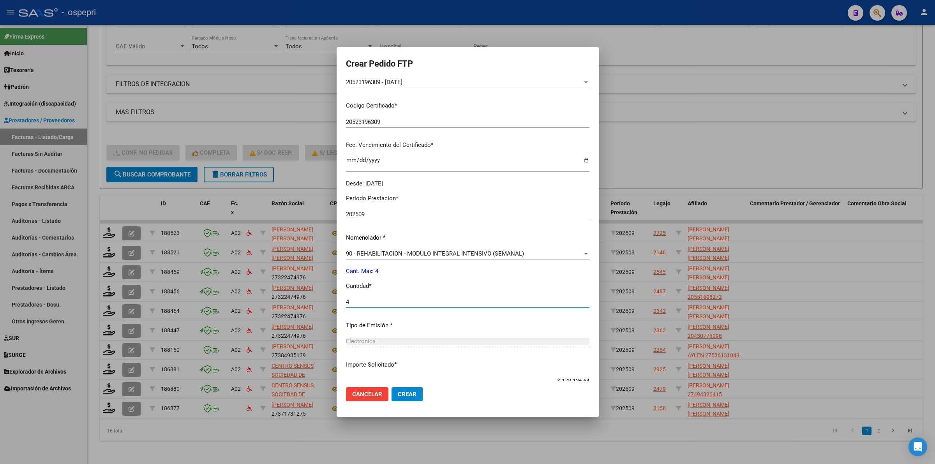
type input "4"
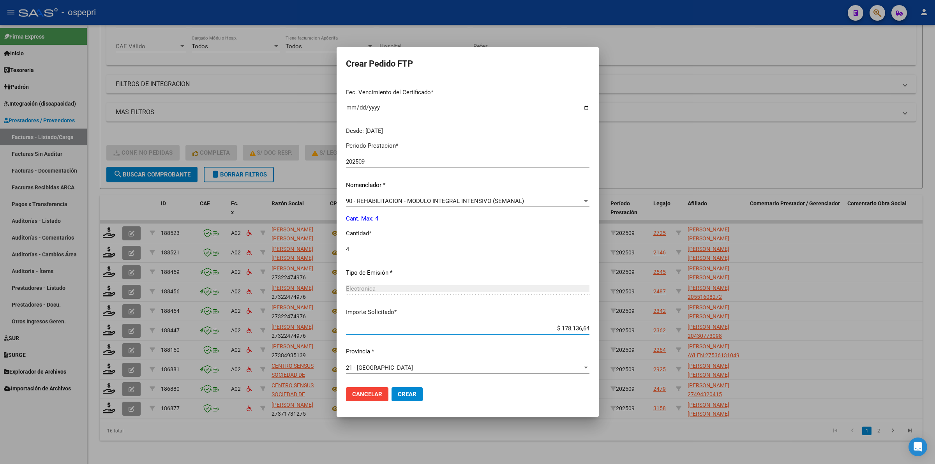
click at [398, 393] on span "Crear" at bounding box center [407, 394] width 19 height 7
click at [392, 390] on button "Crear" at bounding box center [407, 394] width 31 height 14
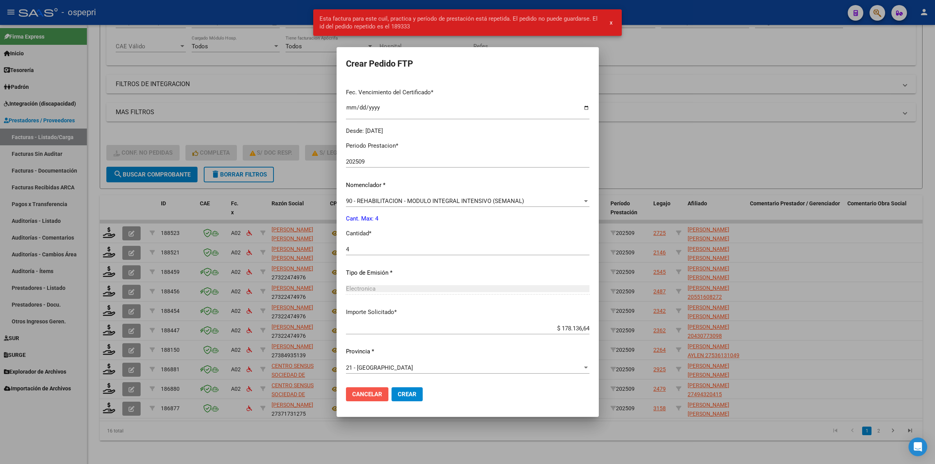
click at [355, 391] on span "Cancelar" at bounding box center [367, 394] width 30 height 7
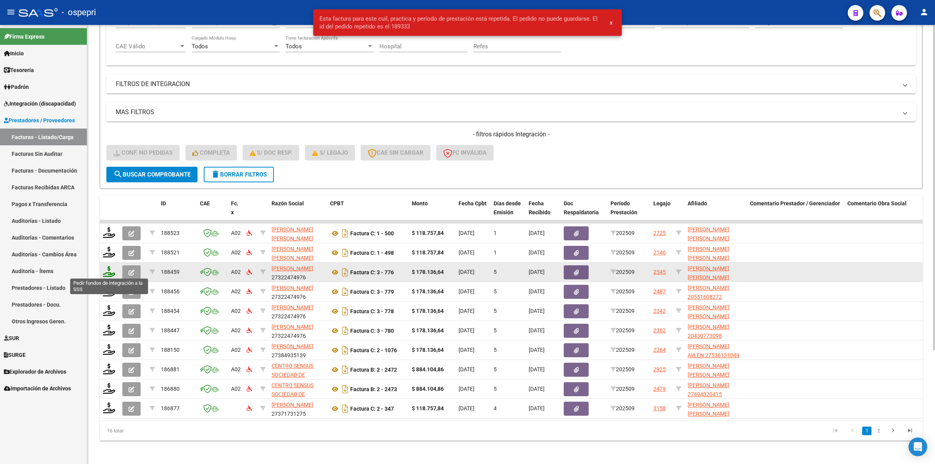
click at [110, 273] on icon at bounding box center [109, 271] width 12 height 11
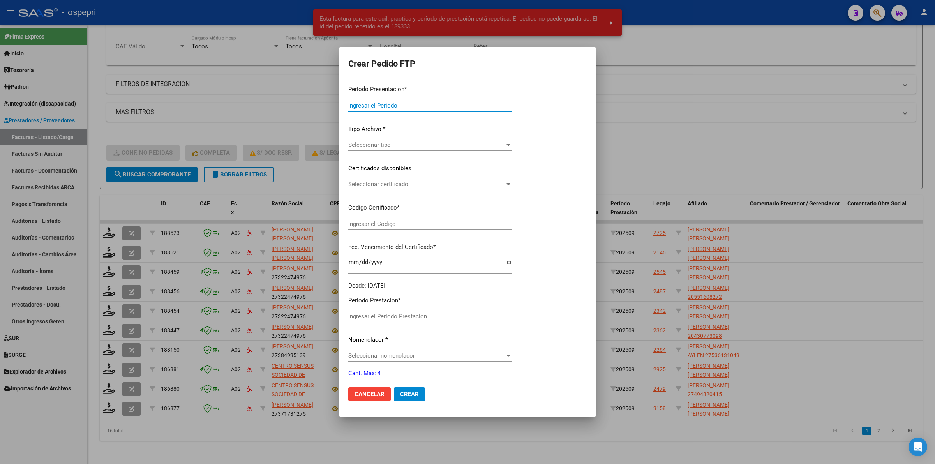
type input "202509"
type input "$ 178.136,64"
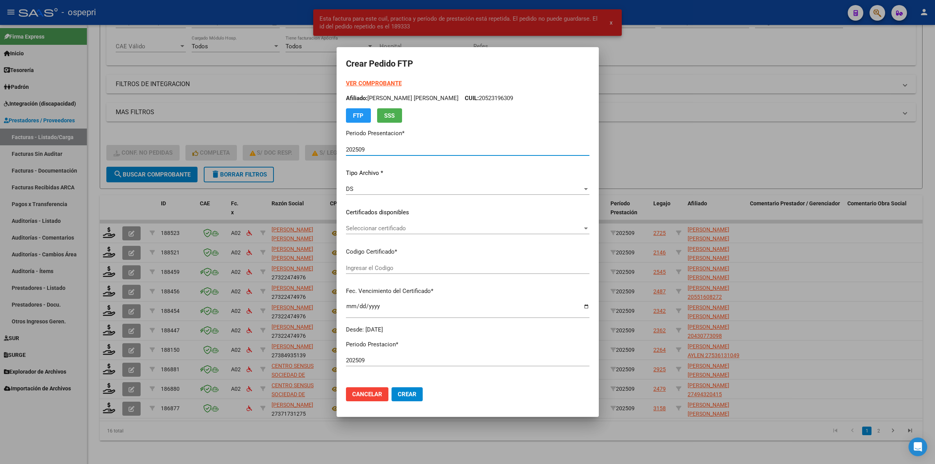
type input "2050002462-4"
type input "2032-06-01"
click at [383, 228] on span "Seleccionar certificado" at bounding box center [464, 228] width 237 height 7
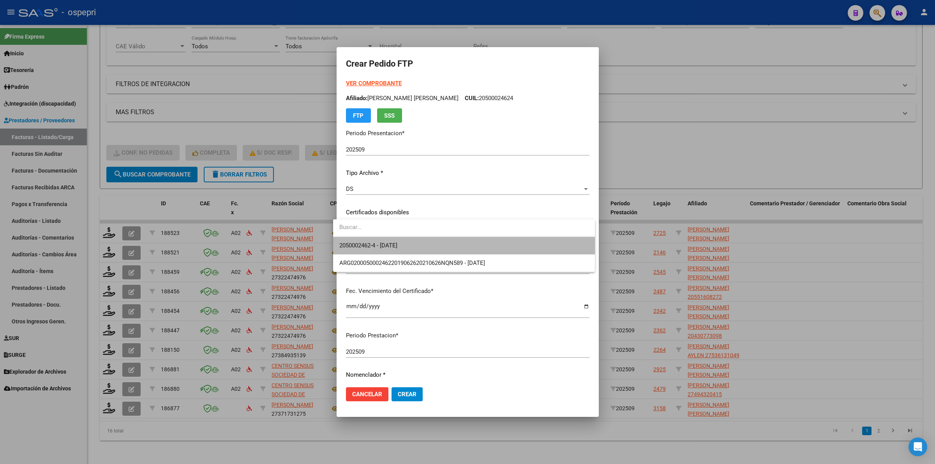
click at [389, 240] on span "2050002462-4 - 2032-06-01" at bounding box center [463, 246] width 249 height 18
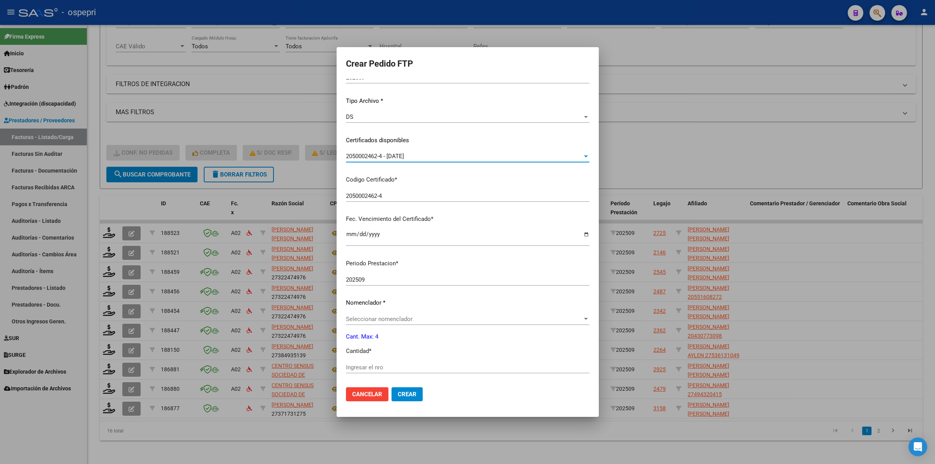
scroll to position [146, 0]
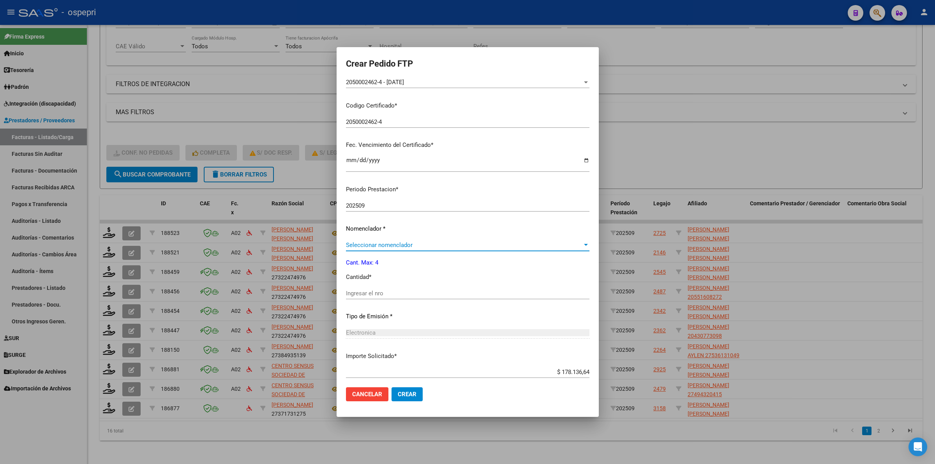
click at [393, 246] on span "Seleccionar nomenclador" at bounding box center [464, 245] width 237 height 7
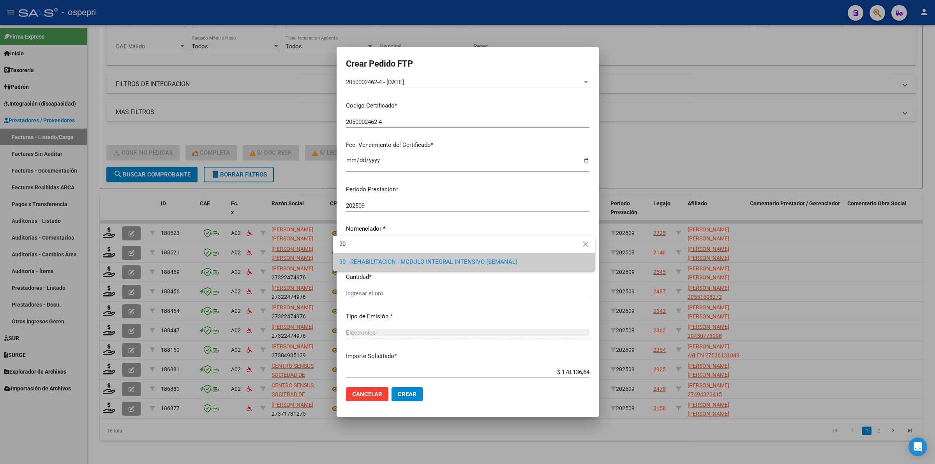
type input "90"
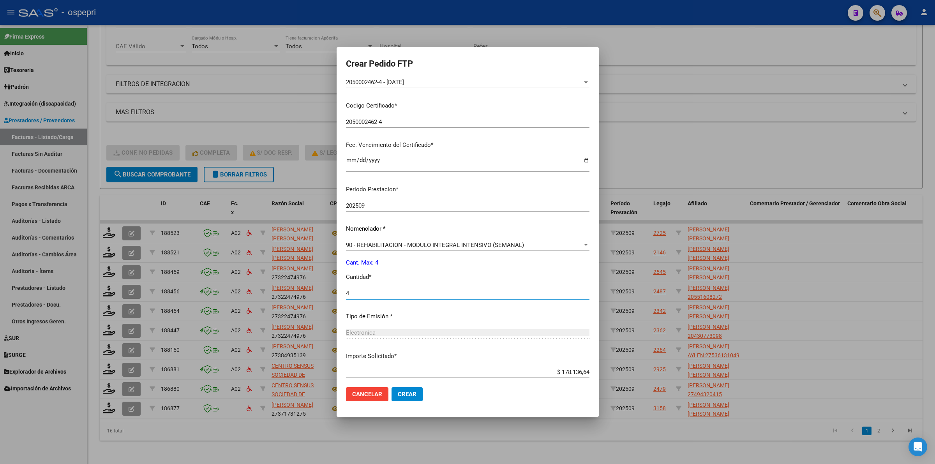
type input "4"
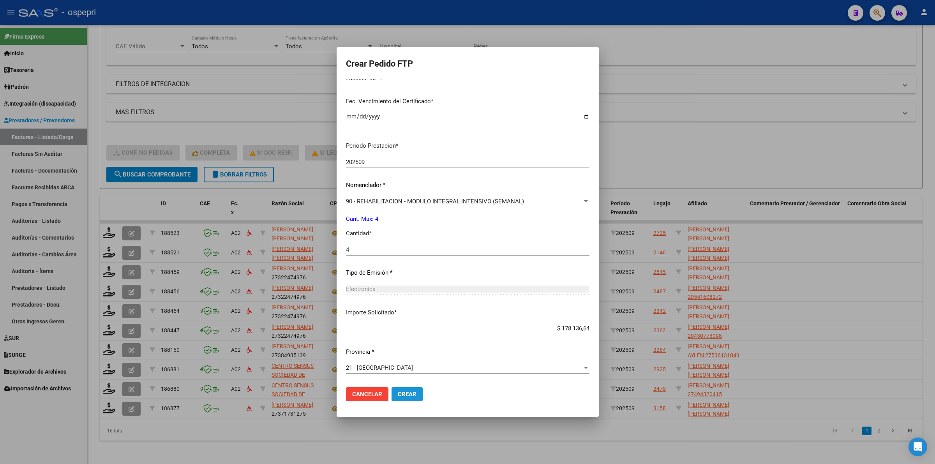
click at [398, 392] on span "Crear" at bounding box center [407, 394] width 19 height 7
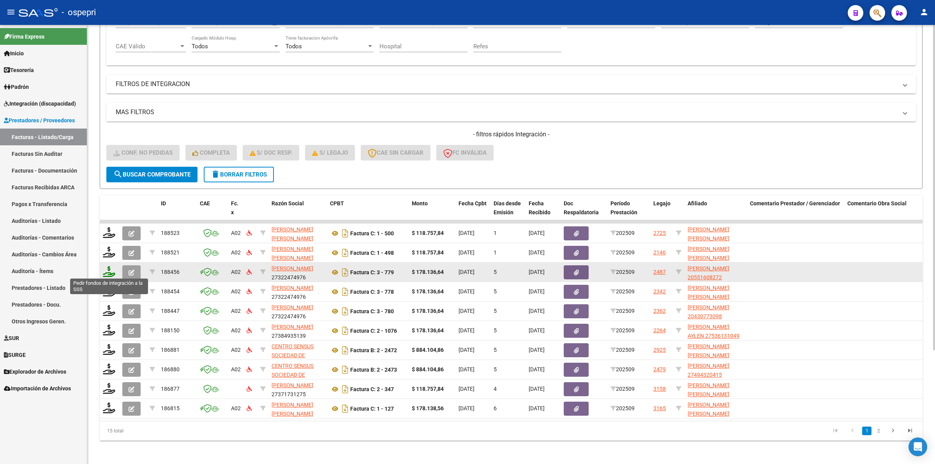
click at [110, 275] on icon at bounding box center [109, 271] width 12 height 11
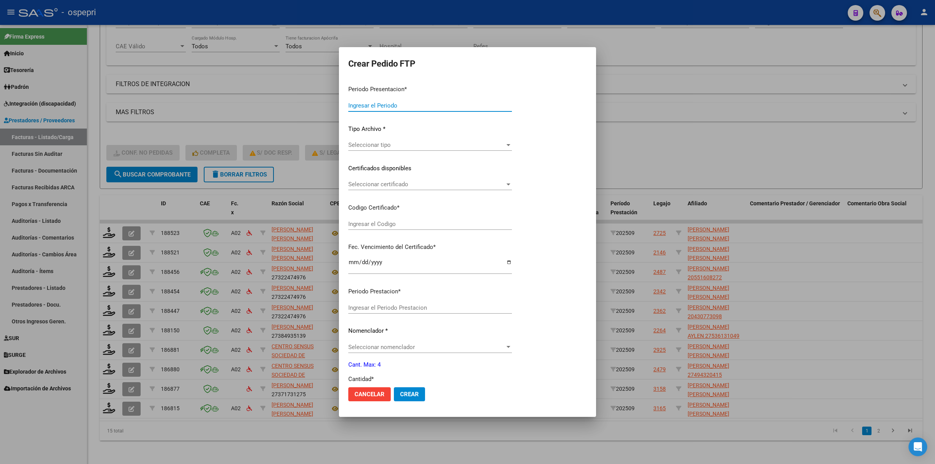
type input "202509"
type input "$ 178.136,64"
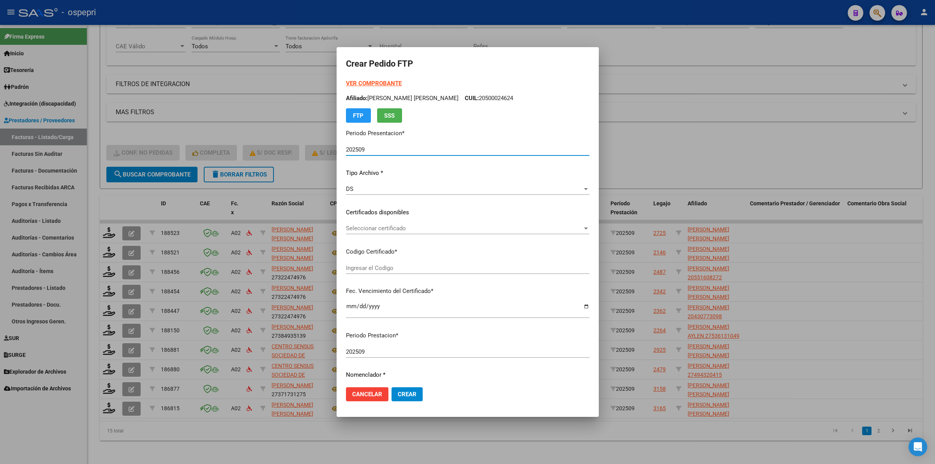
type input "2055160827-2"
type input "2025-11-03"
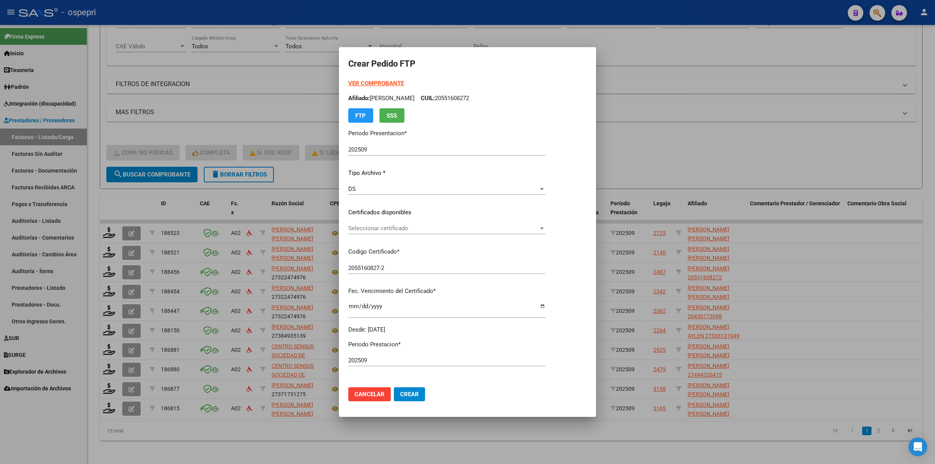
click at [417, 233] on div "Seleccionar certificado Seleccionar certificado" at bounding box center [446, 229] width 197 height 12
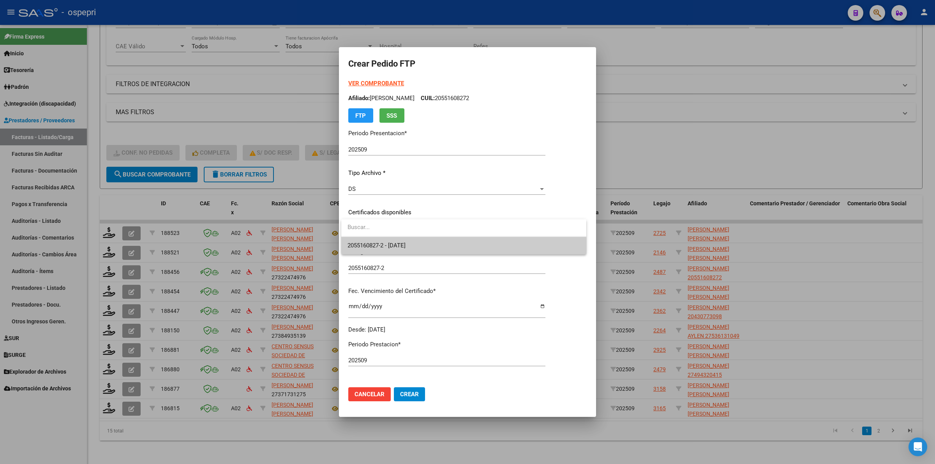
drag, startPoint x: 422, startPoint y: 244, endPoint x: 425, endPoint y: 257, distance: 14.1
click at [422, 244] on span "2055160827-2 - 2025-11-03" at bounding box center [464, 246] width 233 height 18
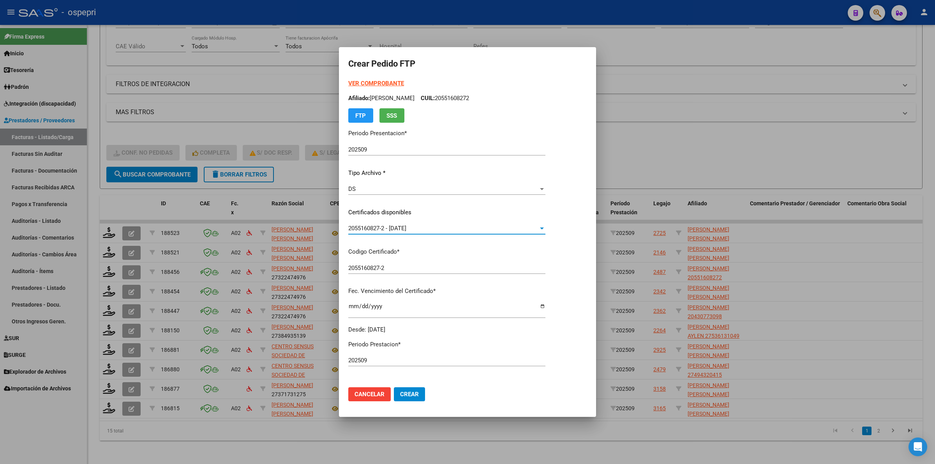
scroll to position [146, 0]
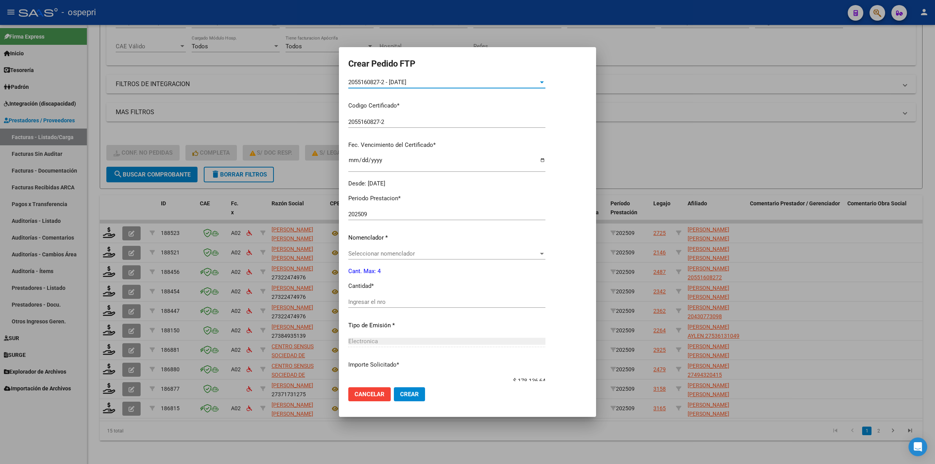
click at [423, 251] on span "Seleccionar nomenclador" at bounding box center [443, 253] width 190 height 7
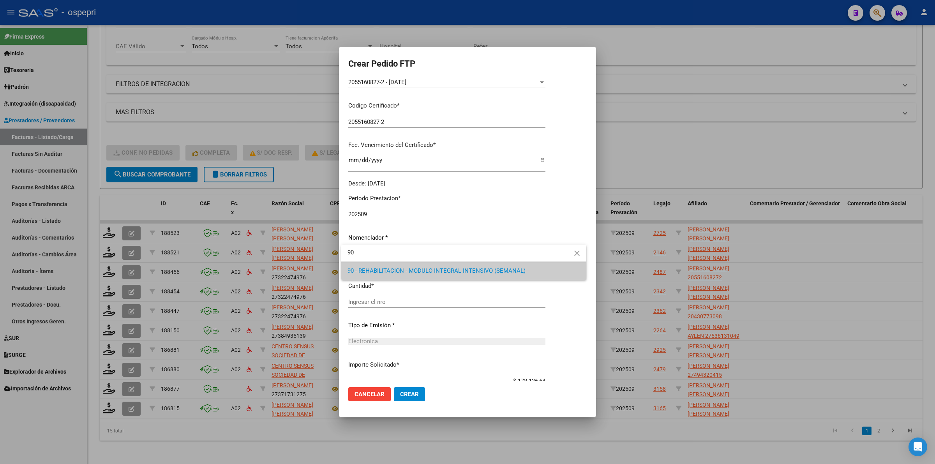
type input "90"
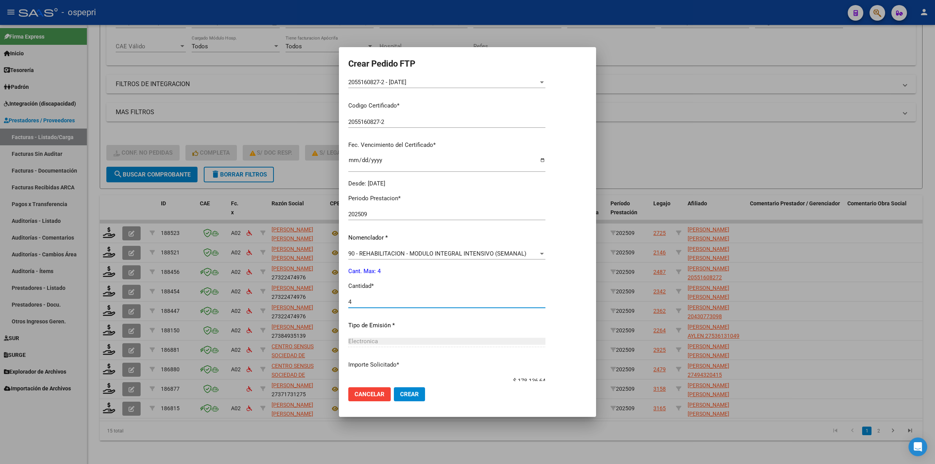
type input "4"
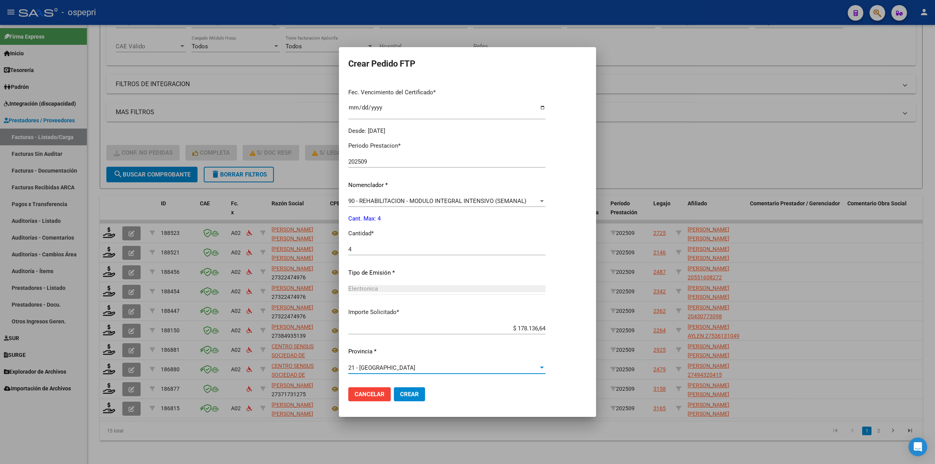
click at [415, 398] on button "Crear" at bounding box center [409, 394] width 31 height 14
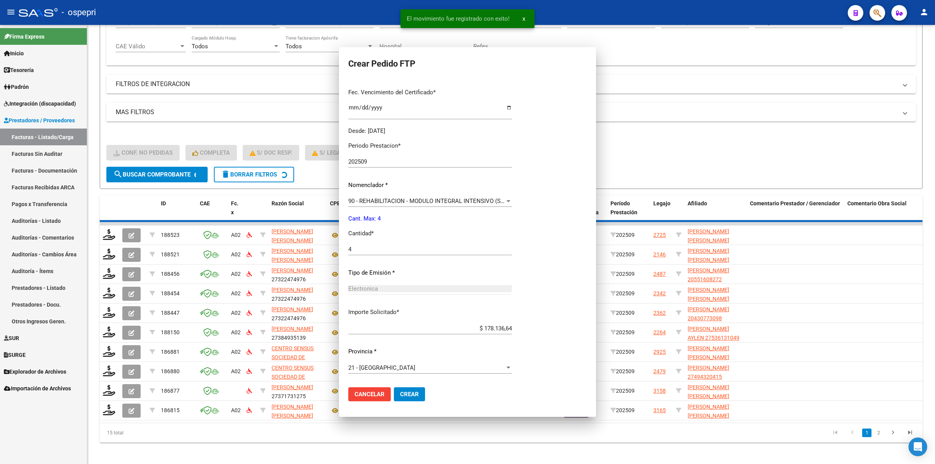
scroll to position [155, 0]
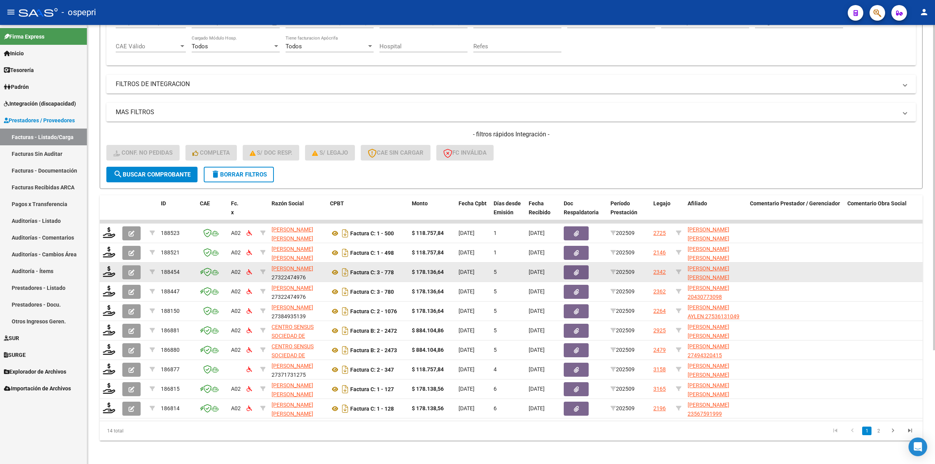
click at [110, 276] on div at bounding box center [109, 272] width 13 height 12
click at [110, 268] on icon at bounding box center [109, 271] width 12 height 11
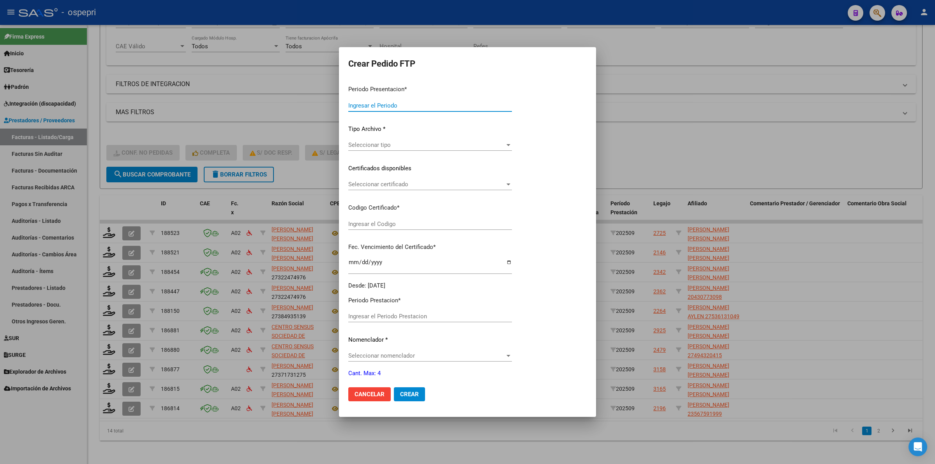
type input "202509"
type input "$ 178.136,64"
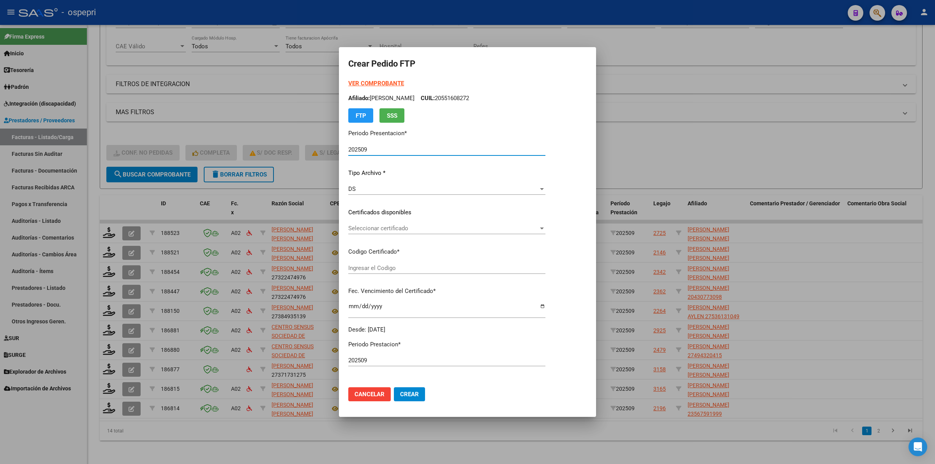
click at [379, 233] on div "Seleccionar certificado Seleccionar certificado" at bounding box center [446, 229] width 197 height 12
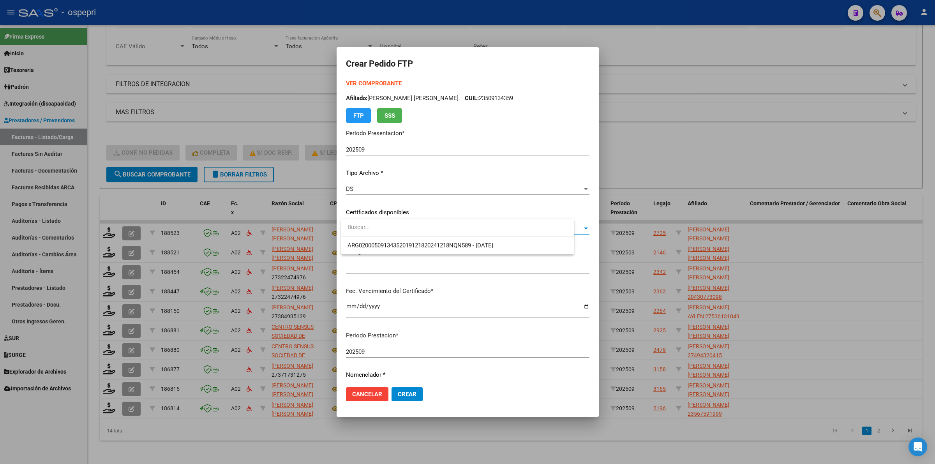
type input "ARG02000509134352019121820241218NQN589"
type input "2025-12-18"
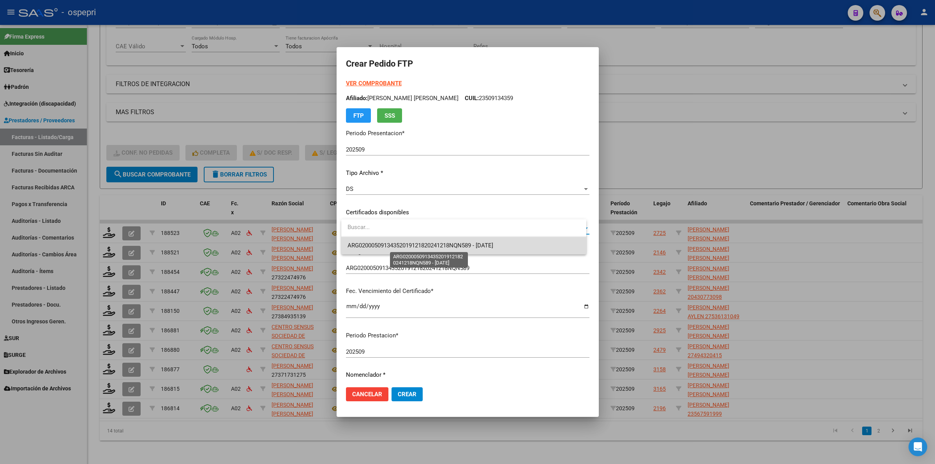
drag, startPoint x: 389, startPoint y: 246, endPoint x: 390, endPoint y: 257, distance: 11.1
click at [389, 247] on span "ARG02000509134352019121820241218NQN589 - 2025-12-18" at bounding box center [421, 245] width 146 height 7
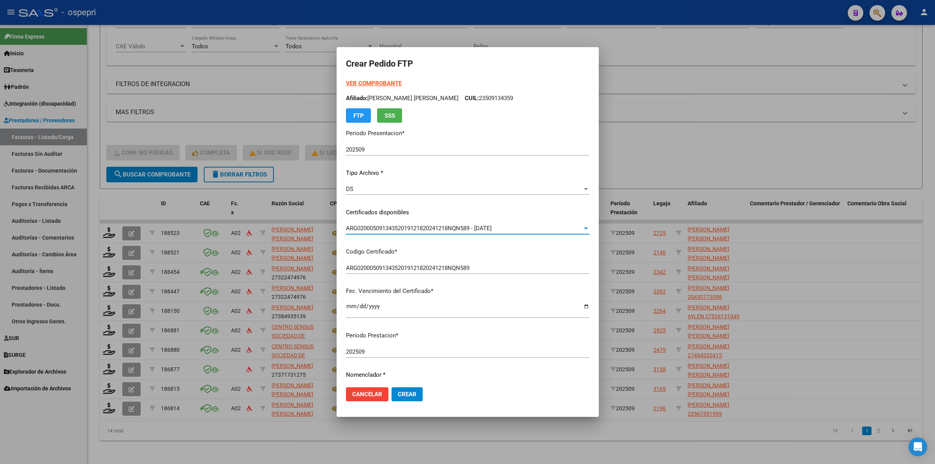
scroll to position [97, 0]
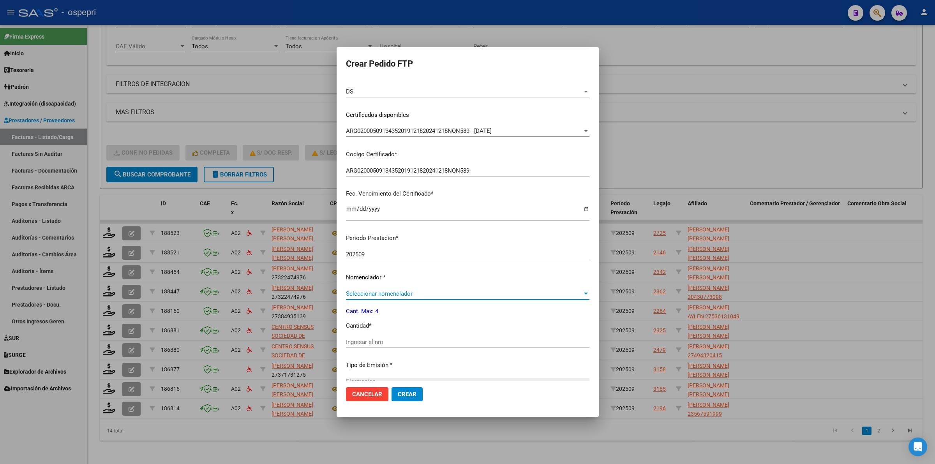
click at [387, 295] on span "Seleccionar nomenclador" at bounding box center [464, 293] width 237 height 7
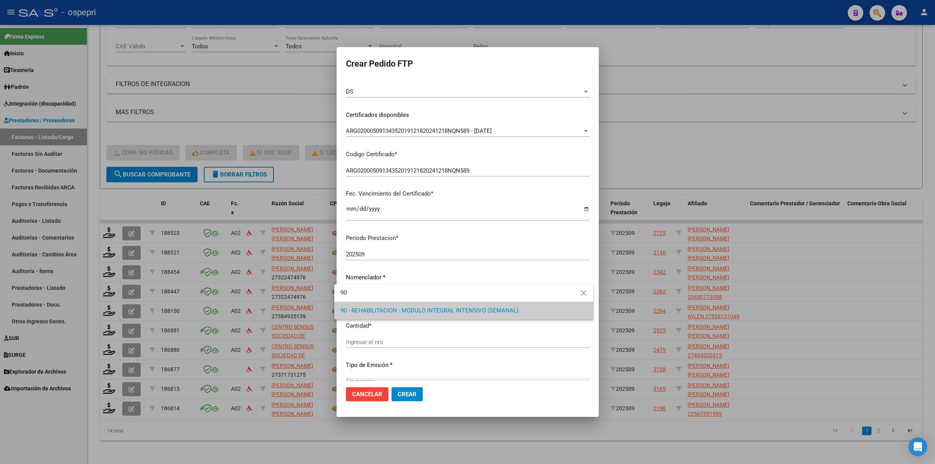
type input "90"
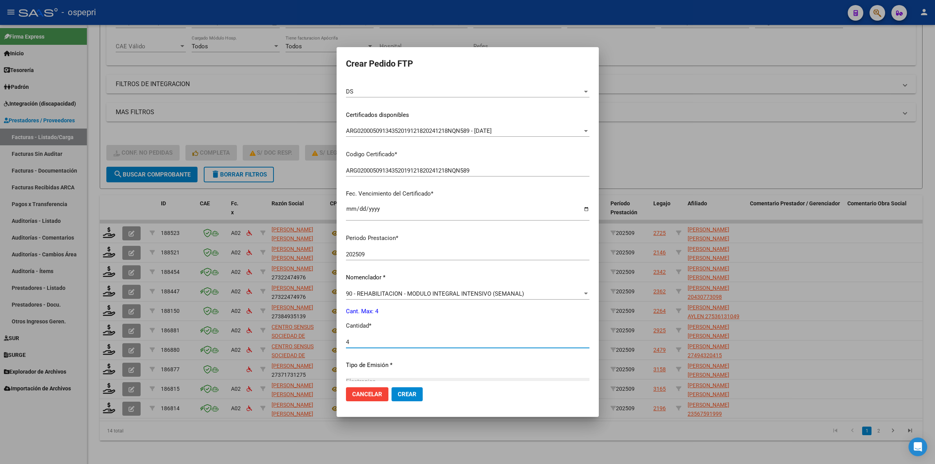
type input "4"
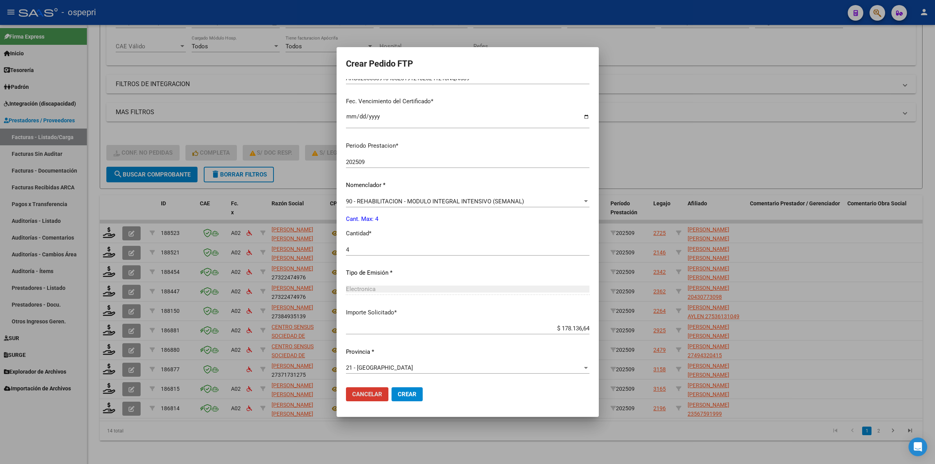
click at [406, 389] on button "Crear" at bounding box center [407, 394] width 31 height 14
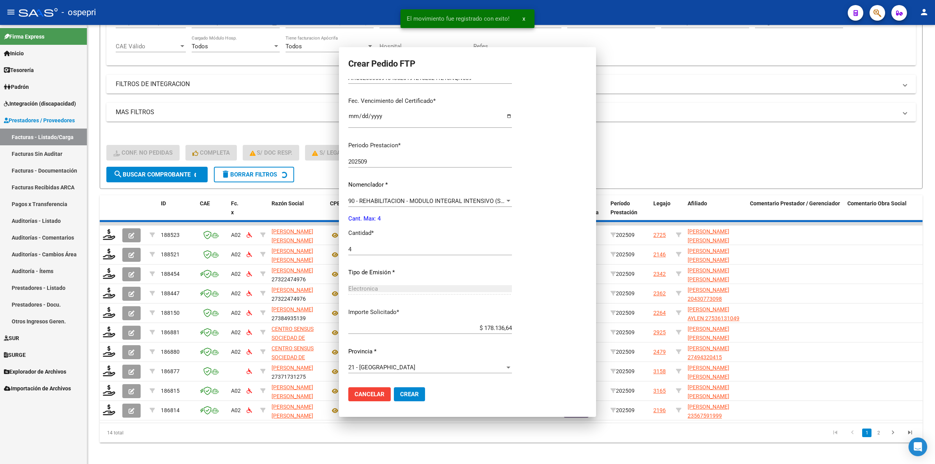
scroll to position [146, 0]
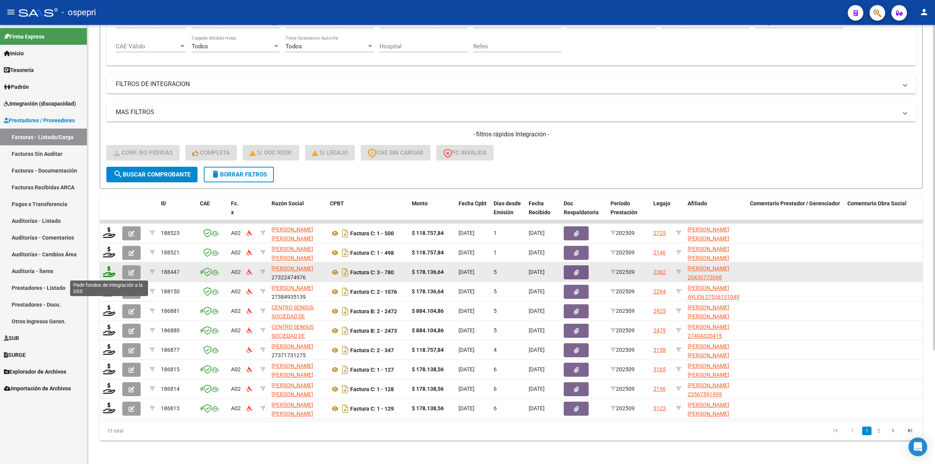
click at [108, 270] on icon at bounding box center [109, 271] width 12 height 11
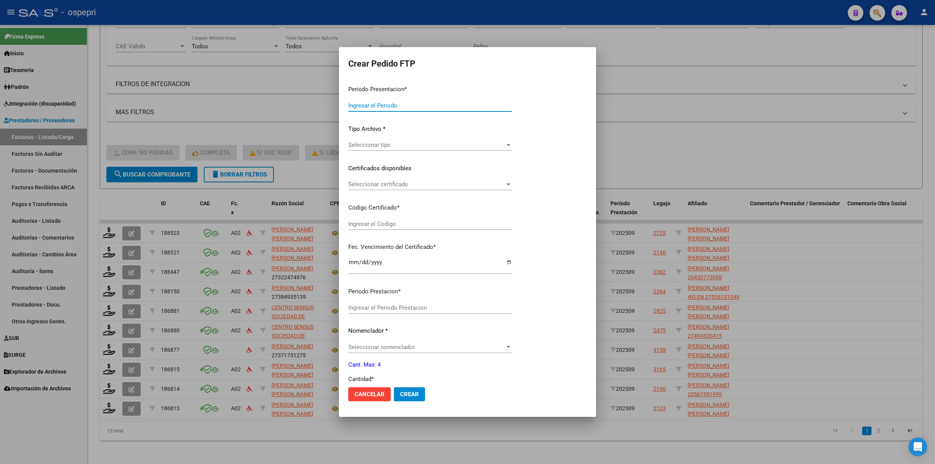
type input "202509"
type input "$ 178.136,64"
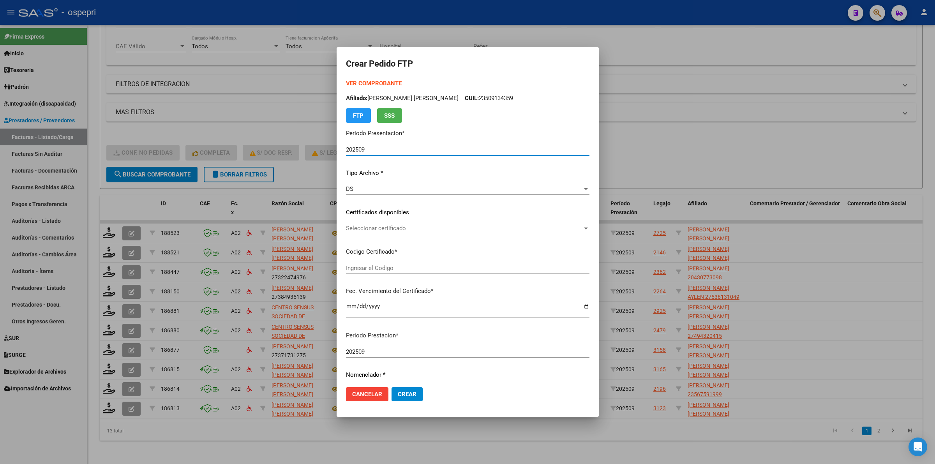
type input "2043077309-8"
type input "2026-05-18"
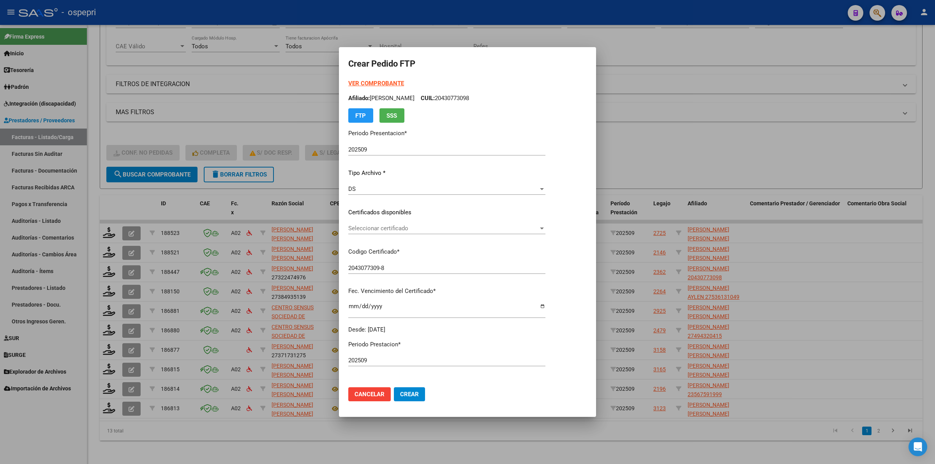
click at [365, 232] on div "Seleccionar certificado Seleccionar certificado" at bounding box center [446, 229] width 197 height 12
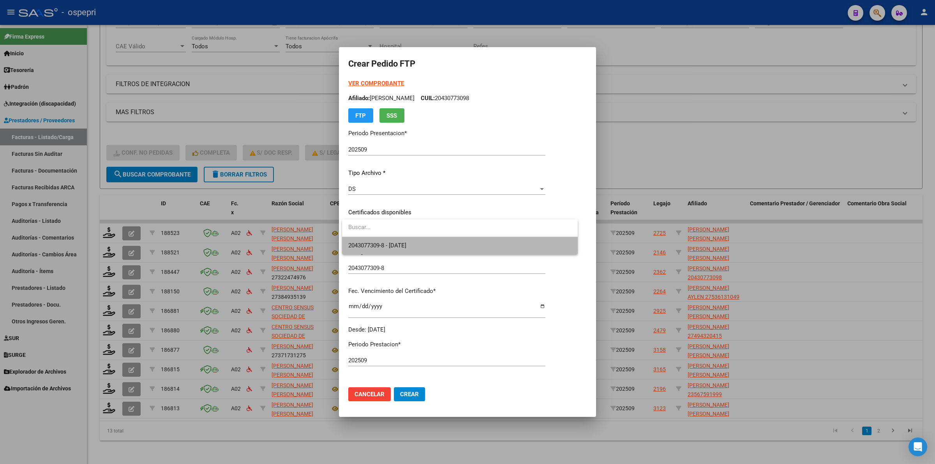
click at [368, 240] on span "2043077309-8 - 2026-05-18" at bounding box center [459, 246] width 223 height 18
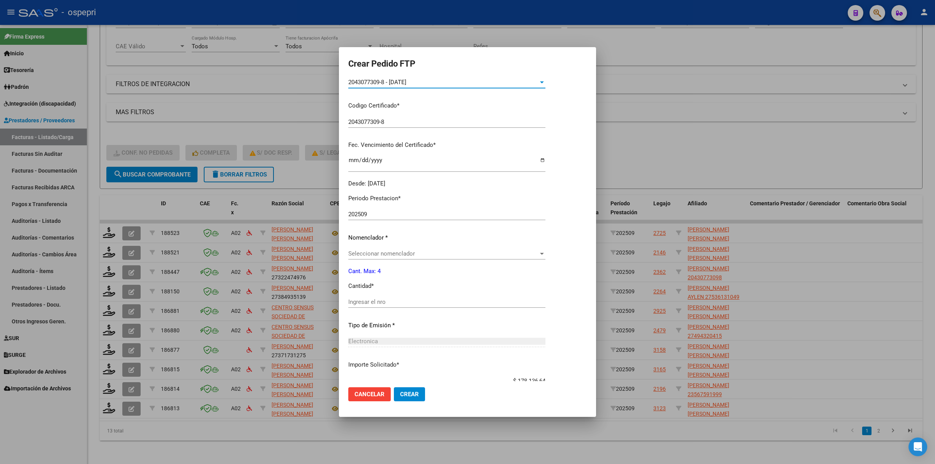
click at [361, 253] on span "Seleccionar nomenclador" at bounding box center [443, 253] width 190 height 7
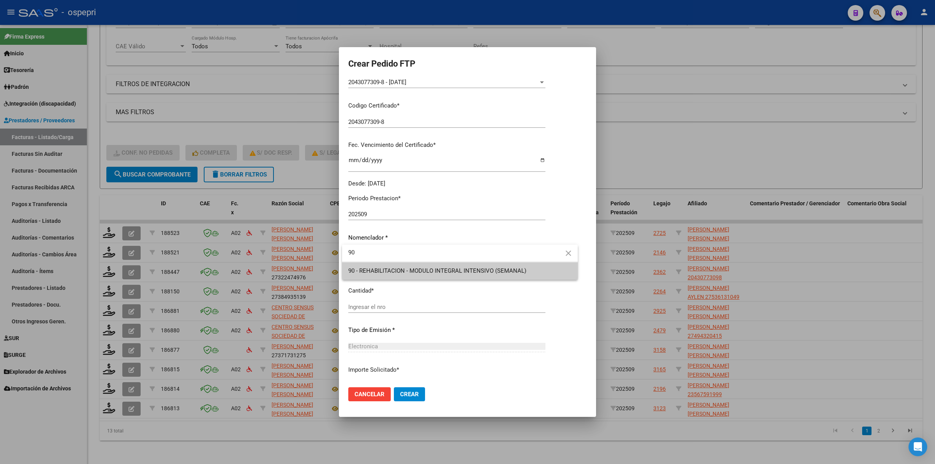
type input "90"
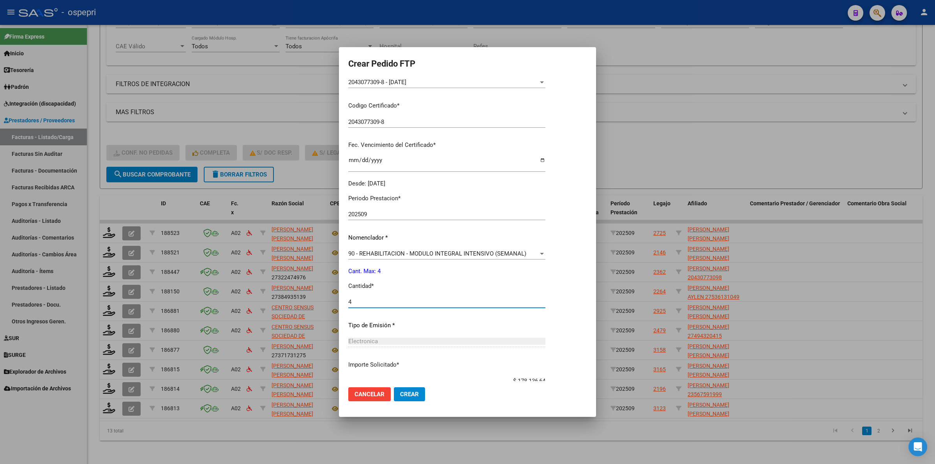
type input "4"
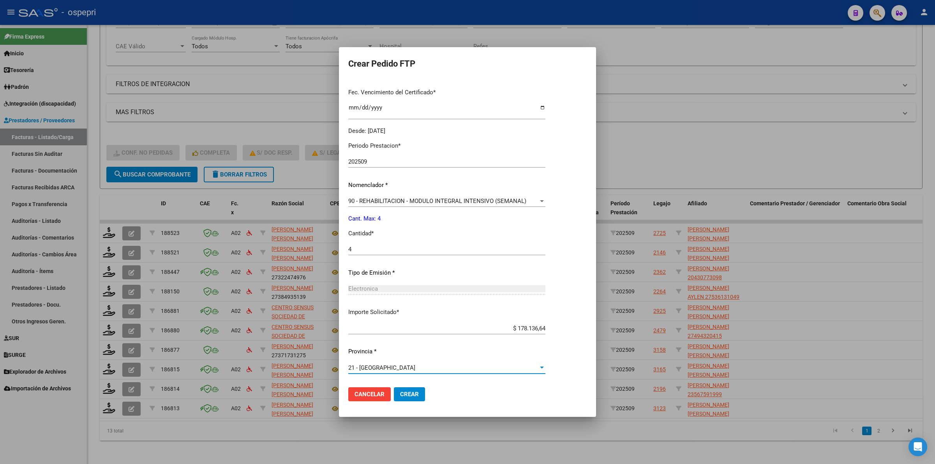
click at [408, 390] on button "Crear" at bounding box center [409, 394] width 31 height 14
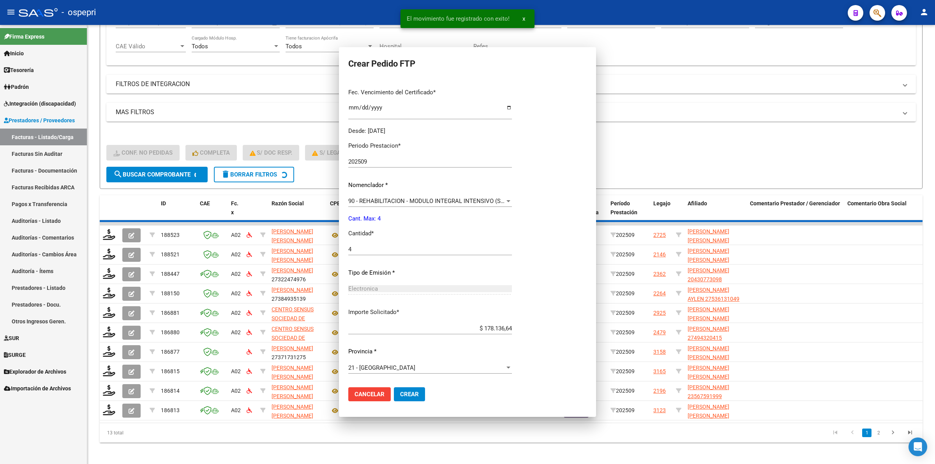
scroll to position [155, 0]
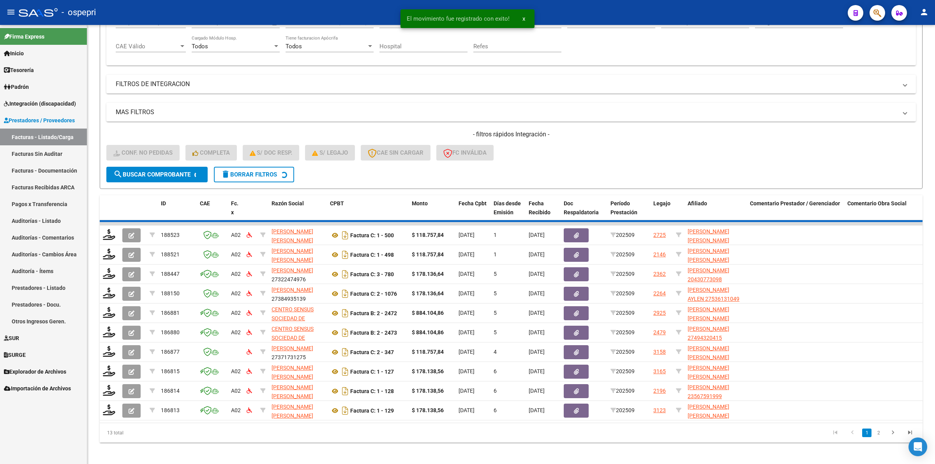
click at [878, 439] on div "13 total 1 2" at bounding box center [511, 432] width 823 height 19
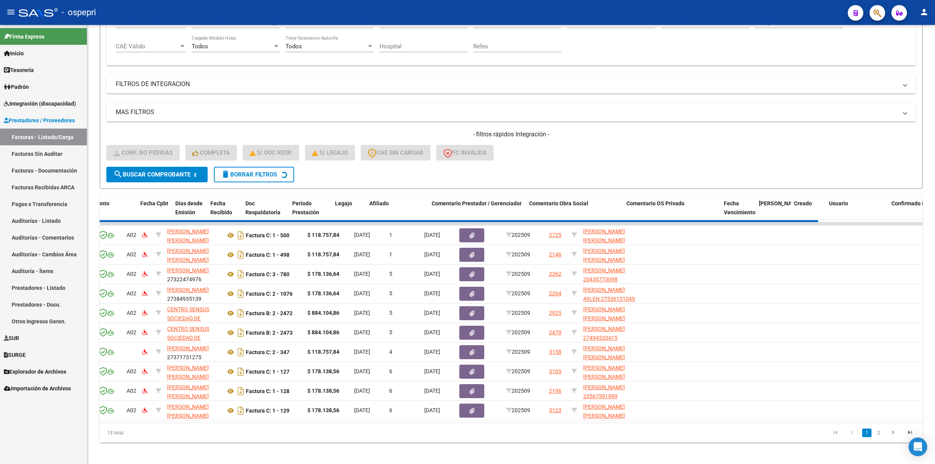
scroll to position [0, 403]
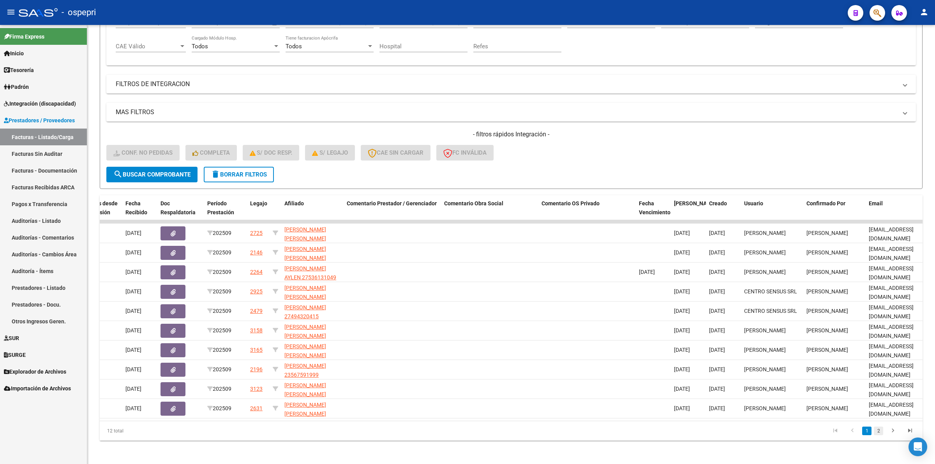
click at [879, 435] on link "2" at bounding box center [878, 431] width 9 height 9
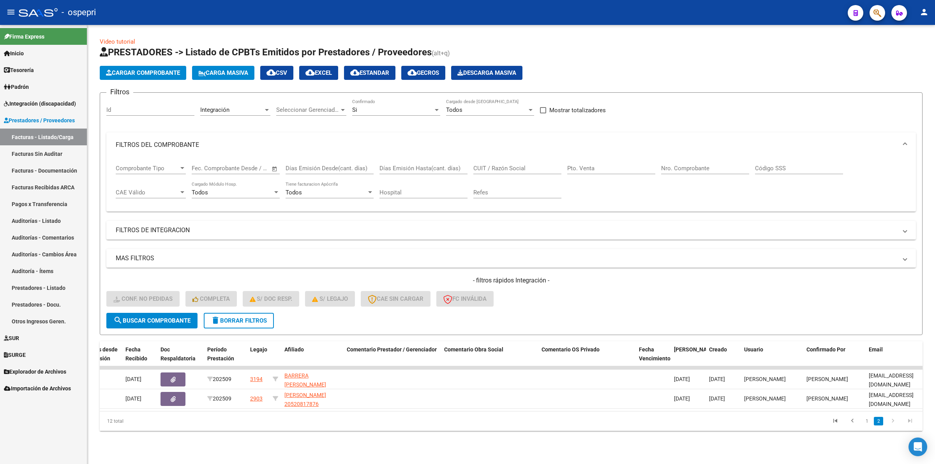
scroll to position [0, 0]
click at [867, 440] on div "Video tutorial PRESTADORES -> Listado de CPBTs Emitidos por Prestadores / Prove…" at bounding box center [511, 240] width 848 height 431
click at [866, 423] on link "1" at bounding box center [866, 421] width 9 height 9
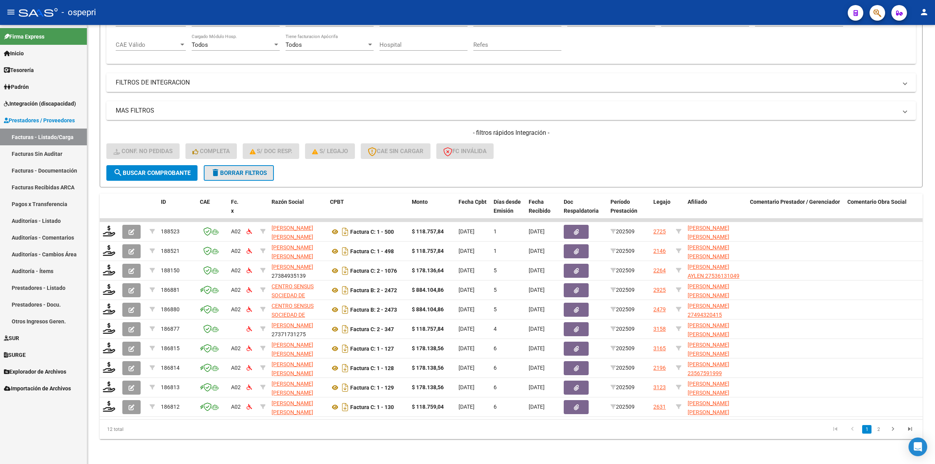
click at [265, 170] on span "delete Borrar Filtros" at bounding box center [239, 173] width 56 height 7
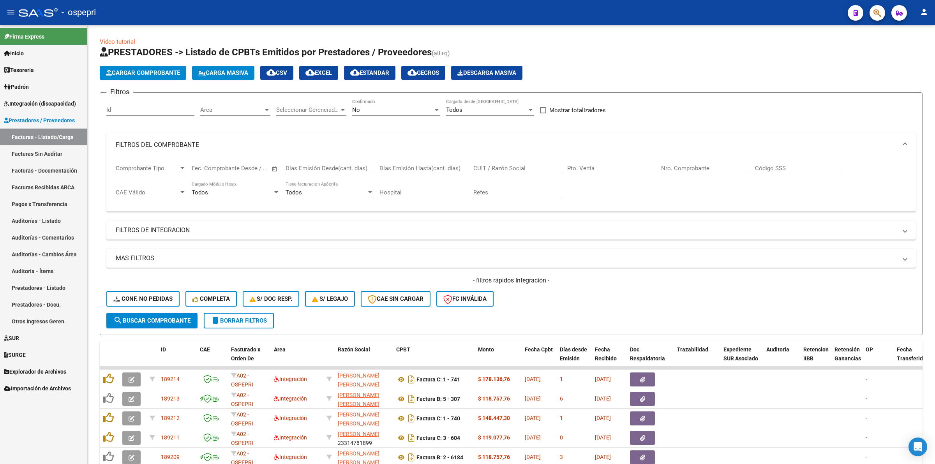
click at [495, 168] on input "CUIT / Razón Social" at bounding box center [517, 168] width 88 height 7
paste input "27425796793"
type input "27425796793"
click at [158, 318] on span "search Buscar Comprobante" at bounding box center [151, 320] width 77 height 7
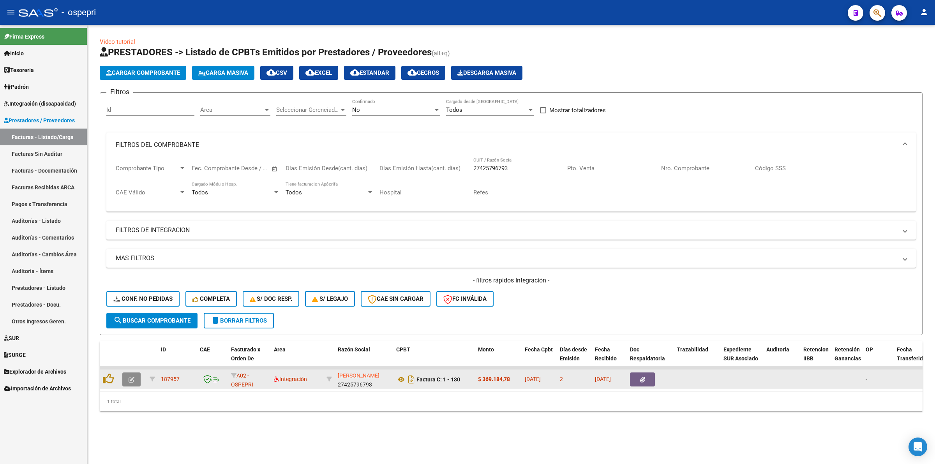
click at [133, 377] on icon "button" at bounding box center [132, 380] width 6 height 6
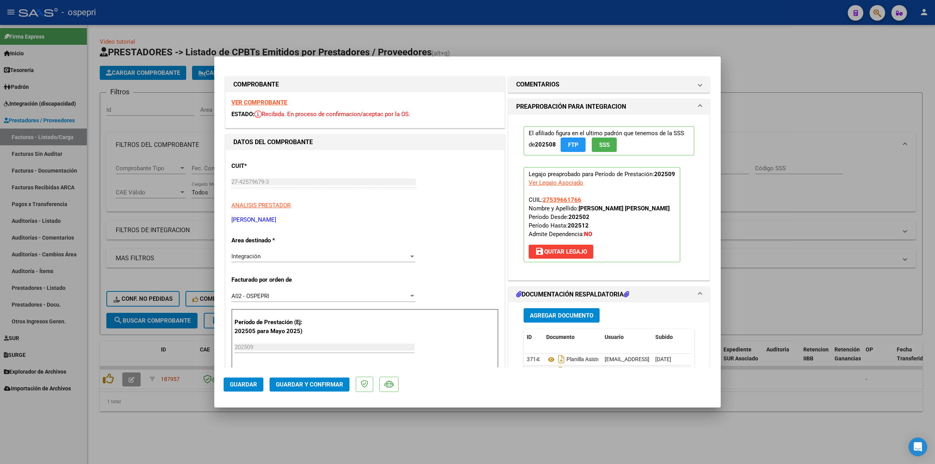
click at [255, 101] on strong "VER COMPROBANTE" at bounding box center [259, 102] width 56 height 7
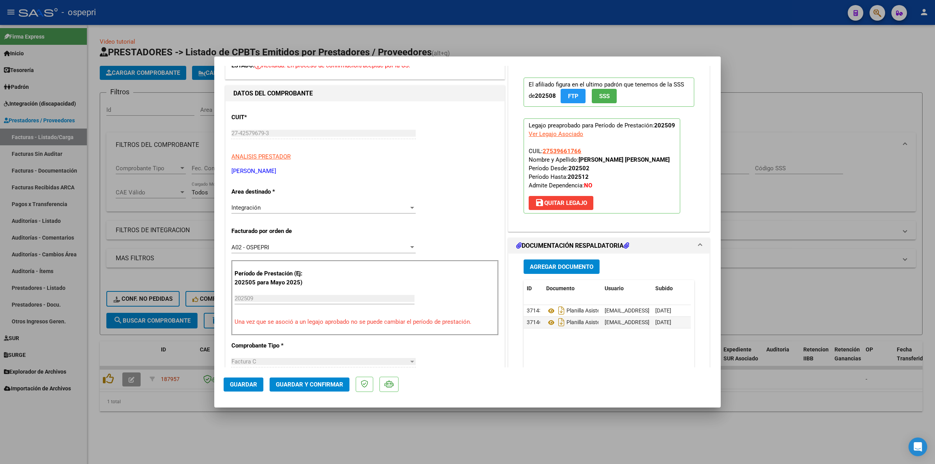
scroll to position [97, 0]
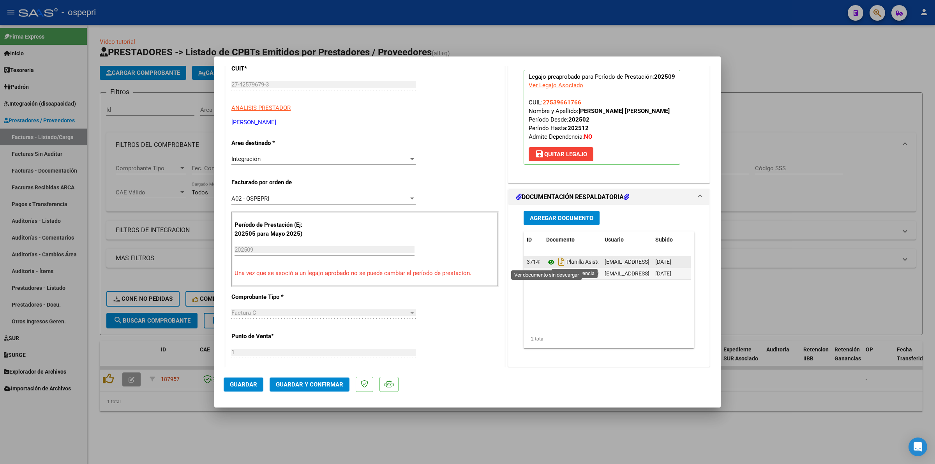
click at [546, 265] on icon at bounding box center [551, 262] width 10 height 9
click at [548, 273] on icon at bounding box center [551, 273] width 10 height 9
click at [288, 387] on button "Guardar y Confirmar" at bounding box center [310, 385] width 80 height 14
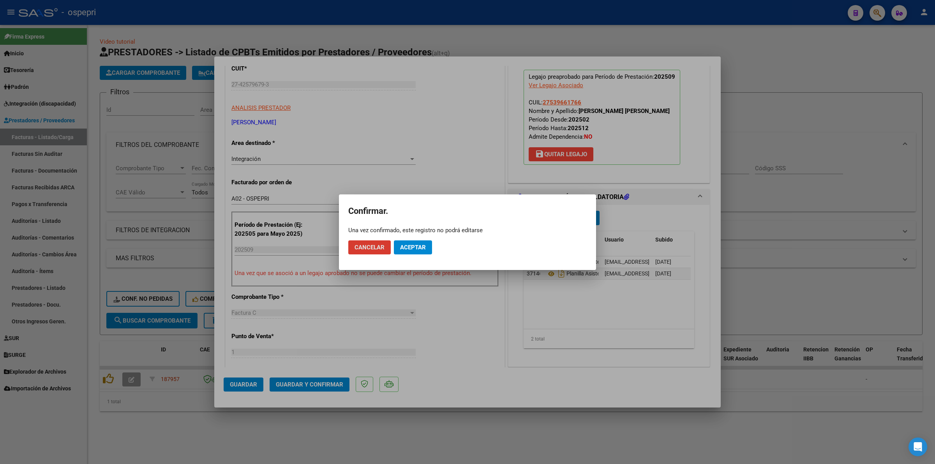
click at [414, 244] on span "Aceptar" at bounding box center [413, 247] width 26 height 7
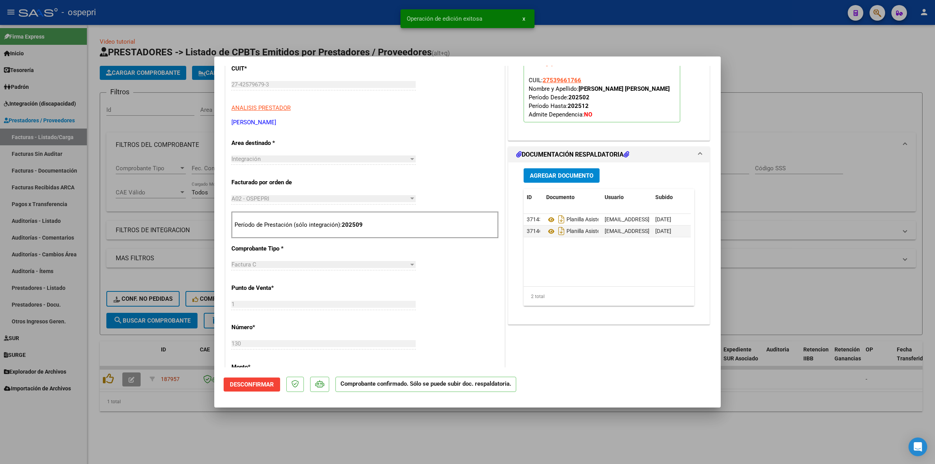
type input "$ 0,00"
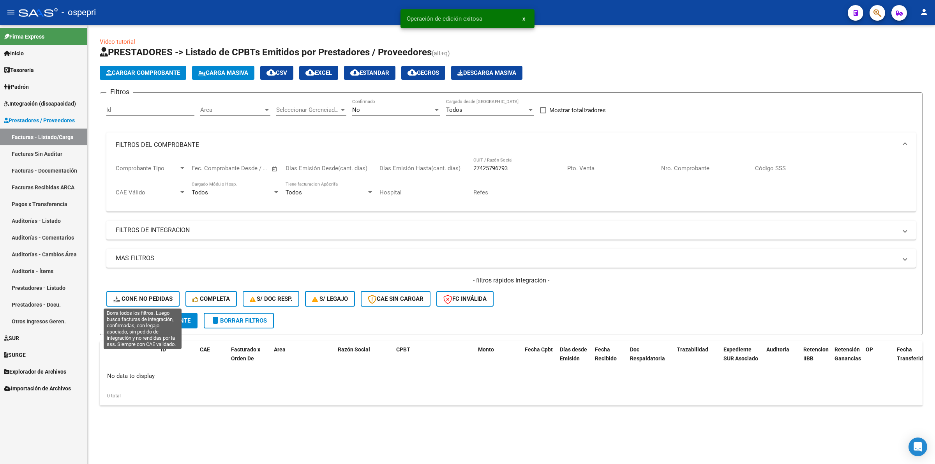
click at [157, 297] on span "Conf. no pedidas" at bounding box center [142, 298] width 59 height 7
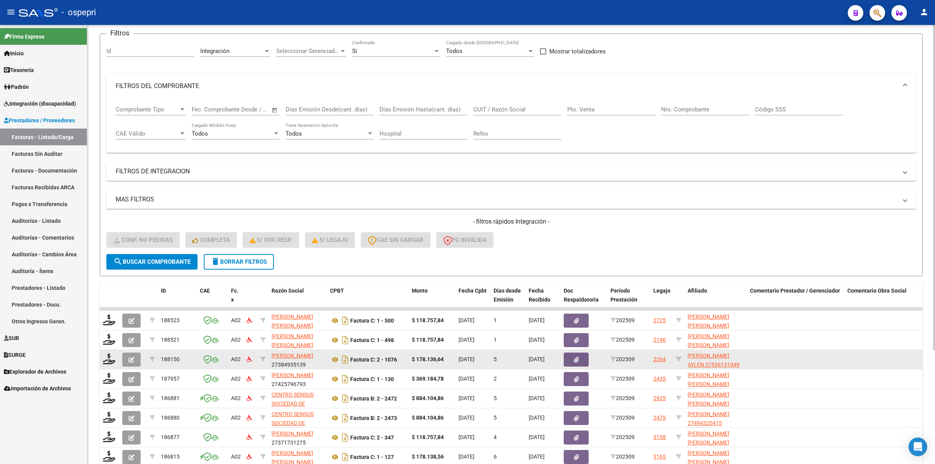
scroll to position [153, 0]
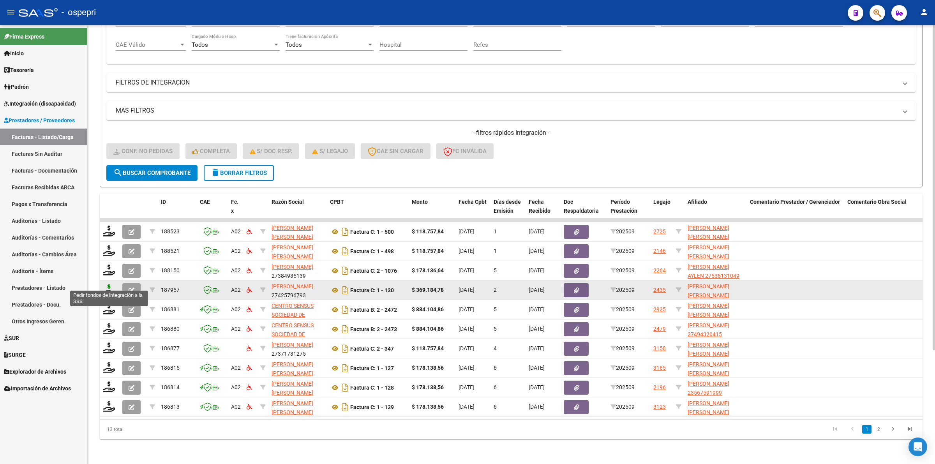
click at [107, 284] on icon at bounding box center [109, 289] width 12 height 11
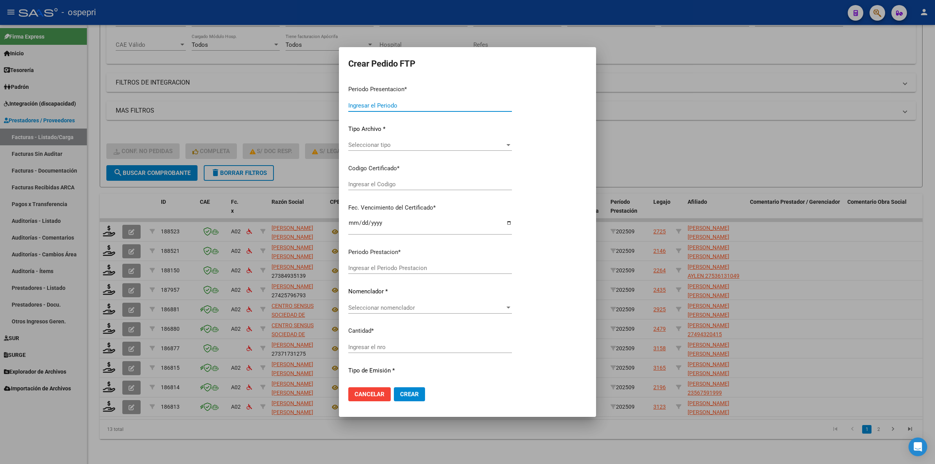
type input "202509"
type input "$ 369.184,78"
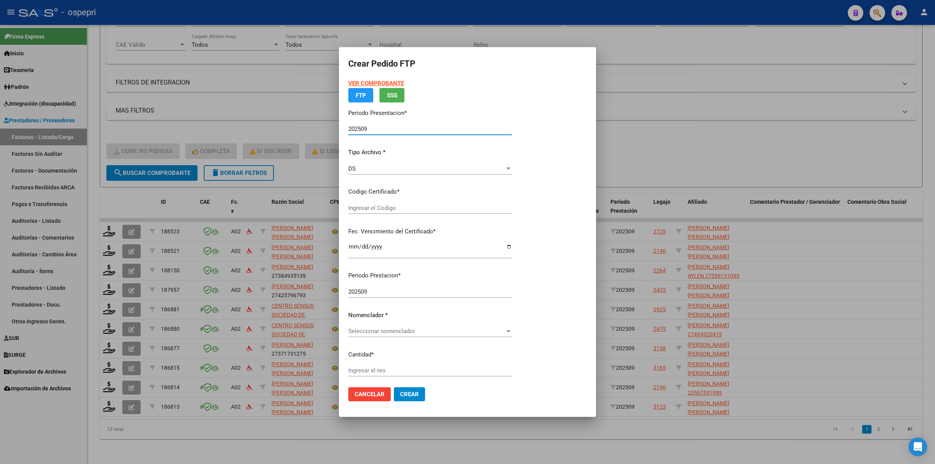
type input "27539661766"
type input "2027-05-01"
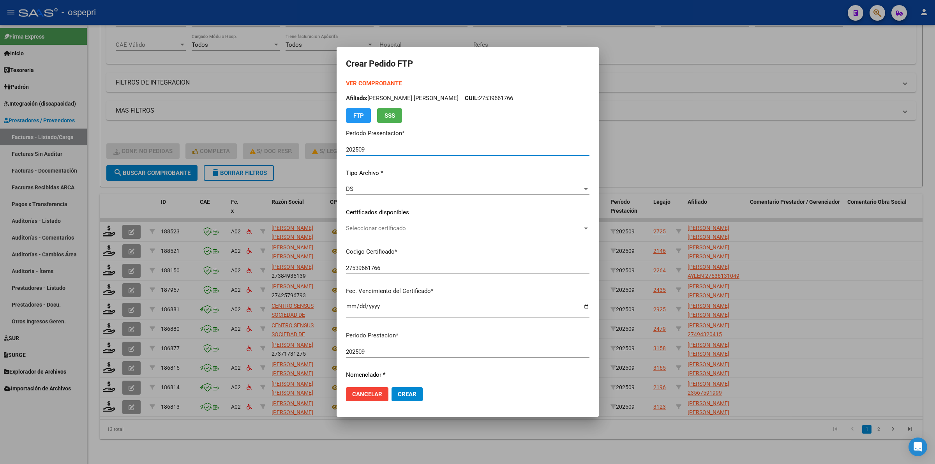
click at [358, 214] on p "Certificados disponibles" at bounding box center [468, 212] width 244 height 9
click at [364, 227] on span "Seleccionar certificado" at bounding box center [464, 228] width 237 height 7
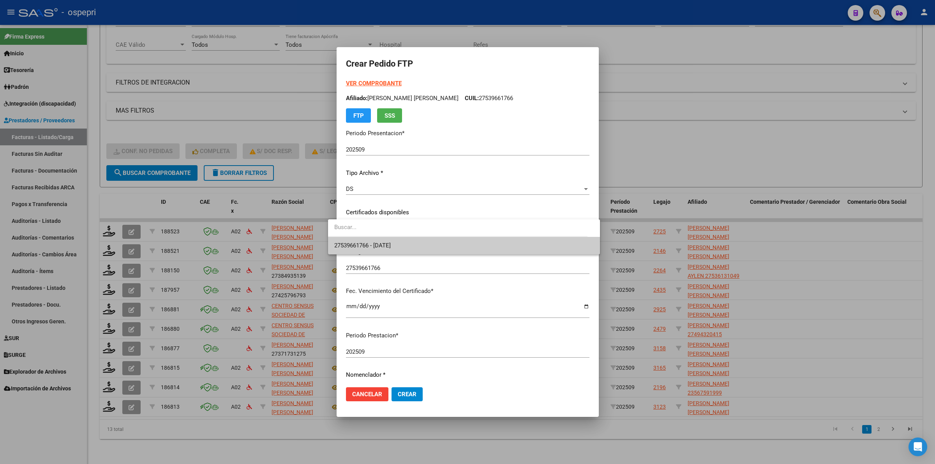
drag, startPoint x: 364, startPoint y: 227, endPoint x: 369, endPoint y: 241, distance: 14.4
click at [369, 241] on span "27539661766 - 2027-05-01" at bounding box center [464, 246] width 260 height 18
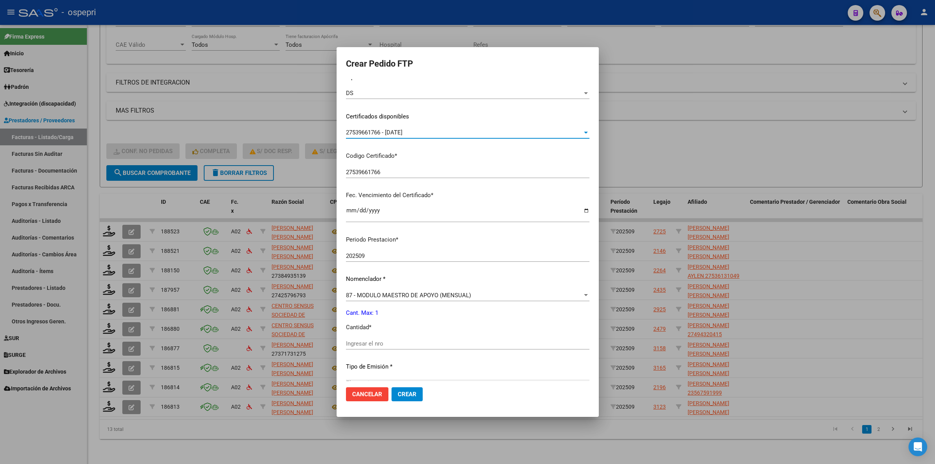
scroll to position [146, 0]
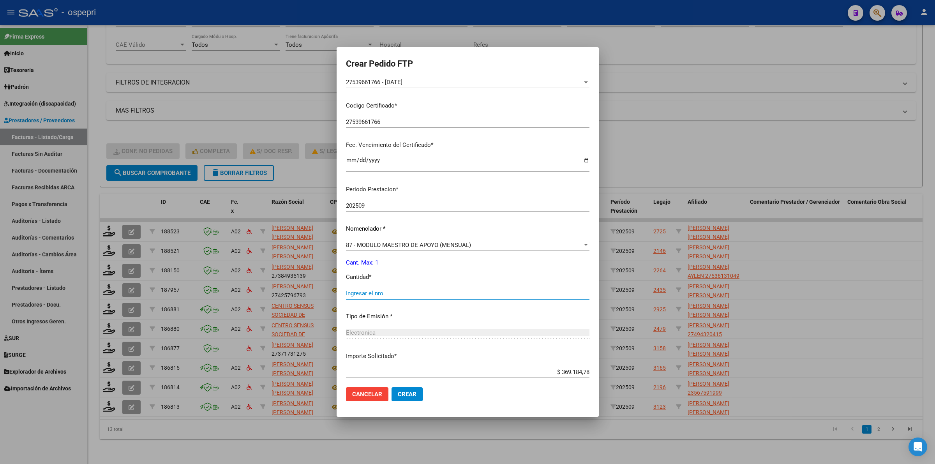
click at [362, 290] on input "Ingresar el nro" at bounding box center [468, 293] width 244 height 7
type input "1"
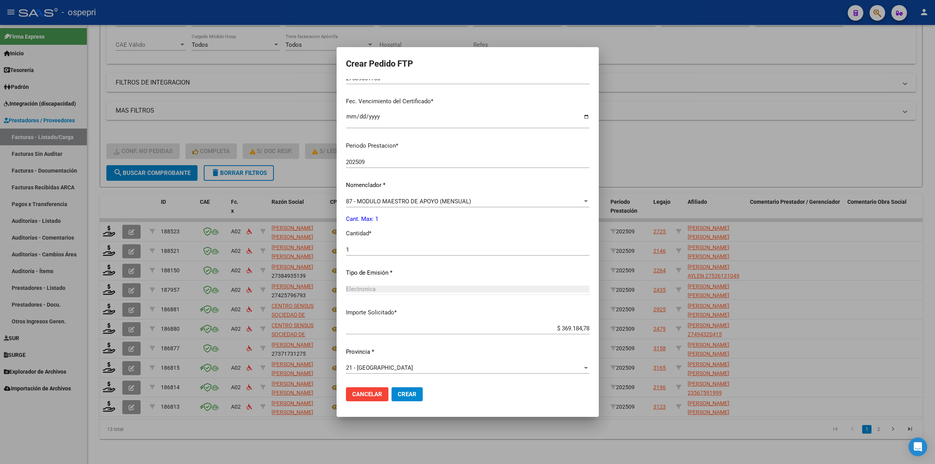
click at [398, 396] on span "Crear" at bounding box center [407, 394] width 19 height 7
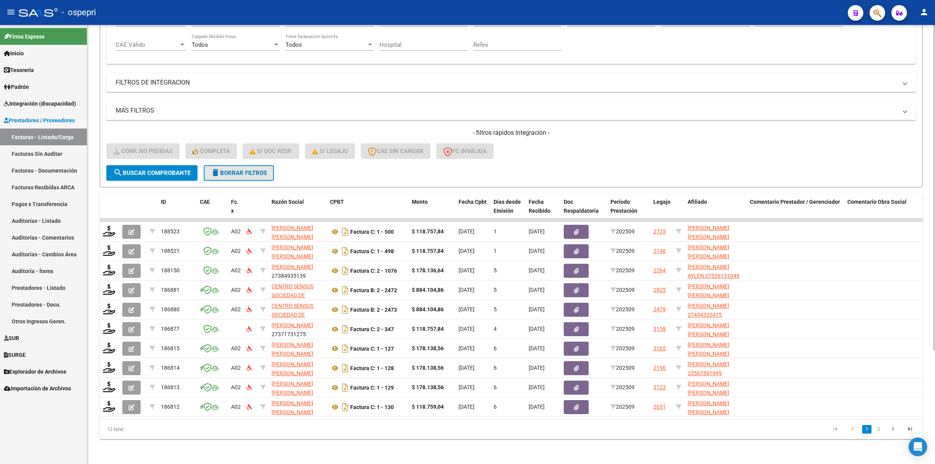
click at [231, 170] on span "delete Borrar Filtros" at bounding box center [239, 173] width 56 height 7
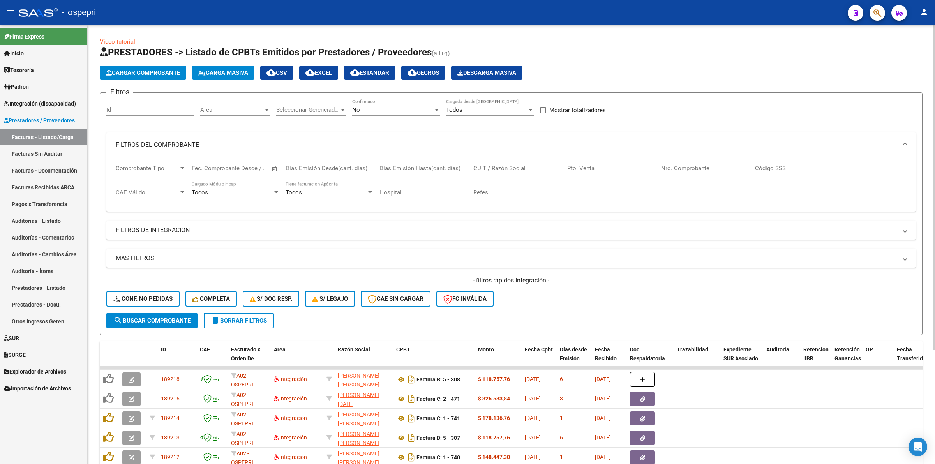
drag, startPoint x: 505, startPoint y: 172, endPoint x: 505, endPoint y: 164, distance: 8.2
click at [505, 171] on div "CUIT / Razón Social" at bounding box center [517, 165] width 88 height 17
click at [505, 165] on input "CUIT / Razón Social" at bounding box center [517, 168] width 88 height 7
paste input "20276403231"
type input "20276403231"
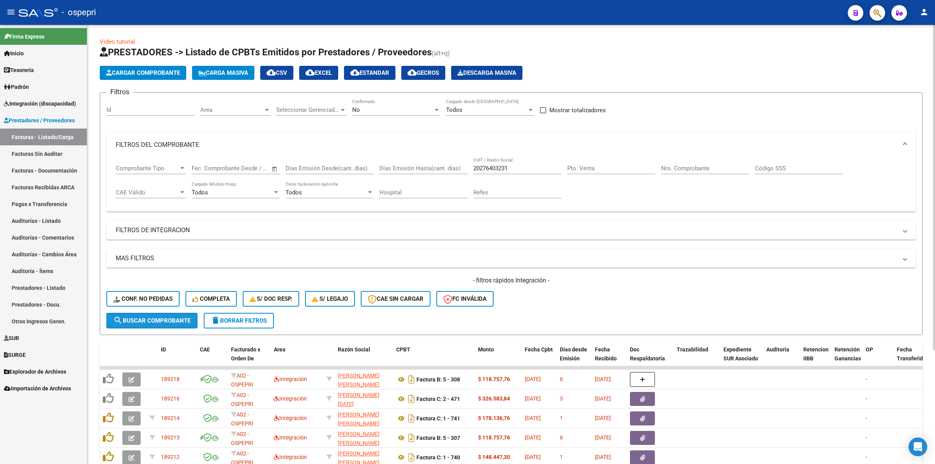
click at [167, 322] on button "search Buscar Comprobante" at bounding box center [151, 321] width 91 height 16
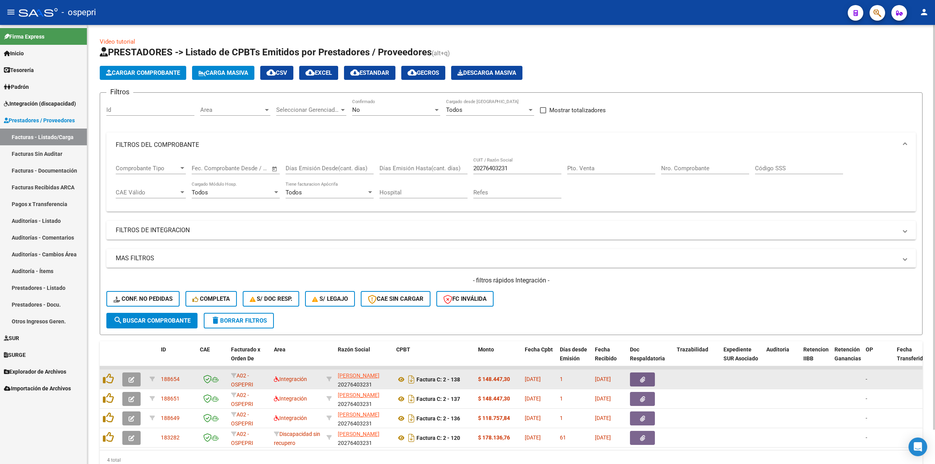
click at [135, 379] on button "button" at bounding box center [131, 380] width 18 height 14
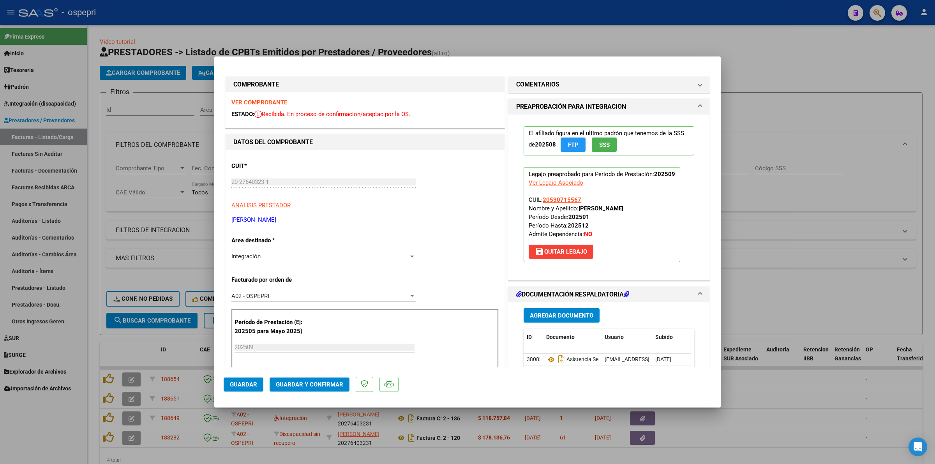
click at [239, 101] on strong "VER COMPROBANTE" at bounding box center [259, 102] width 56 height 7
click at [535, 360] on span "38085" at bounding box center [535, 359] width 16 height 6
click at [546, 362] on icon at bounding box center [551, 359] width 10 height 9
click at [336, 387] on span "Guardar y Confirmar" at bounding box center [309, 384] width 67 height 7
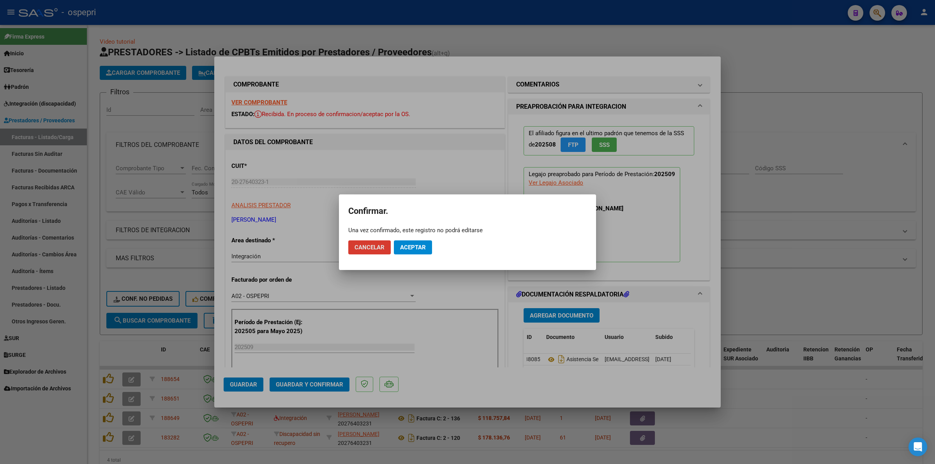
click at [412, 248] on span "Aceptar" at bounding box center [413, 247] width 26 height 7
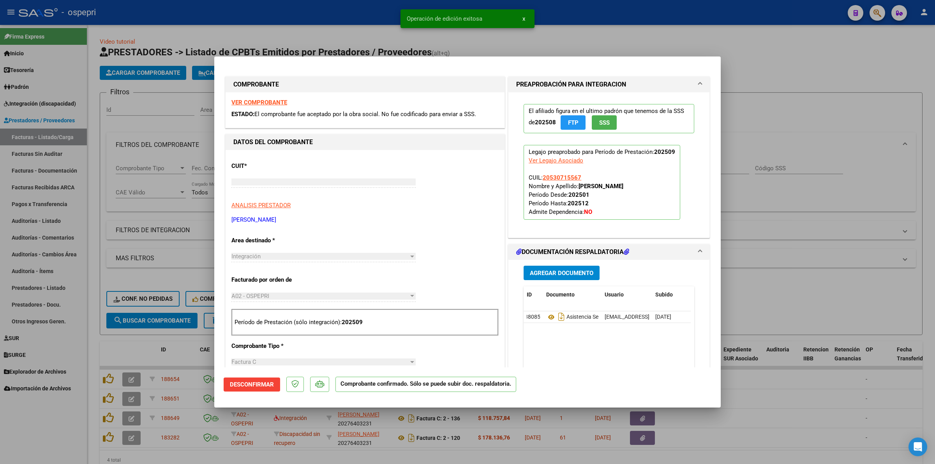
type input "$ 0,00"
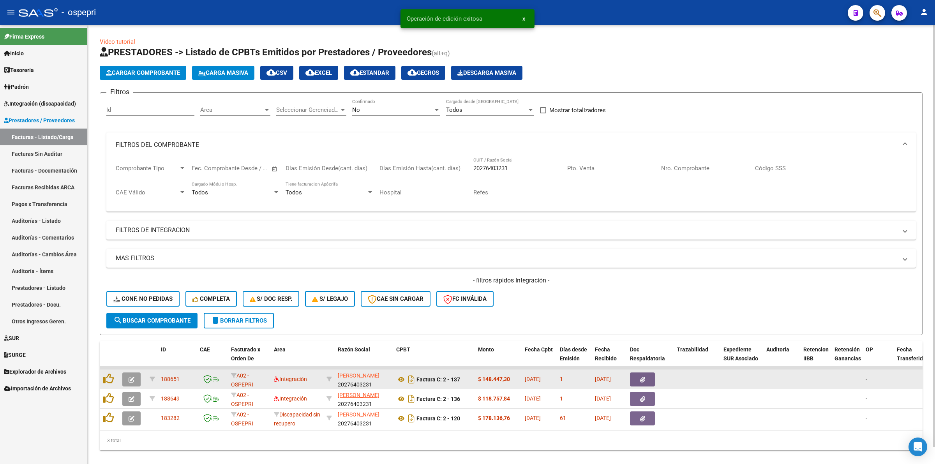
click at [126, 379] on button "button" at bounding box center [131, 380] width 18 height 14
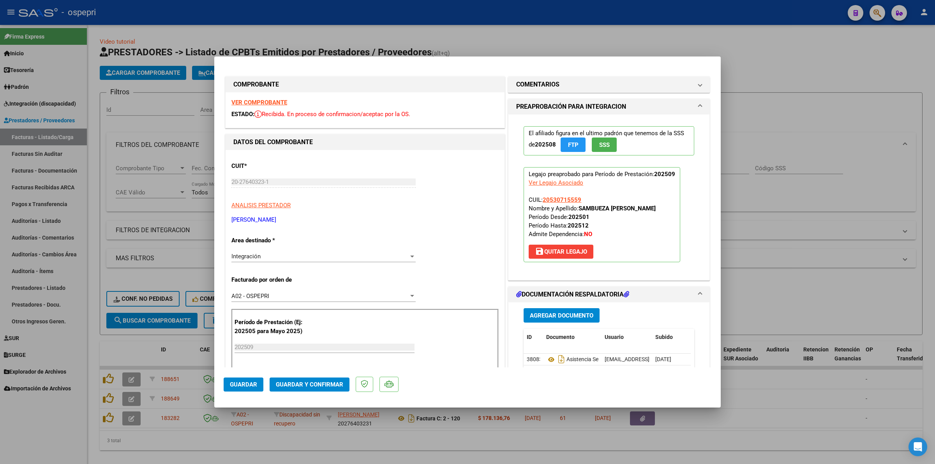
click at [275, 102] on strong "VER COMPROBANTE" at bounding box center [259, 102] width 56 height 7
click at [549, 362] on icon at bounding box center [551, 359] width 10 height 9
click at [548, 359] on icon at bounding box center [551, 359] width 10 height 9
click at [303, 378] on button "Guardar y Confirmar" at bounding box center [310, 385] width 80 height 14
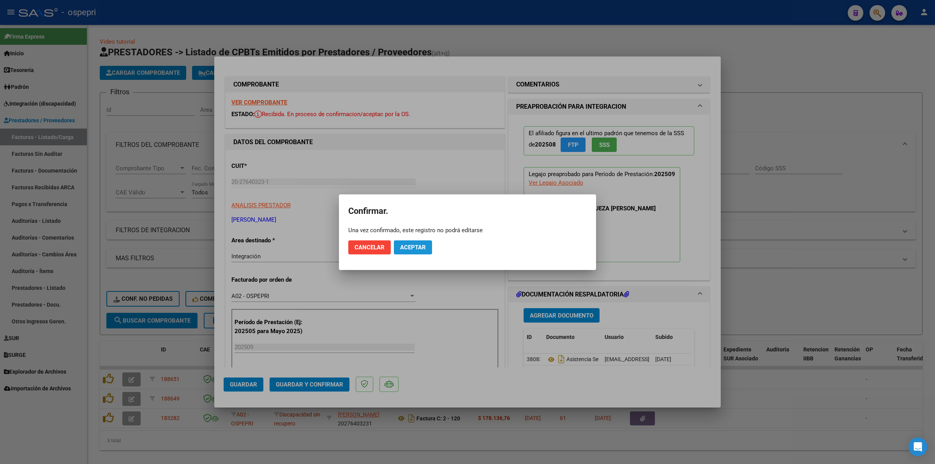
click at [411, 245] on span "Aceptar" at bounding box center [413, 247] width 26 height 7
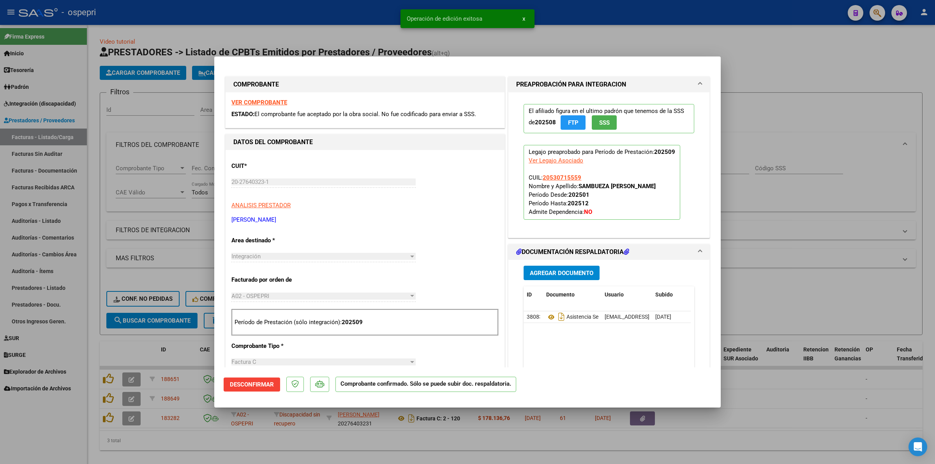
type input "$ 0,00"
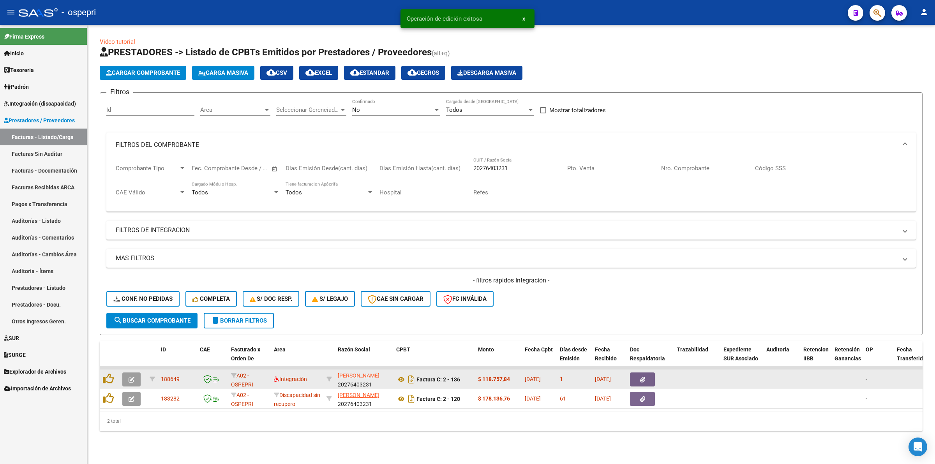
click at [137, 375] on button "button" at bounding box center [131, 380] width 18 height 14
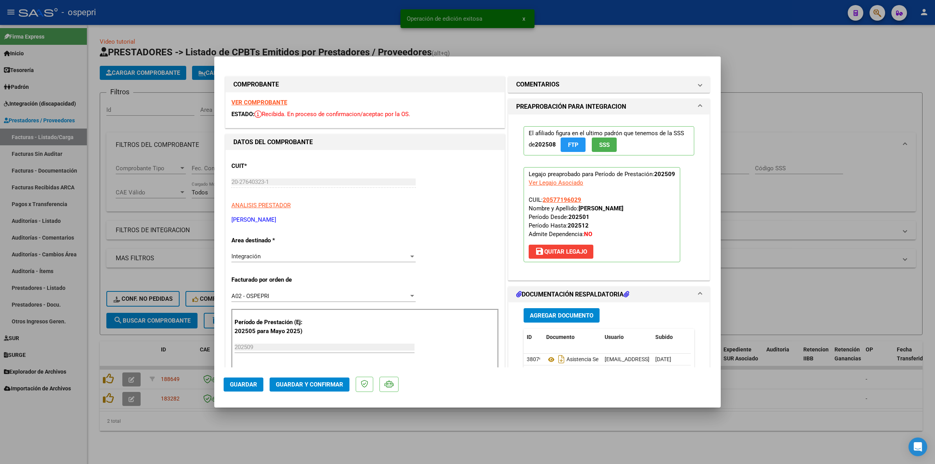
click at [243, 101] on strong "VER COMPROBANTE" at bounding box center [259, 102] width 56 height 7
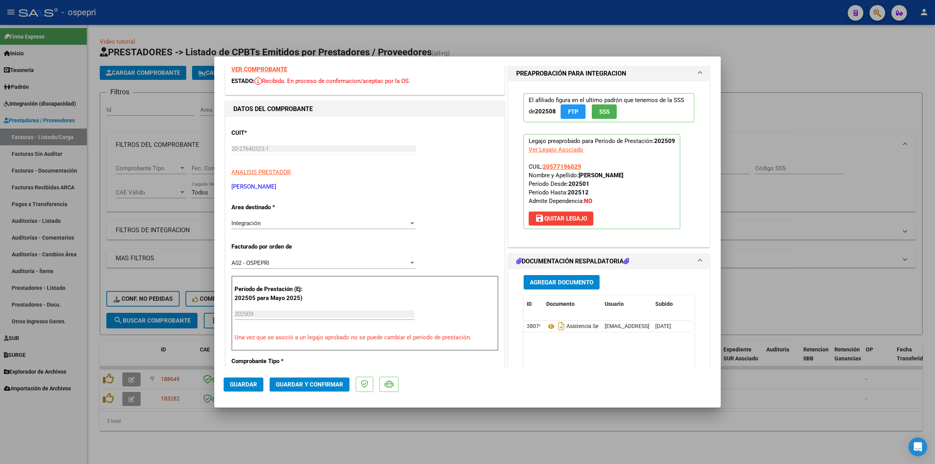
scroll to position [49, 0]
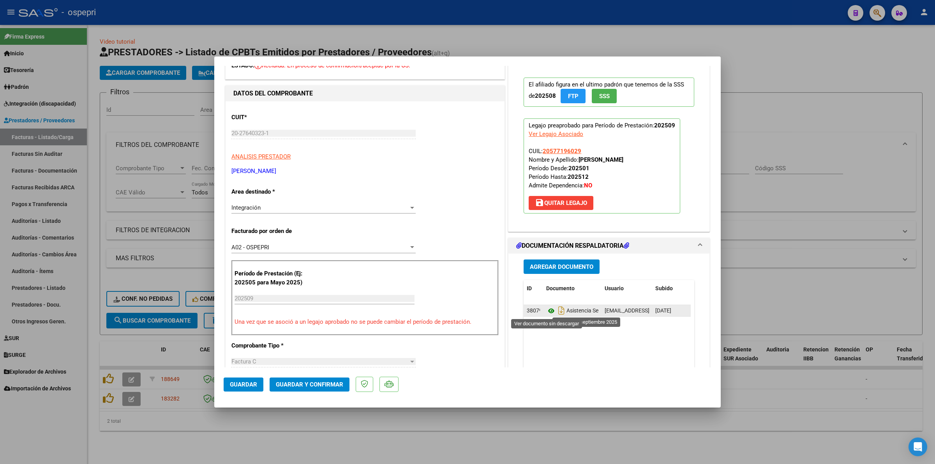
click at [548, 313] on icon at bounding box center [551, 310] width 10 height 9
click at [316, 376] on mat-dialog-actions "Guardar Guardar y Confirmar" at bounding box center [468, 382] width 488 height 31
click at [318, 384] on span "Guardar y Confirmar" at bounding box center [309, 384] width 67 height 7
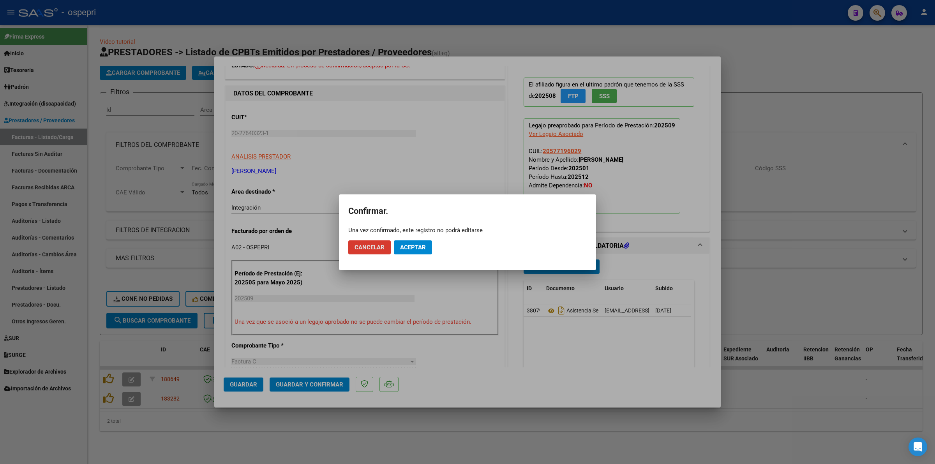
click at [412, 248] on span "Aceptar" at bounding box center [413, 247] width 26 height 7
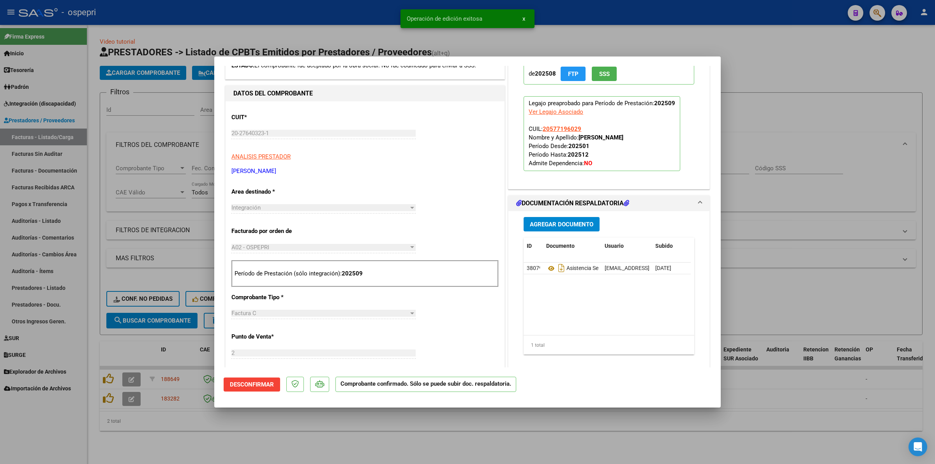
type input "$ 0,00"
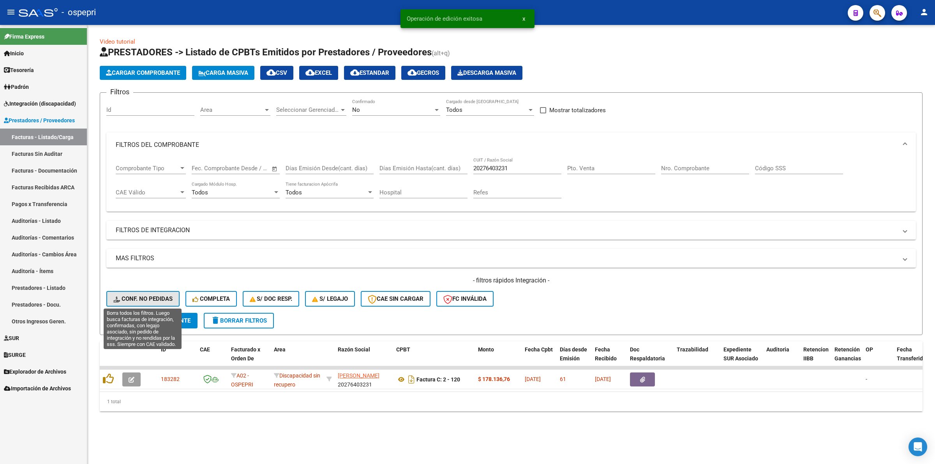
drag, startPoint x: 151, startPoint y: 295, endPoint x: 141, endPoint y: 320, distance: 27.8
click at [151, 295] on span "Conf. no pedidas" at bounding box center [142, 298] width 59 height 7
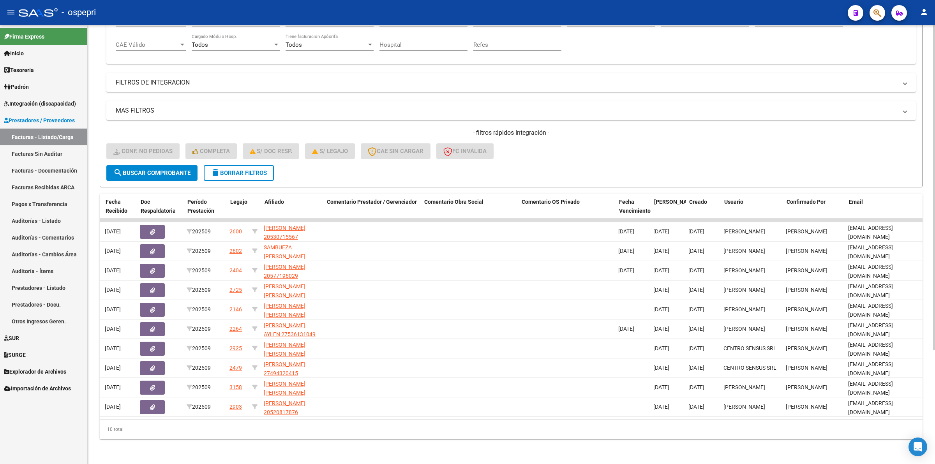
scroll to position [0, 0]
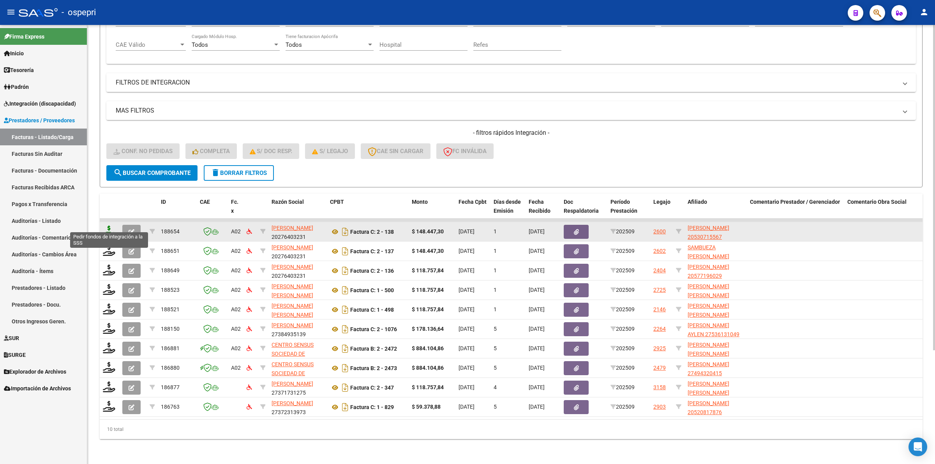
click at [108, 228] on icon at bounding box center [109, 231] width 12 height 11
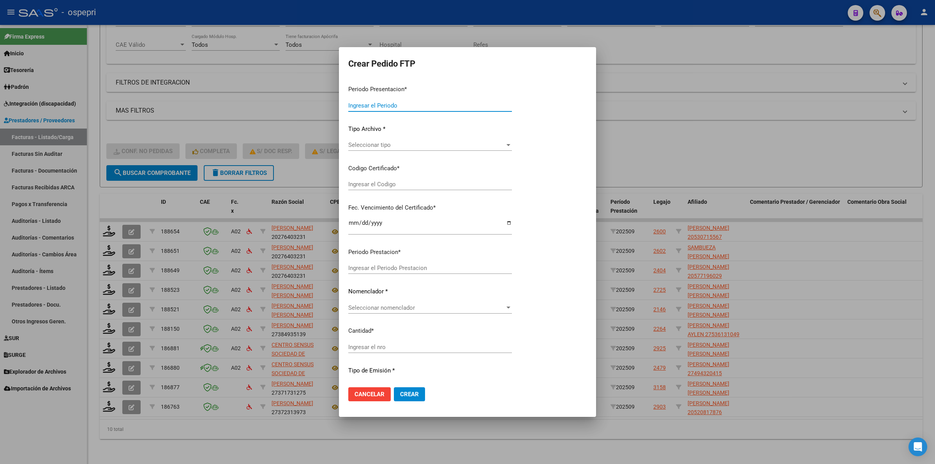
type input "202509"
type input "$ 148.447,30"
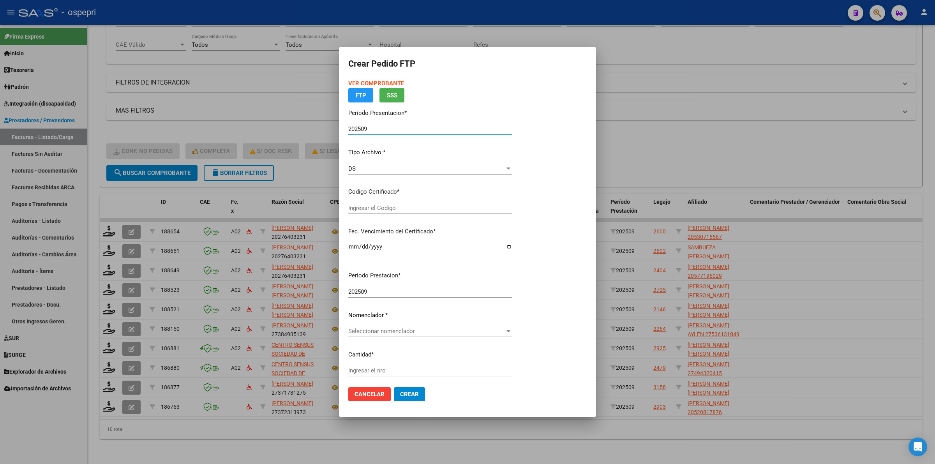
type input "2053071556-7"
type input "2034-04-01"
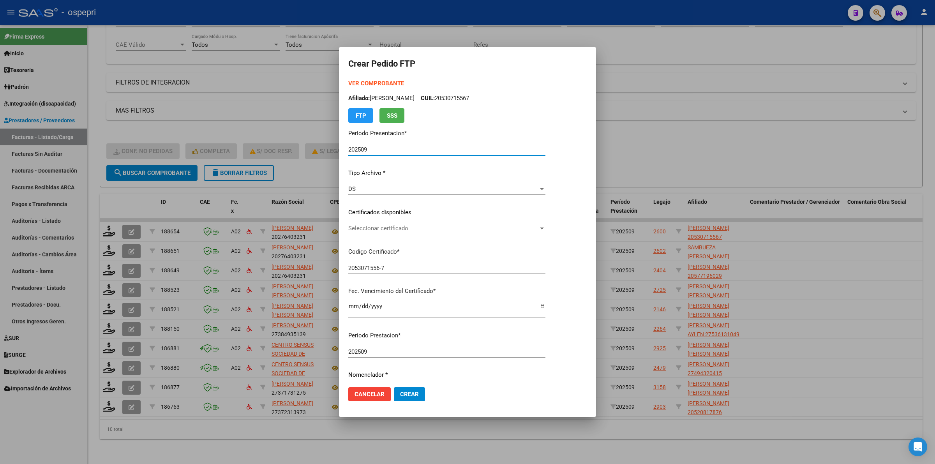
click at [414, 216] on p "Certificados disponibles" at bounding box center [446, 212] width 197 height 9
click at [415, 228] on span "Seleccionar certificado" at bounding box center [443, 228] width 190 height 7
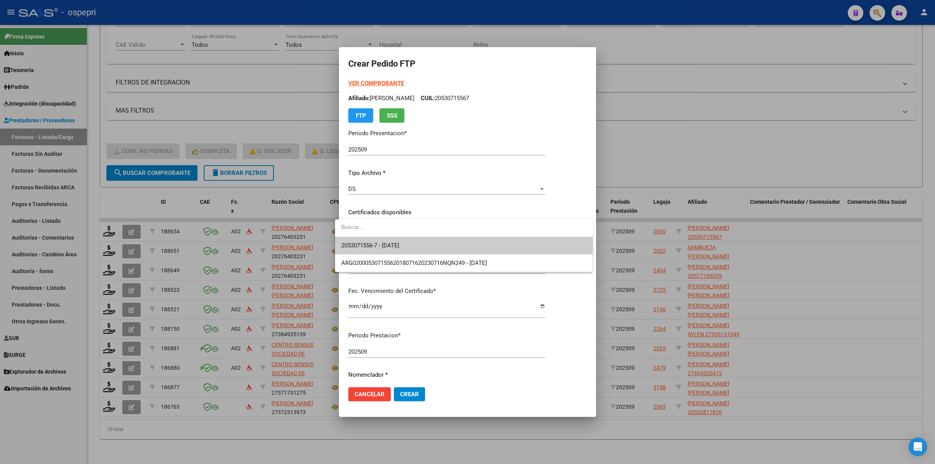
click at [421, 244] on span "2053071556-7 - 2034-04-01" at bounding box center [464, 246] width 246 height 18
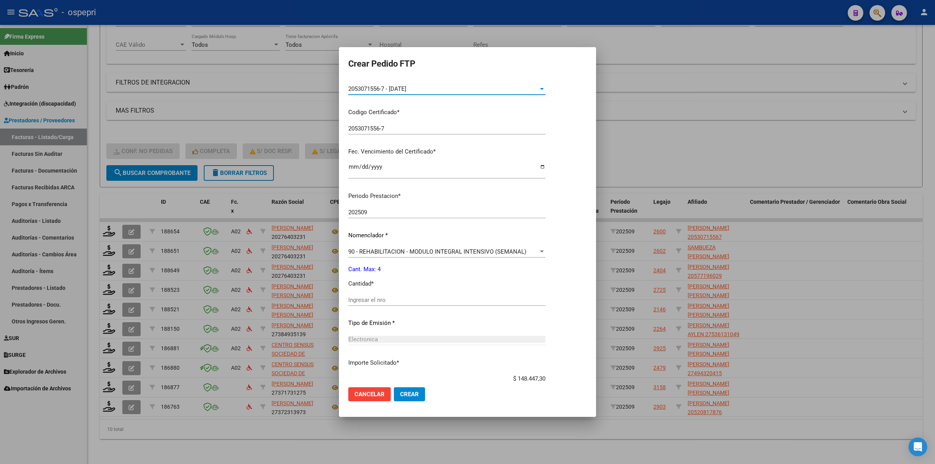
scroll to position [146, 0]
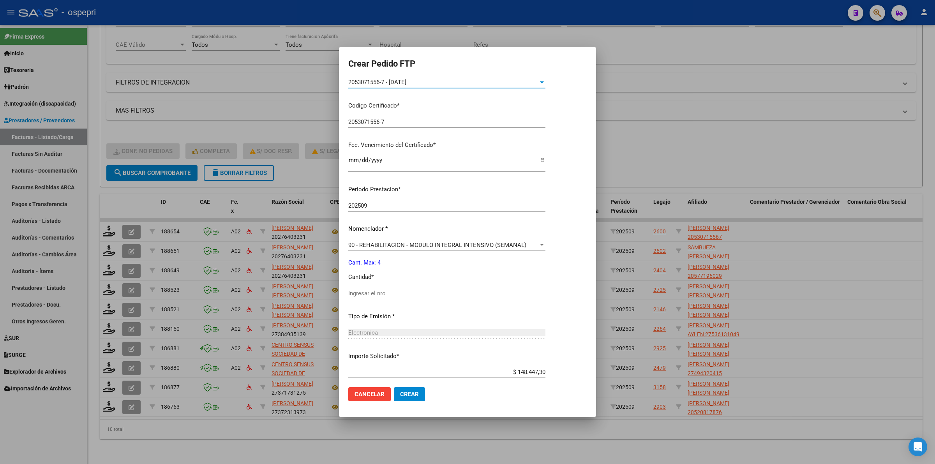
click at [406, 295] on input "Ingresar el nro" at bounding box center [446, 293] width 197 height 7
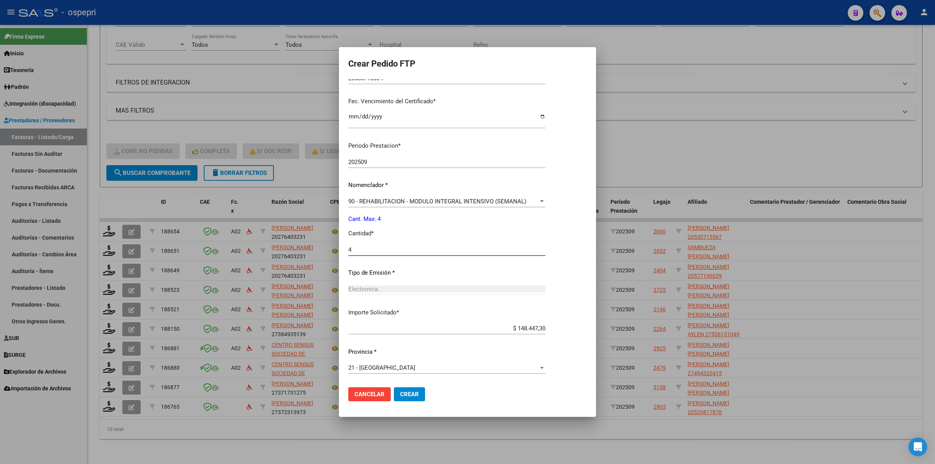
type input "4"
click at [410, 394] on span "Crear" at bounding box center [409, 394] width 19 height 7
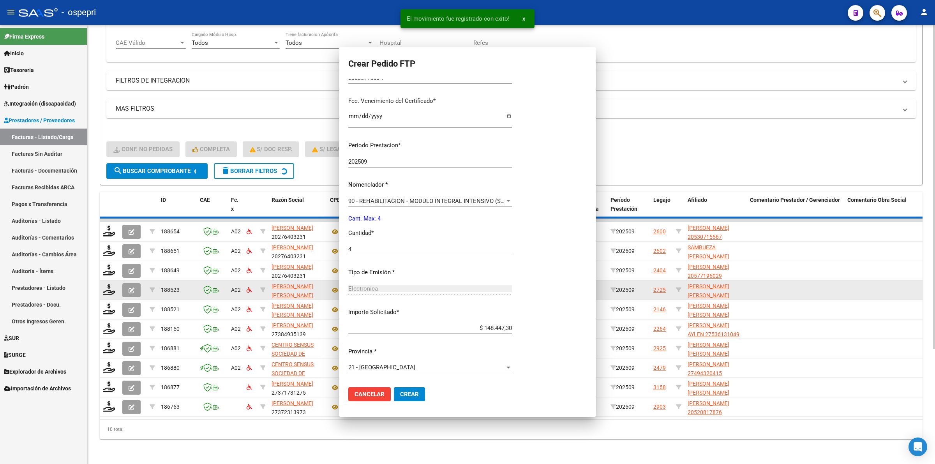
scroll to position [0, 0]
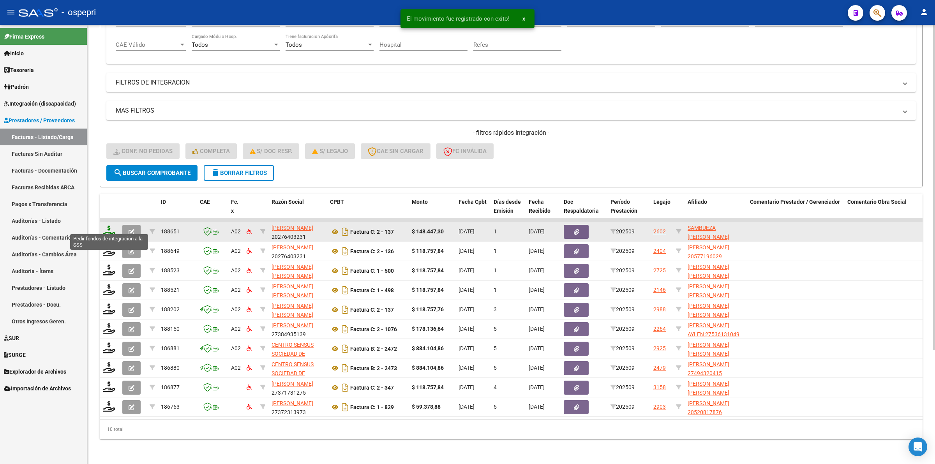
click at [108, 226] on icon at bounding box center [109, 231] width 12 height 11
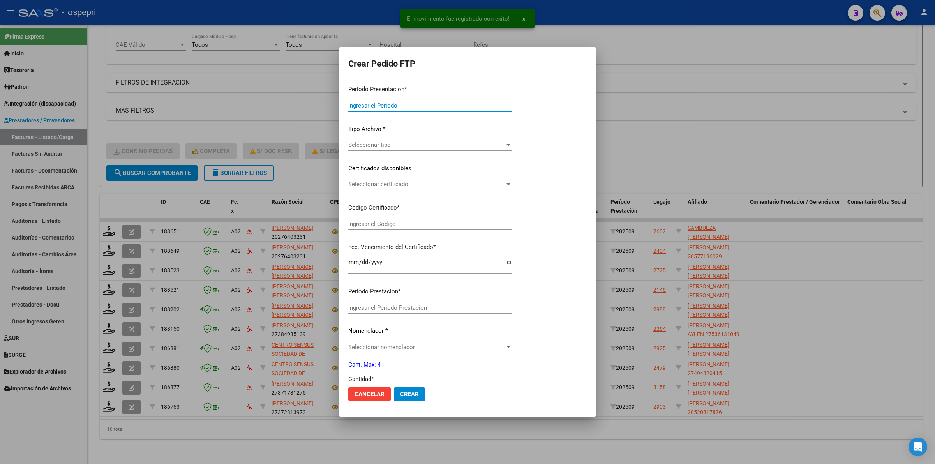
type input "202509"
type input "$ 148.447,30"
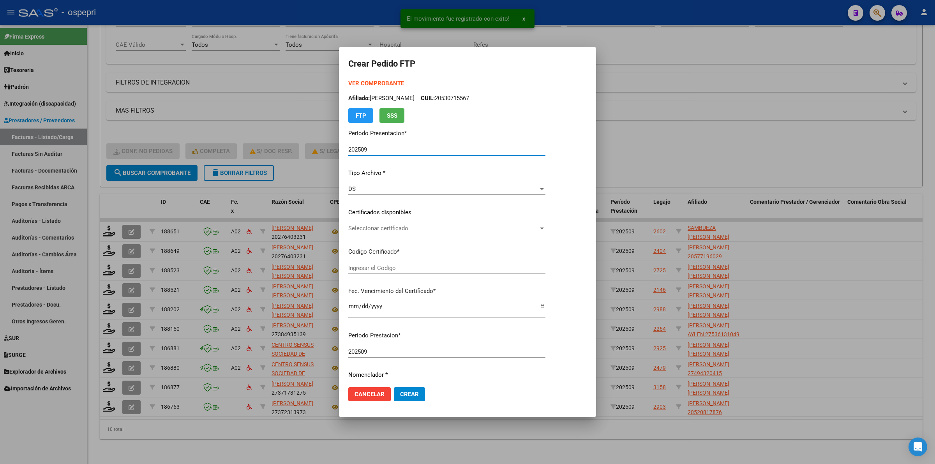
type input "2053071555-9"
type input "2034-04-01"
click at [392, 226] on span "Seleccionar certificado" at bounding box center [459, 228] width 223 height 7
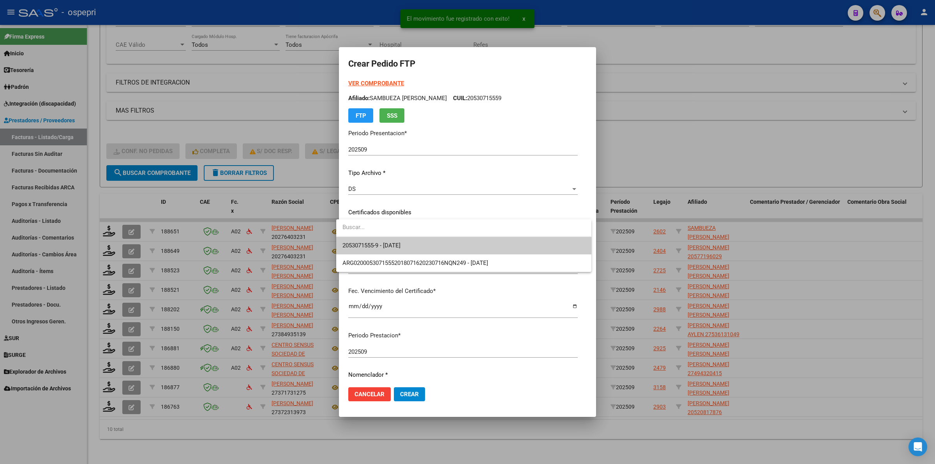
click at [404, 238] on span "2053071555-9 - 2034-04-01" at bounding box center [464, 246] width 242 height 18
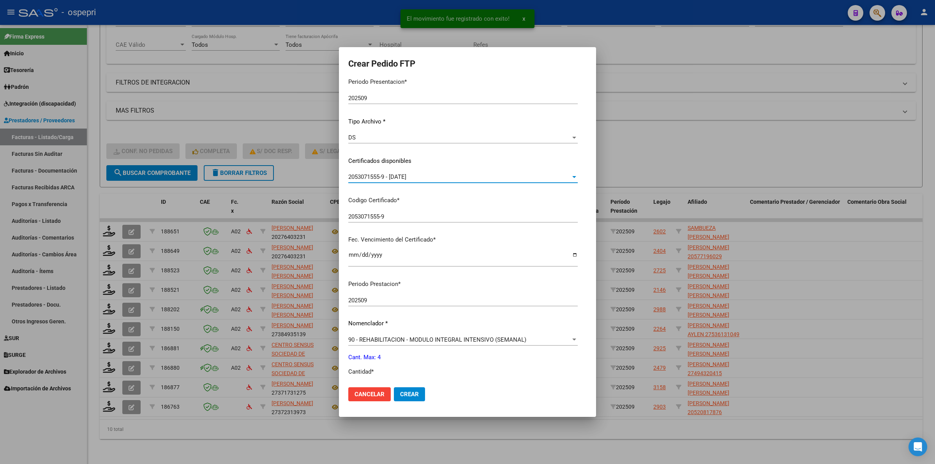
scroll to position [97, 0]
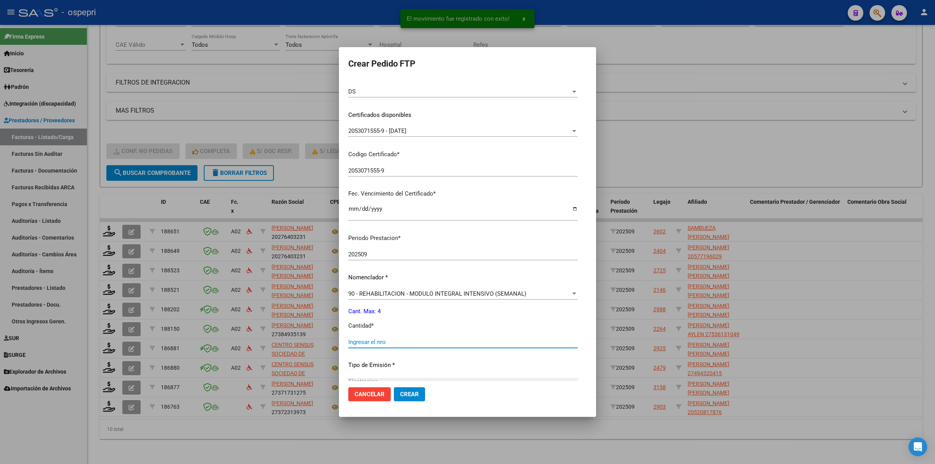
click at [392, 344] on input "Ingresar el nro" at bounding box center [463, 342] width 230 height 7
type input "4"
click at [413, 391] on button "Crear" at bounding box center [409, 394] width 31 height 14
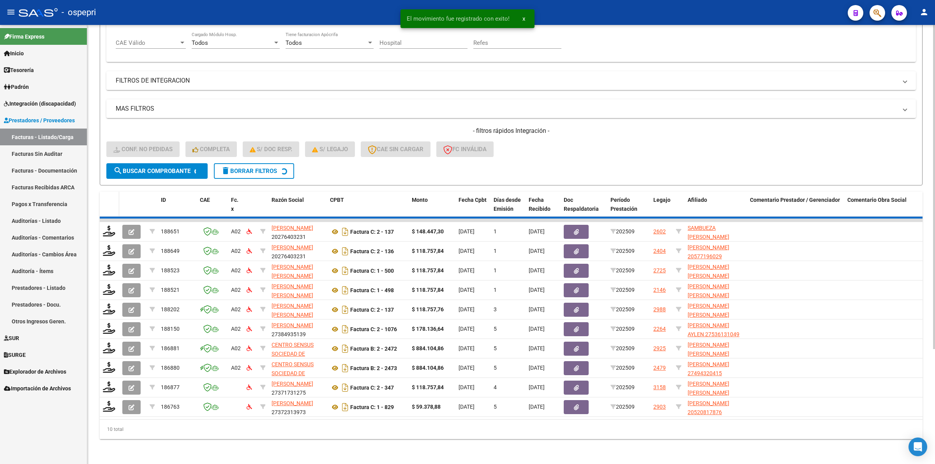
scroll to position [114, 0]
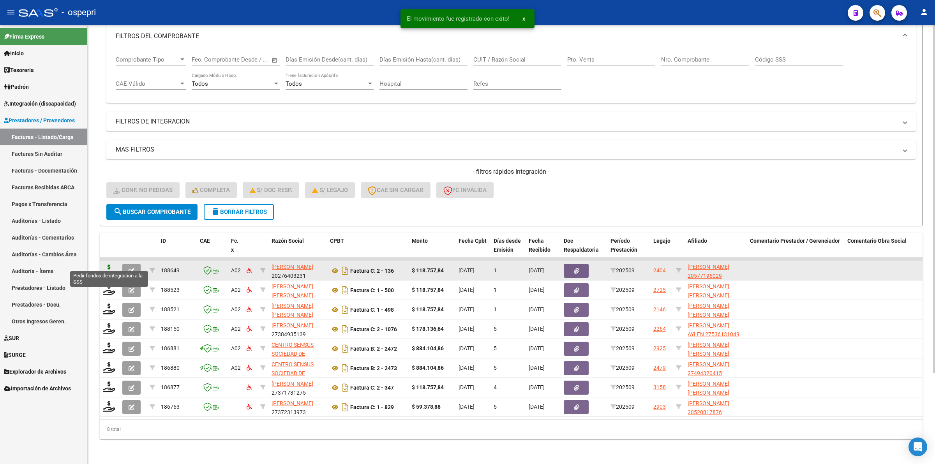
click at [113, 265] on icon at bounding box center [109, 270] width 12 height 11
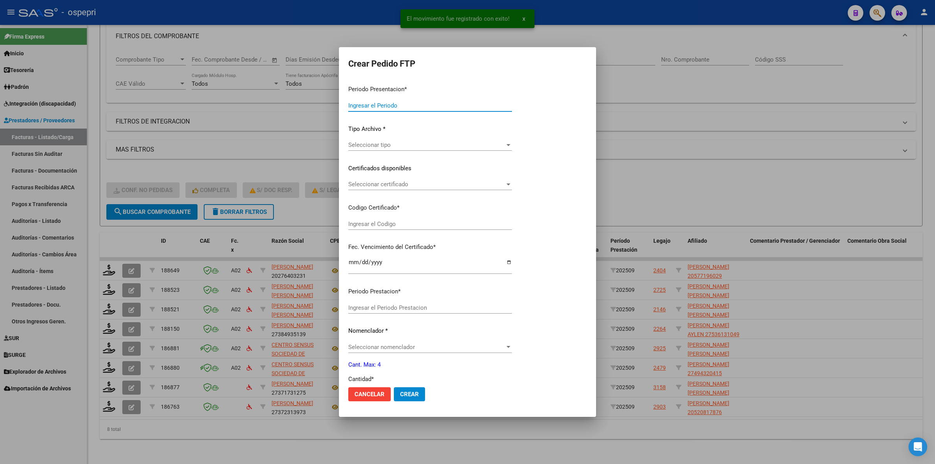
type input "202509"
type input "$ 118.757,84"
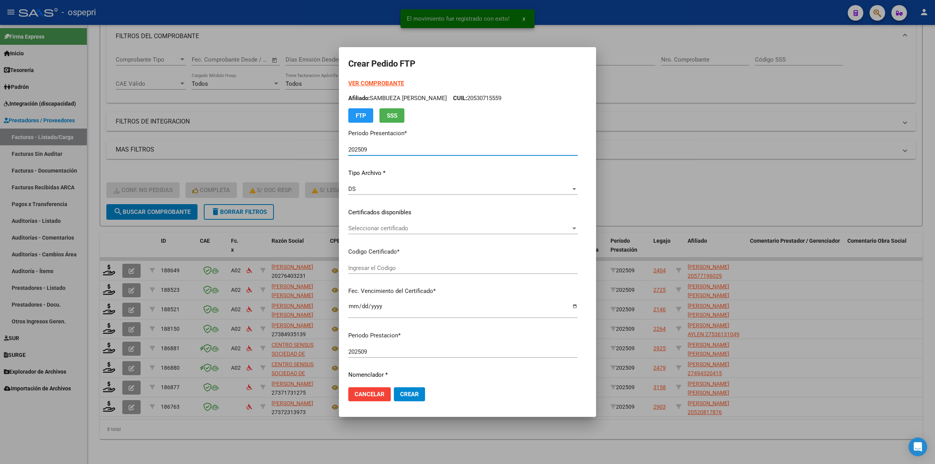
type input "2057719602-9"
type input "[DATE]"
click at [385, 229] on span "Seleccionar certificado" at bounding box center [459, 228] width 223 height 7
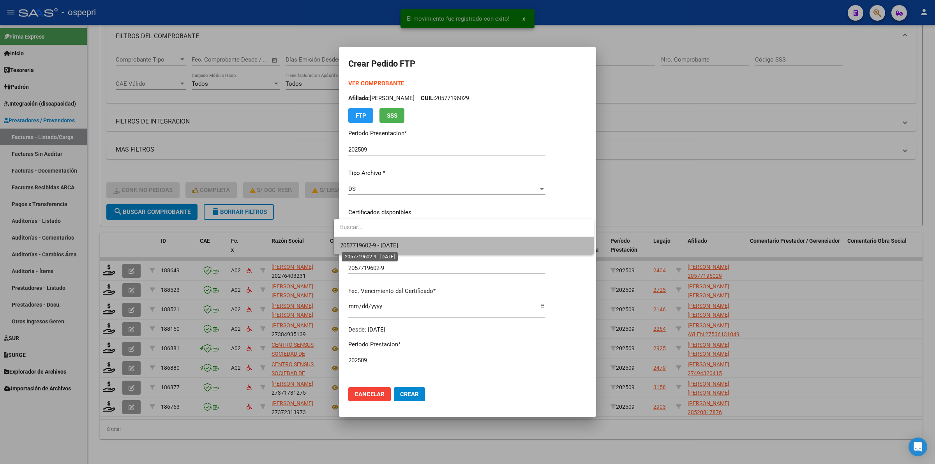
click at [392, 246] on span "2057719602-9 - [DATE]" at bounding box center [369, 245] width 58 height 7
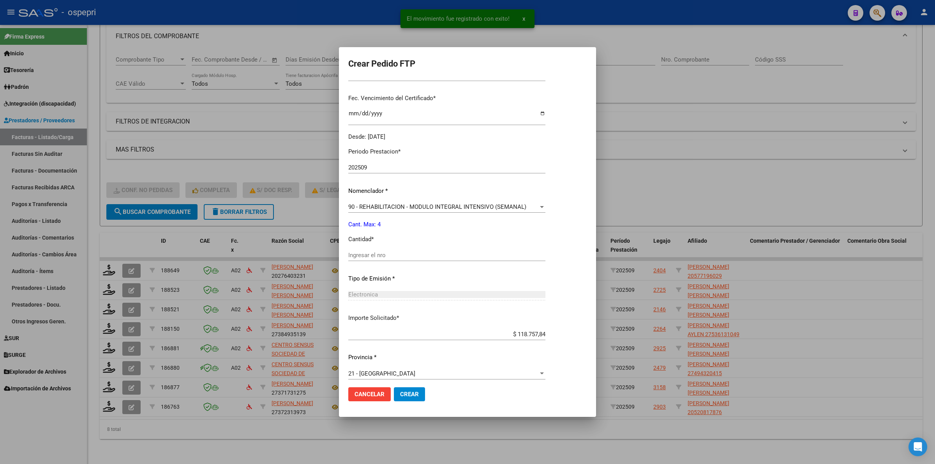
scroll to position [195, 0]
click at [392, 254] on input "Ingresar el nro" at bounding box center [446, 253] width 197 height 7
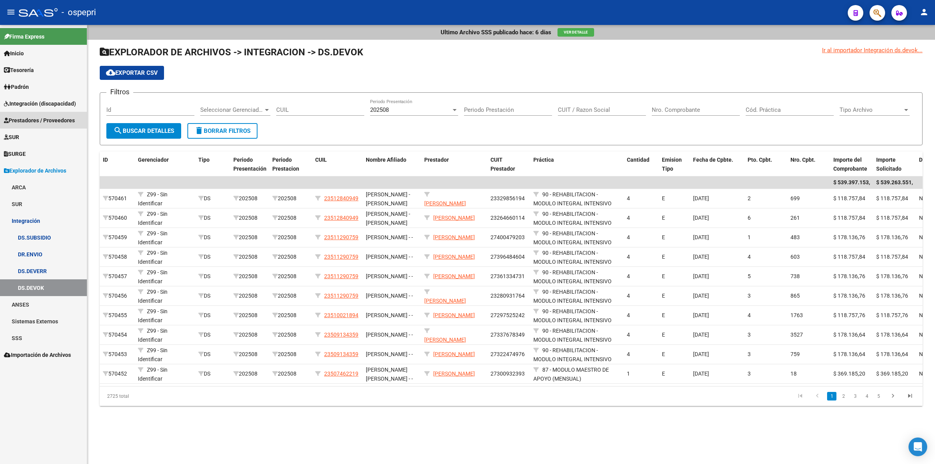
click at [46, 117] on span "Prestadores / Proveedores" at bounding box center [39, 120] width 71 height 9
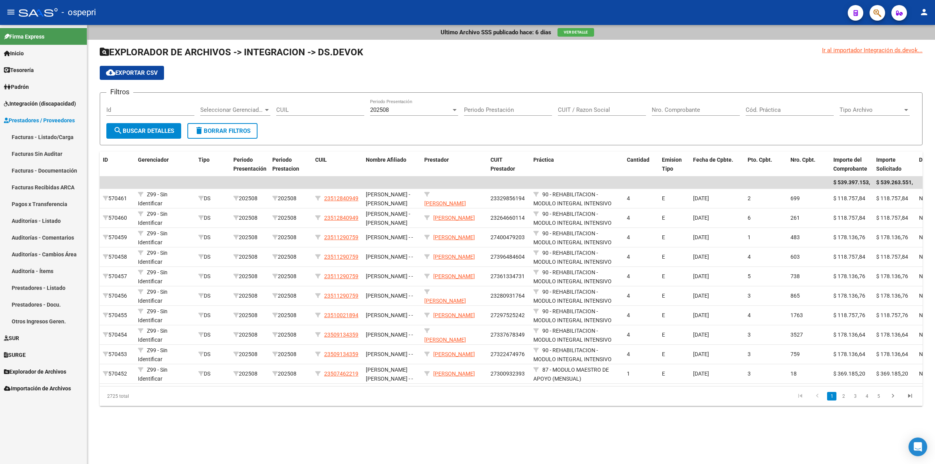
click at [55, 138] on link "Facturas - Listado/Carga" at bounding box center [43, 137] width 87 height 17
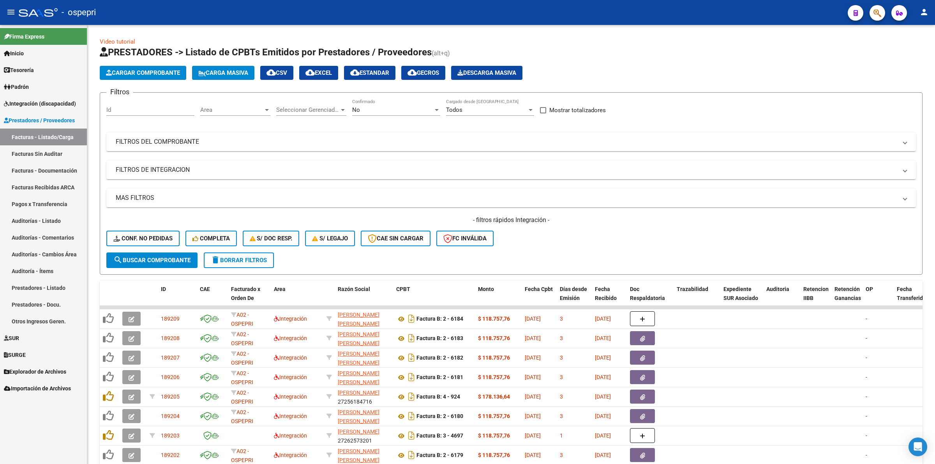
click at [57, 105] on span "Integración (discapacidad)" at bounding box center [40, 103] width 72 height 9
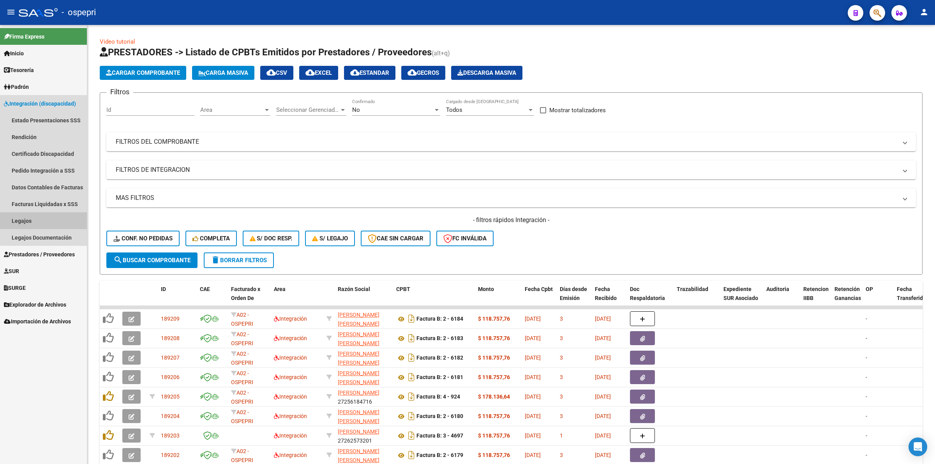
click at [38, 223] on link "Legajos" at bounding box center [43, 220] width 87 height 17
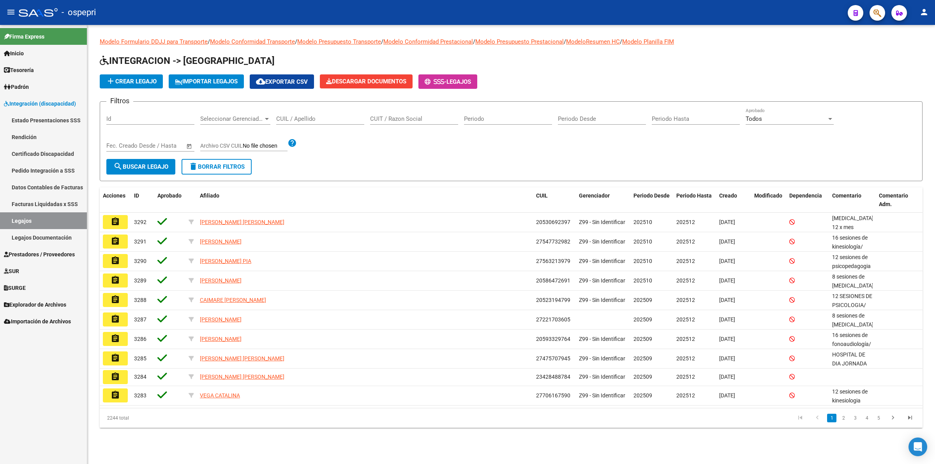
click at [337, 116] on input "CUIL / Apellido" at bounding box center [320, 118] width 88 height 7
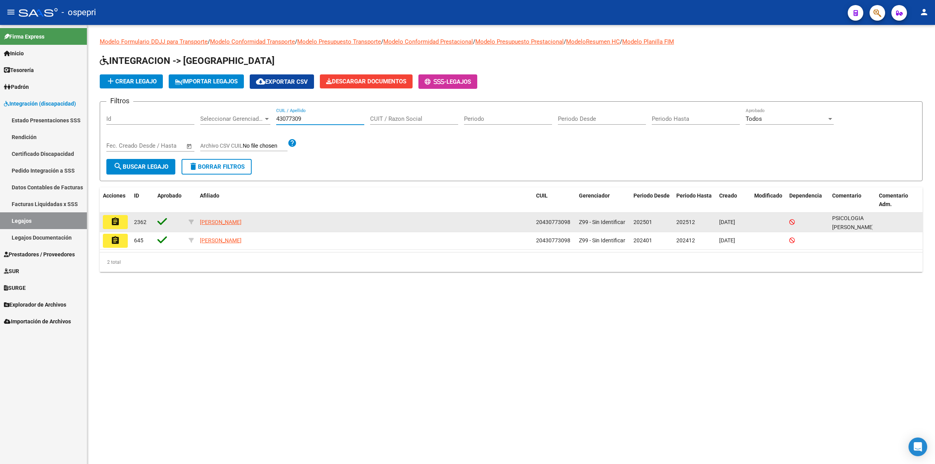
type input "43077309"
click at [121, 219] on button "assignment" at bounding box center [115, 222] width 25 height 14
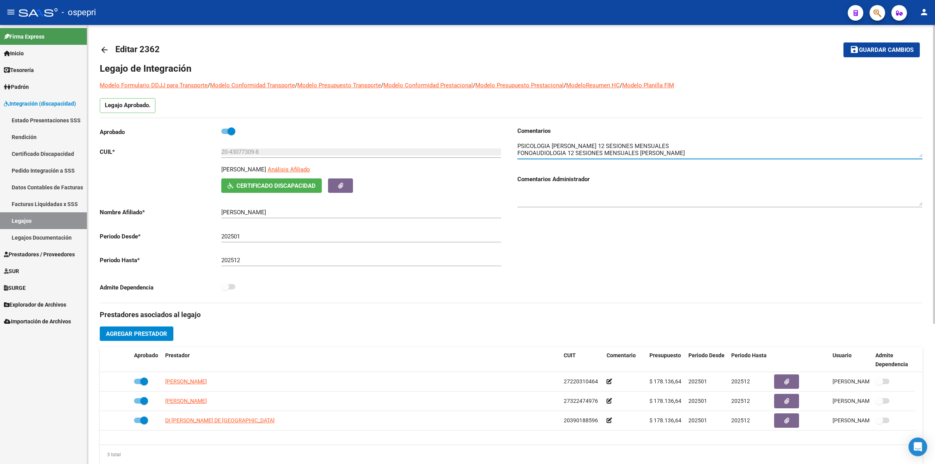
drag, startPoint x: 922, startPoint y: 152, endPoint x: 910, endPoint y: 170, distance: 21.5
click at [920, 201] on div "Comentarios Comentarios Administrador" at bounding box center [720, 171] width 405 height 88
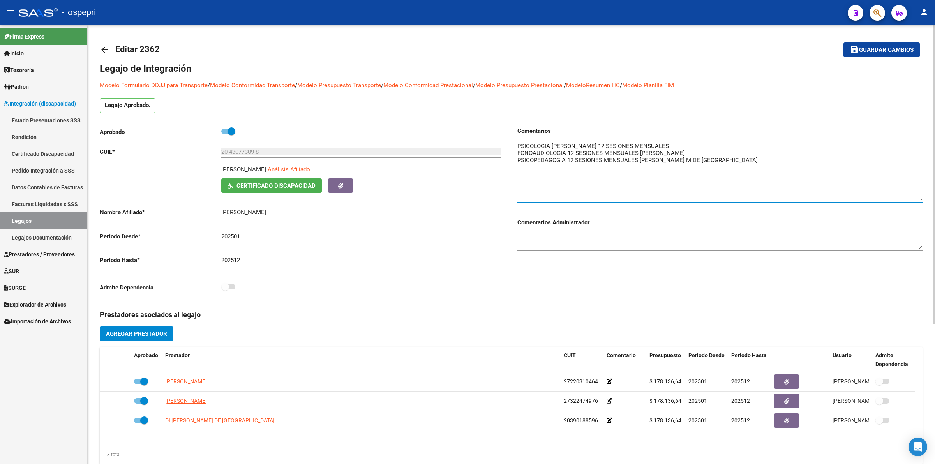
drag, startPoint x: 919, startPoint y: 152, endPoint x: 924, endPoint y: 196, distance: 43.6
click at [924, 196] on div "arrow_back Editar 2362 save Guardar cambios Legajo de Integración Modelo Formul…" at bounding box center [511, 347] width 848 height 645
click at [735, 189] on textarea at bounding box center [720, 171] width 405 height 59
click at [100, 44] on link "arrow_back" at bounding box center [108, 50] width 16 height 18
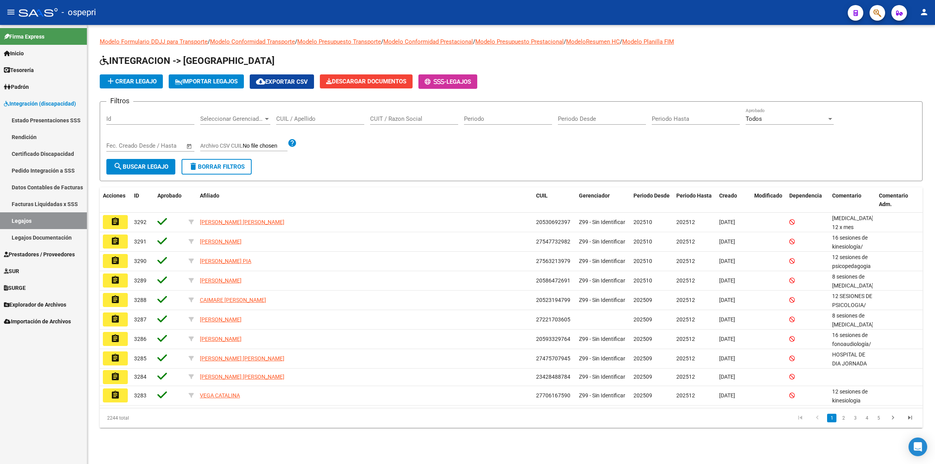
click at [325, 116] on input "CUIL / Apellido" at bounding box center [320, 118] width 88 height 7
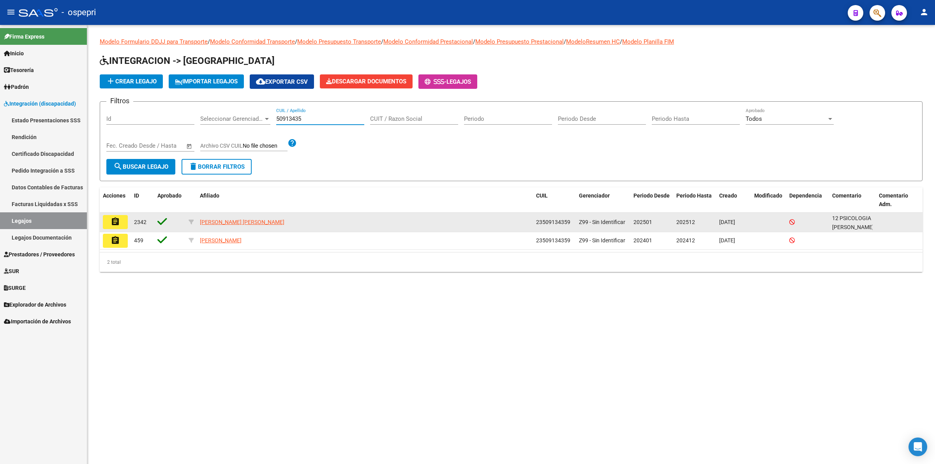
type input "50913435"
click at [119, 223] on mat-icon "assignment" at bounding box center [115, 221] width 9 height 9
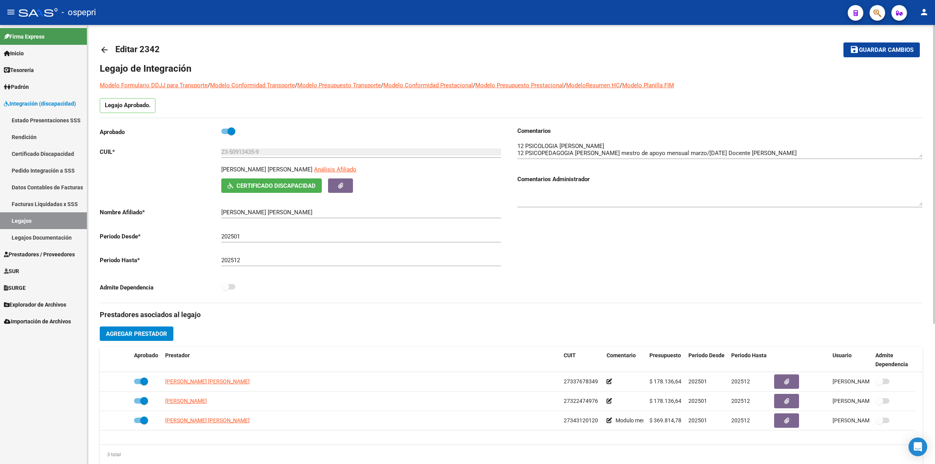
click at [104, 48] on mat-icon "arrow_back" at bounding box center [104, 49] width 9 height 9
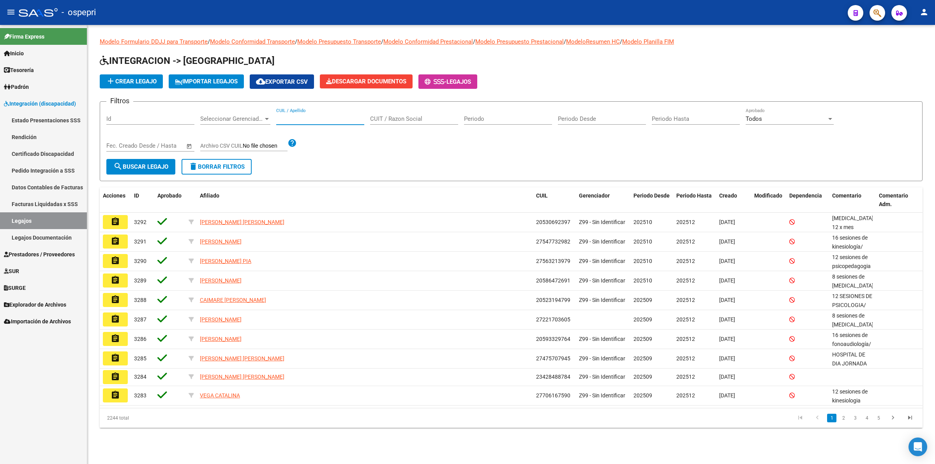
click at [291, 116] on input "CUIL / Apellido" at bounding box center [320, 118] width 88 height 7
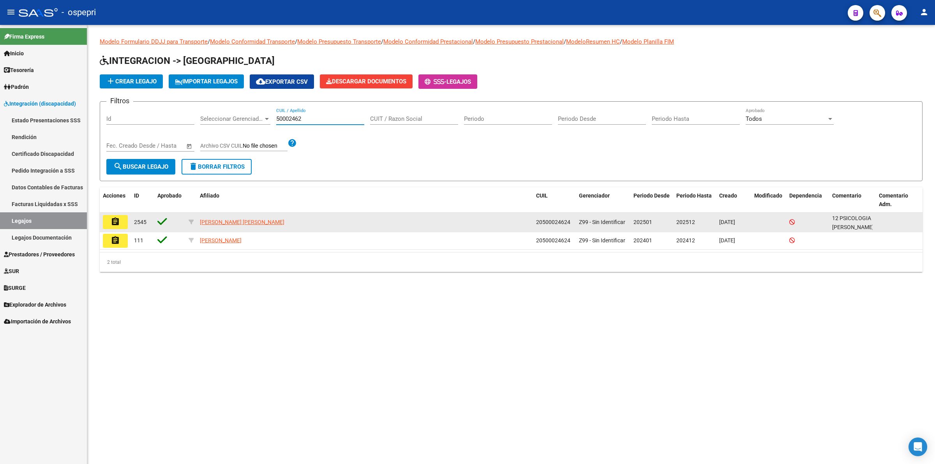
type input "50002462"
click at [115, 223] on mat-icon "assignment" at bounding box center [115, 221] width 9 height 9
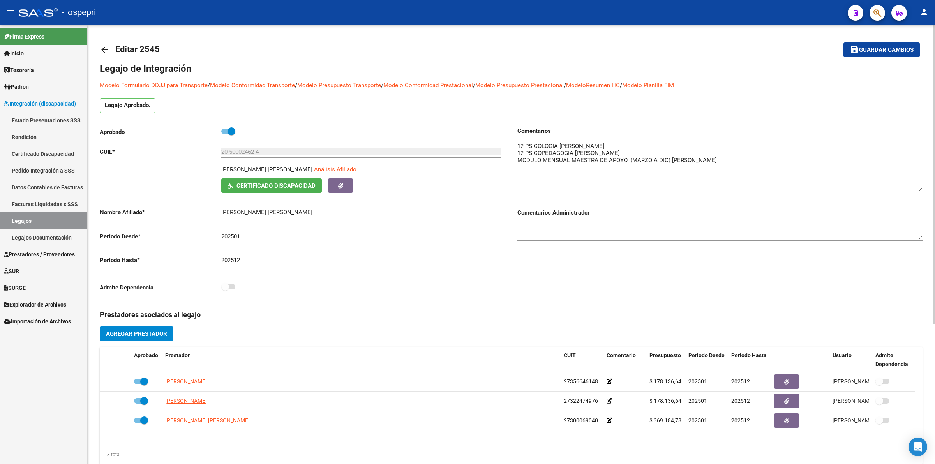
drag, startPoint x: 922, startPoint y: 154, endPoint x: 918, endPoint y: 189, distance: 35.3
click at [920, 187] on textarea at bounding box center [720, 166] width 405 height 49
click at [108, 51] on mat-icon "arrow_back" at bounding box center [104, 49] width 9 height 9
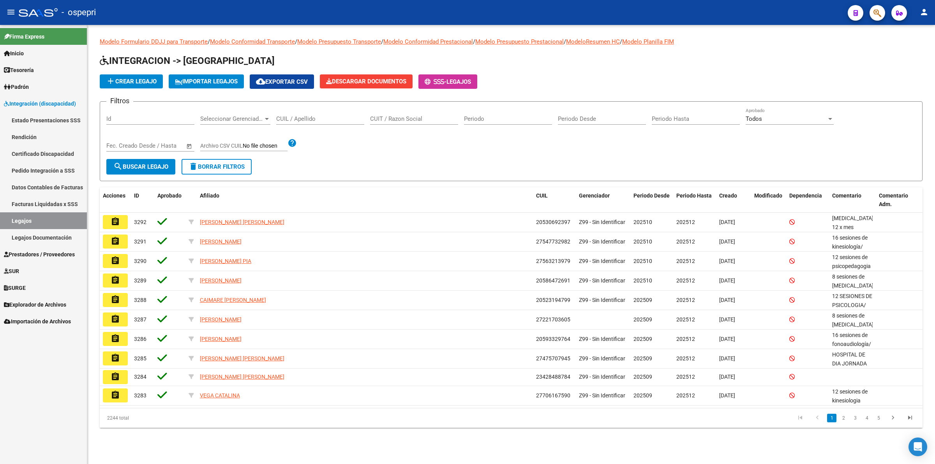
click at [318, 116] on input "CUIL / Apellido" at bounding box center [320, 118] width 88 height 7
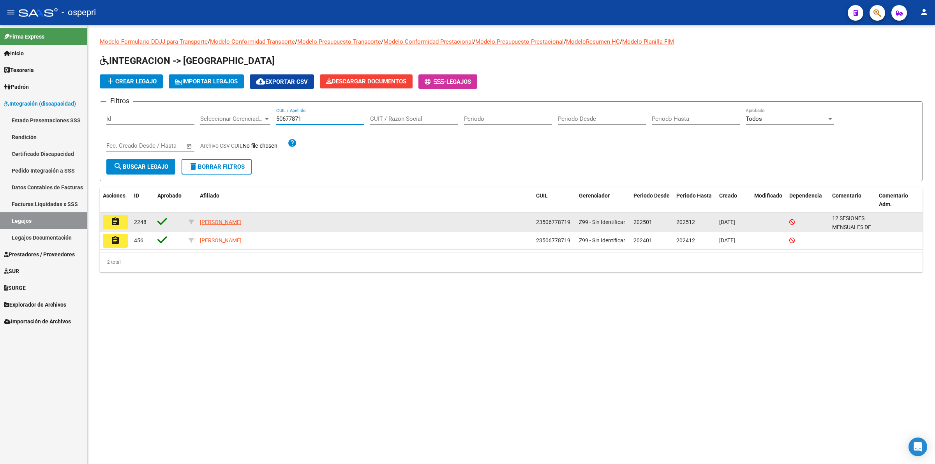
type input "50677871"
click at [111, 217] on mat-icon "assignment" at bounding box center [115, 221] width 9 height 9
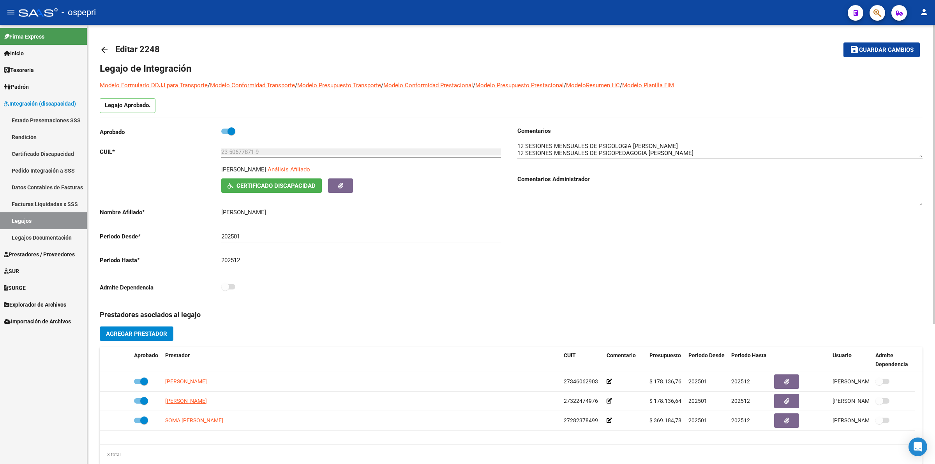
click at [921, 152] on textarea at bounding box center [720, 150] width 405 height 16
click at [921, 158] on div at bounding box center [720, 147] width 405 height 25
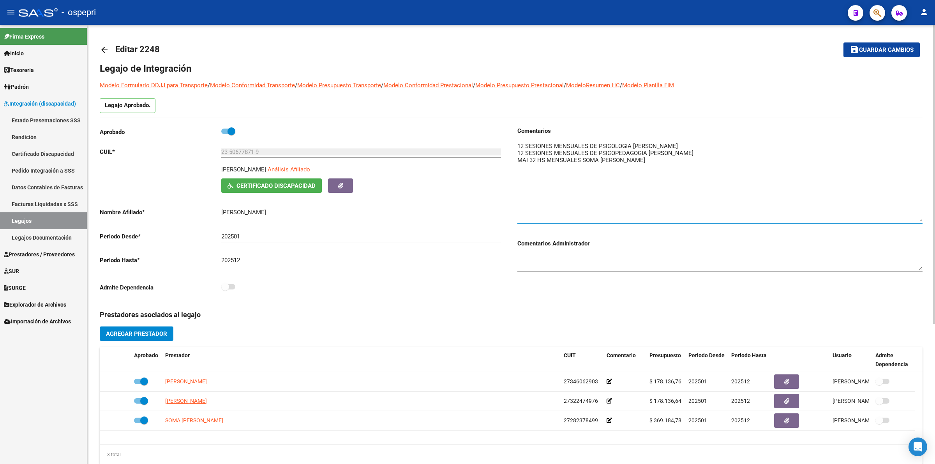
drag, startPoint x: 921, startPoint y: 154, endPoint x: 919, endPoint y: 217, distance: 63.6
click at [919, 217] on textarea at bounding box center [720, 182] width 405 height 80
click at [106, 47] on mat-icon "arrow_back" at bounding box center [104, 49] width 9 height 9
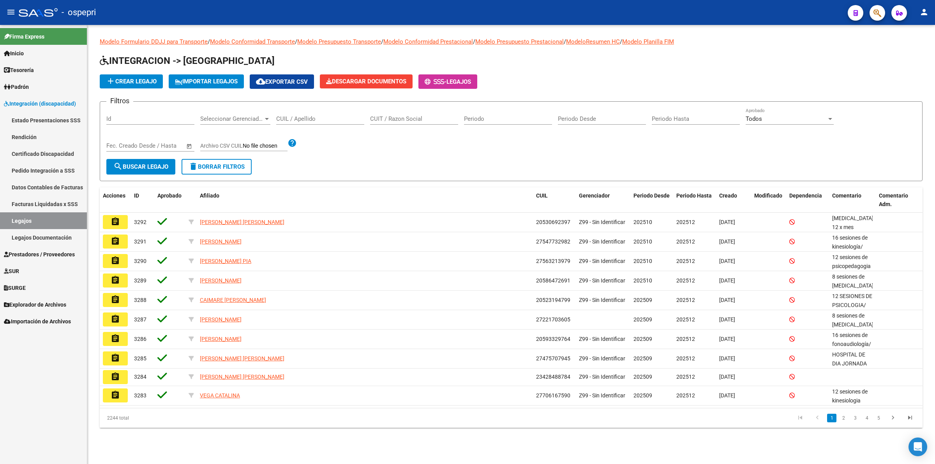
click at [331, 113] on div "CUIL / Apellido" at bounding box center [320, 116] width 88 height 17
click at [332, 120] on input "CUIL / Apellido" at bounding box center [320, 118] width 88 height 7
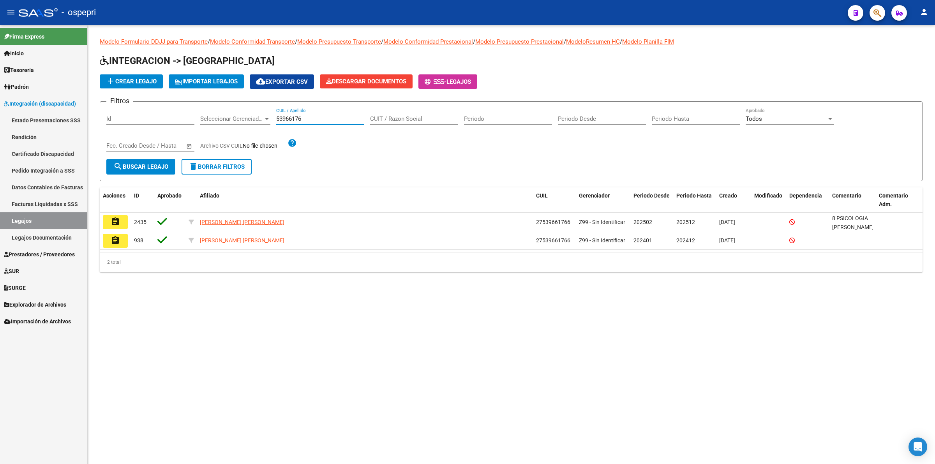
type input "53966176"
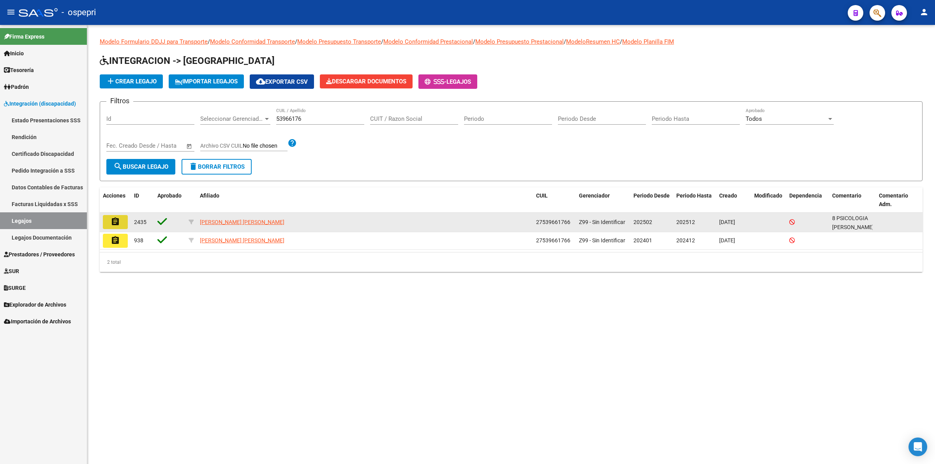
click at [120, 219] on button "assignment" at bounding box center [115, 222] width 25 height 14
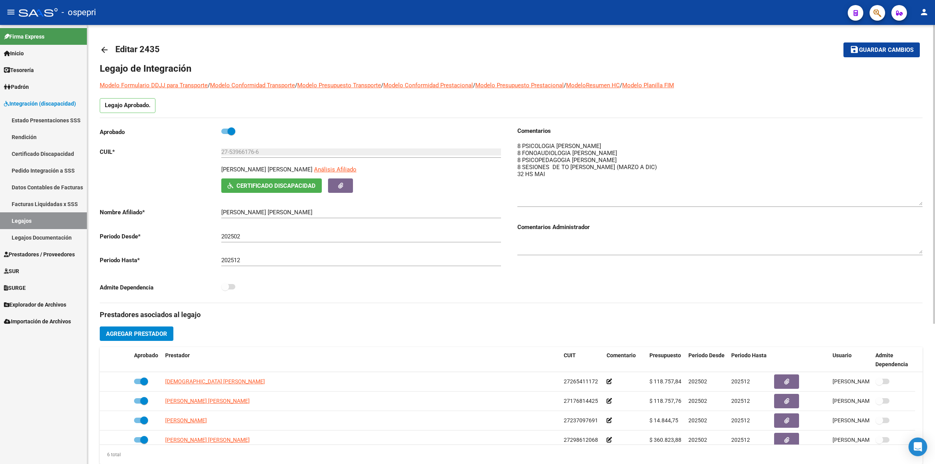
drag, startPoint x: 921, startPoint y: 153, endPoint x: 921, endPoint y: 201, distance: 48.3
click at [921, 201] on textarea at bounding box center [720, 174] width 405 height 64
click at [105, 50] on mat-icon "arrow_back" at bounding box center [104, 49] width 9 height 9
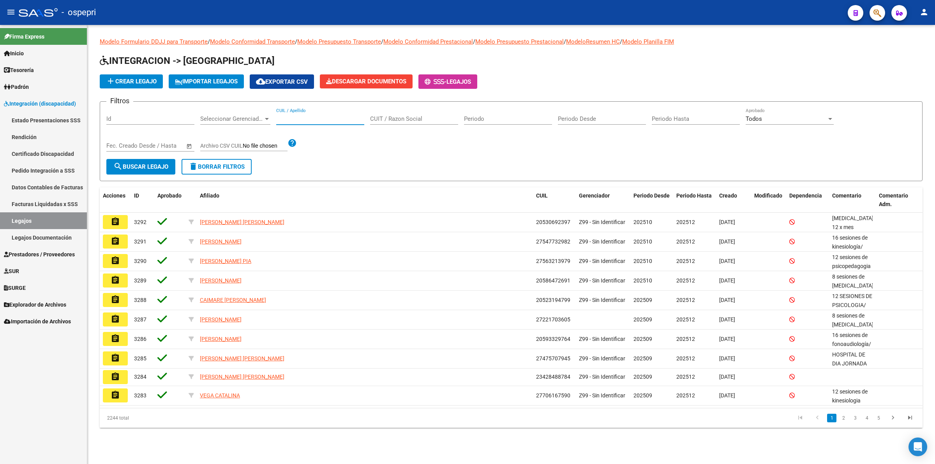
click at [302, 117] on input "CUIL / Apellido" at bounding box center [320, 118] width 88 height 7
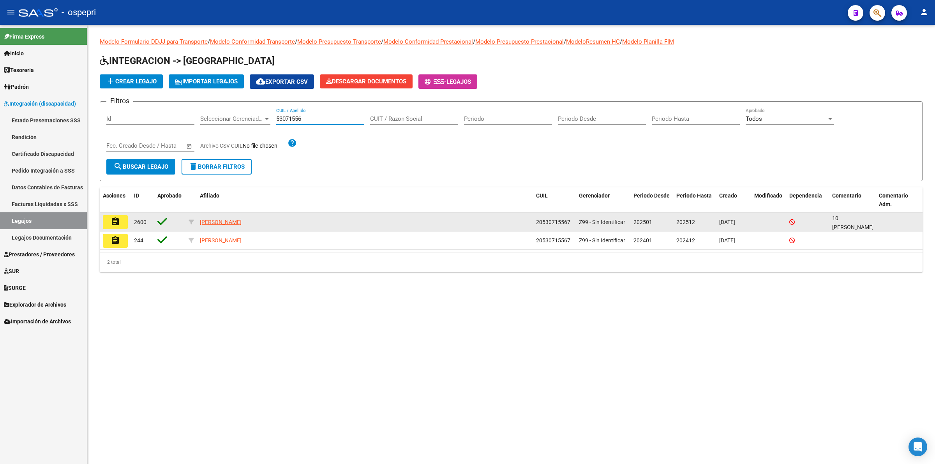
type input "53071556"
click at [108, 219] on button "assignment" at bounding box center [115, 222] width 25 height 14
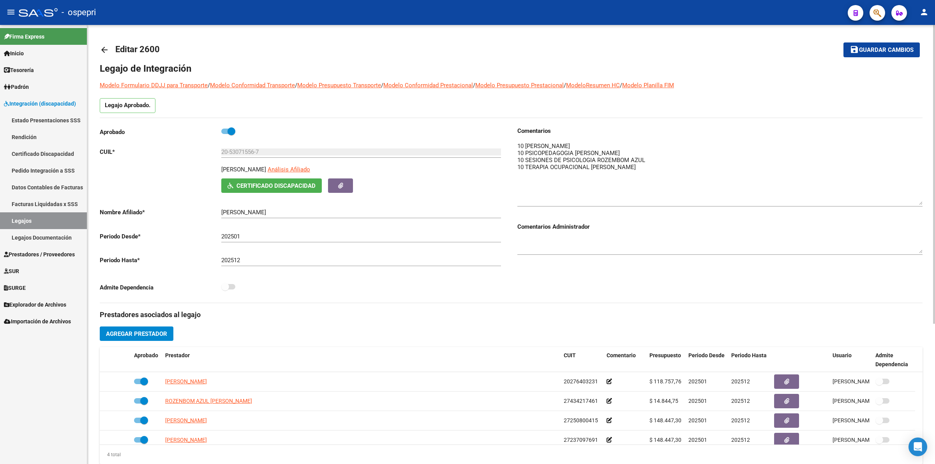
drag, startPoint x: 918, startPoint y: 155, endPoint x: 922, endPoint y: 208, distance: 53.1
click at [922, 205] on textarea at bounding box center [720, 173] width 405 height 63
drag, startPoint x: 101, startPoint y: 44, endPoint x: 103, endPoint y: 48, distance: 4.0
click at [103, 48] on link "arrow_back" at bounding box center [108, 50] width 16 height 18
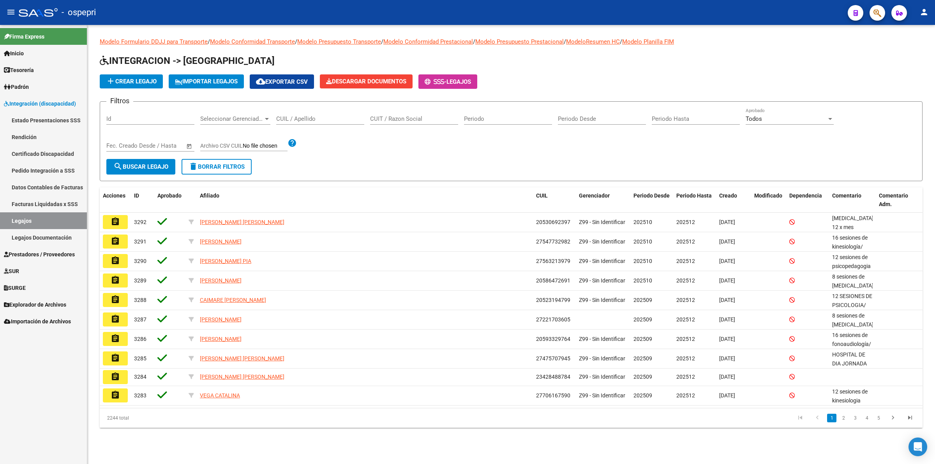
click at [306, 120] on input "CUIL / Apellido" at bounding box center [320, 118] width 88 height 7
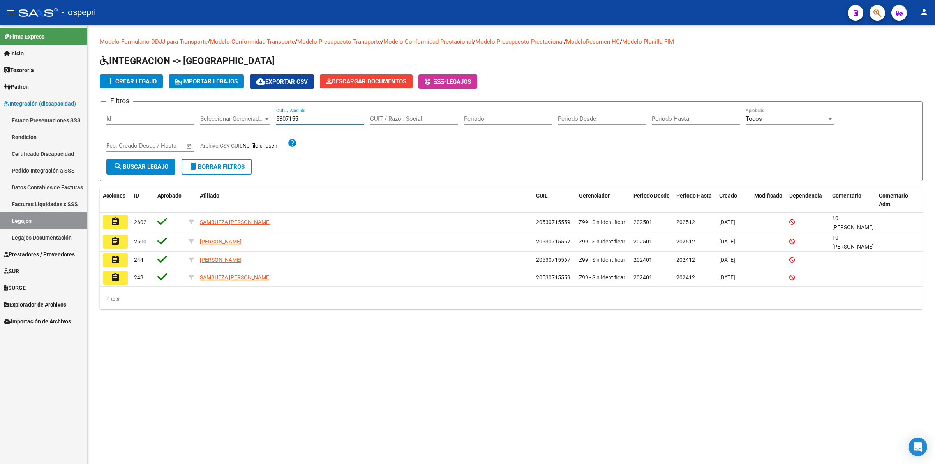
click at [306, 120] on input "5307155" at bounding box center [320, 118] width 88 height 7
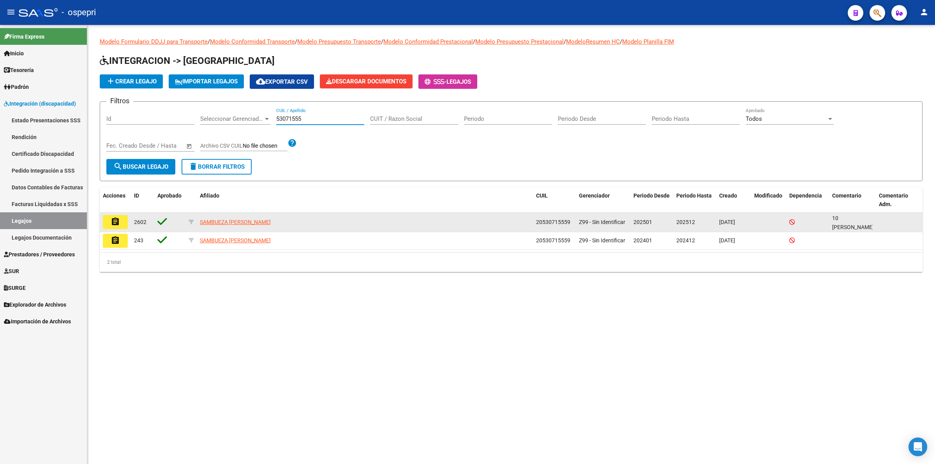
type input "53071555"
click at [114, 223] on mat-icon "assignment" at bounding box center [115, 221] width 9 height 9
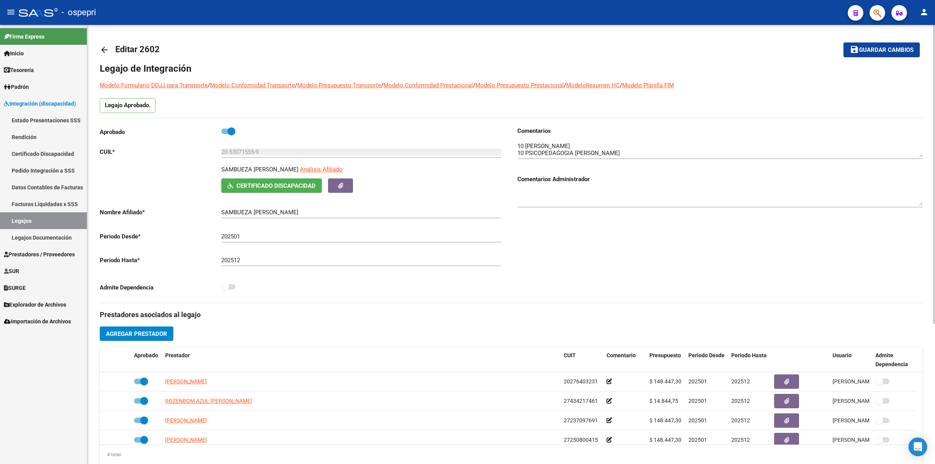
click at [106, 48] on mat-icon "arrow_back" at bounding box center [104, 49] width 9 height 9
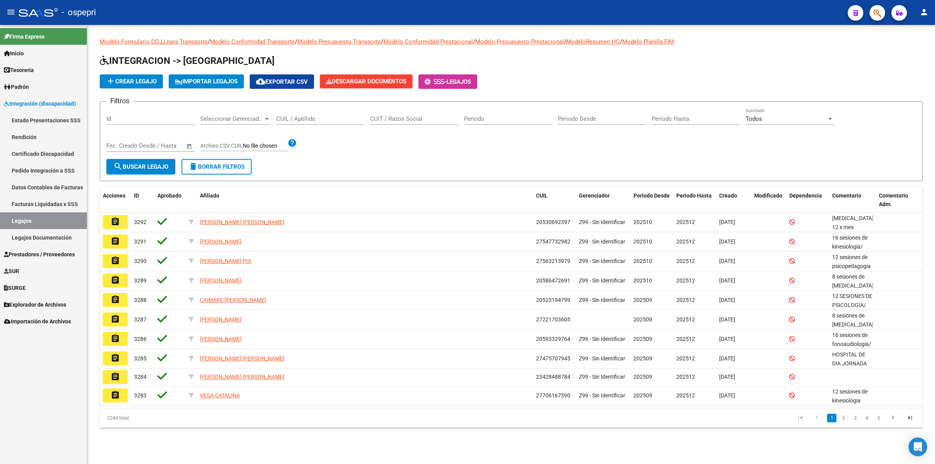
click at [290, 115] on input "CUIL / Apellido" at bounding box center [320, 118] width 88 height 7
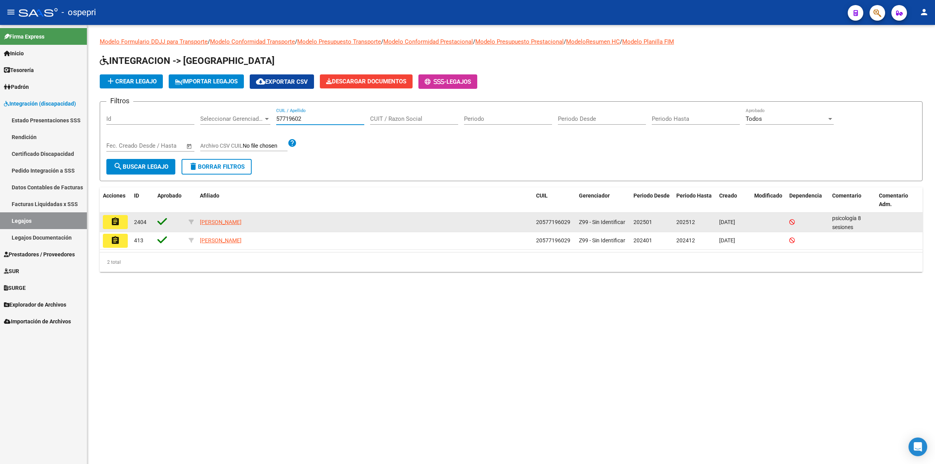
type input "57719602"
click at [108, 223] on button "assignment" at bounding box center [115, 222] width 25 height 14
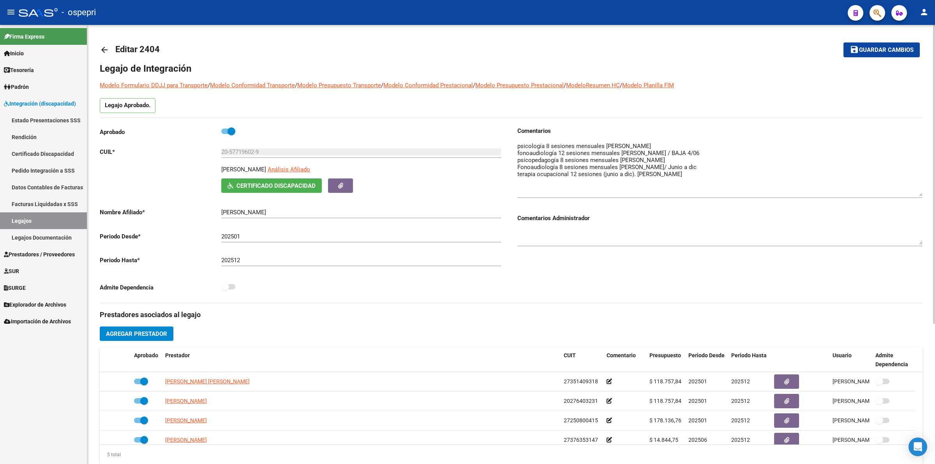
drag, startPoint x: 918, startPoint y: 156, endPoint x: 918, endPoint y: 195, distance: 39.0
click at [918, 195] on textarea at bounding box center [720, 169] width 405 height 55
click at [106, 51] on mat-icon "arrow_back" at bounding box center [104, 49] width 9 height 9
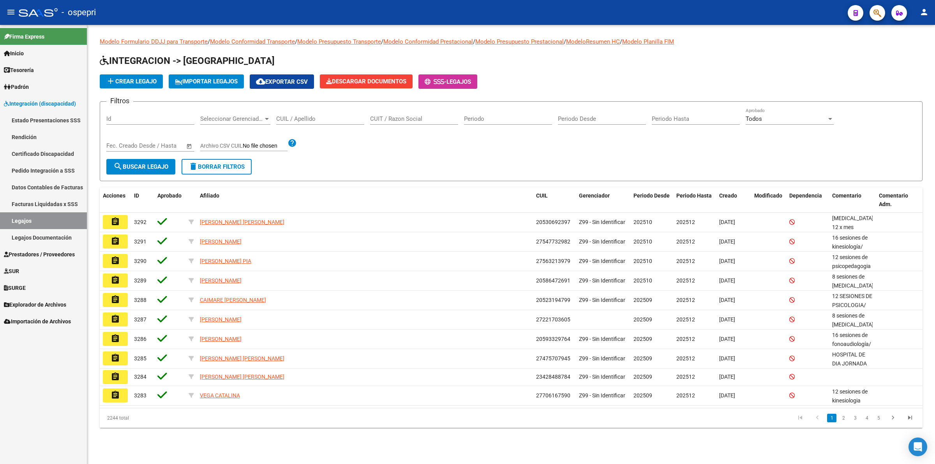
click at [295, 120] on input "CUIL / Apellido" at bounding box center [320, 118] width 88 height 7
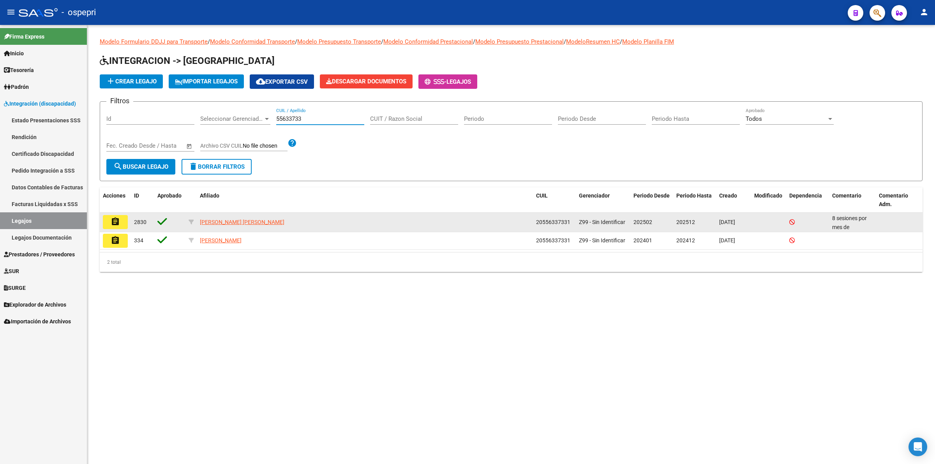
type input "55633733"
drag, startPoint x: 117, startPoint y: 221, endPoint x: 332, endPoint y: 217, distance: 215.5
click at [117, 220] on mat-icon "assignment" at bounding box center [115, 221] width 9 height 9
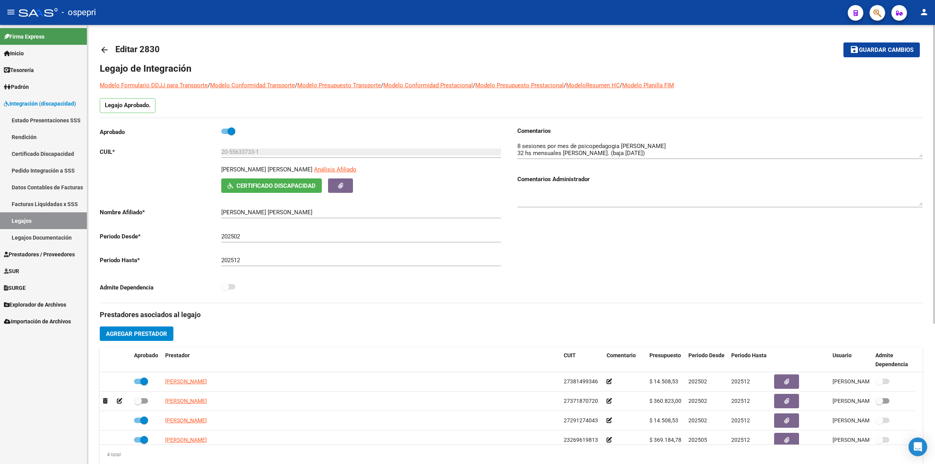
click at [104, 45] on mat-icon "arrow_back" at bounding box center [104, 49] width 9 height 9
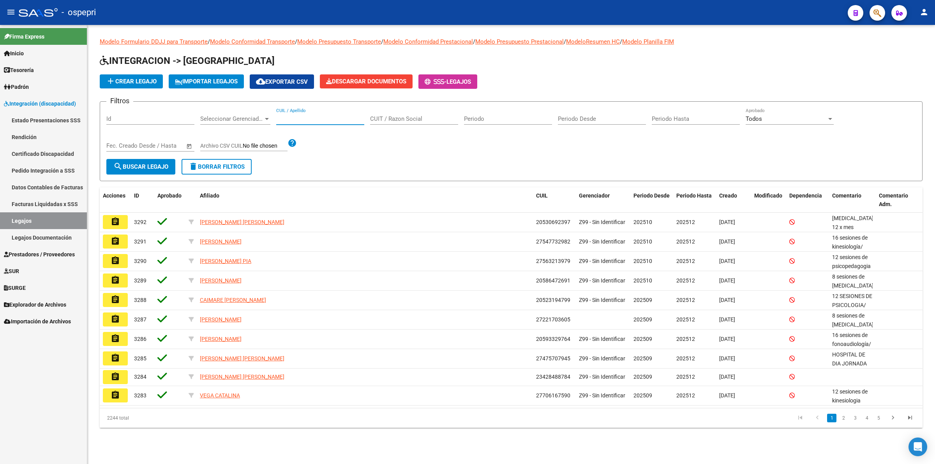
click at [324, 117] on input "CUIL / Apellido" at bounding box center [320, 118] width 88 height 7
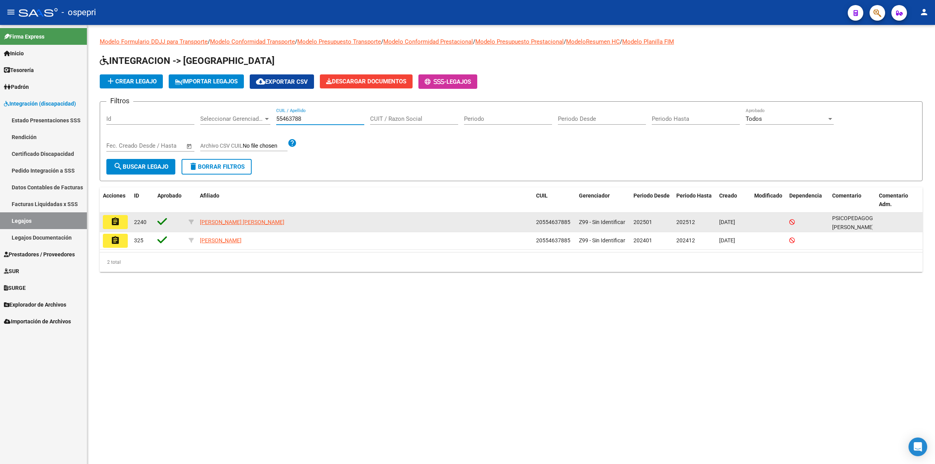
type input "55463788"
click at [104, 220] on button "assignment" at bounding box center [115, 222] width 25 height 14
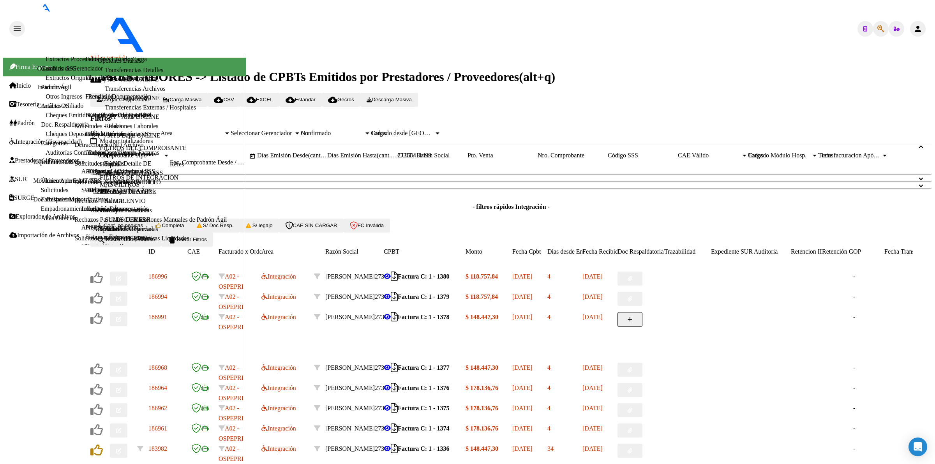
scroll to position [1, 0]
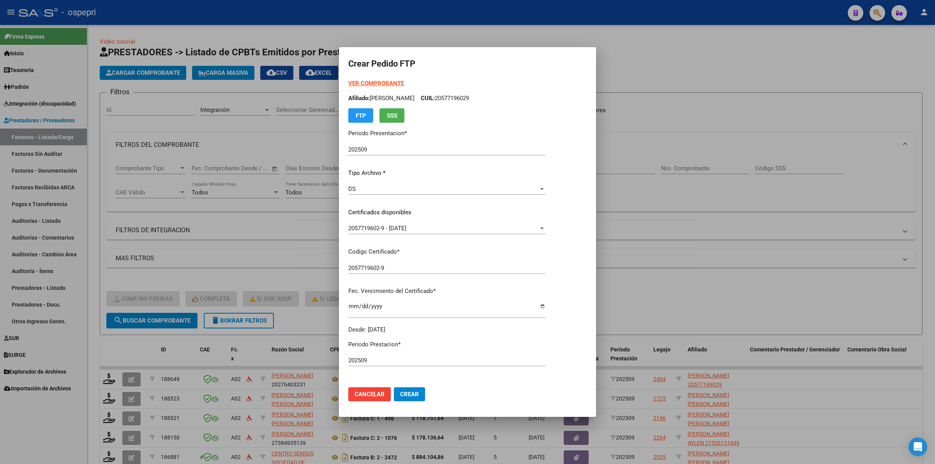
scroll to position [114, 0]
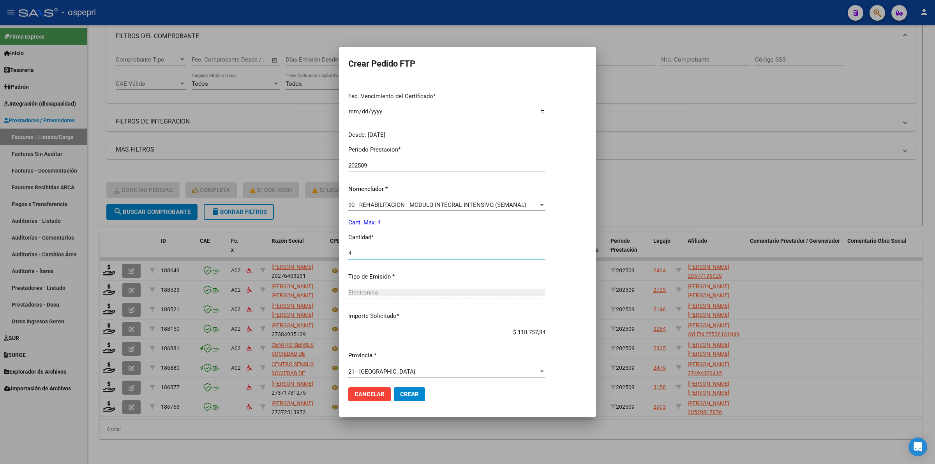
type input "4"
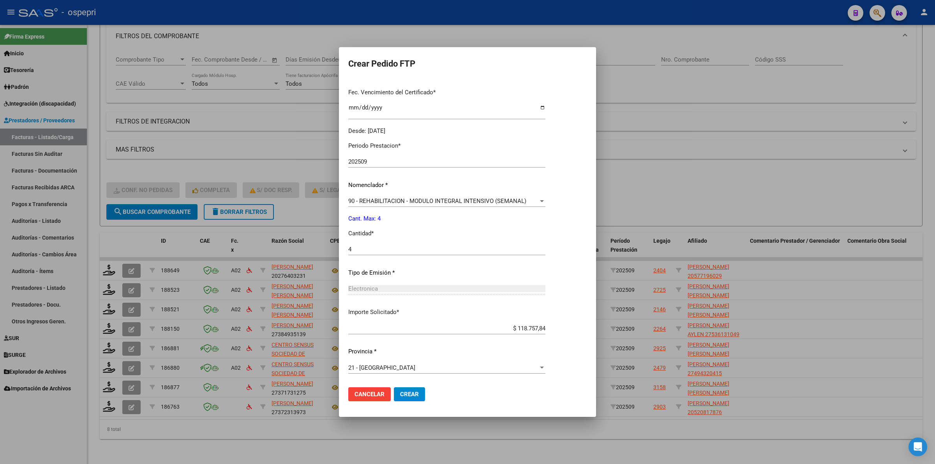
click at [403, 394] on span "Crear" at bounding box center [409, 394] width 19 height 7
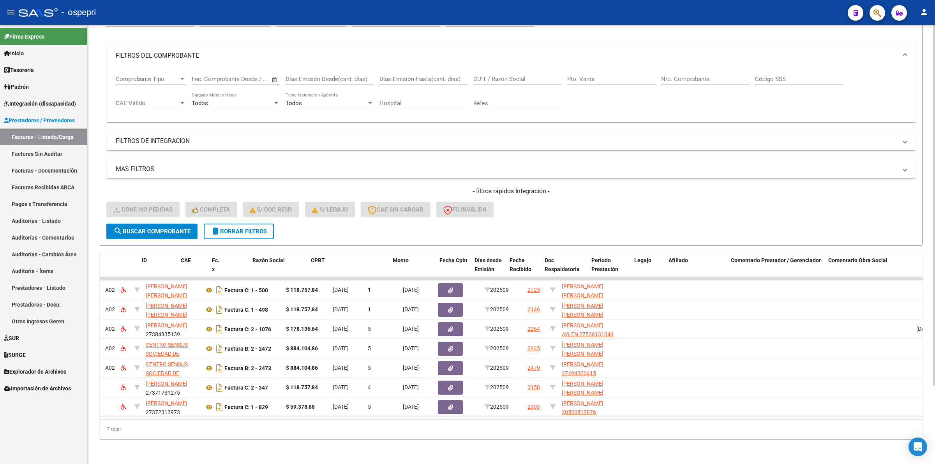
scroll to position [0, 0]
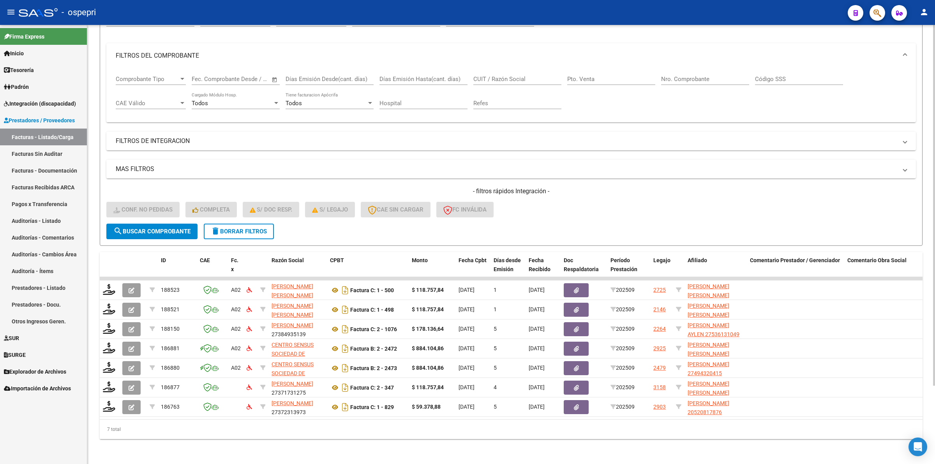
click at [254, 213] on div "- filtros rápidos Integración - Conf. no pedidas Completa S/ Doc Resp. S/ legaj…" at bounding box center [511, 205] width 810 height 37
click at [253, 224] on button "delete Borrar Filtros" at bounding box center [239, 232] width 70 height 16
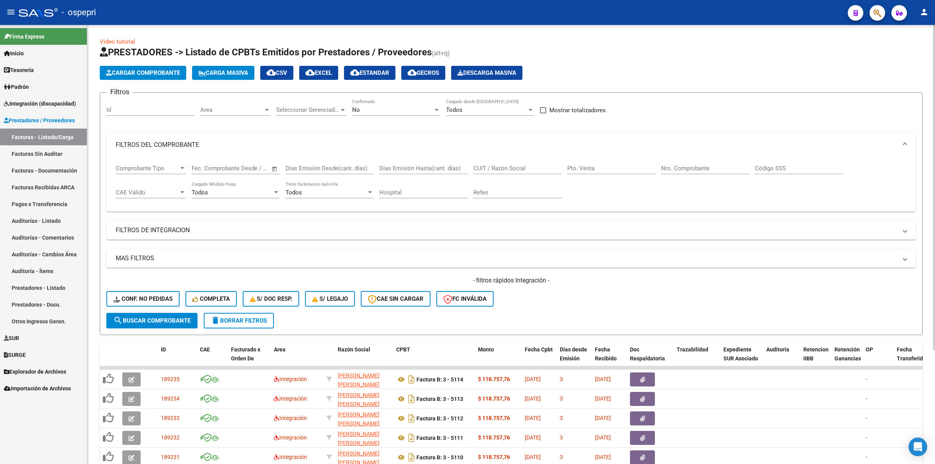
drag, startPoint x: 519, startPoint y: 161, endPoint x: 518, endPoint y: 168, distance: 8.0
click at [519, 162] on div "CUIT / Razón Social" at bounding box center [517, 165] width 88 height 17
click at [518, 169] on input "CUIT / Razón Social" at bounding box center [517, 168] width 88 height 7
paste input "27381499346"
type input "27381499346"
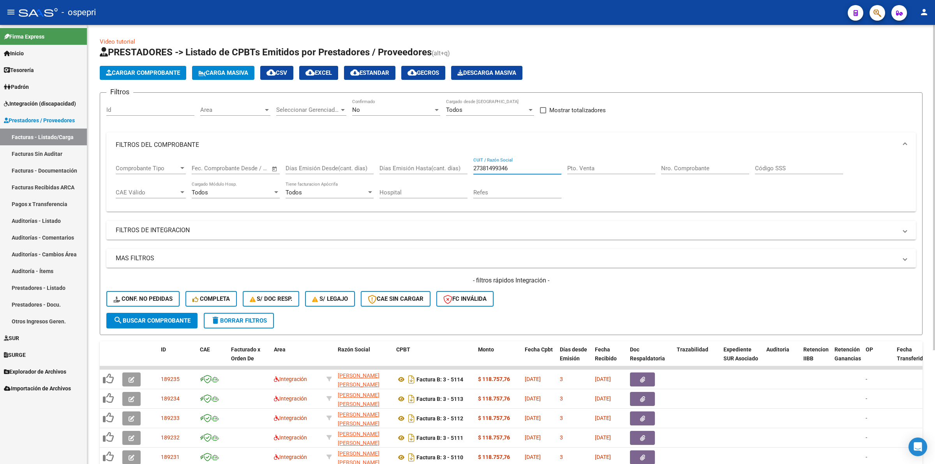
click at [189, 317] on span "search Buscar Comprobante" at bounding box center [151, 320] width 77 height 7
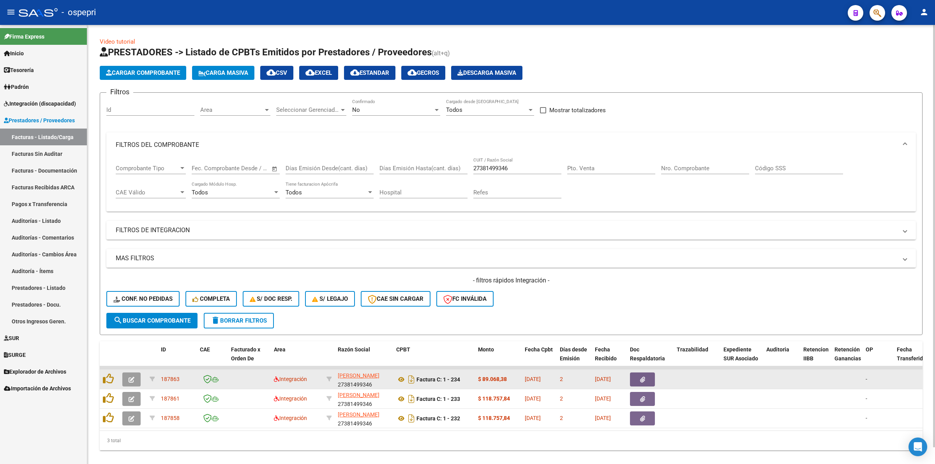
click at [127, 381] on button "button" at bounding box center [131, 380] width 18 height 14
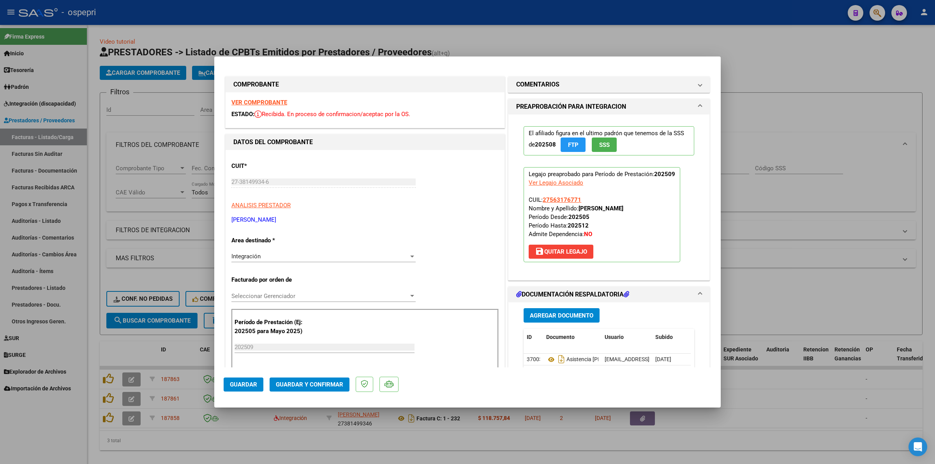
click at [269, 102] on strong "VER COMPROBANTE" at bounding box center [259, 102] width 56 height 7
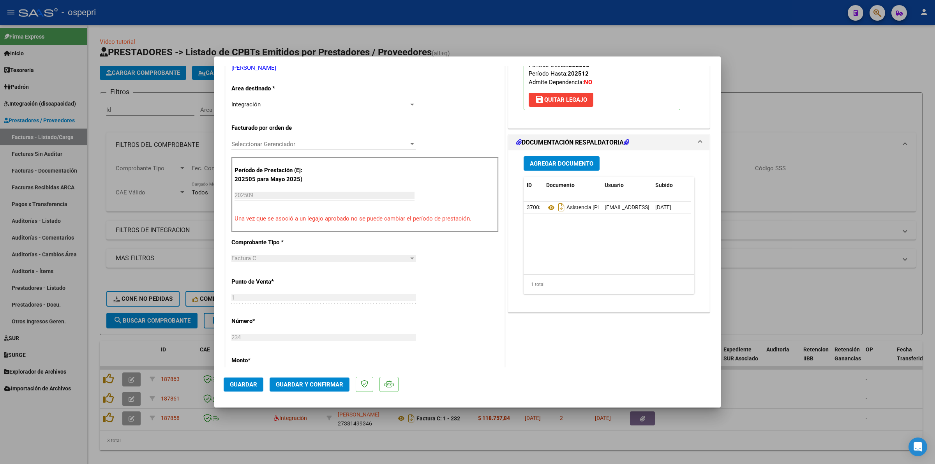
scroll to position [195, 0]
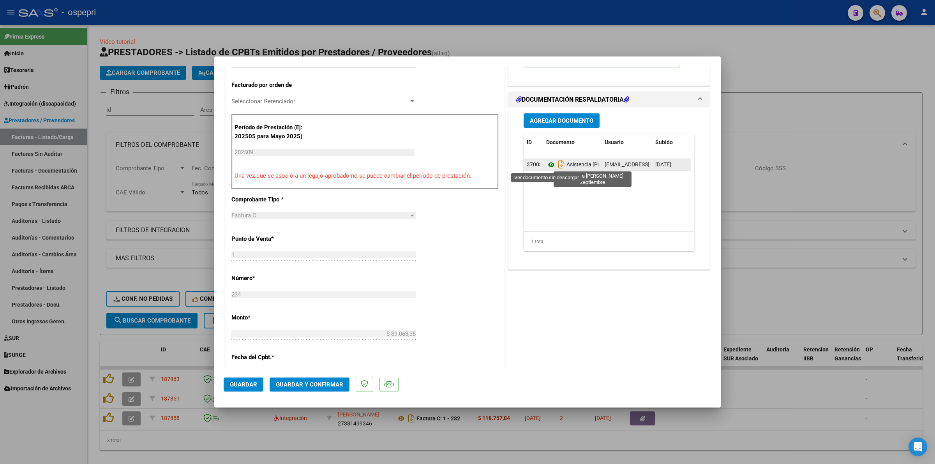
click at [547, 166] on icon at bounding box center [551, 164] width 10 height 9
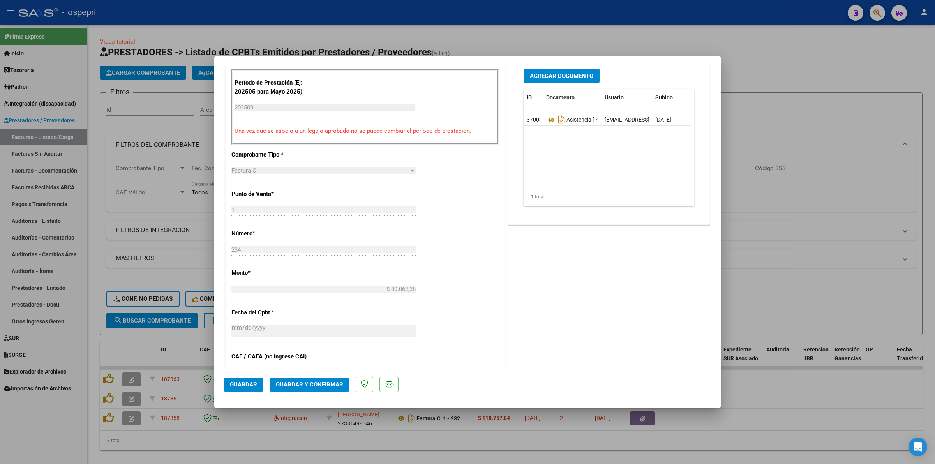
scroll to position [244, 0]
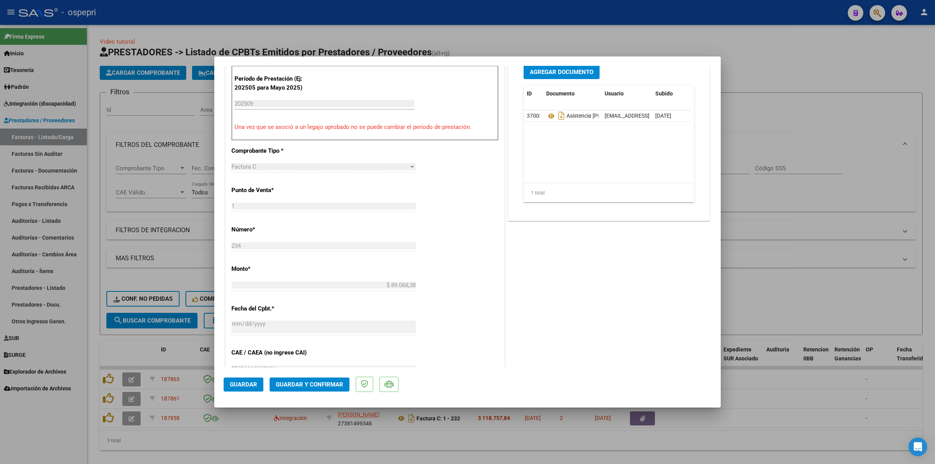
click at [329, 383] on span "Guardar y Confirmar" at bounding box center [309, 384] width 67 height 7
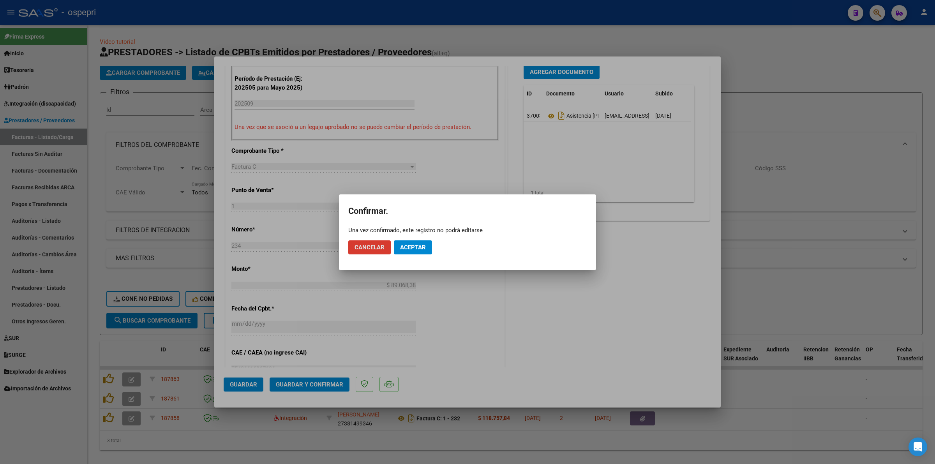
click at [419, 248] on span "Aceptar" at bounding box center [413, 247] width 26 height 7
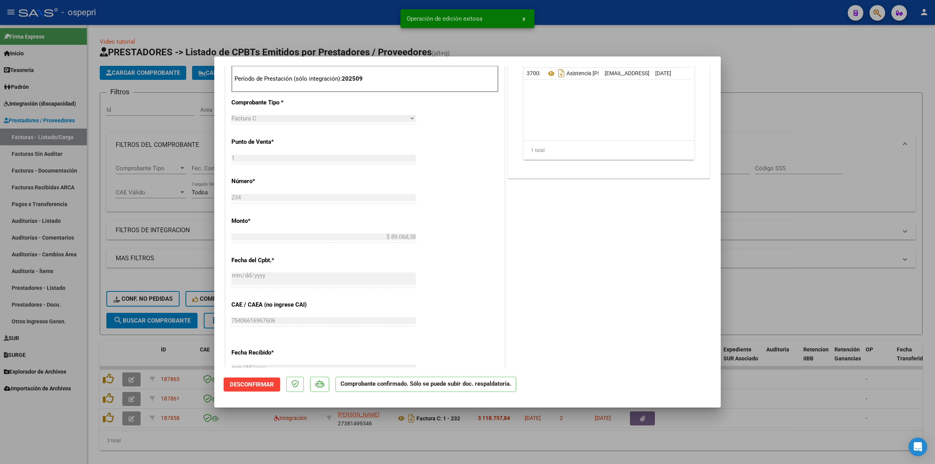
type input "$ 0,00"
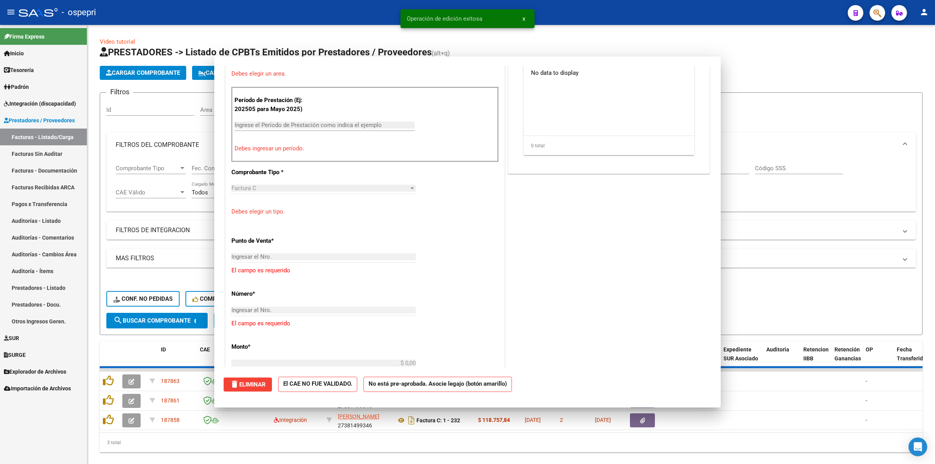
scroll to position [0, 0]
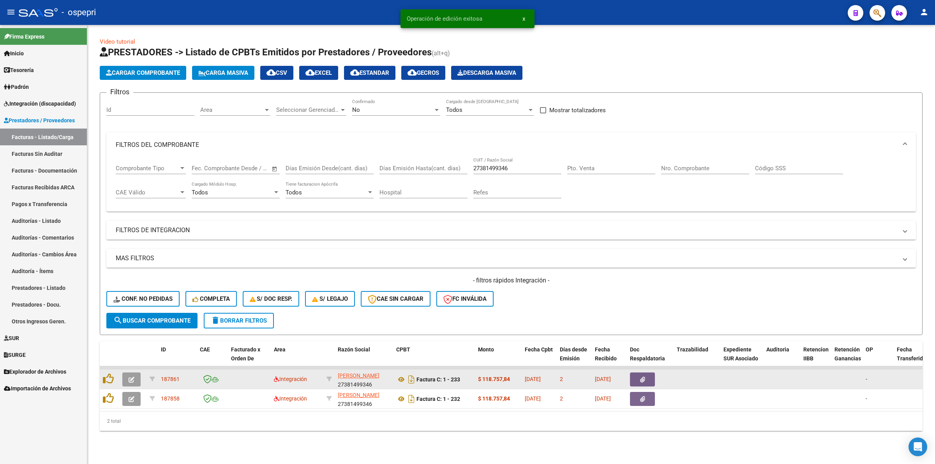
click at [133, 377] on icon "button" at bounding box center [132, 380] width 6 height 6
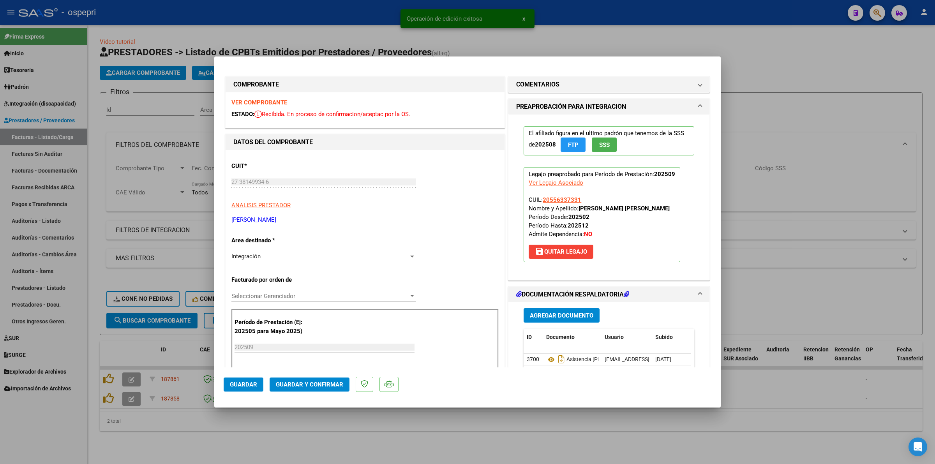
click at [256, 104] on strong "VER COMPROBANTE" at bounding box center [259, 102] width 56 height 7
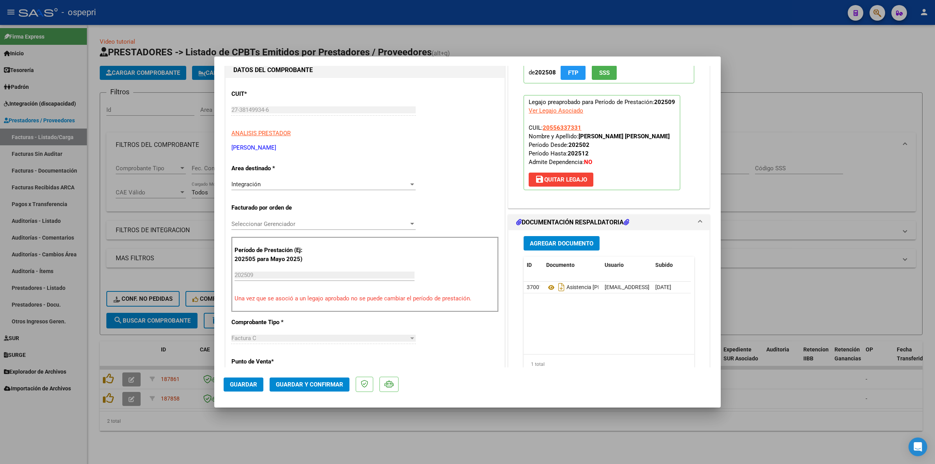
scroll to position [146, 0]
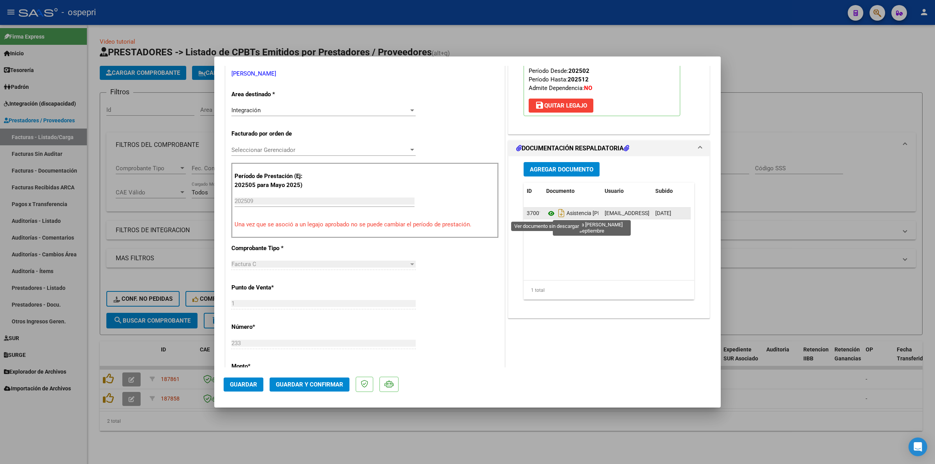
click at [549, 215] on icon at bounding box center [551, 213] width 10 height 9
click at [309, 382] on span "Guardar y Confirmar" at bounding box center [309, 384] width 67 height 7
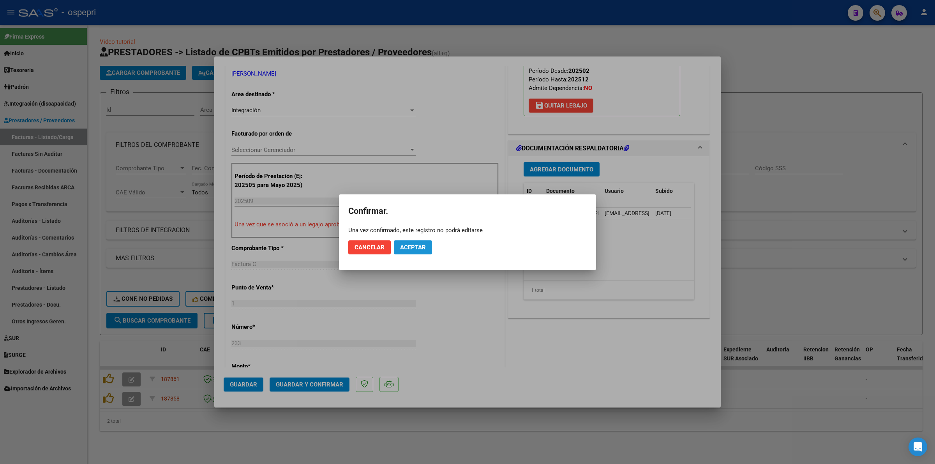
click at [403, 247] on span "Aceptar" at bounding box center [413, 247] width 26 height 7
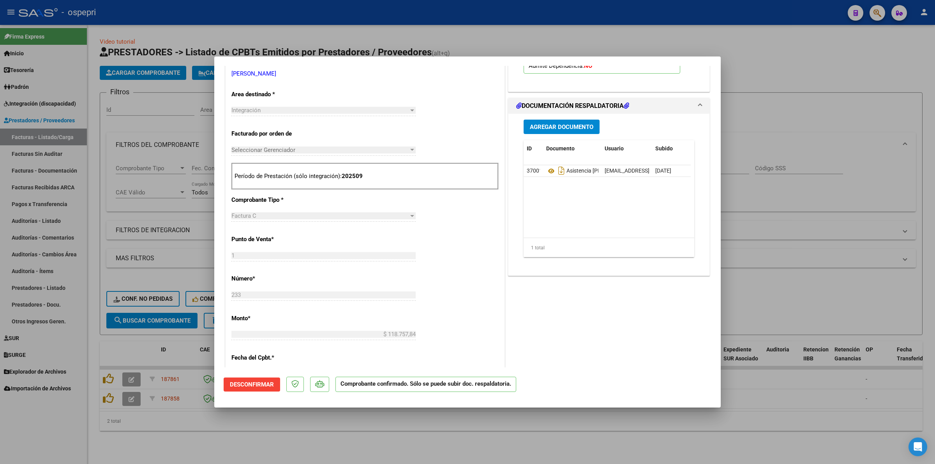
type input "$ 0,00"
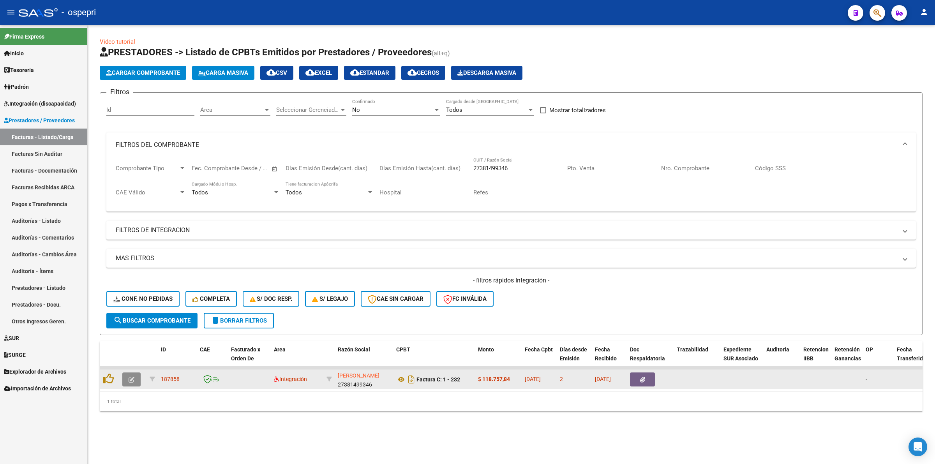
click at [134, 376] on button "button" at bounding box center [131, 380] width 18 height 14
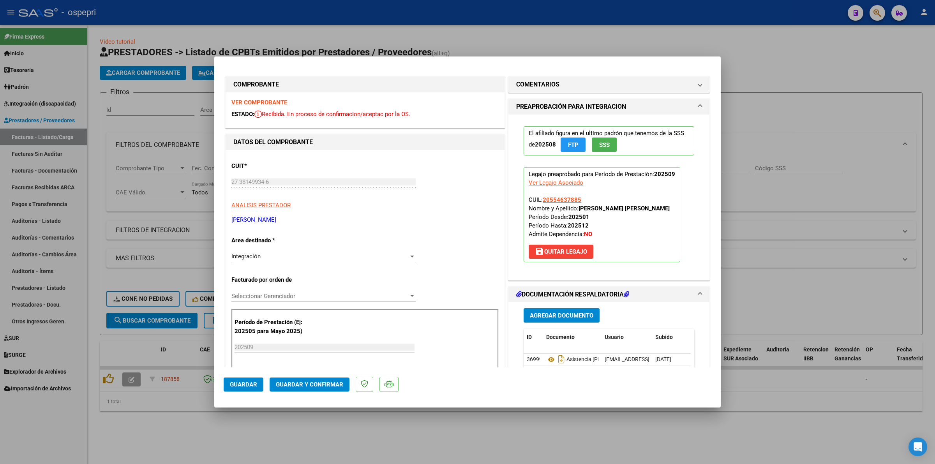
click at [249, 102] on strong "VER COMPROBANTE" at bounding box center [259, 102] width 56 height 7
click at [311, 378] on button "Guardar y Confirmar" at bounding box center [310, 385] width 80 height 14
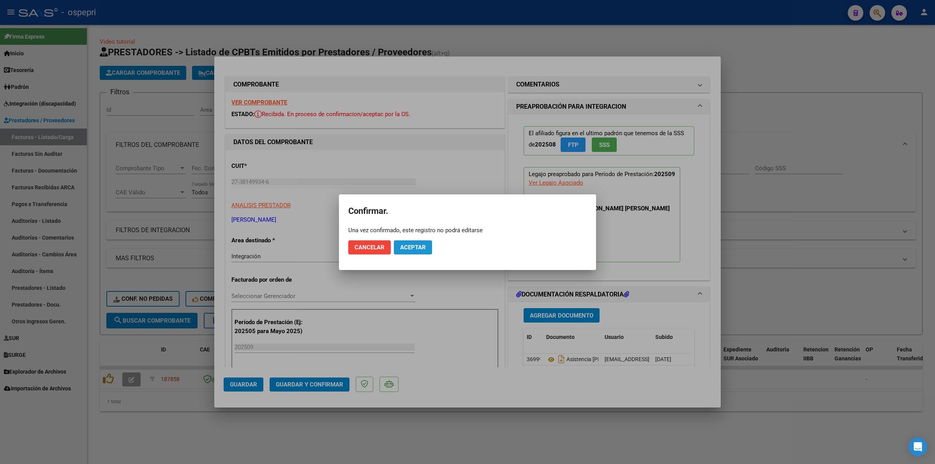
click at [416, 251] on button "Aceptar" at bounding box center [413, 247] width 38 height 14
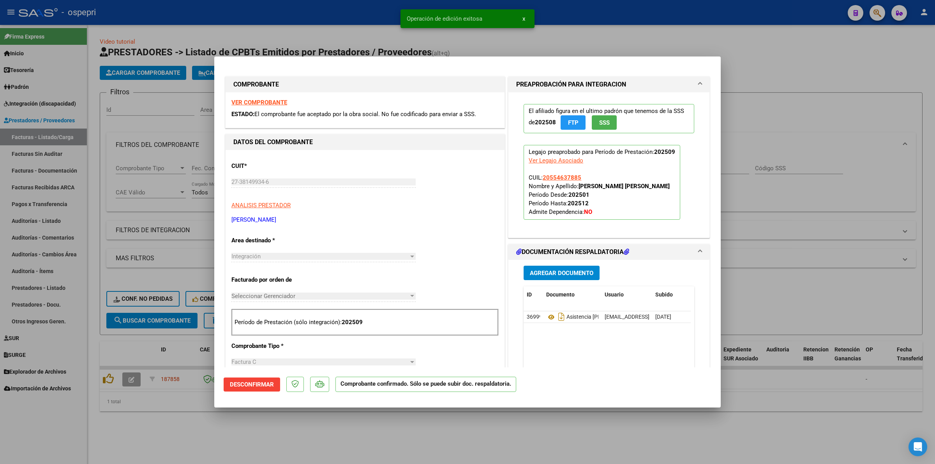
type input "$ 0,00"
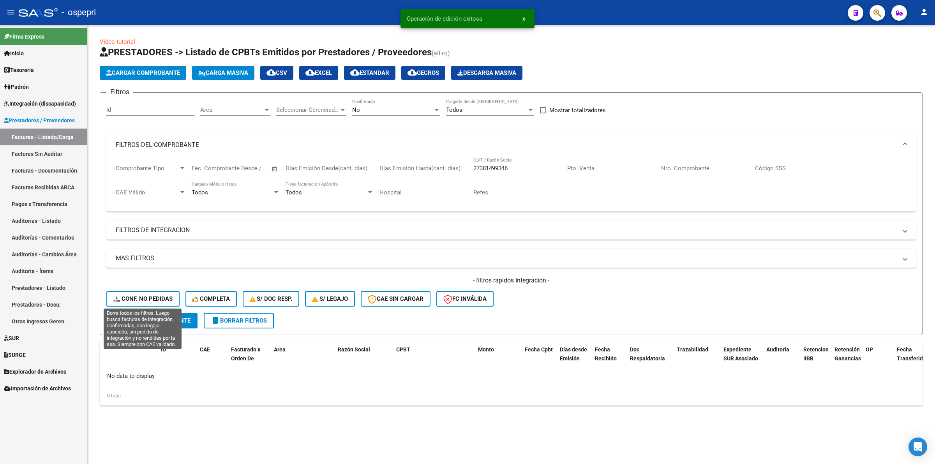
click at [152, 291] on button "Conf. no pedidas" at bounding box center [142, 299] width 73 height 16
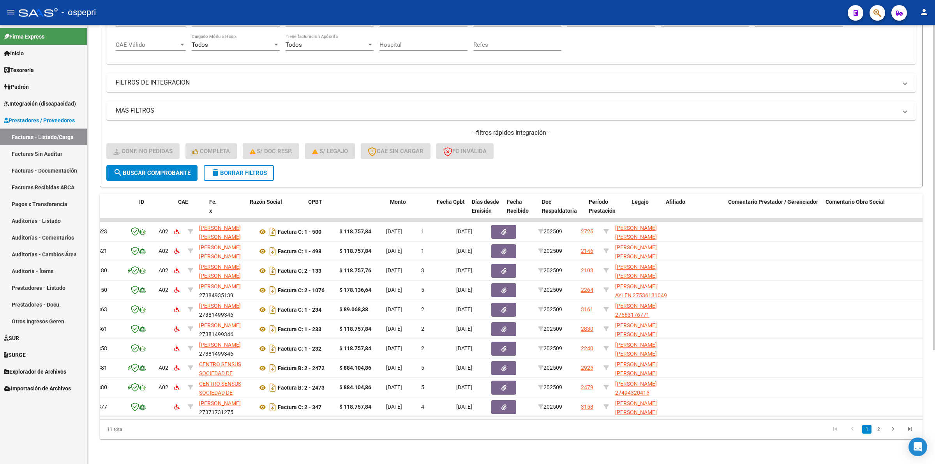
scroll to position [0, 0]
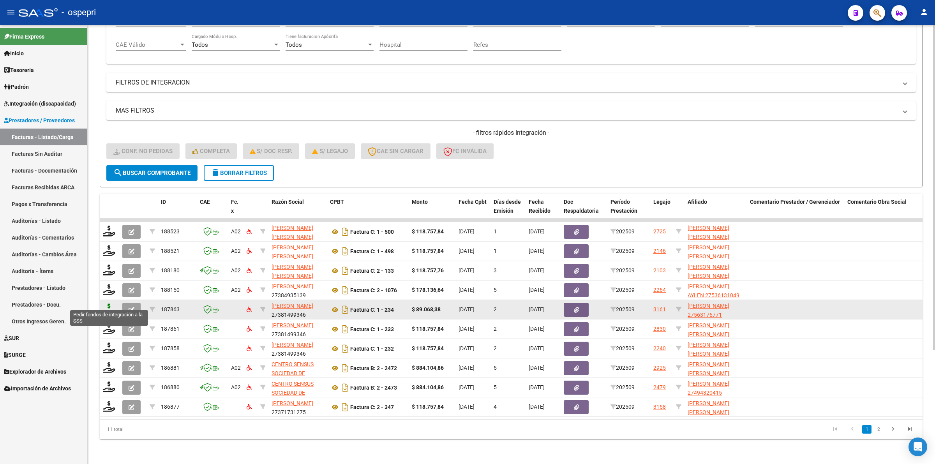
click at [107, 304] on icon at bounding box center [109, 309] width 12 height 11
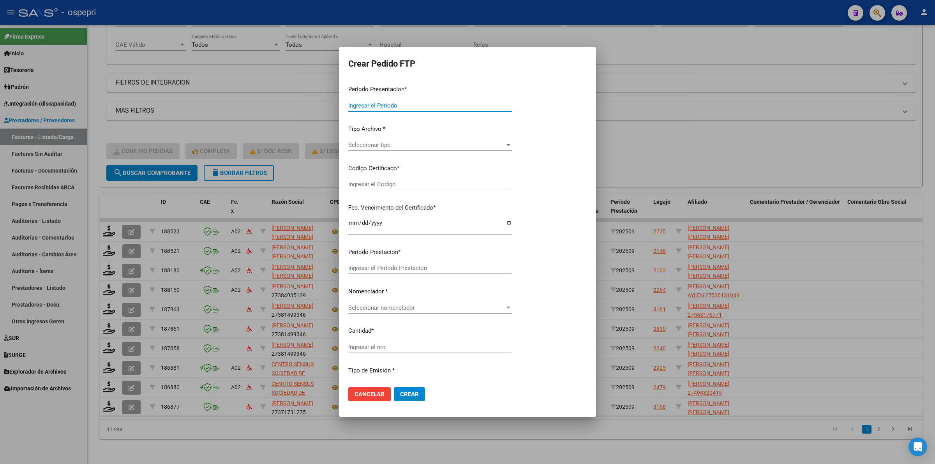
type input "202509"
type input "$ 89.068,38"
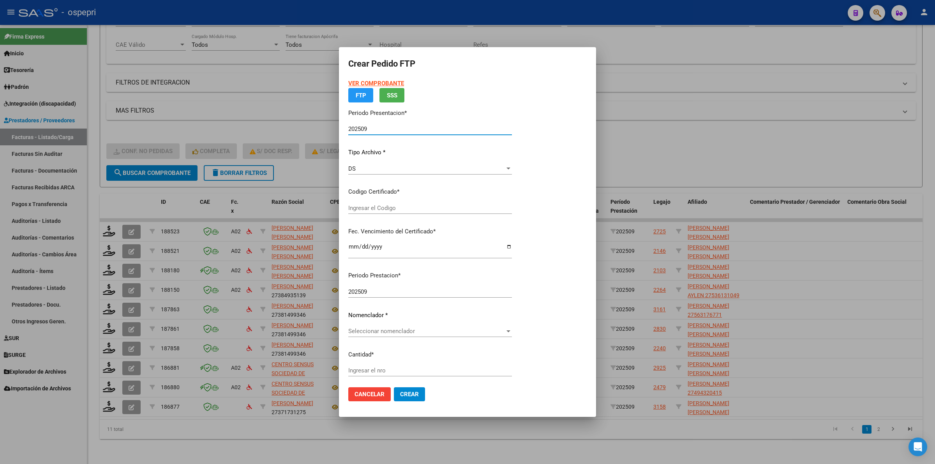
type input "27563176771"
type input "[DATE]"
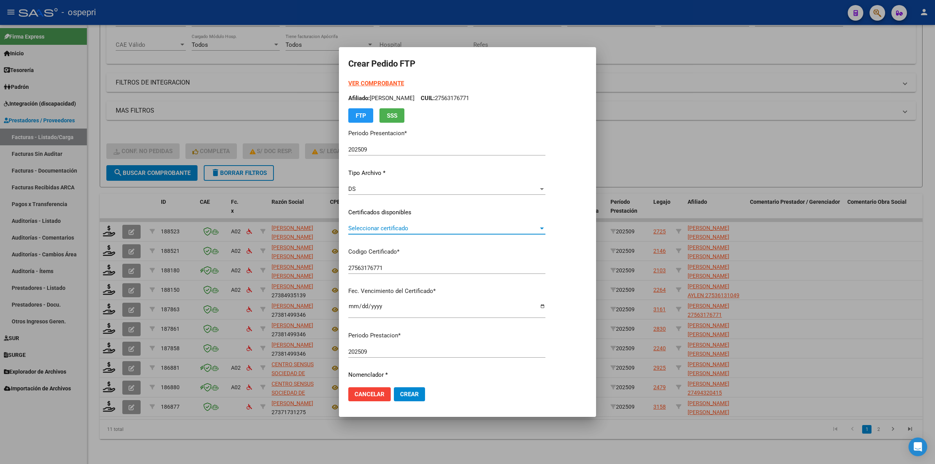
click at [392, 230] on span "Seleccionar certificado" at bounding box center [443, 228] width 190 height 7
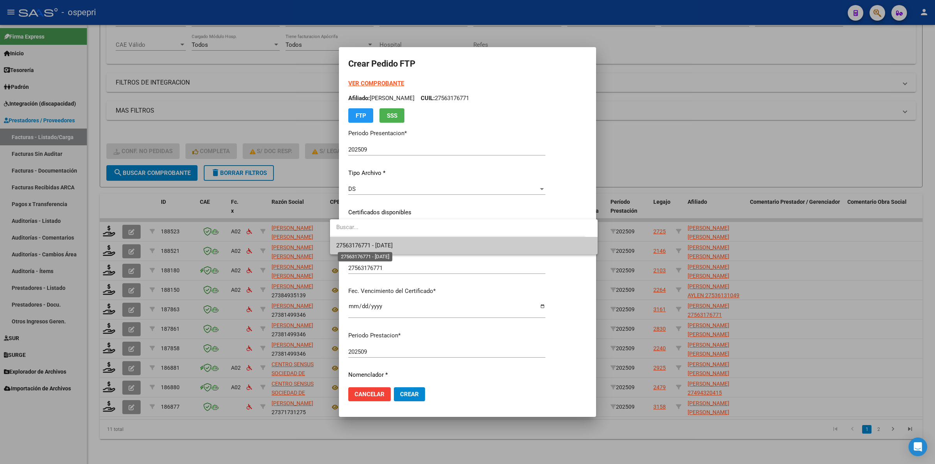
click at [393, 246] on span "27563176771 - [DATE]" at bounding box center [364, 245] width 57 height 7
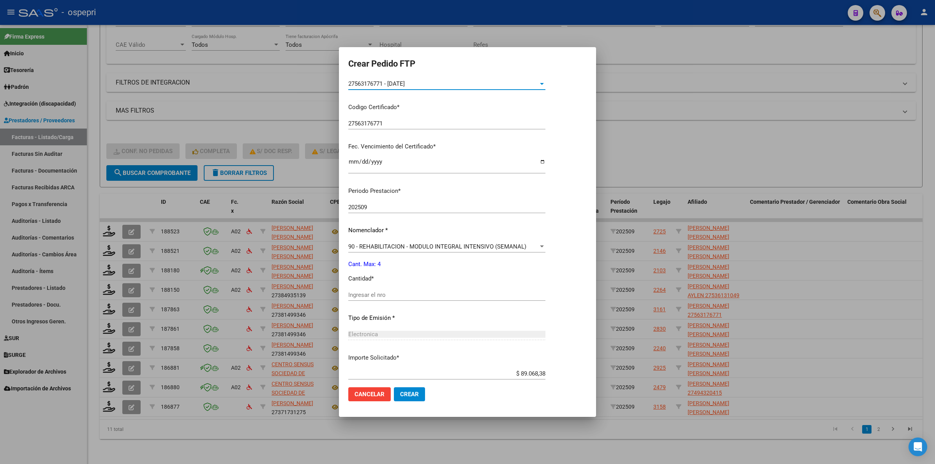
scroll to position [146, 0]
click at [389, 293] on input "Ingresar el nro" at bounding box center [446, 293] width 197 height 7
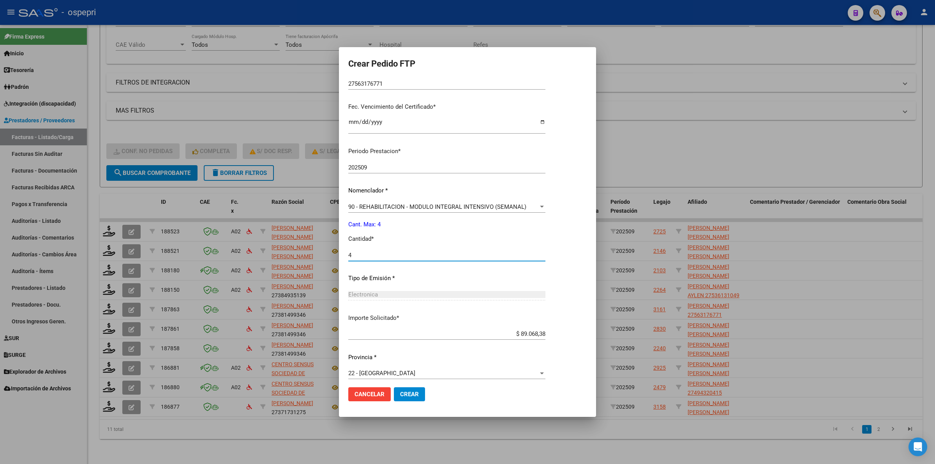
scroll to position [190, 0]
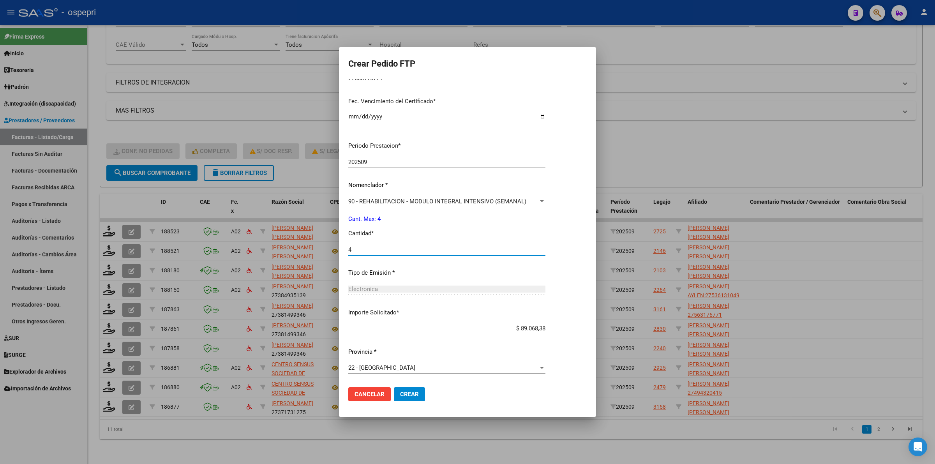
type input "4"
click at [400, 394] on span "Crear" at bounding box center [409, 394] width 19 height 7
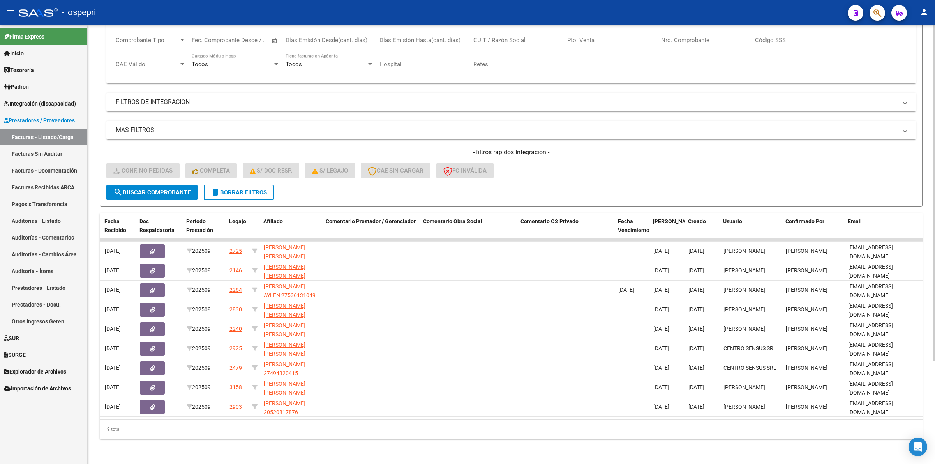
scroll to position [0, 0]
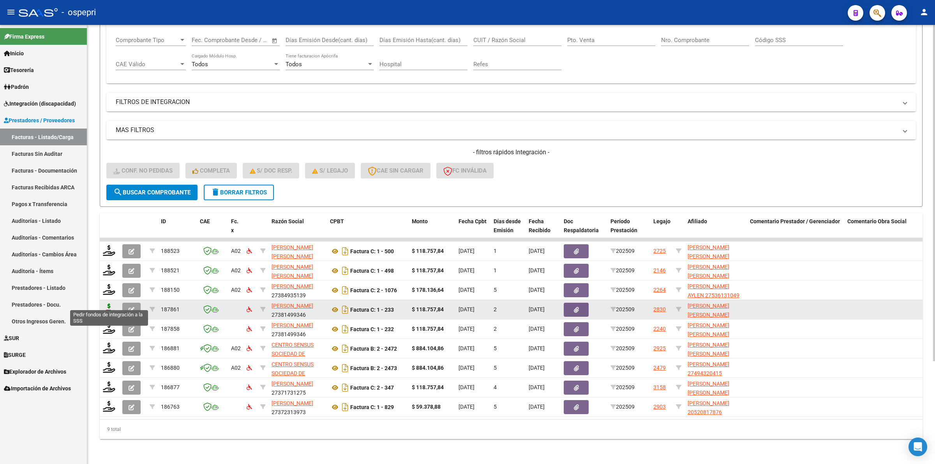
click at [113, 304] on icon at bounding box center [109, 309] width 12 height 11
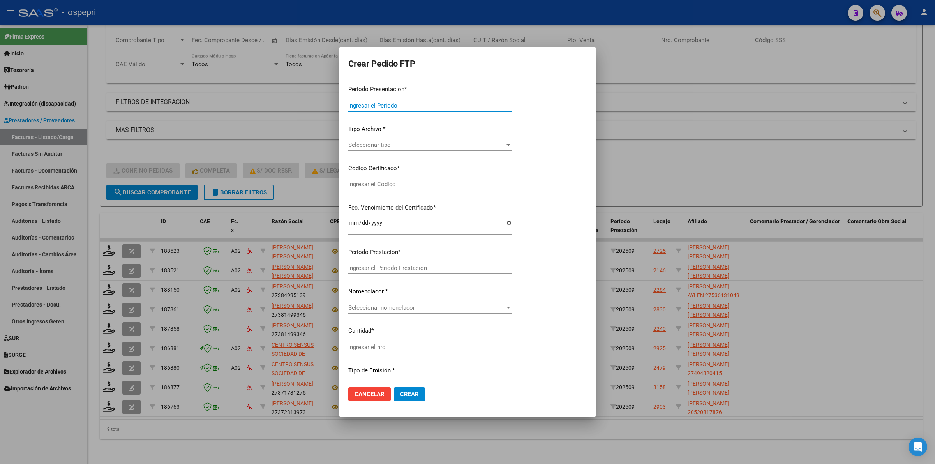
type input "202509"
type input "$ 118.757,84"
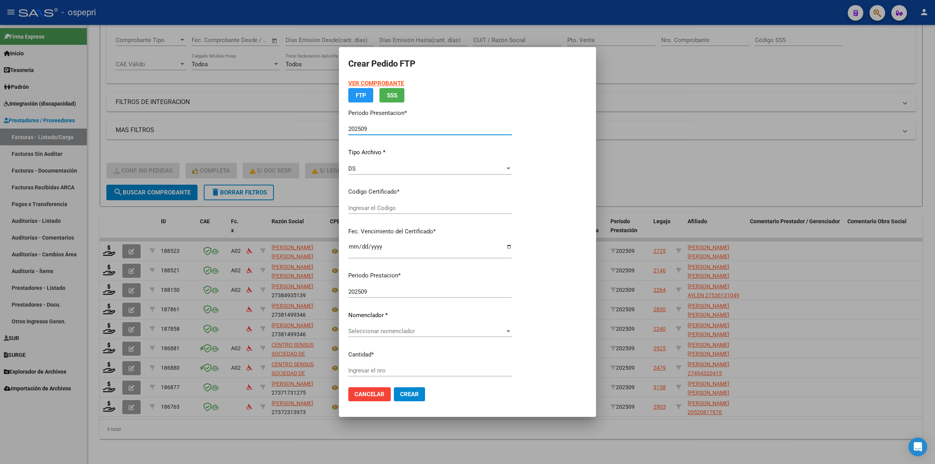
type input "2055633733125"
type input "[DATE]"
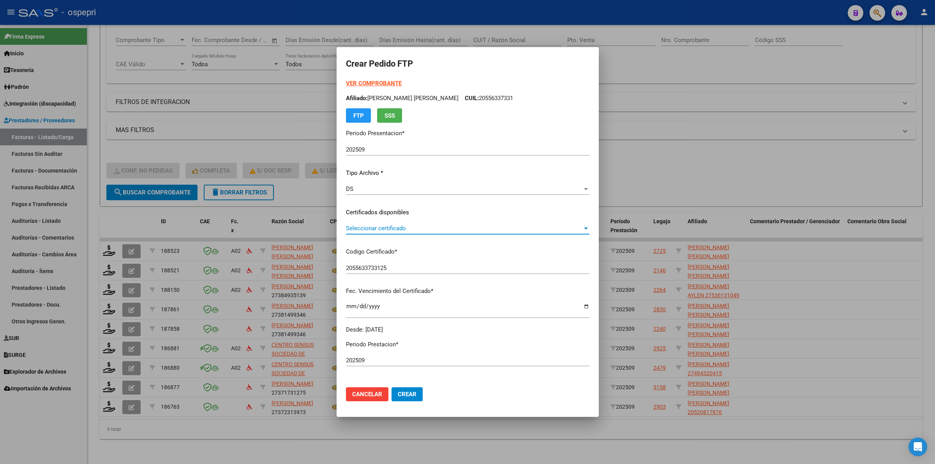
click at [384, 227] on span "Seleccionar certificado" at bounding box center [464, 228] width 237 height 7
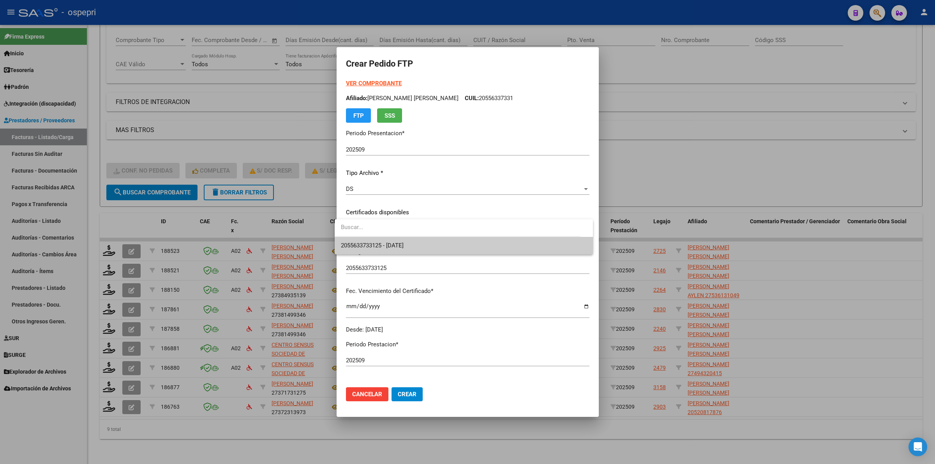
drag, startPoint x: 384, startPoint y: 239, endPoint x: 385, endPoint y: 253, distance: 14.1
click at [384, 241] on div "2055633733125 - [DATE]" at bounding box center [464, 236] width 258 height 35
click at [385, 252] on span "2055633733125 - [DATE]" at bounding box center [464, 246] width 246 height 18
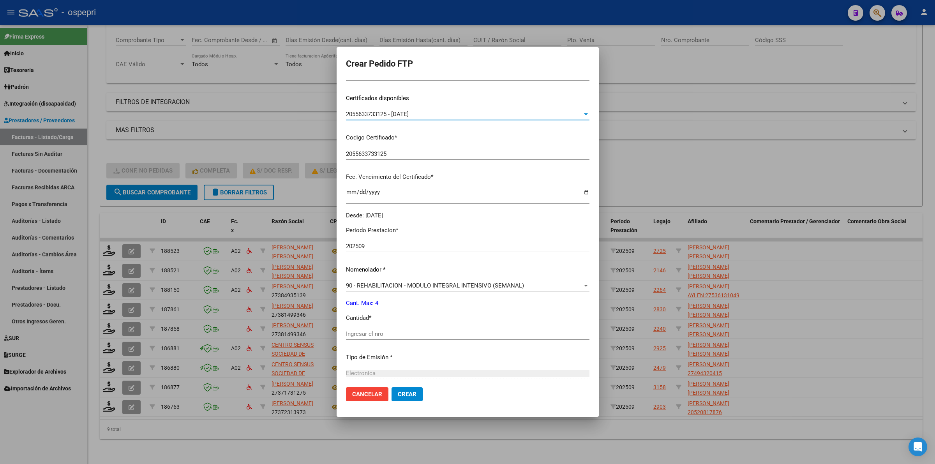
scroll to position [146, 0]
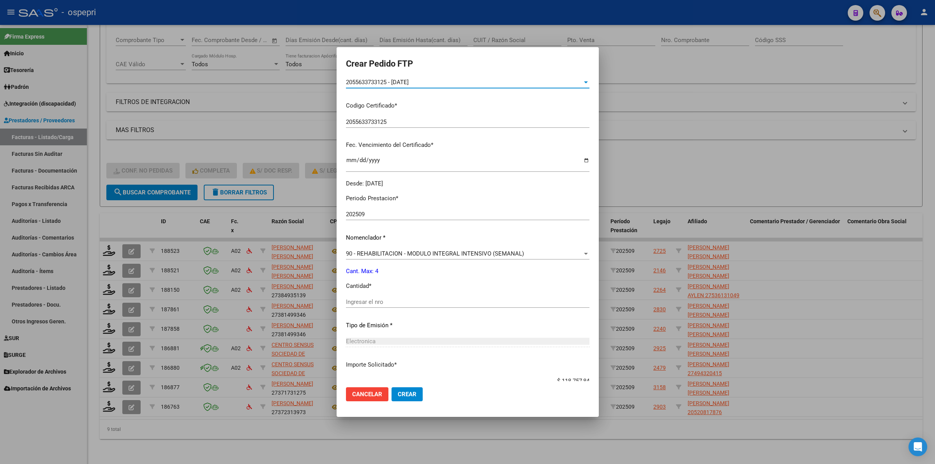
click at [387, 301] on input "Ingresar el nro" at bounding box center [468, 302] width 244 height 7
type input "4"
click at [405, 395] on span "Crear" at bounding box center [407, 394] width 19 height 7
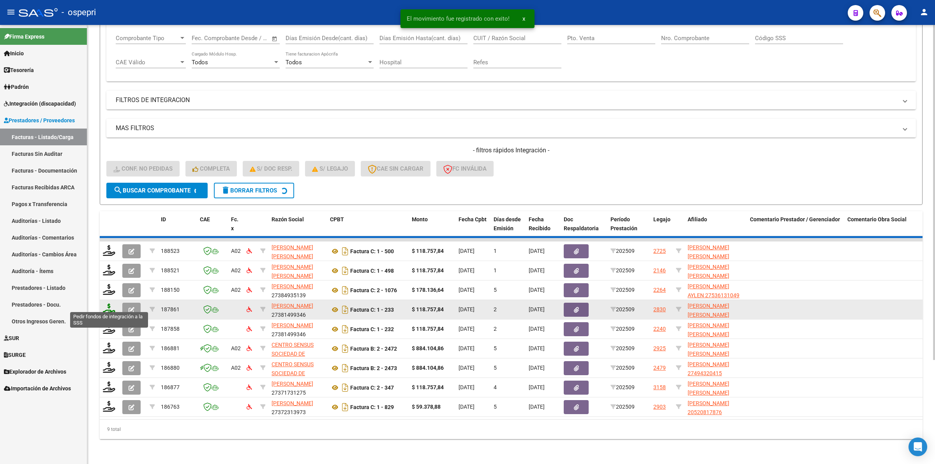
scroll to position [114, 0]
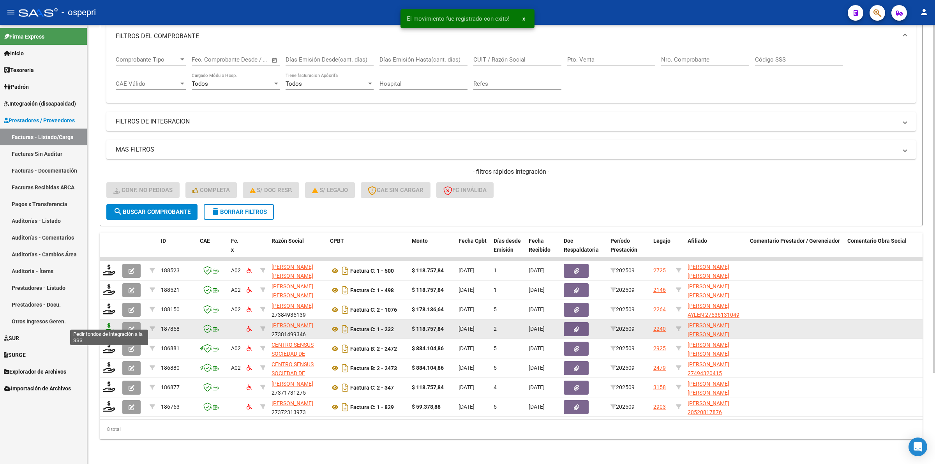
click at [107, 323] on icon at bounding box center [109, 328] width 12 height 11
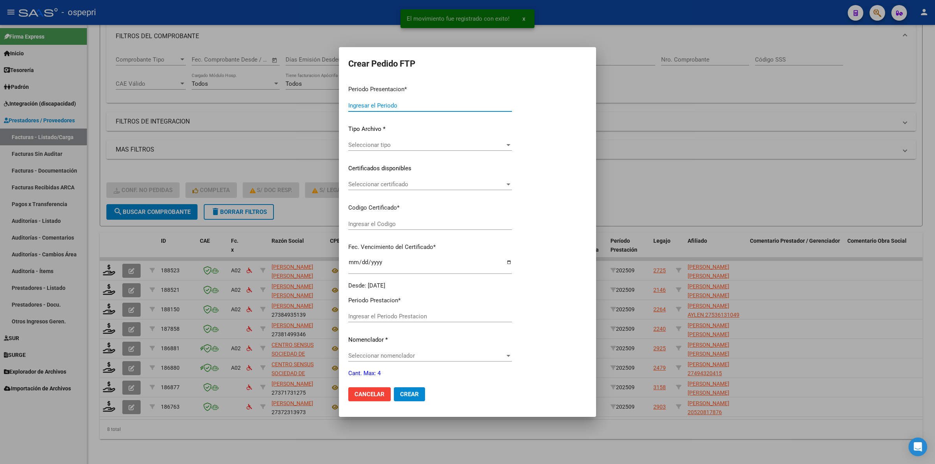
type input "202509"
type input "$ 118.757,84"
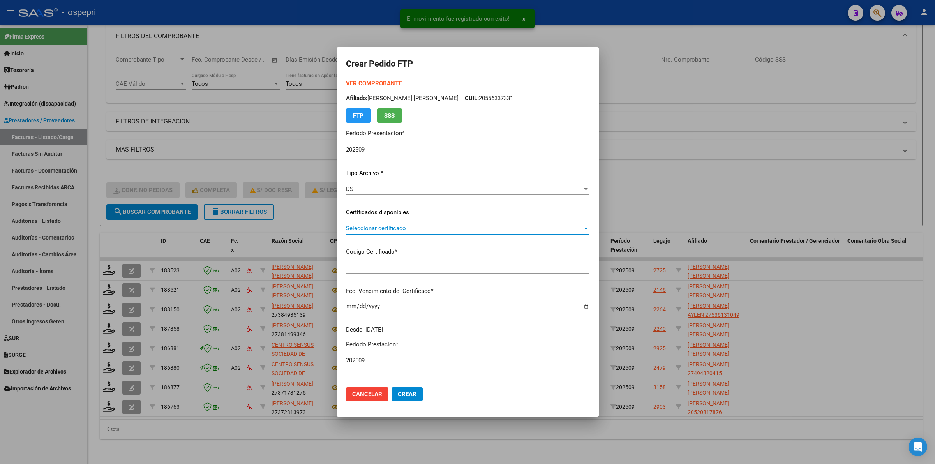
type input "2055463788-5"
type input "[DATE]"
click at [362, 227] on span "Seleccionar certificado" at bounding box center [464, 228] width 237 height 7
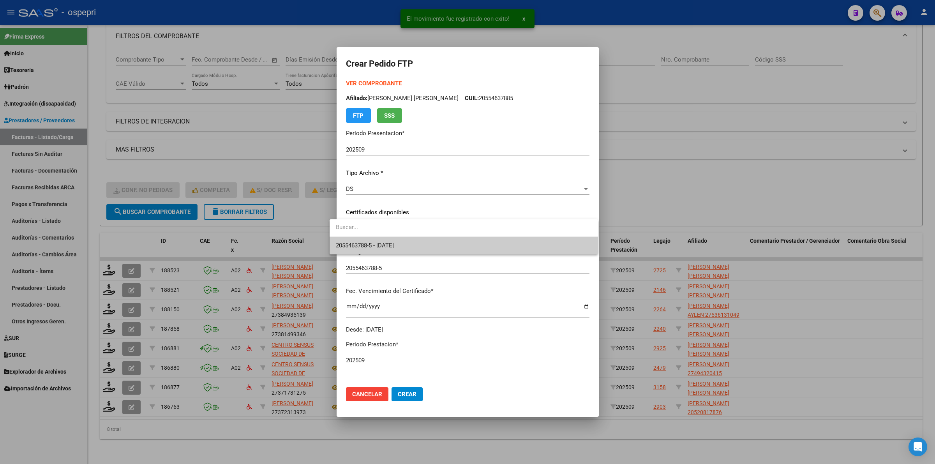
click at [366, 241] on span "2055463788-5 - [DATE]" at bounding box center [464, 246] width 256 height 18
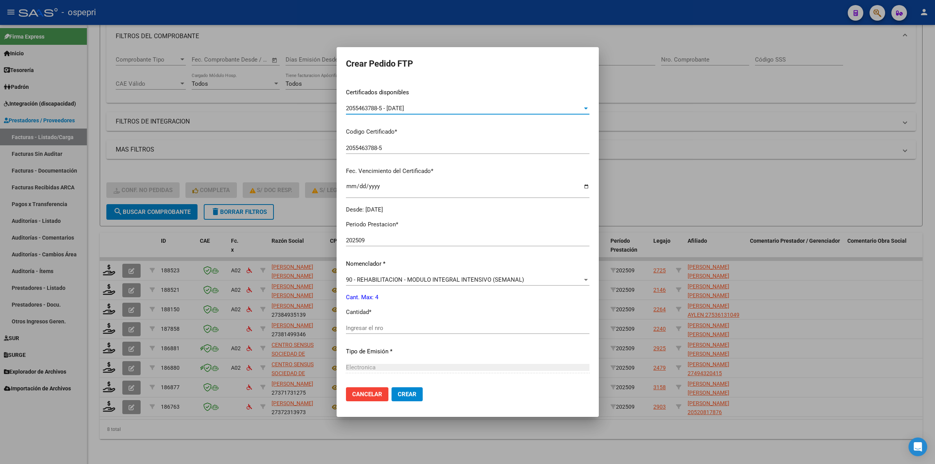
scroll to position [146, 0]
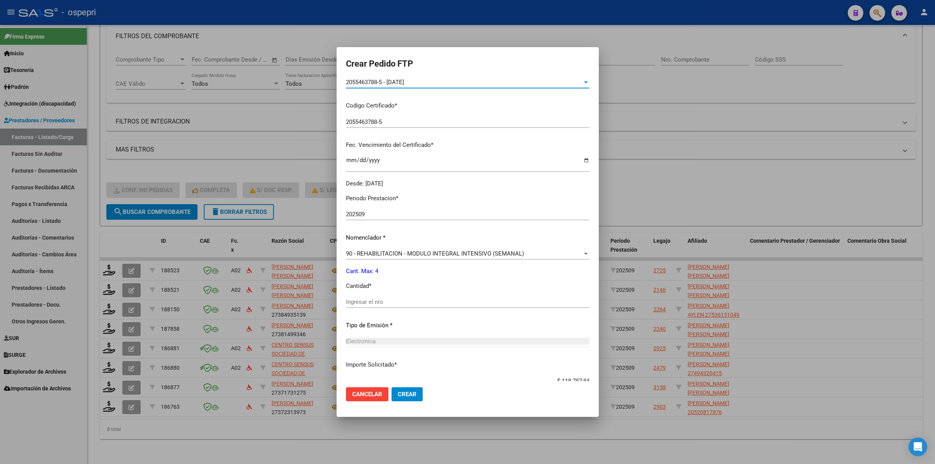
click at [365, 303] on input "Ingresar el nro" at bounding box center [468, 302] width 244 height 7
type input "4"
click at [405, 391] on span "Crear" at bounding box center [407, 394] width 19 height 7
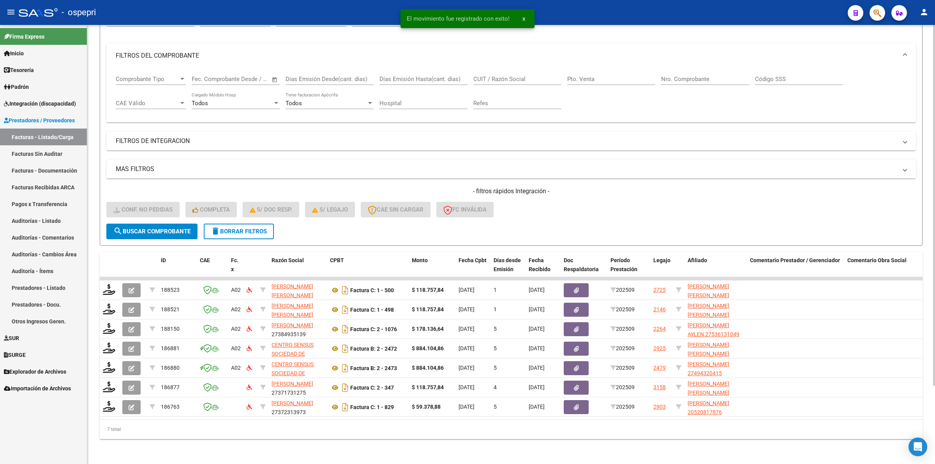
scroll to position [0, 0]
